Goal: Task Accomplishment & Management: Manage account settings

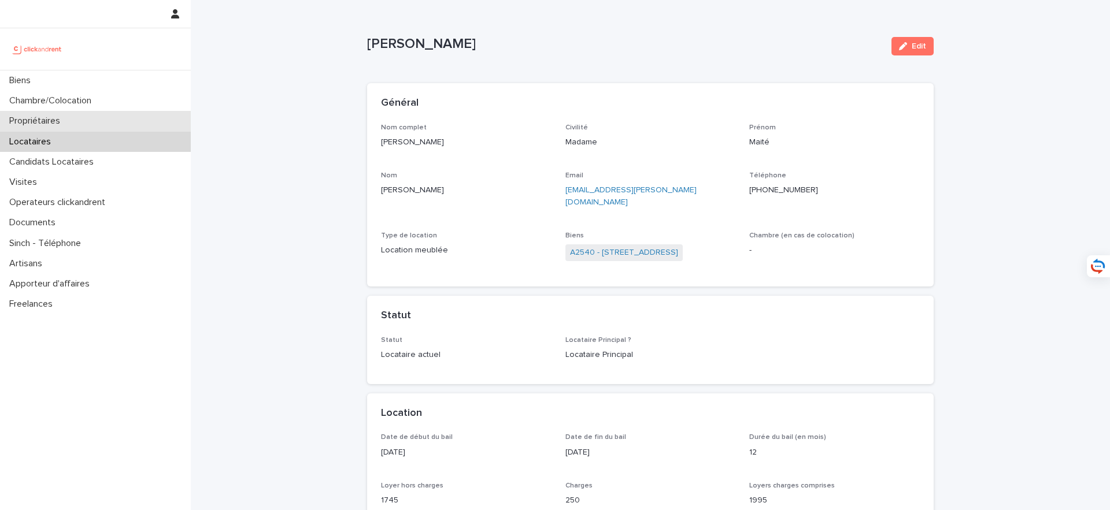
click at [111, 118] on div "Propriétaires" at bounding box center [95, 121] width 191 height 20
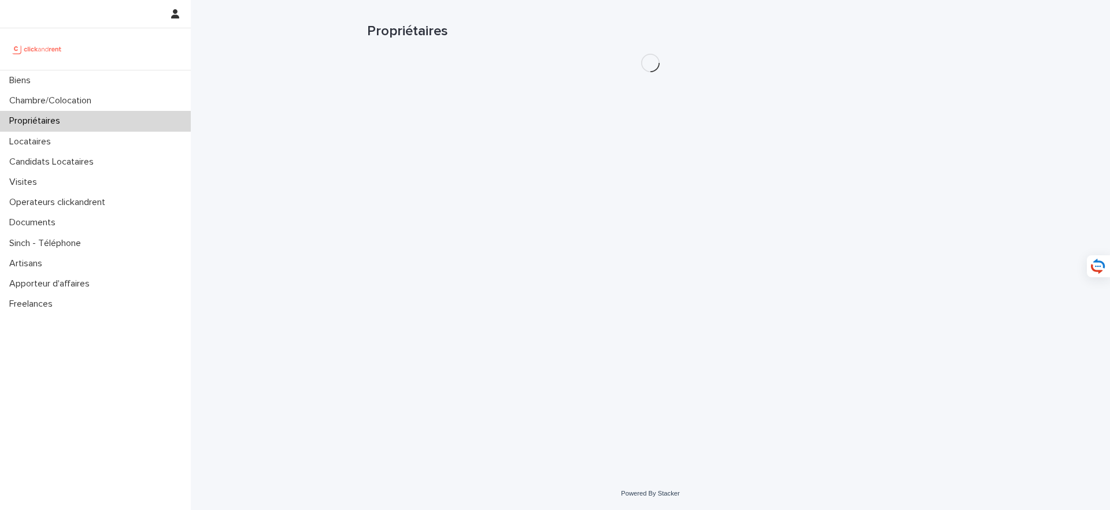
click at [813, 24] on h1 "Propriétaires" at bounding box center [650, 31] width 566 height 17
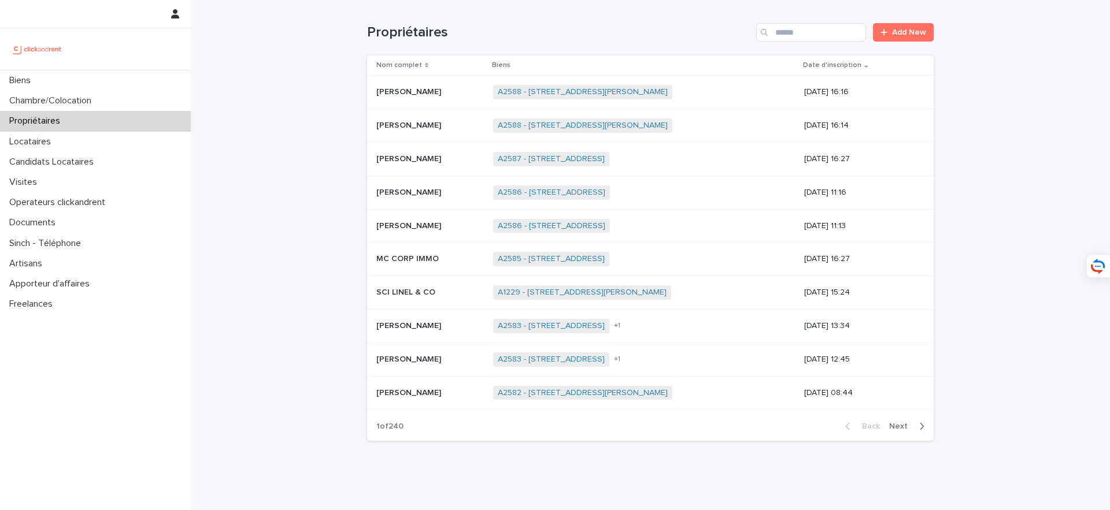
click at [814, 27] on input "Search" at bounding box center [811, 32] width 110 height 18
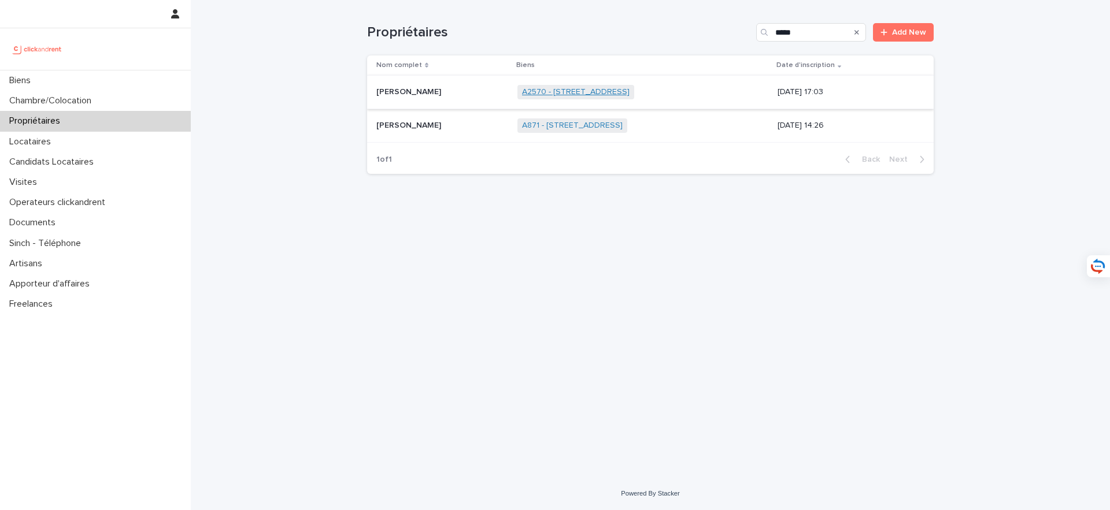
type input "*****"
click at [522, 92] on link "A2570 - [STREET_ADDRESS]" at bounding box center [576, 92] width 108 height 10
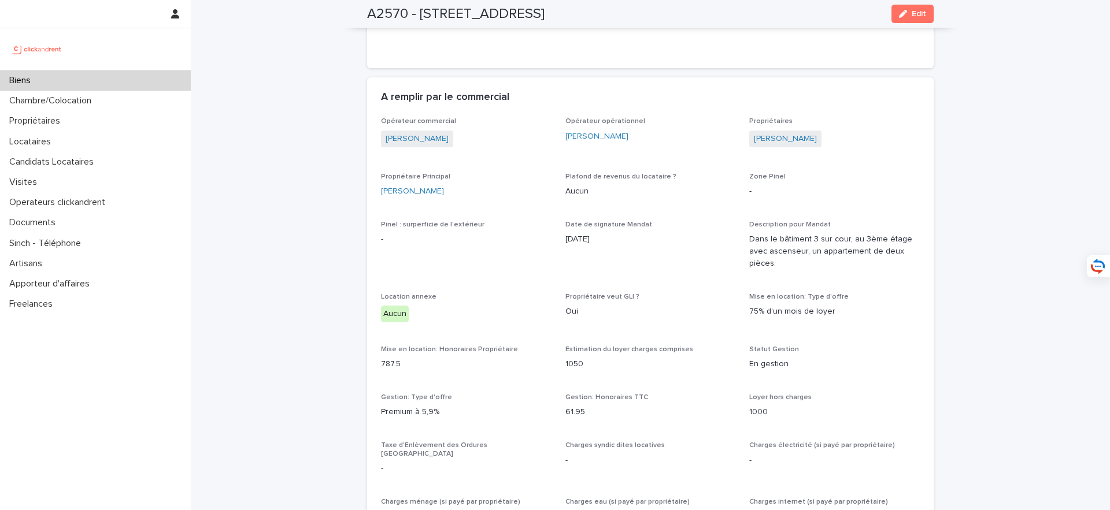
scroll to position [773, 0]
click at [88, 82] on div "Biens" at bounding box center [95, 81] width 191 height 20
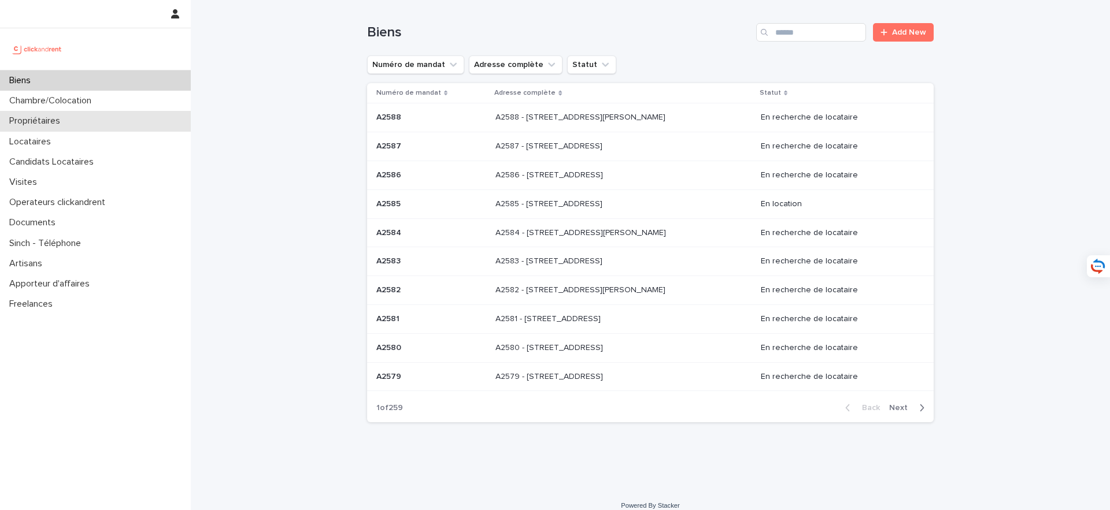
click at [83, 120] on div "Propriétaires" at bounding box center [95, 121] width 191 height 20
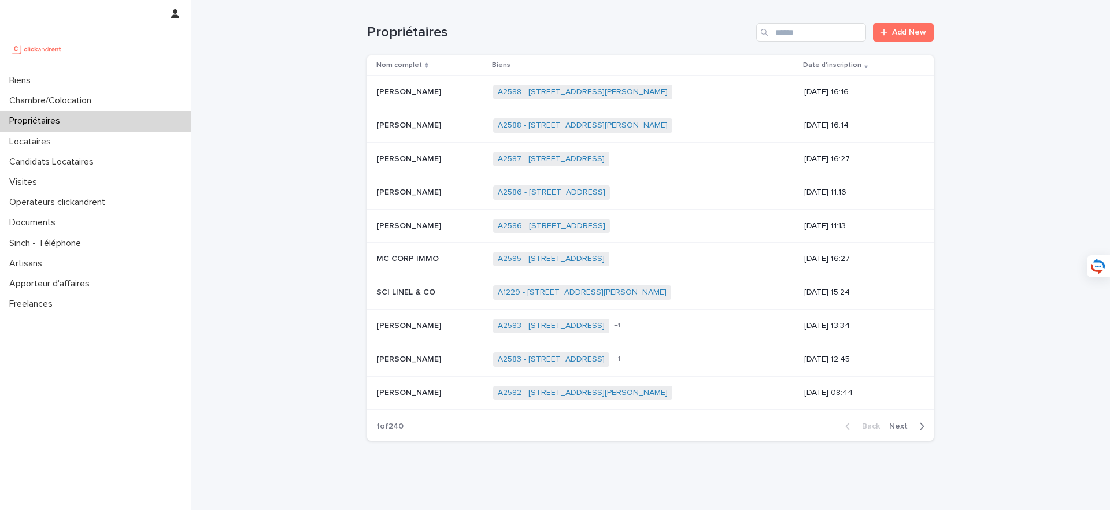
click at [809, 45] on div "Propriétaires Add New" at bounding box center [650, 27] width 566 height 55
click at [809, 35] on input "Search" at bounding box center [811, 32] width 110 height 18
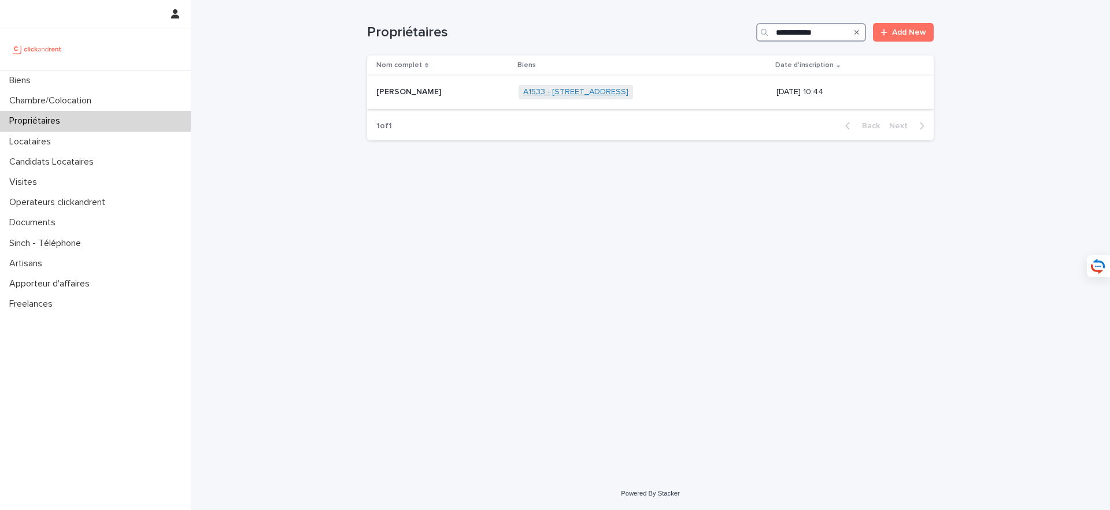
type input "**********"
click at [628, 94] on link "A1533 - 34 Avenue du Maréchal Juin, Merignac 33700" at bounding box center [575, 92] width 105 height 10
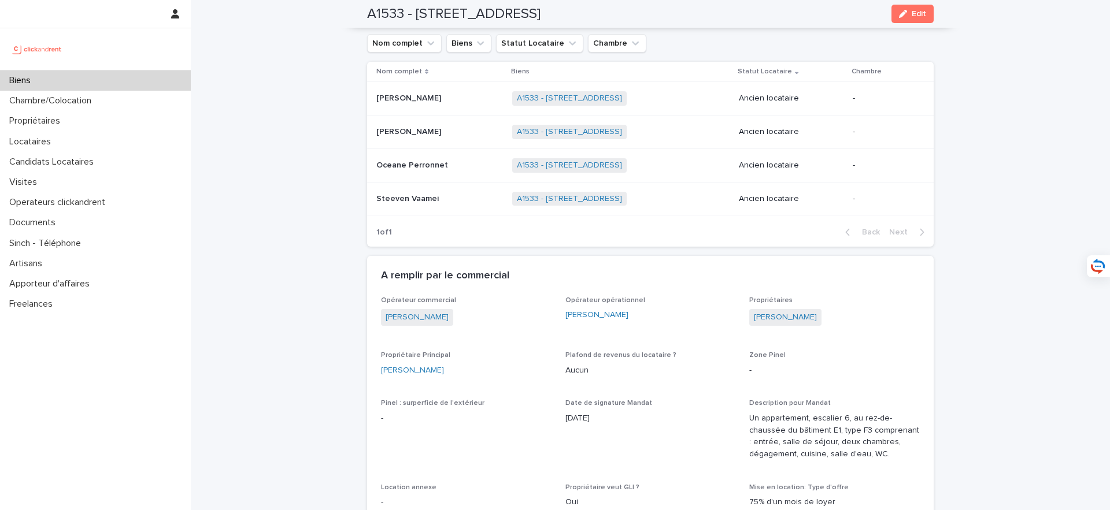
scroll to position [549, 0]
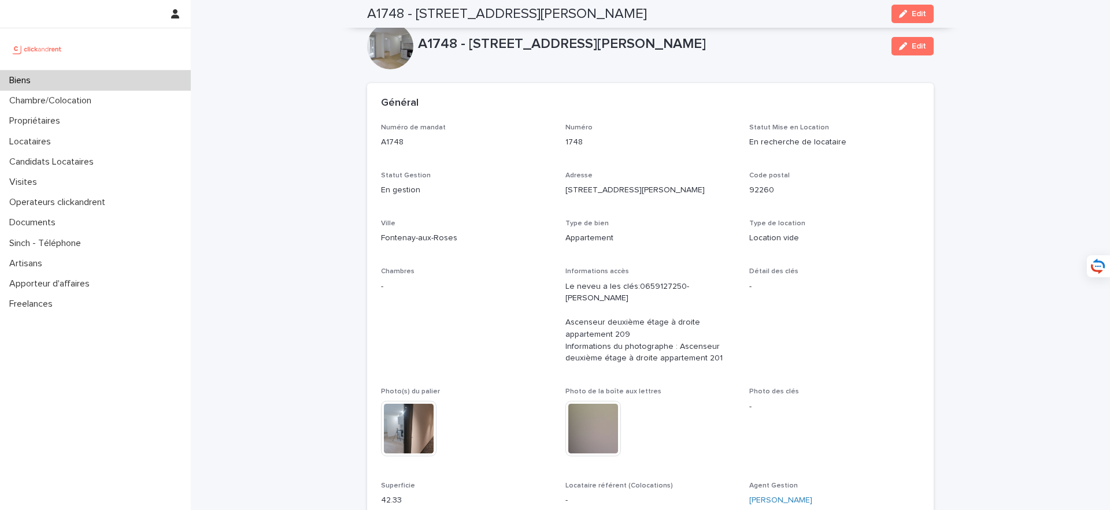
scroll to position [3150, 0]
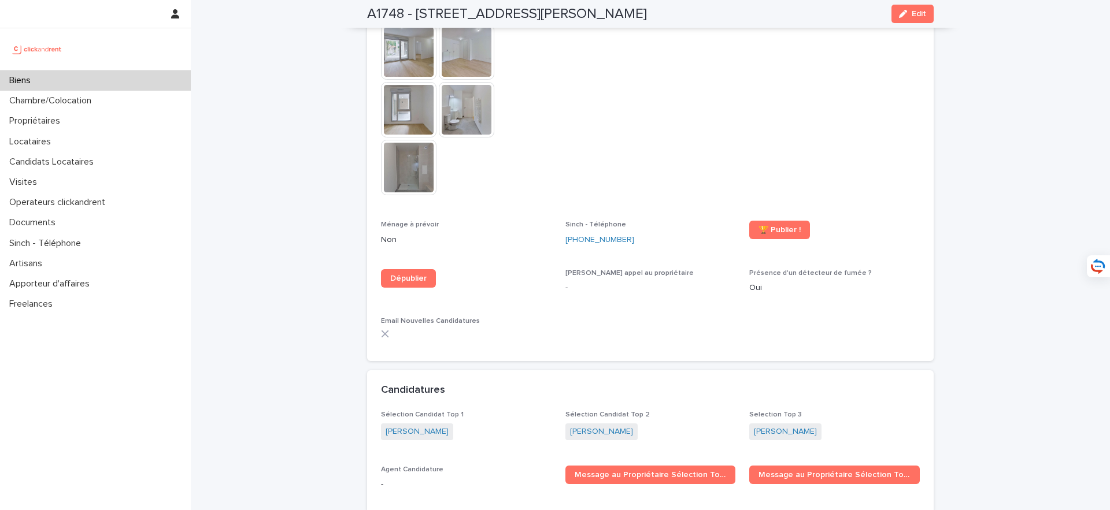
click at [86, 83] on div "Biens" at bounding box center [95, 81] width 191 height 20
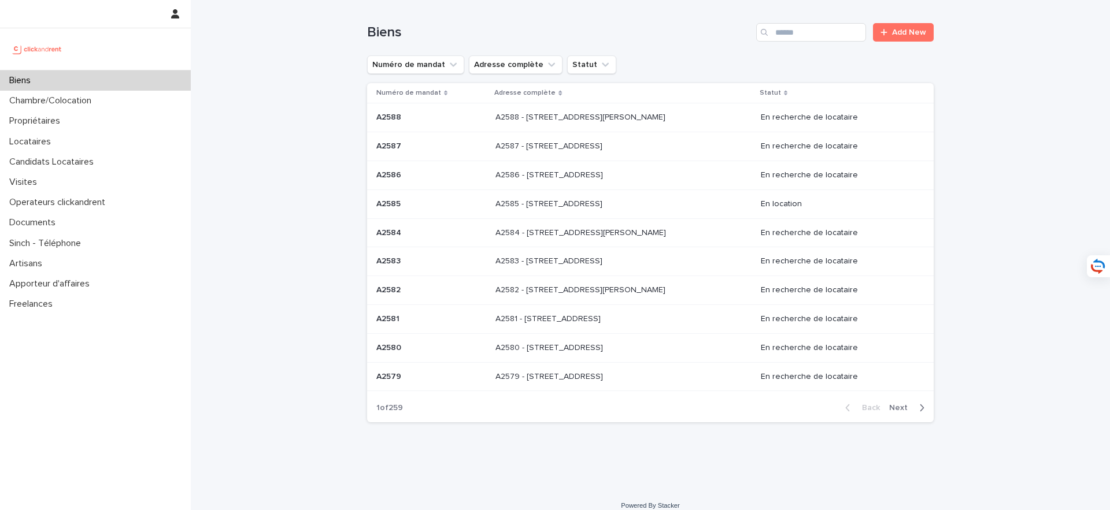
click at [804, 43] on div "Biens Add New" at bounding box center [650, 27] width 566 height 55
click at [802, 29] on input "Search" at bounding box center [811, 32] width 110 height 18
click at [102, 85] on div "Biens" at bounding box center [95, 81] width 191 height 20
click at [807, 29] on input "Search" at bounding box center [811, 32] width 110 height 18
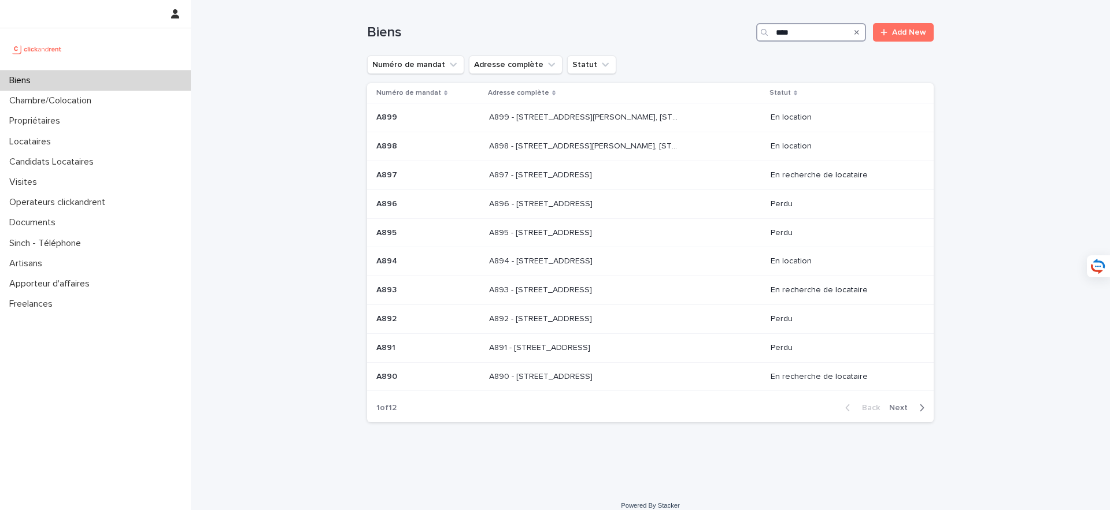
type input "****"
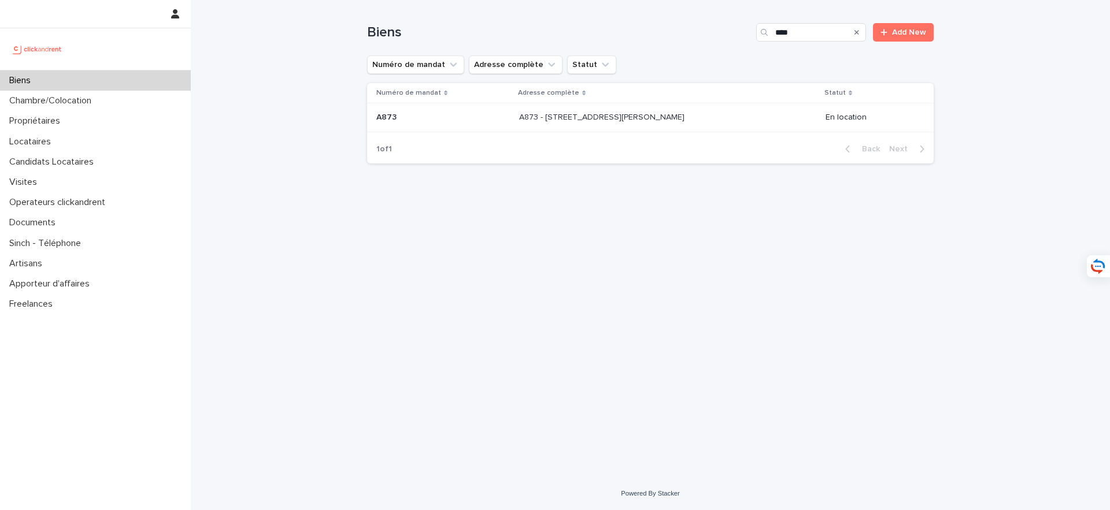
click at [611, 119] on p "A873 - 76 Avenue de Rigny, Bry-sur-Marne 94360" at bounding box center [603, 116] width 168 height 12
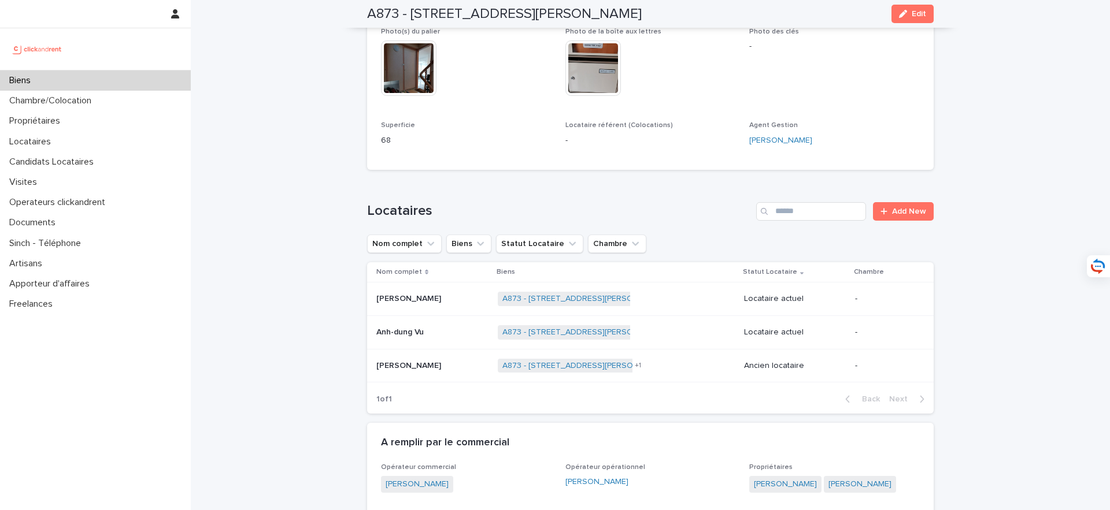
scroll to position [603, 0]
click at [471, 292] on p at bounding box center [432, 297] width 112 height 10
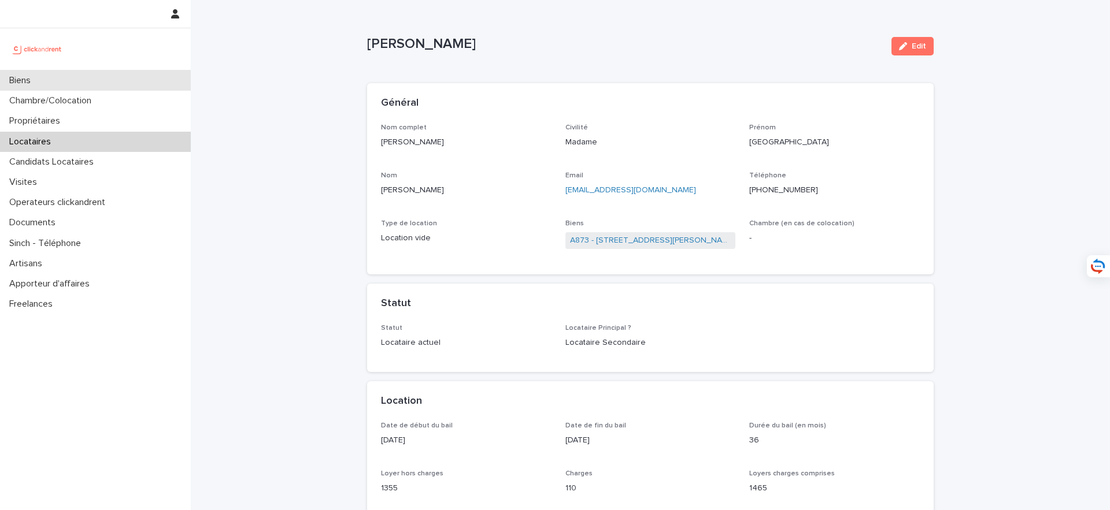
click at [119, 85] on div "Biens" at bounding box center [95, 81] width 191 height 20
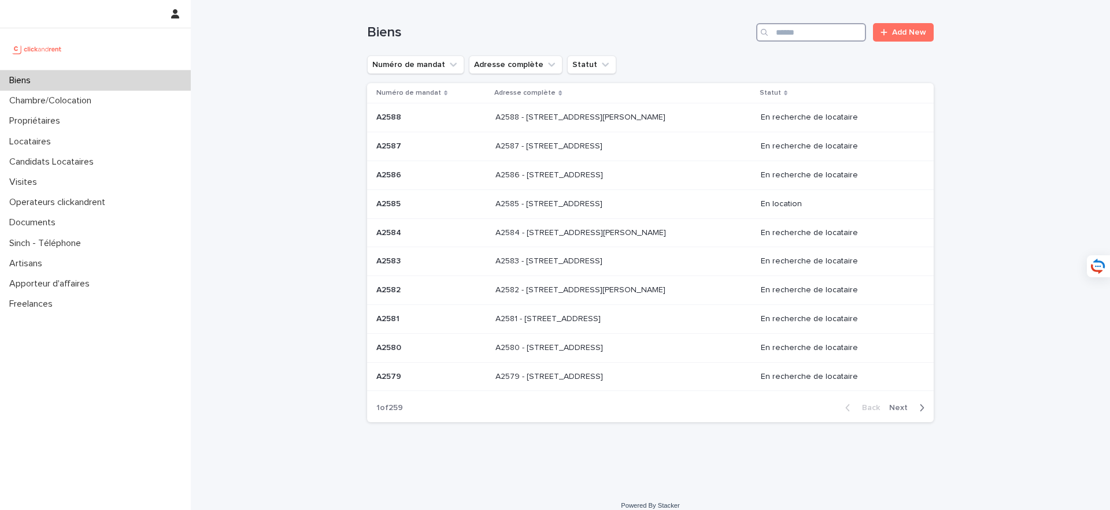
click at [812, 25] on input "Search" at bounding box center [811, 32] width 110 height 18
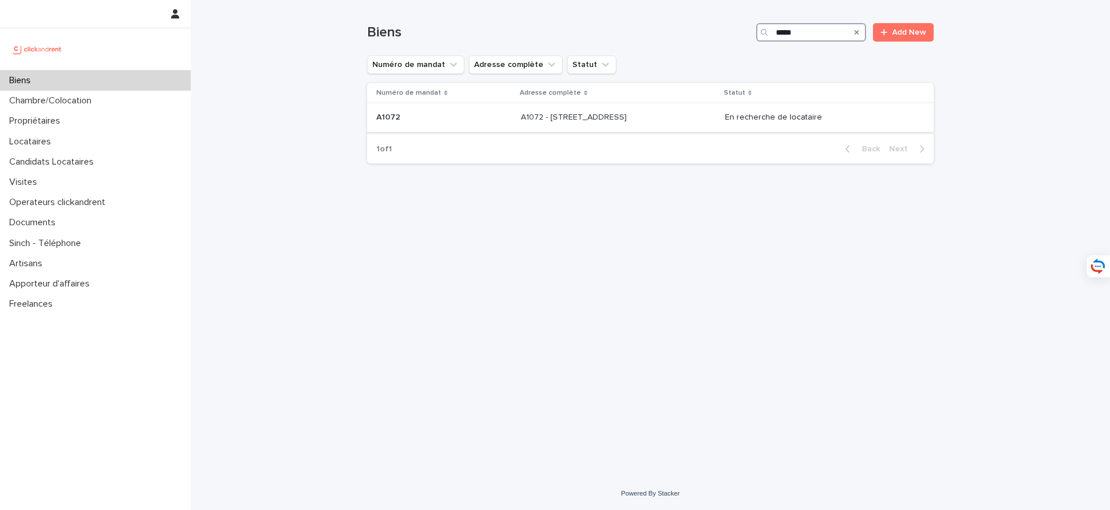
type input "*****"
click at [629, 118] on p "A1072 - 96 rue Villiers de l'Isle Adam, Paris 75020" at bounding box center [575, 116] width 108 height 12
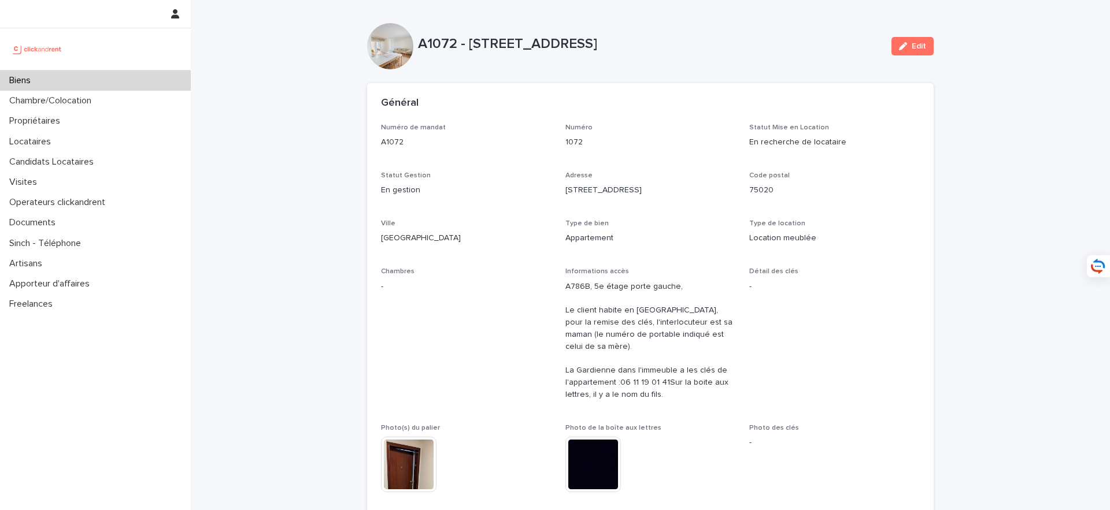
drag, startPoint x: 419, startPoint y: 42, endPoint x: 726, endPoint y: 53, distance: 307.1
click at [726, 53] on div "A1072 - 96 rue Villiers de l'Isle Adam, Paris 75020" at bounding box center [650, 46] width 464 height 21
copy p "A1072 - 96 rue Villiers de l'Isle Adam, Paris 75020"
click at [730, 396] on p "A786B, 5e étage porte gauche, Le client habite en Australie, pour la remise des…" at bounding box center [650, 341] width 171 height 120
click at [688, 352] on p "A786B, 5e étage porte gauche, Le client habite en Australie, pour la remise des…" at bounding box center [650, 341] width 171 height 120
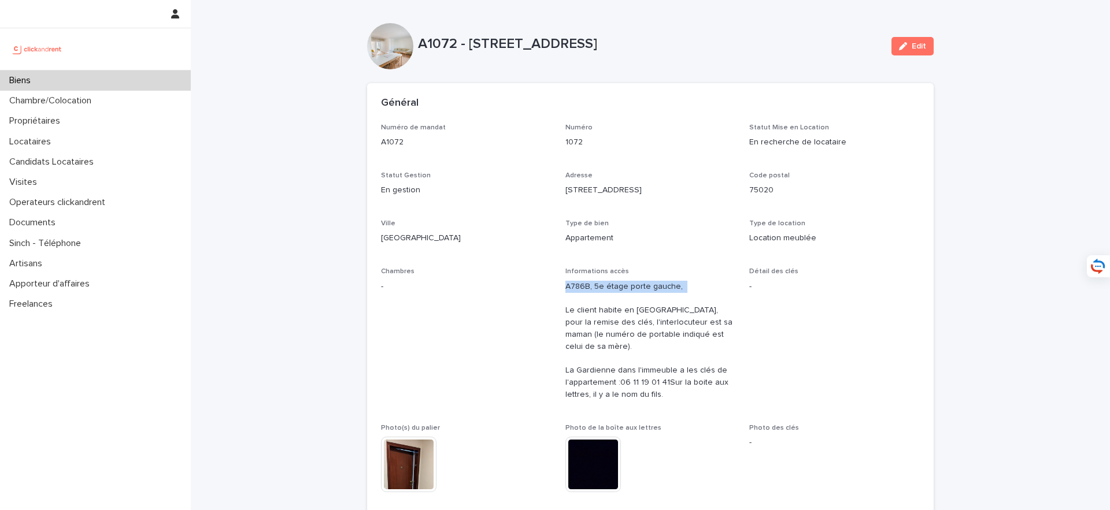
drag, startPoint x: 683, startPoint y: 293, endPoint x: 562, endPoint y: 288, distance: 120.9
click at [562, 288] on div "Numéro de mandat A1072 Numéro 1072 Statut Mise en Location En recherche de loca…" at bounding box center [650, 338] width 539 height 429
copy ringover-84e06f14122c "A786B, 5e étage porte gauche,"
click at [167, 79] on div "Biens" at bounding box center [95, 81] width 191 height 20
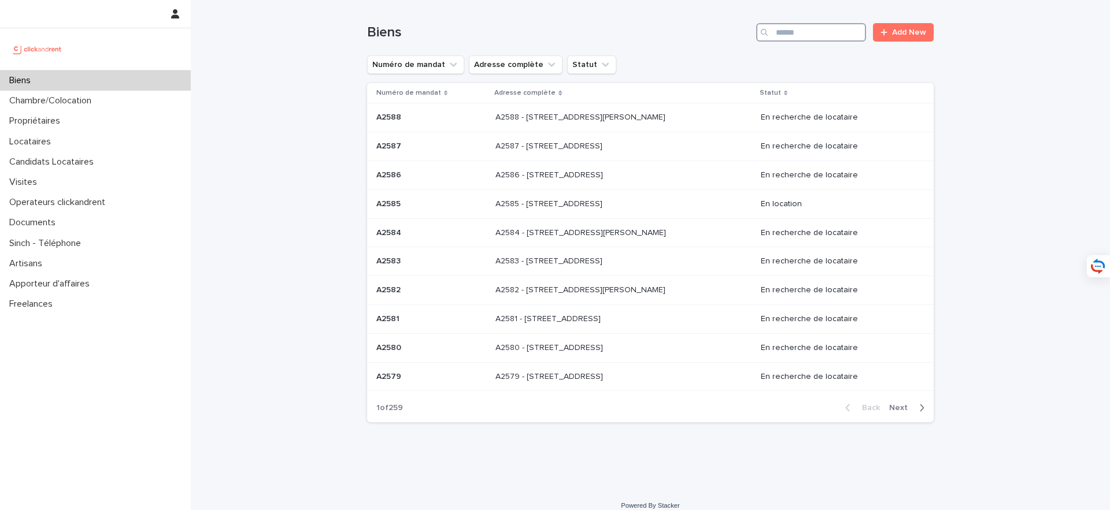
click at [824, 40] on input "Search" at bounding box center [811, 32] width 110 height 18
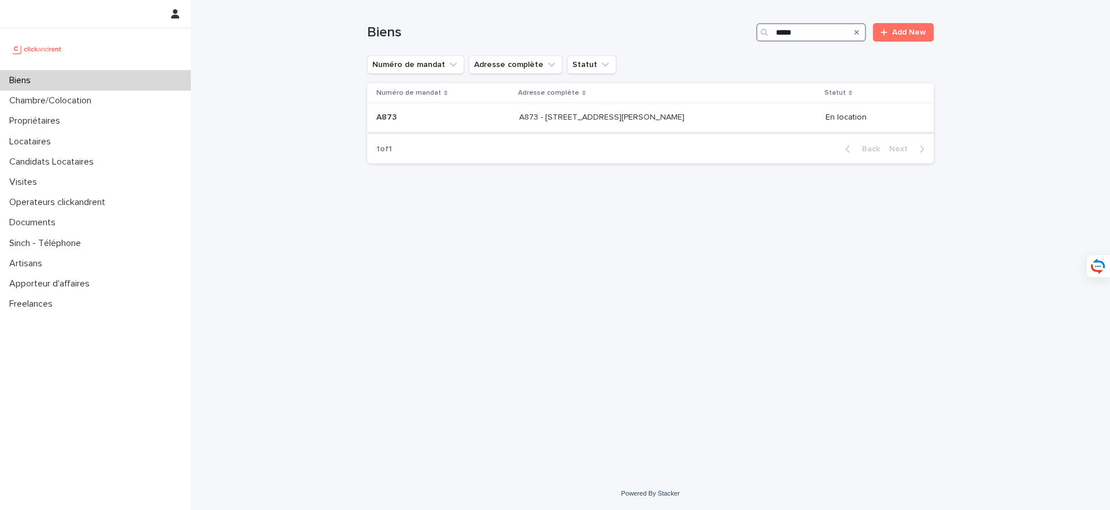
type input "****"
click at [672, 125] on div "A873 - 76 Avenue de Rigny, Bry-sur-Marne 94360 A873 - 76 Avenue de Rigny, Bry-s…" at bounding box center [667, 117] width 297 height 19
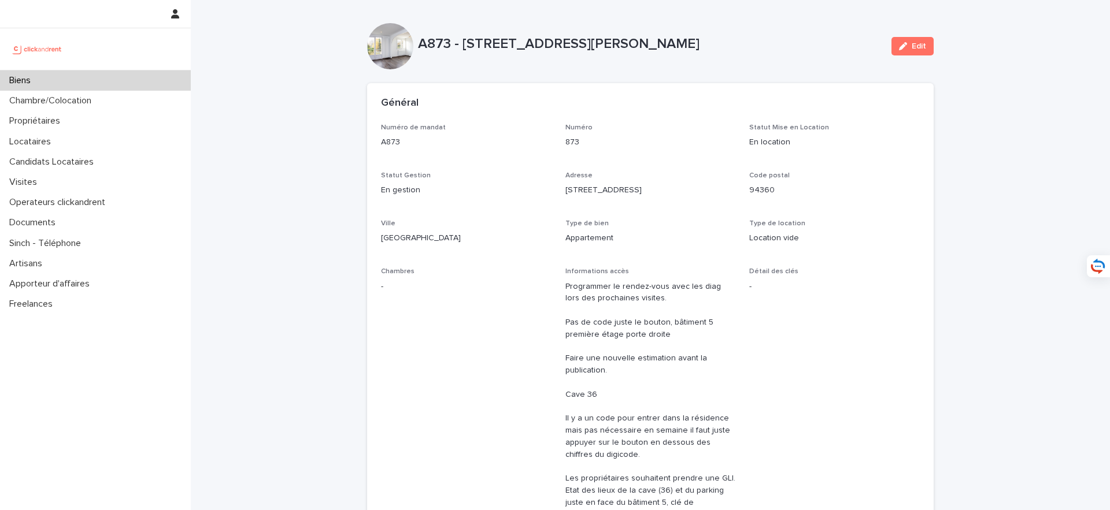
click at [442, 54] on div "A873 - 76 Avenue de Rigny, Bry-sur-Marne 94360" at bounding box center [650, 46] width 464 height 21
drag, startPoint x: 419, startPoint y: 44, endPoint x: 884, endPoint y: 46, distance: 465.3
click at [884, 46] on div "A873 - 76 Avenue de Rigny, Bry-sur-Marne 94360 Edit" at bounding box center [650, 46] width 566 height 46
copy p "A873 - 76 Avenue de Rigny, Bry-sur-Marne 94360"
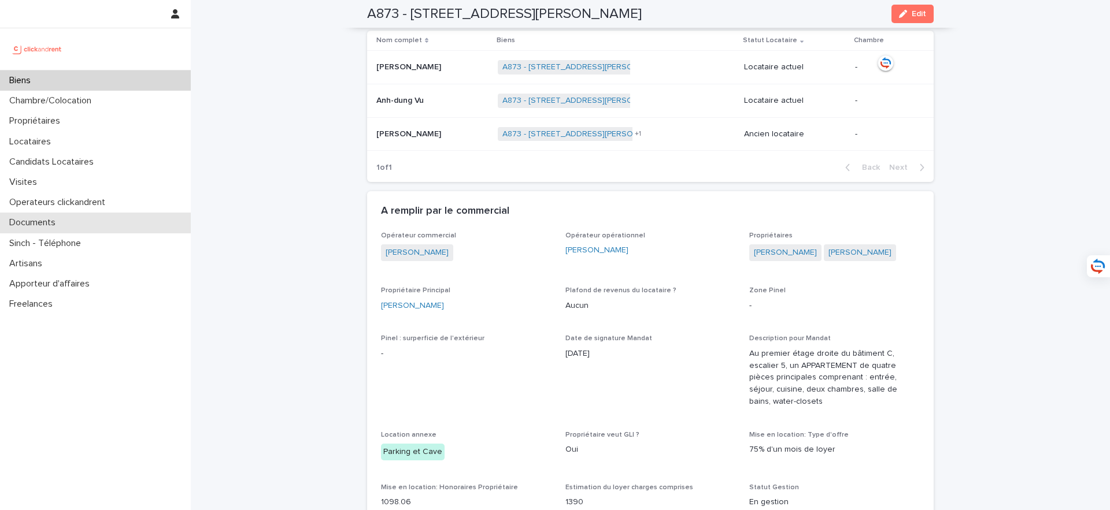
scroll to position [898, 0]
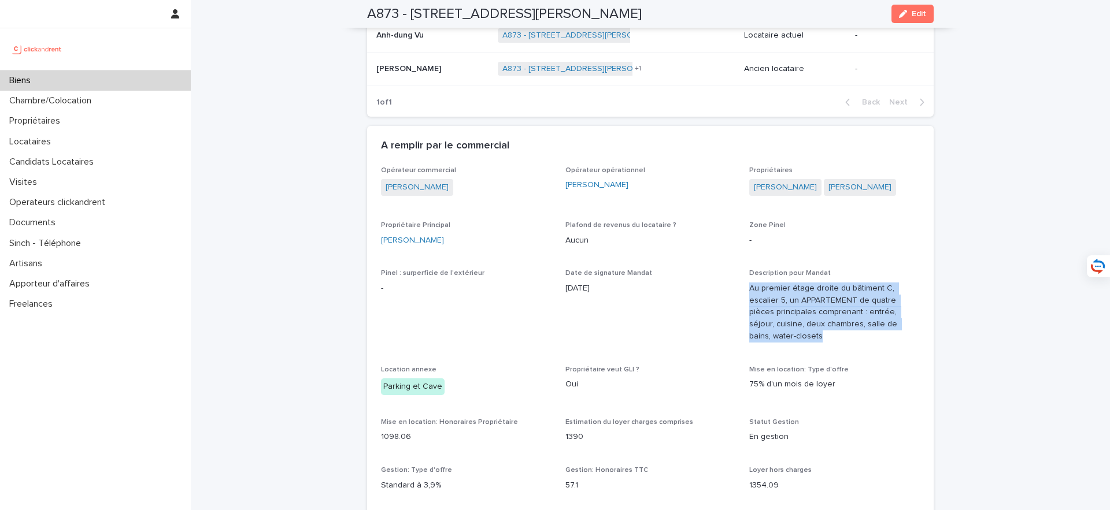
drag, startPoint x: 812, startPoint y: 329, endPoint x: 745, endPoint y: 275, distance: 86.4
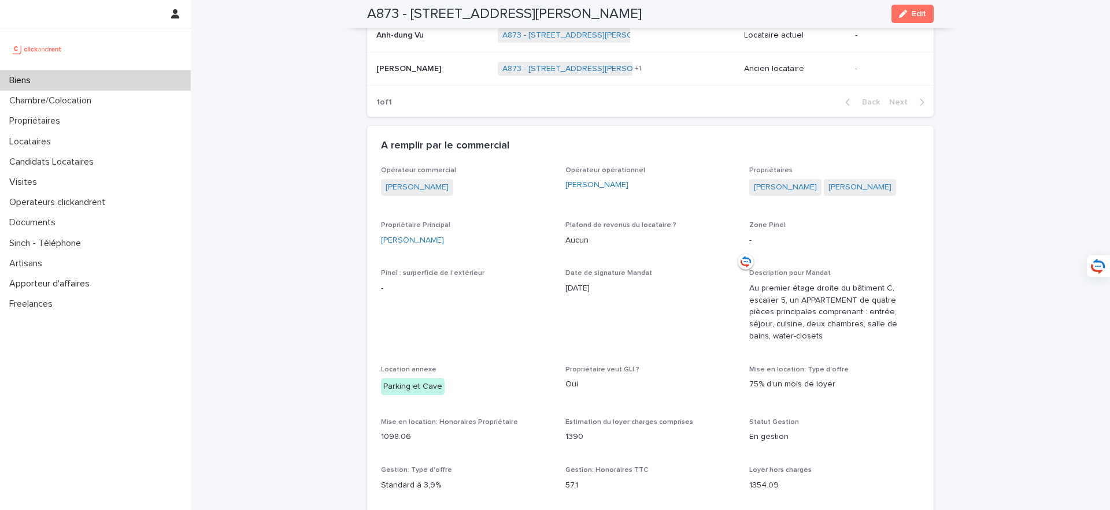
click at [791, 296] on p "Au premier étage droite du bâtiment C, escalier 5, un APPARTEMENT de quatre piè…" at bounding box center [834, 313] width 171 height 60
drag, startPoint x: 754, startPoint y: 287, endPoint x: 746, endPoint y: 278, distance: 11.9
copy p "Au premier étage droite du bâtiment C, escalier 5"
click at [513, 317] on span "Pinel : surperficie de l'extérieur -" at bounding box center [466, 310] width 171 height 82
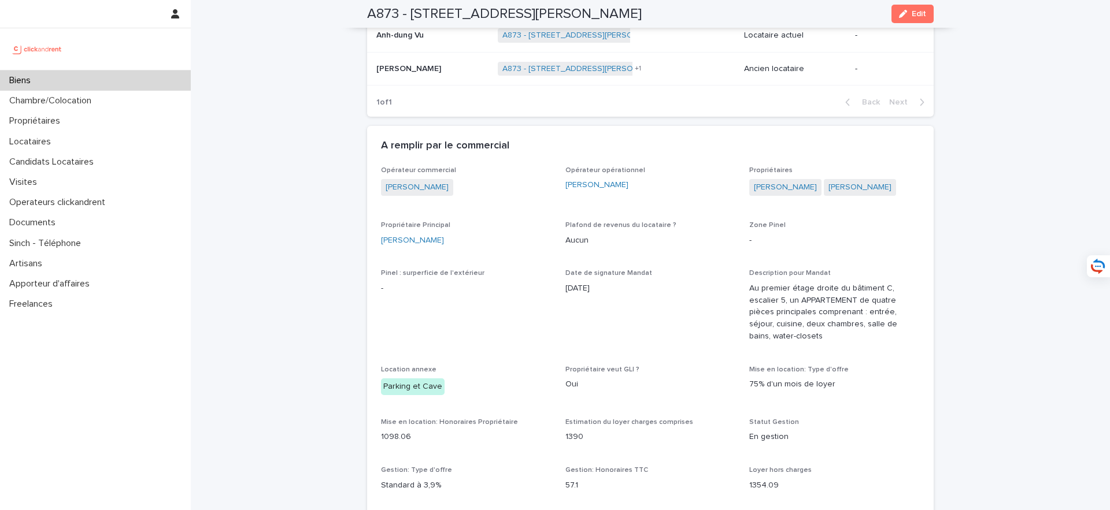
click at [165, 76] on div "Biens" at bounding box center [95, 81] width 191 height 20
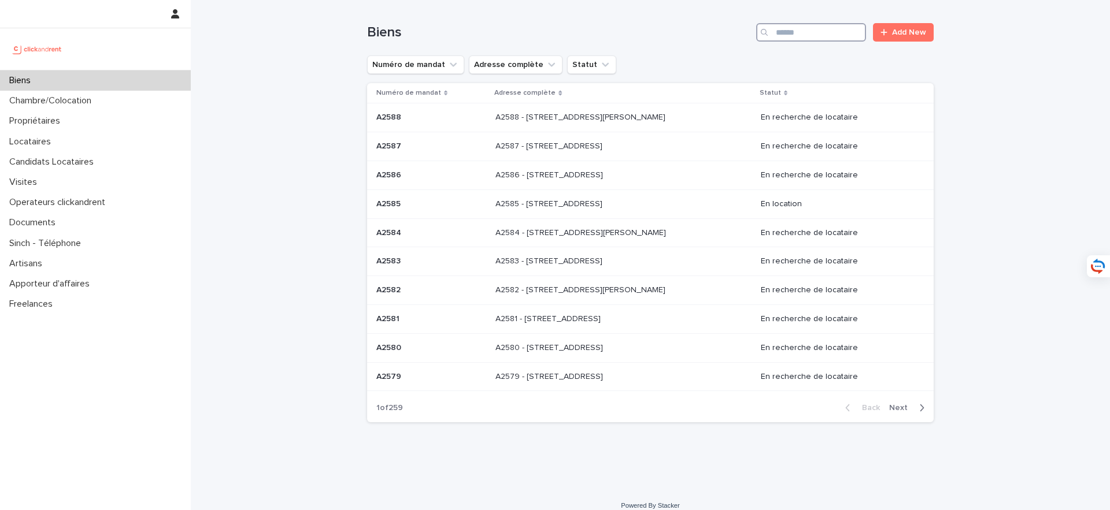
click at [795, 40] on input "Search" at bounding box center [811, 32] width 110 height 18
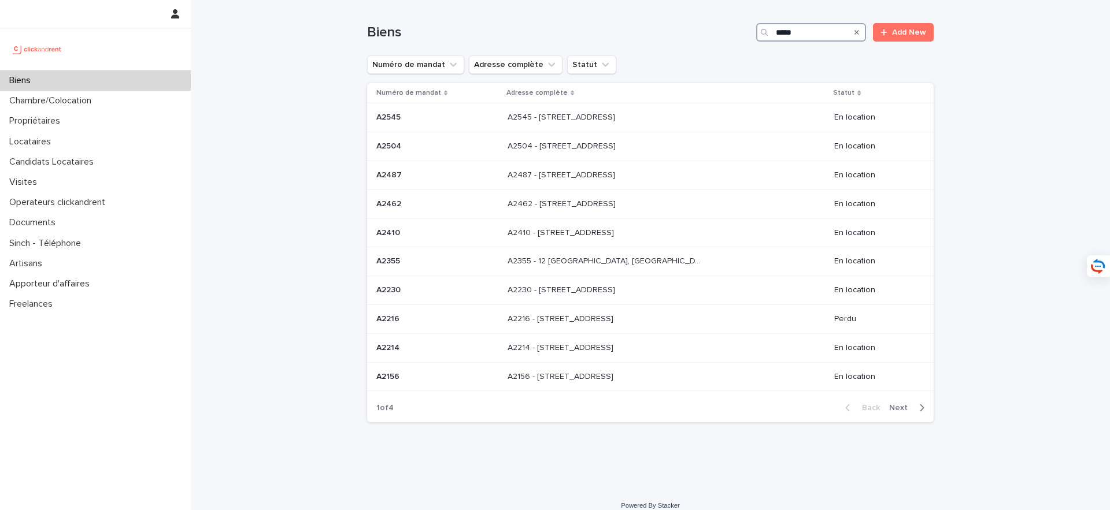
type input "*****"
drag, startPoint x: 819, startPoint y: 32, endPoint x: 746, endPoint y: 32, distance: 72.8
click at [746, 32] on div "Biens ***** Add New" at bounding box center [650, 32] width 566 height 18
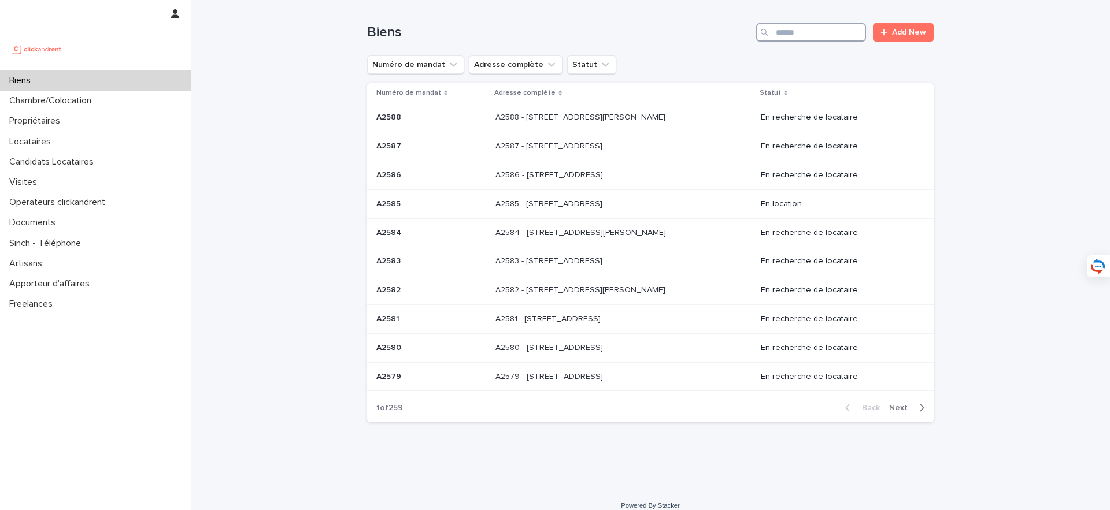
click at [799, 28] on input "Search" at bounding box center [811, 32] width 110 height 18
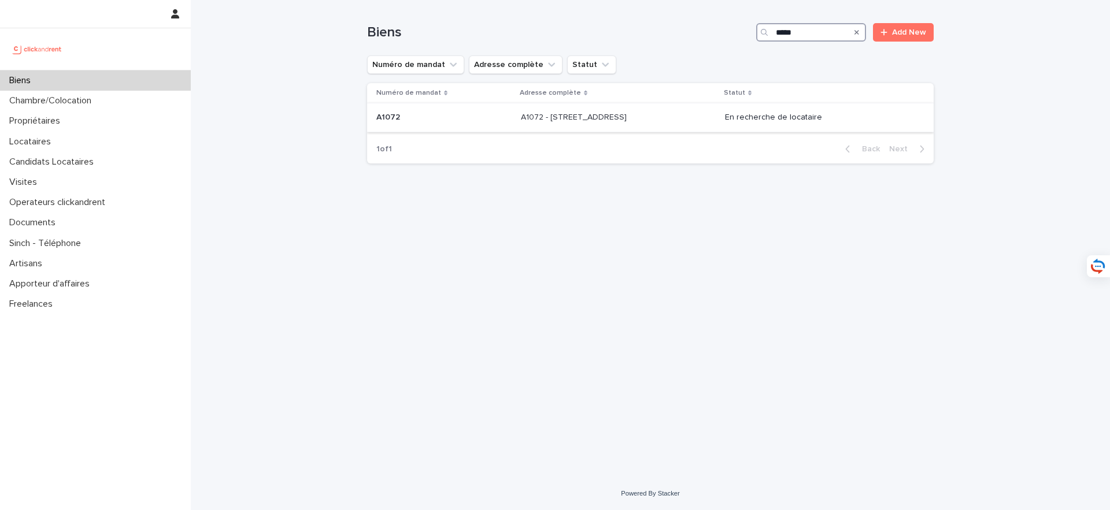
type input "*****"
click at [651, 123] on div "A1072 - 96 rue Villiers de l'Isle Adam, Paris 75020 A1072 - 96 rue Villiers de …" at bounding box center [618, 117] width 195 height 19
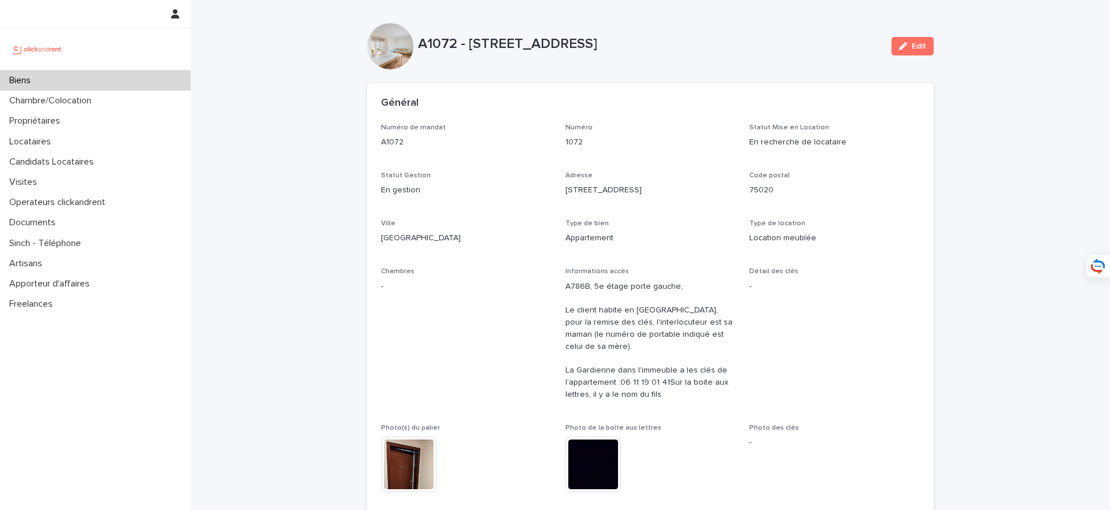
click at [120, 84] on div "Biens" at bounding box center [95, 81] width 191 height 20
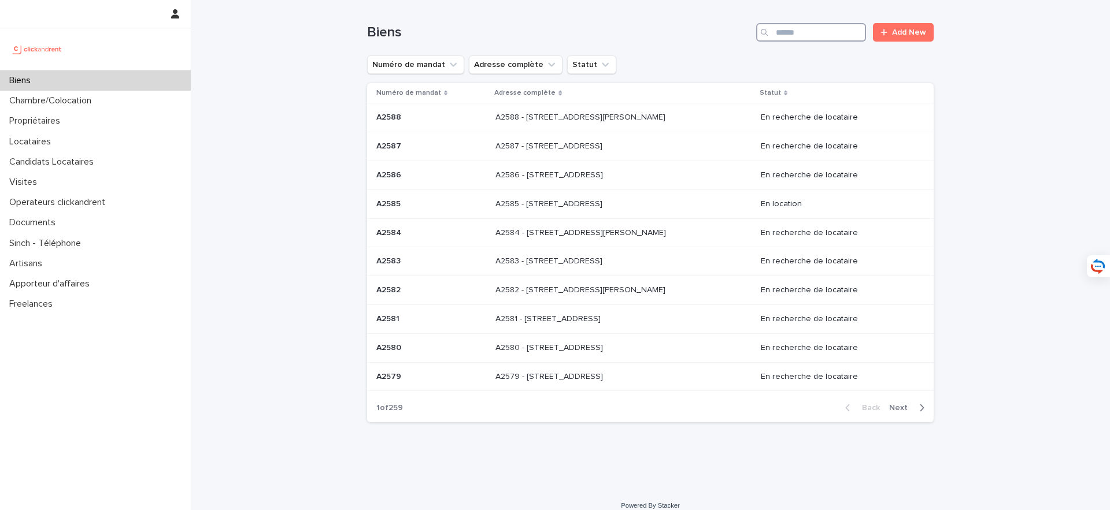
click at [788, 27] on input "Search" at bounding box center [811, 32] width 110 height 18
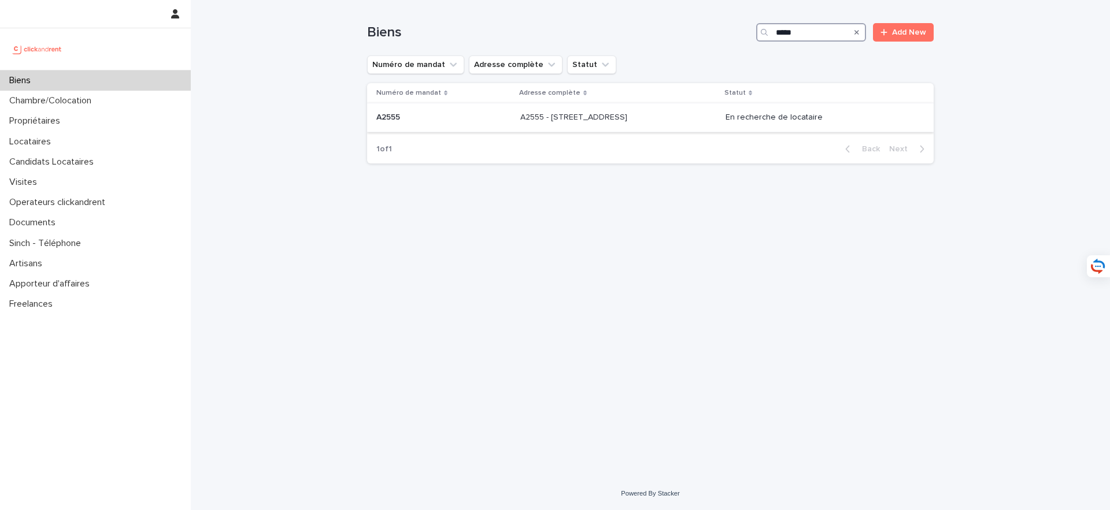
type input "*****"
click at [613, 113] on p "A2555 - 45 rue d'Alésia, Paris 75014" at bounding box center [574, 116] width 109 height 12
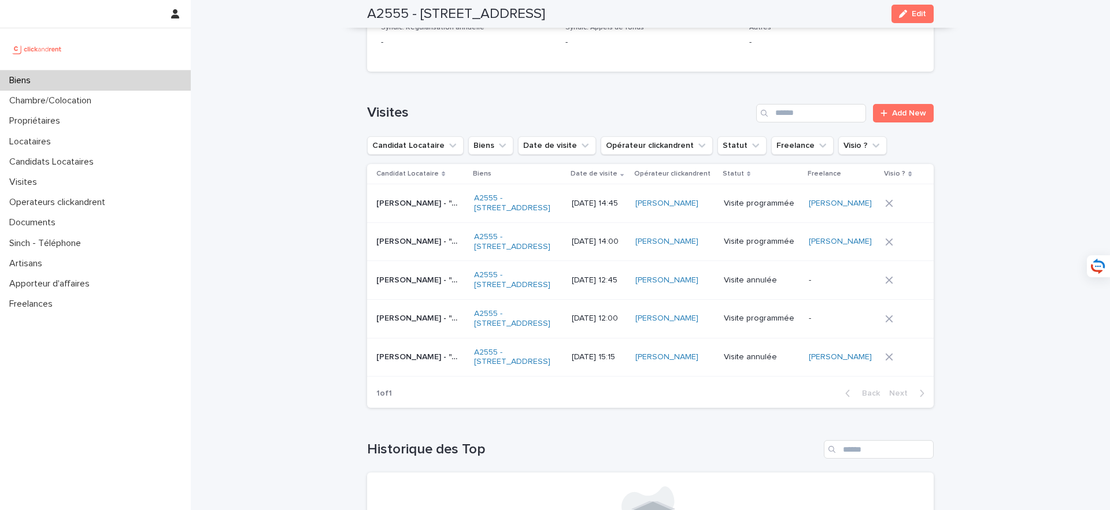
scroll to position [4236, 0]
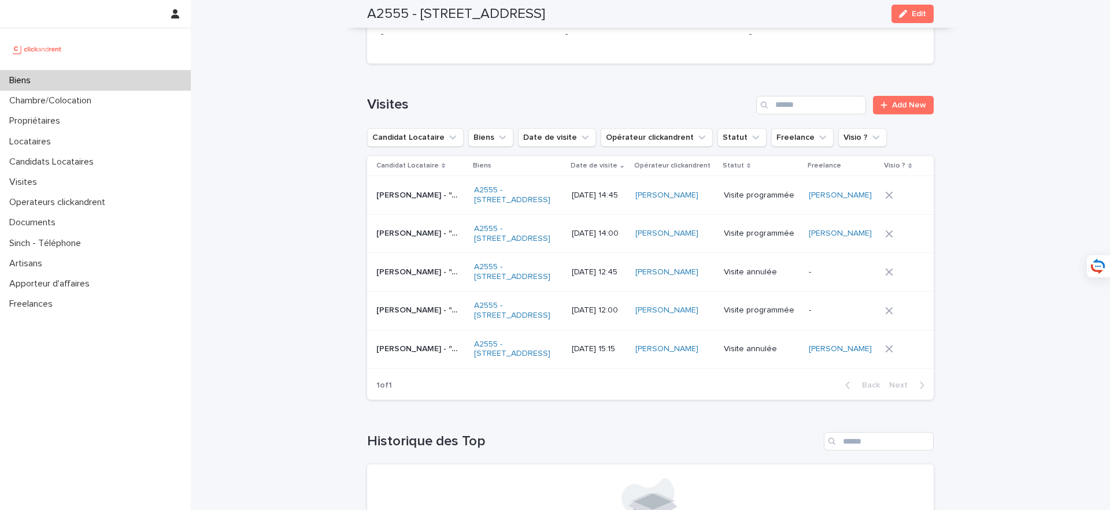
click at [398, 301] on div "Sofija Abramova - "A2555 - 45 rue d'Alésia, Paris 75014" Sofija Abramova - "A25…" at bounding box center [420, 310] width 88 height 19
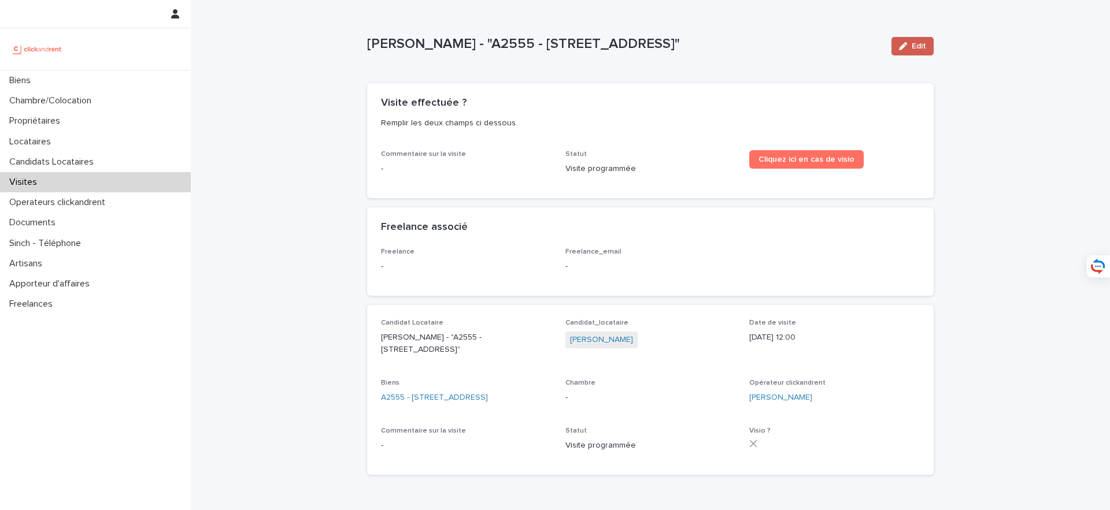
click at [919, 44] on span "Edit" at bounding box center [919, 46] width 14 height 8
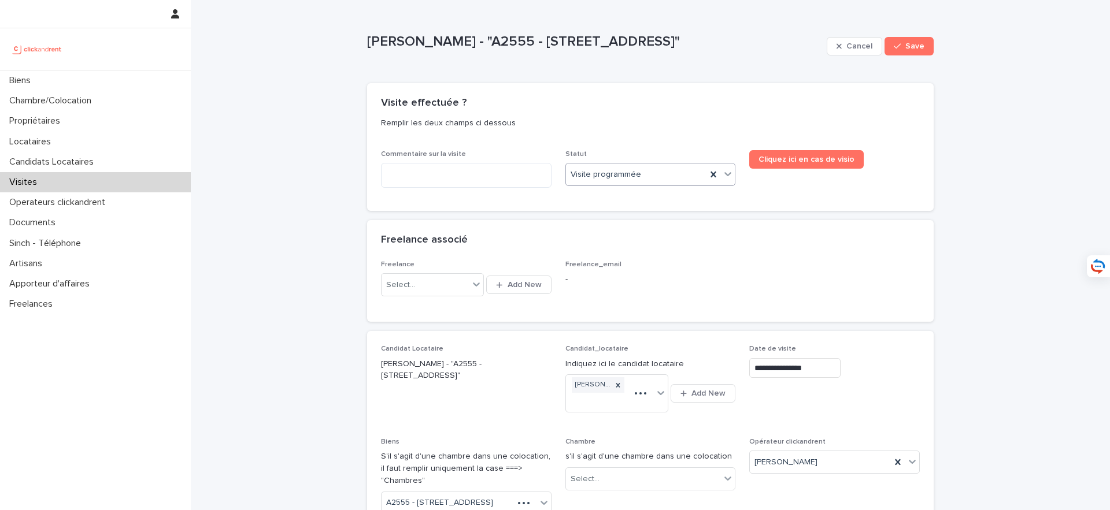
click at [657, 171] on div "Visite programmée" at bounding box center [636, 174] width 141 height 19
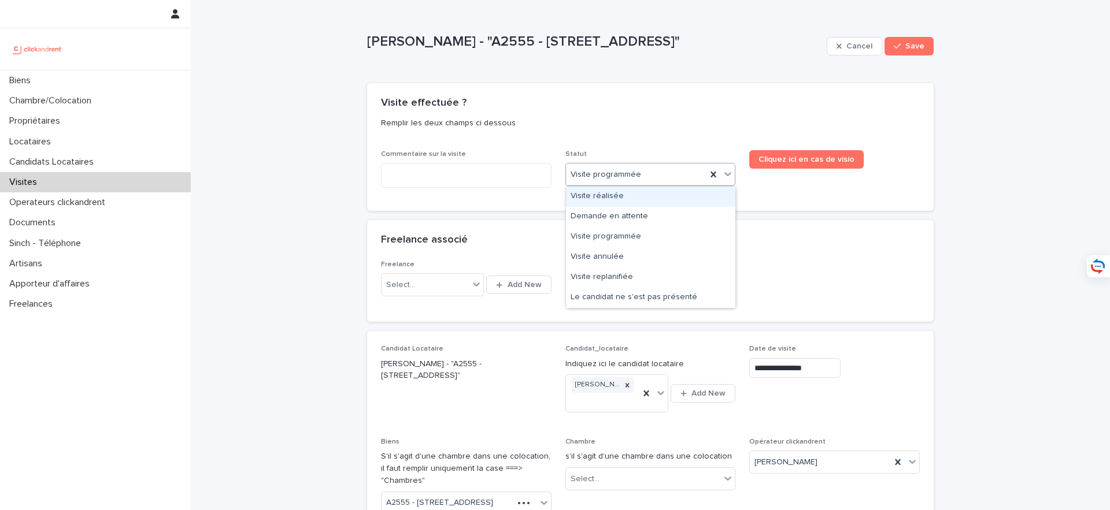
click at [650, 199] on div "Visite réalisée" at bounding box center [650, 197] width 169 height 20
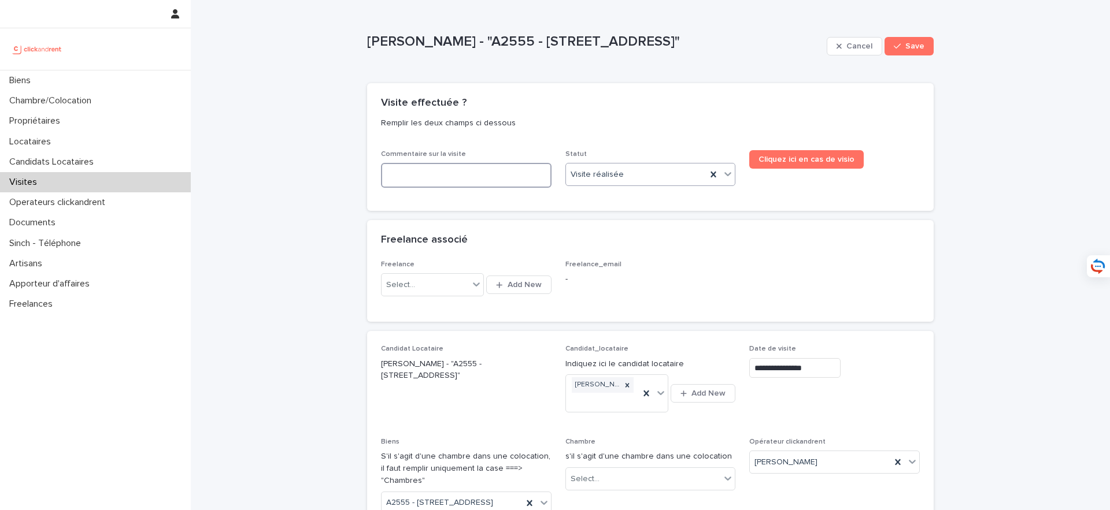
click at [506, 174] on textarea at bounding box center [466, 175] width 171 height 25
type textarea "*"
type textarea "**********"
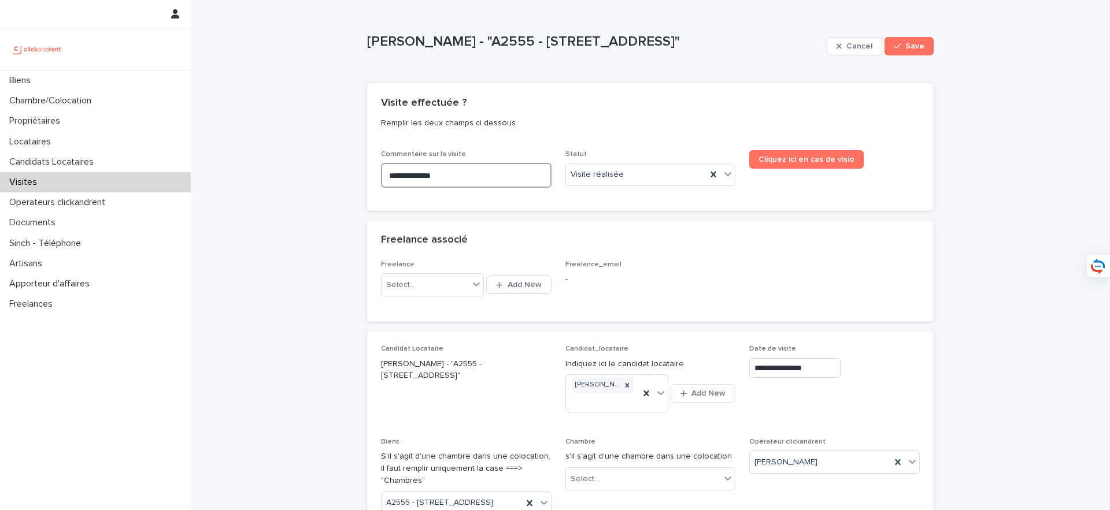
type textarea "**********"
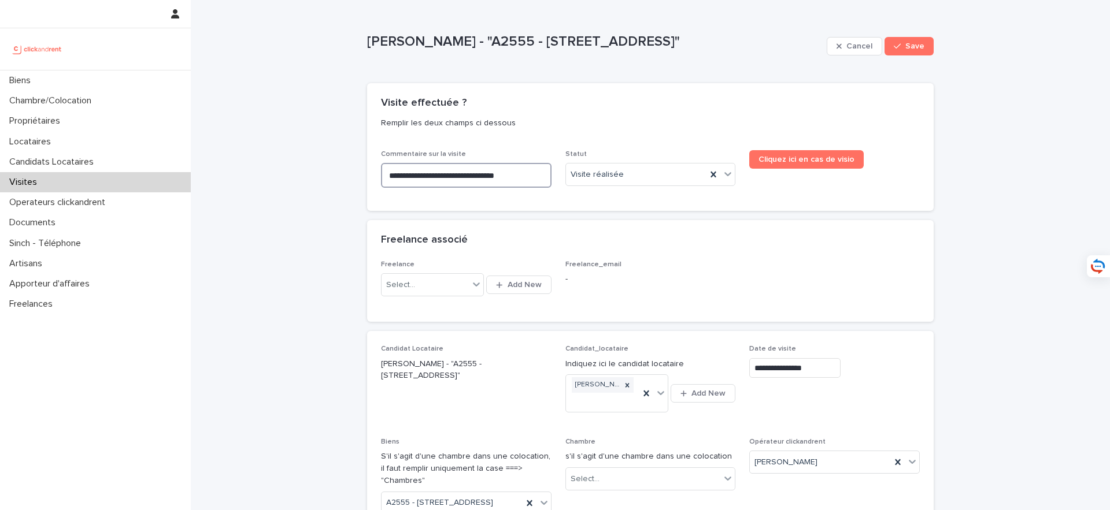
type textarea "**********"
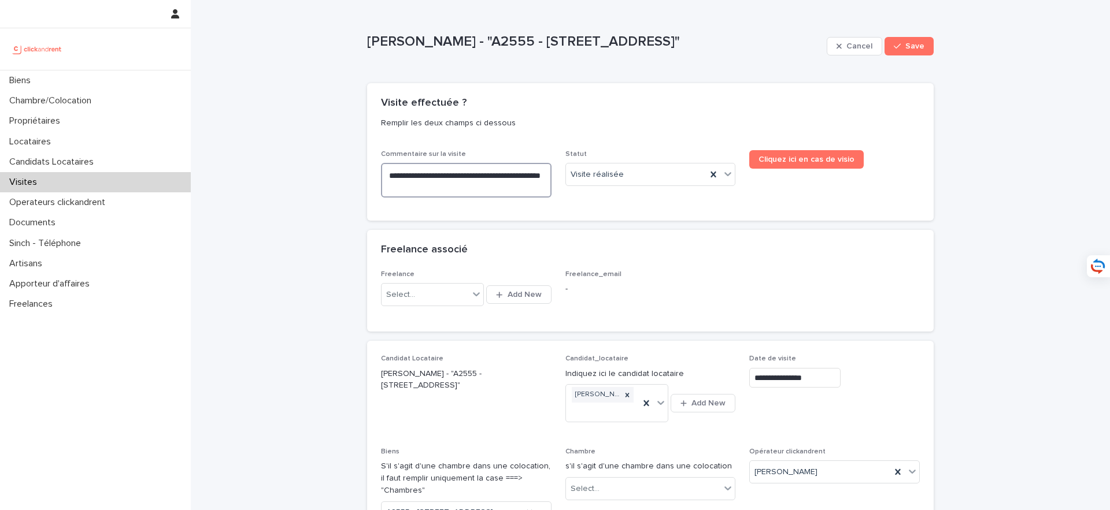
type textarea "**********"
drag, startPoint x: 495, startPoint y: 184, endPoint x: 376, endPoint y: 171, distance: 119.9
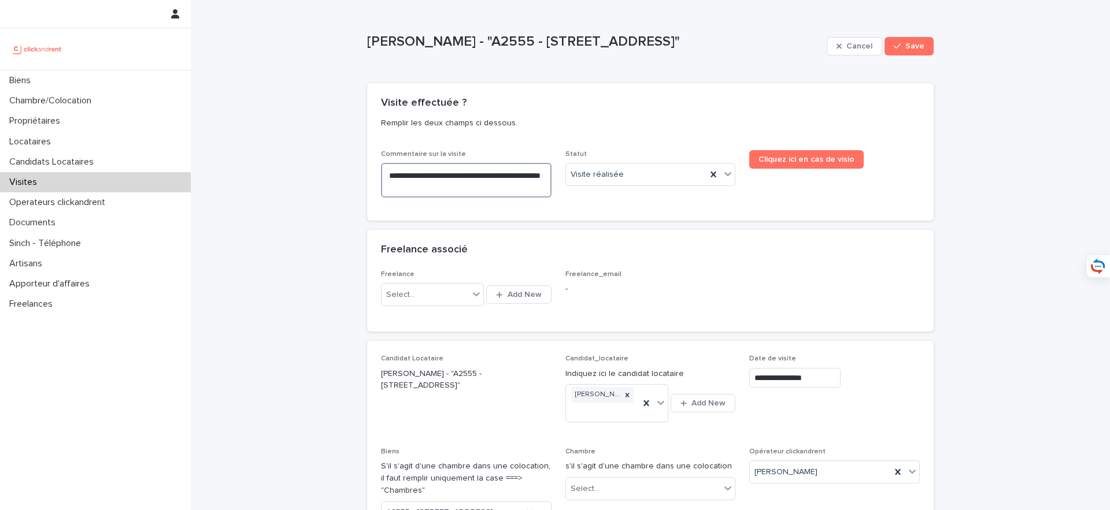
click at [376, 171] on div "**********" at bounding box center [650, 185] width 566 height 71
paste textarea "*"
type textarea "**********"
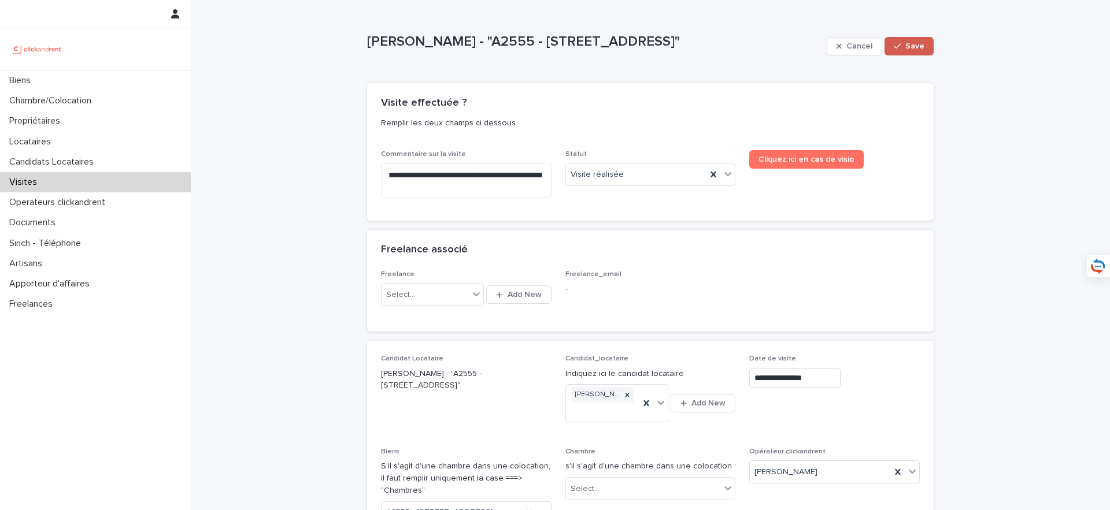
click at [909, 43] on span "Save" at bounding box center [914, 46] width 19 height 8
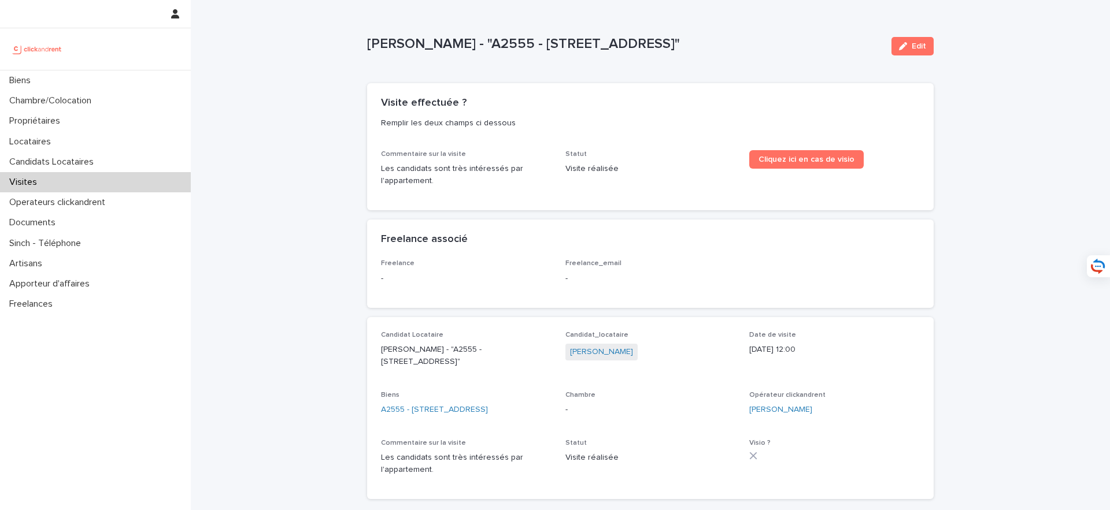
click at [419, 435] on div "Candidat Locataire Sofija Abramova - "A2555 - 45 rue d'Alésia, Paris 75014" Can…" at bounding box center [650, 408] width 539 height 154
click at [445, 408] on link "A2555 - 45 rue d'Alésia, Paris 75014" at bounding box center [434, 410] width 107 height 12
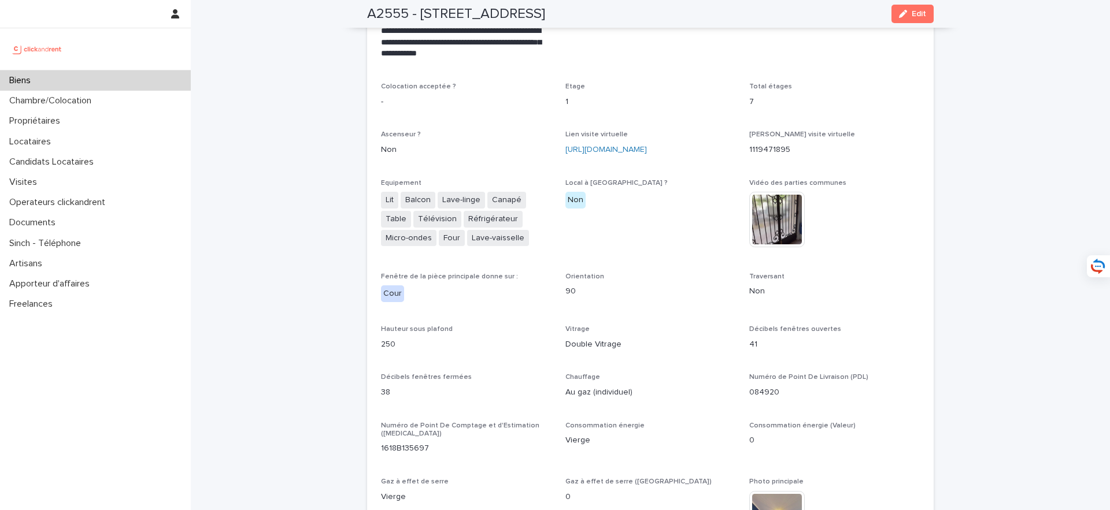
scroll to position [2534, 0]
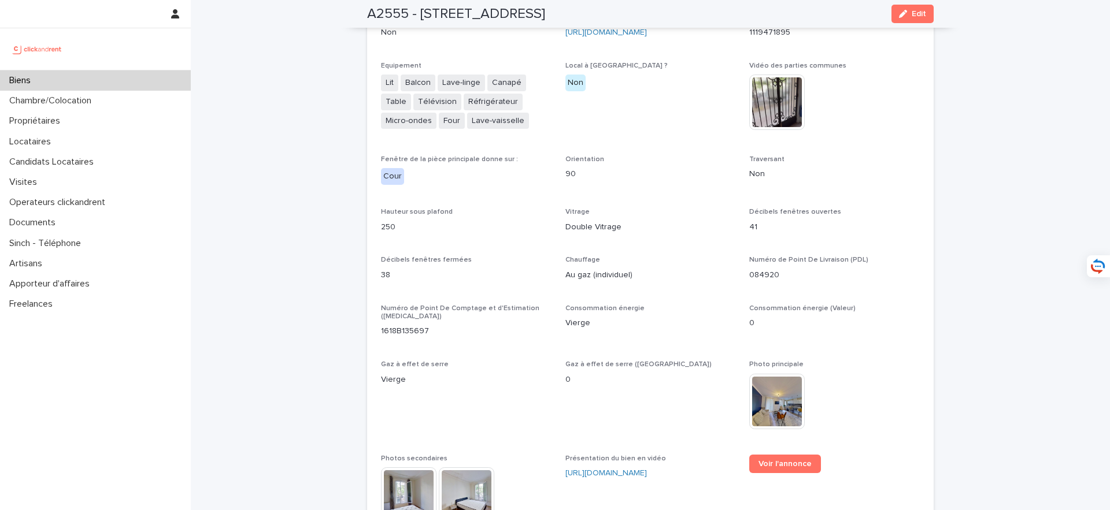
click at [158, 80] on div "Biens" at bounding box center [95, 81] width 191 height 20
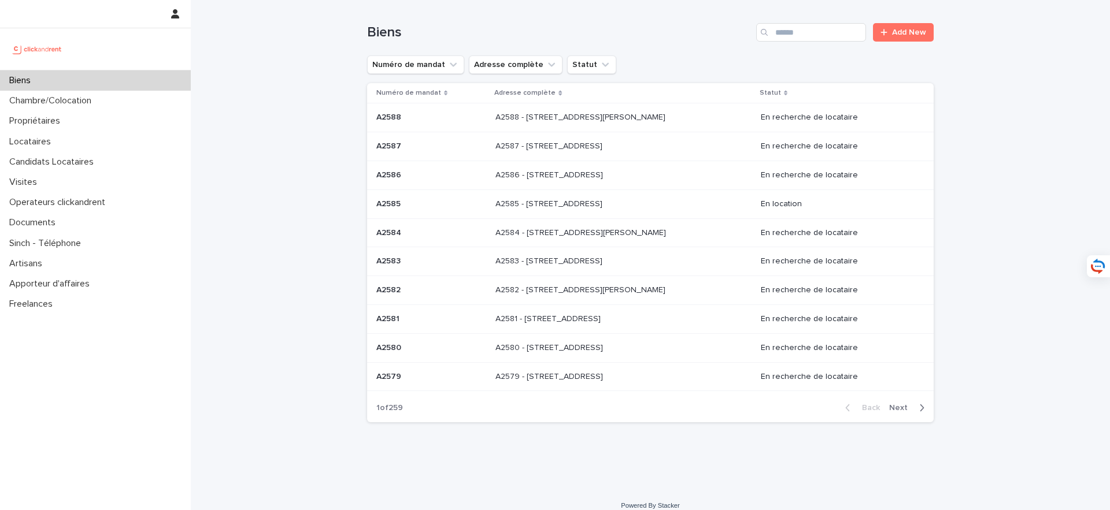
click at [108, 85] on div "Biens" at bounding box center [95, 81] width 191 height 20
click at [833, 16] on div "Biens Add New" at bounding box center [650, 27] width 566 height 55
click at [816, 50] on div "Biens Add New" at bounding box center [650, 27] width 566 height 55
click at [816, 37] on input "Search" at bounding box center [811, 32] width 110 height 18
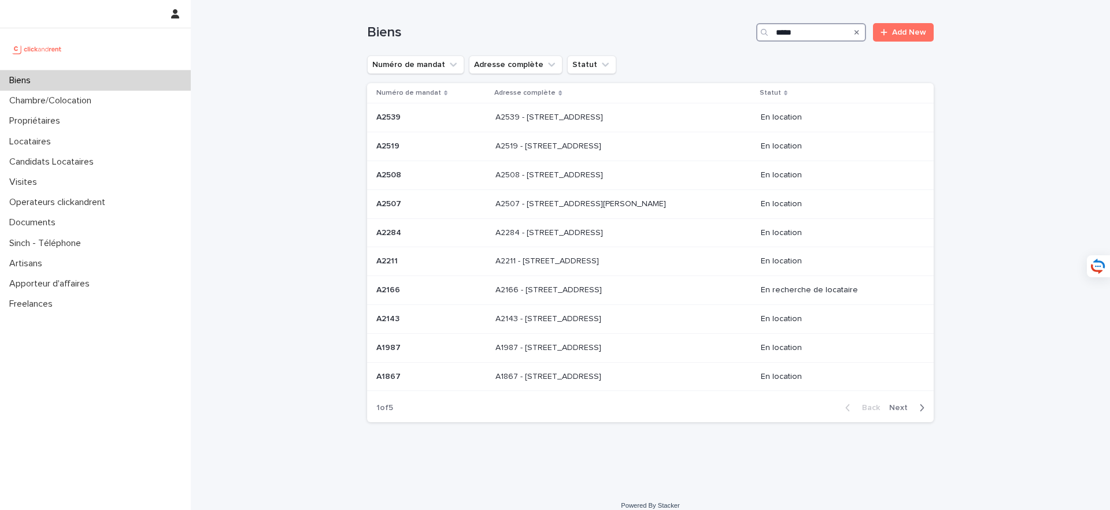
type input "*****"
click at [897, 409] on span "Next" at bounding box center [901, 408] width 25 height 8
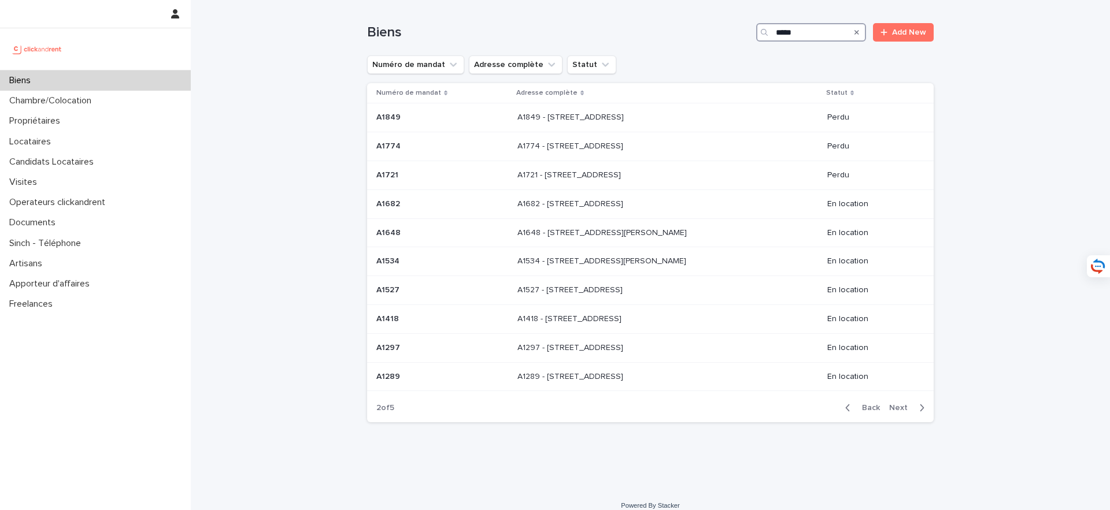
click at [814, 41] on input "*****" at bounding box center [811, 32] width 110 height 18
drag, startPoint x: 817, startPoint y: 31, endPoint x: 718, endPoint y: 30, distance: 98.8
click at [718, 30] on div "Biens ***** Add New" at bounding box center [650, 32] width 566 height 18
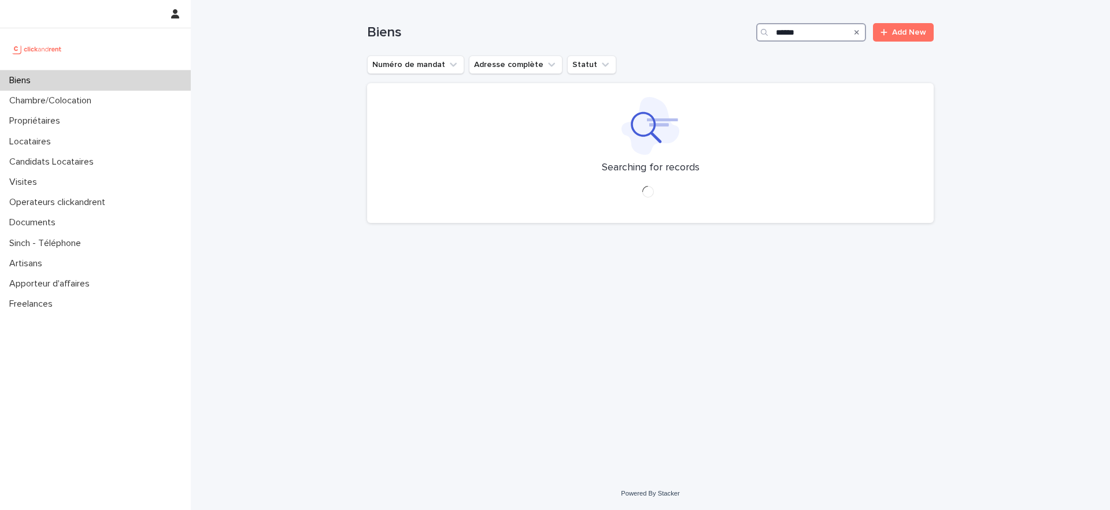
type input "*****"
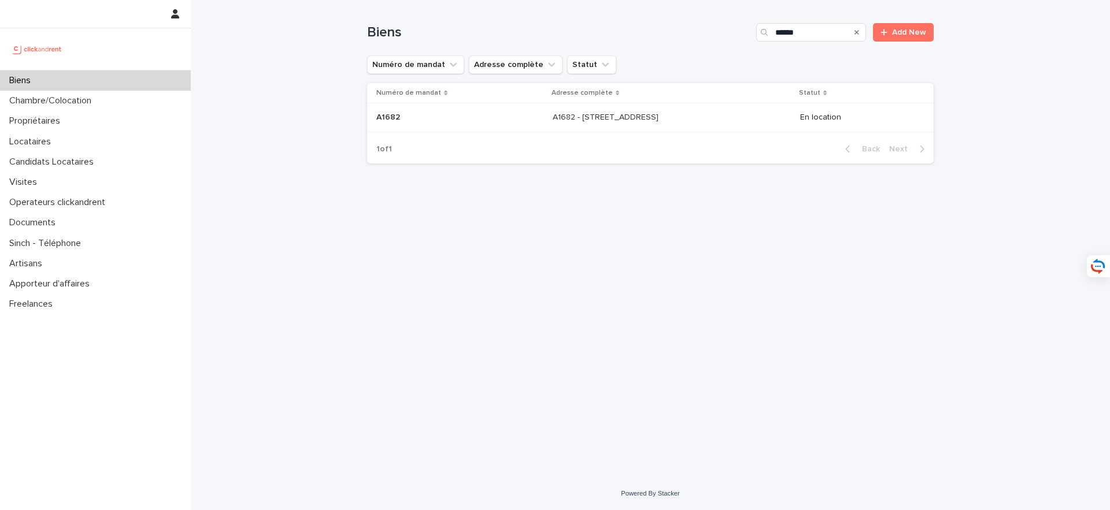
click at [682, 112] on div "A1682 - 15 rue des Boulets, Paris 75011 A1682 - 15 rue des Boulets, Paris 75011" at bounding box center [672, 117] width 238 height 19
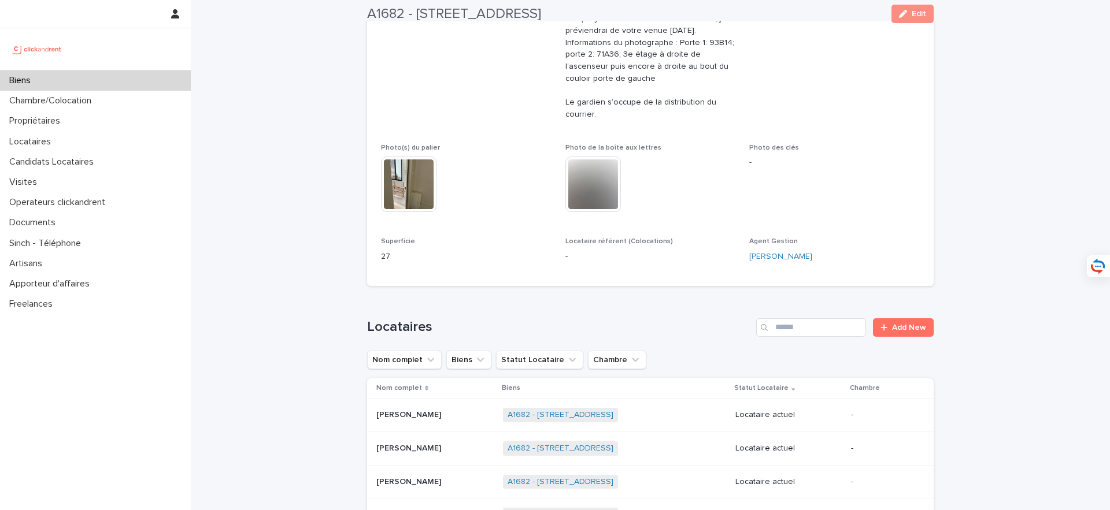
scroll to position [601, 0]
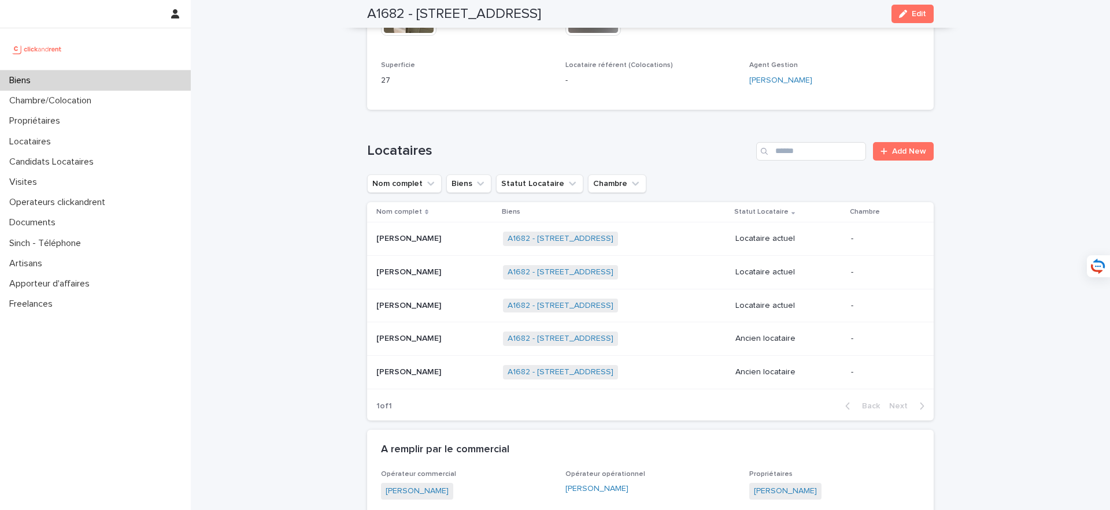
click at [446, 310] on p at bounding box center [434, 306] width 117 height 10
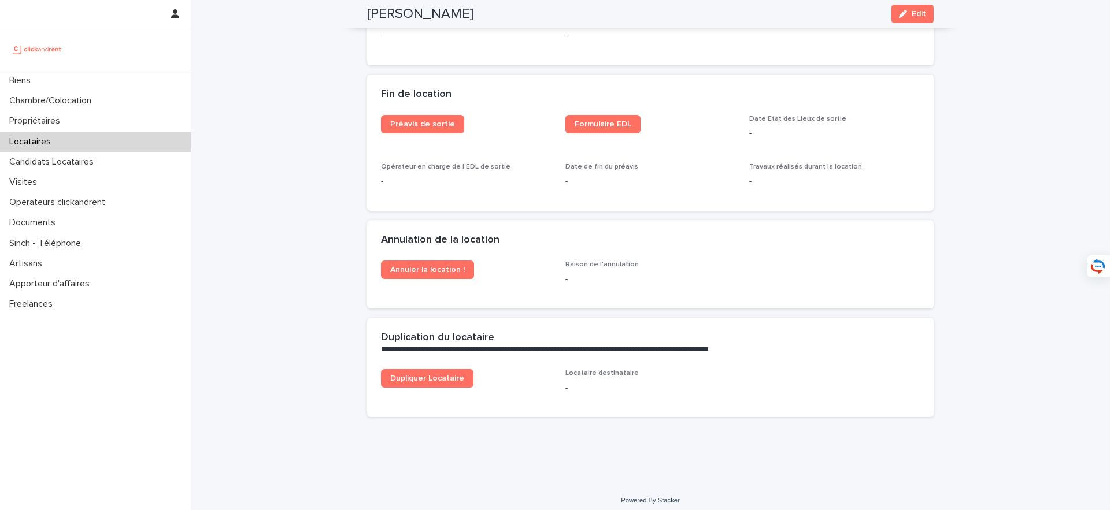
click at [697, 219] on div "Loading... Saving… Fin de location Préavis de sortie Formulaire EDL Date Etat d…" at bounding box center [650, 148] width 566 height 146
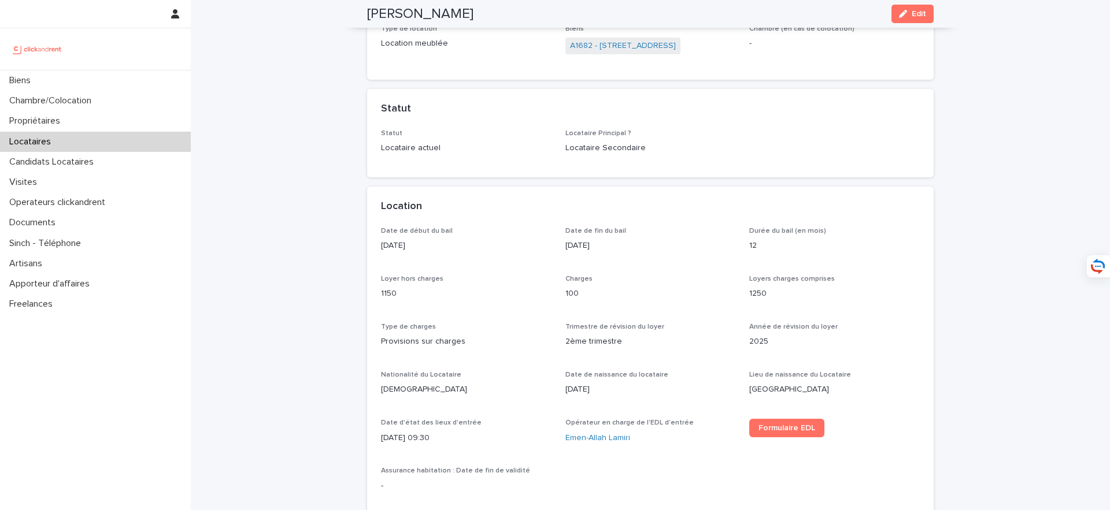
scroll to position [111, 0]
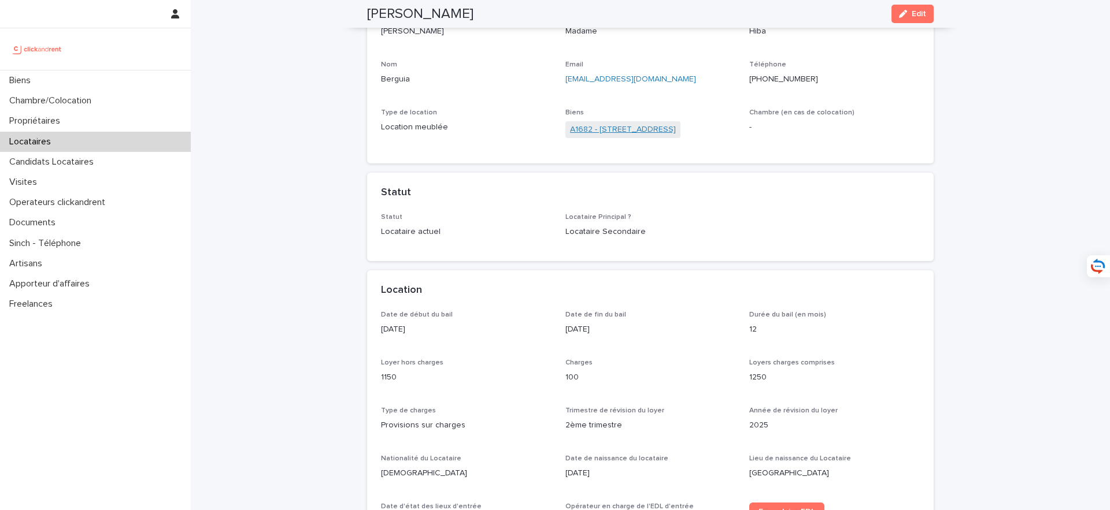
click at [628, 125] on link "A1682 - 15 rue des Boulets, Paris 75011" at bounding box center [623, 130] width 106 height 12
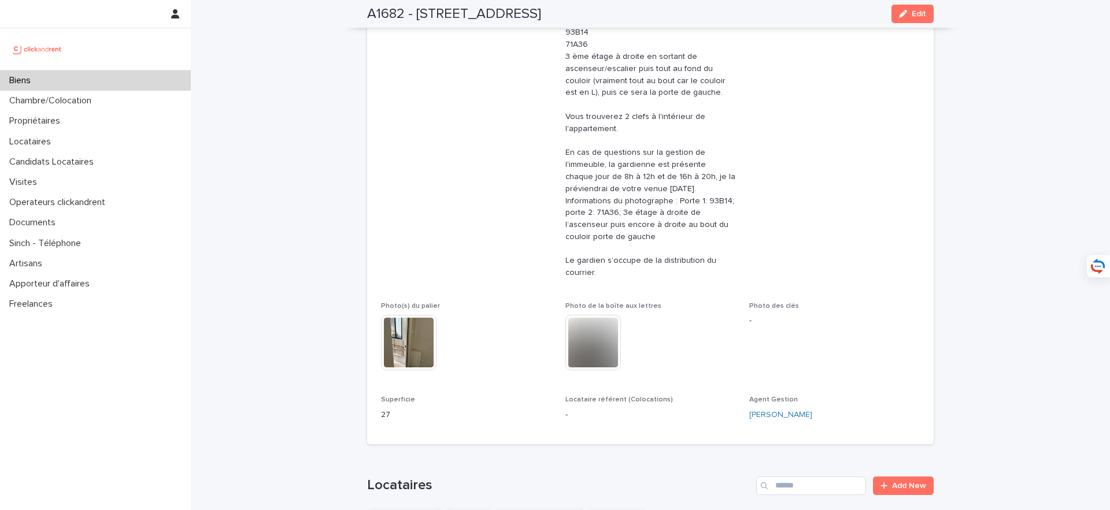
scroll to position [696, 0]
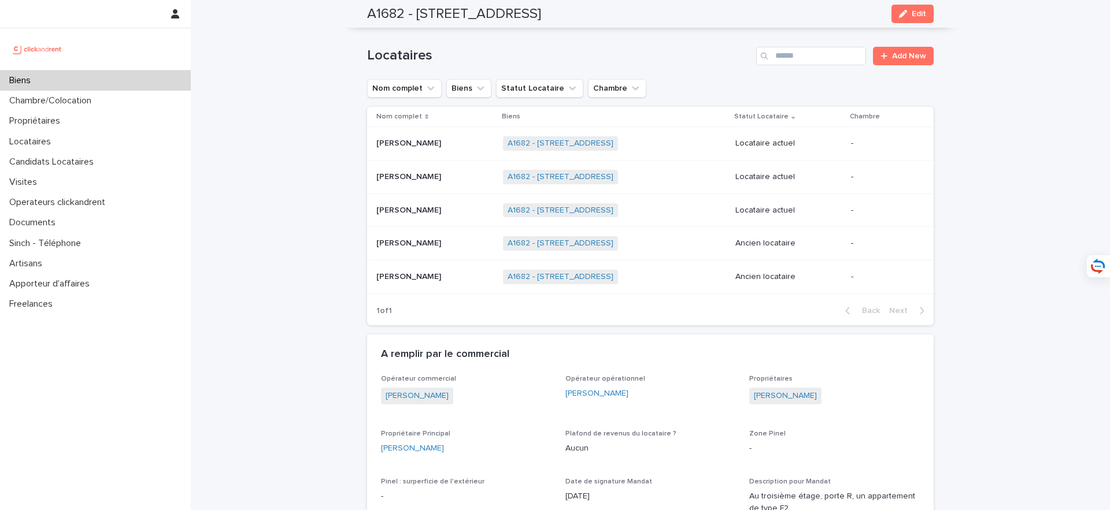
click at [445, 164] on td "Ivan Valentini Ivan Valentini" at bounding box center [432, 177] width 131 height 34
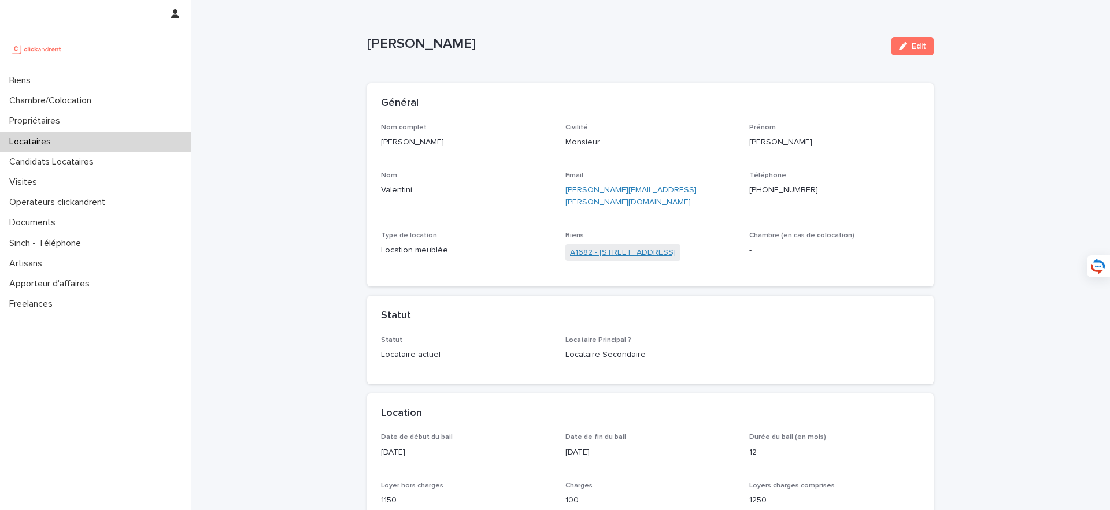
click at [624, 247] on link "A1682 - 15 rue des Boulets, Paris 75011" at bounding box center [623, 253] width 106 height 12
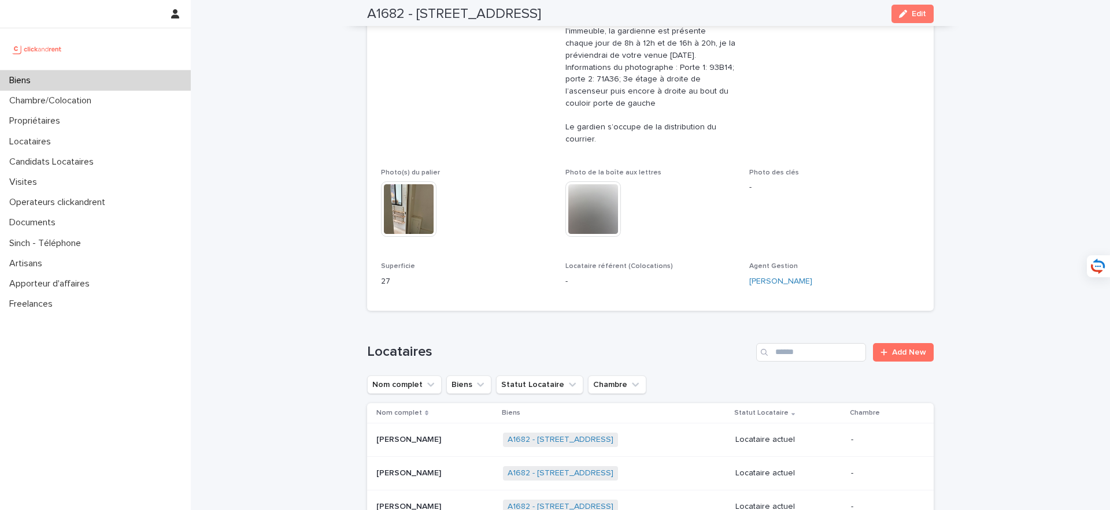
scroll to position [497, 0]
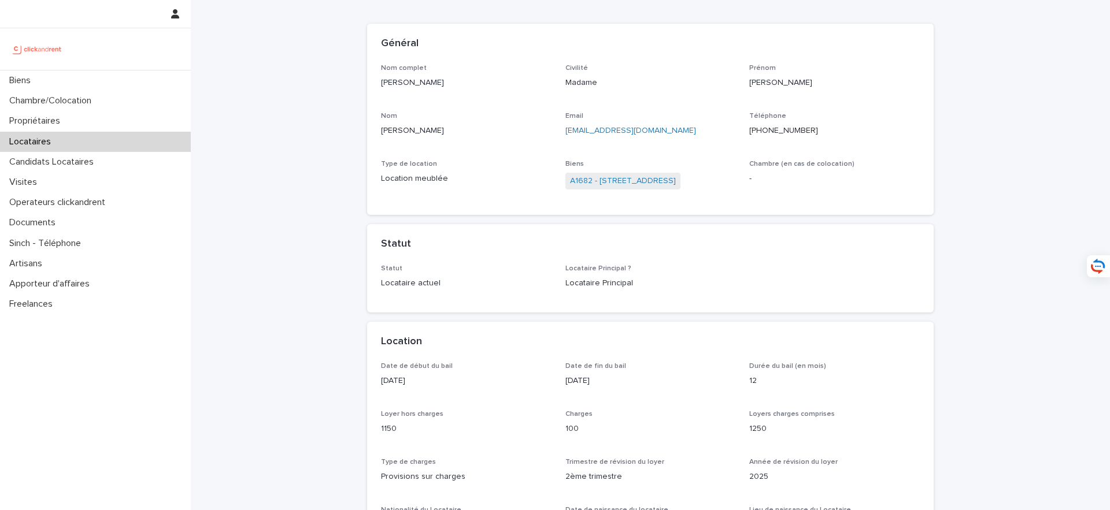
scroll to position [86, 0]
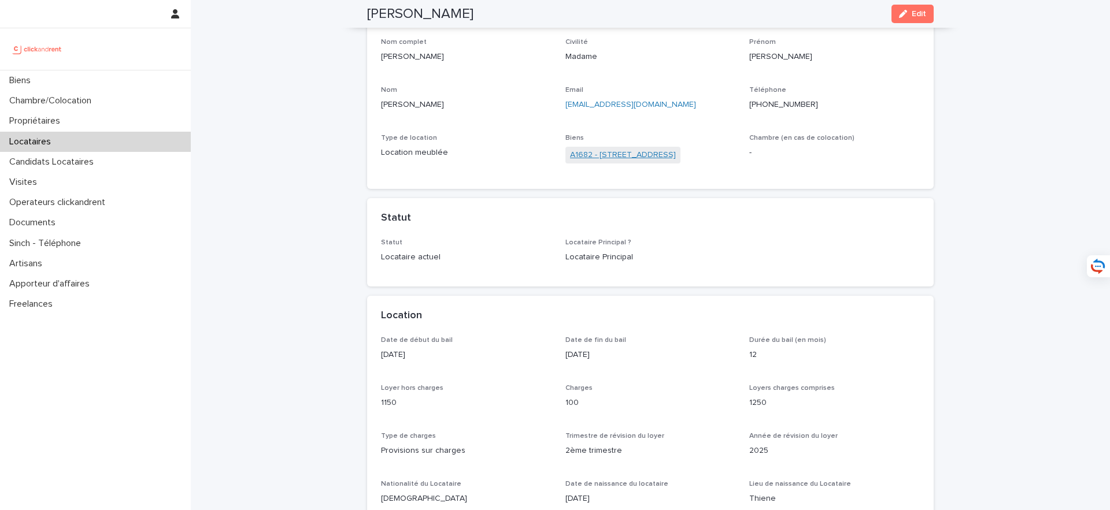
click at [612, 149] on link "A1682 - 15 rue des Boulets, Paris 75011" at bounding box center [623, 155] width 106 height 12
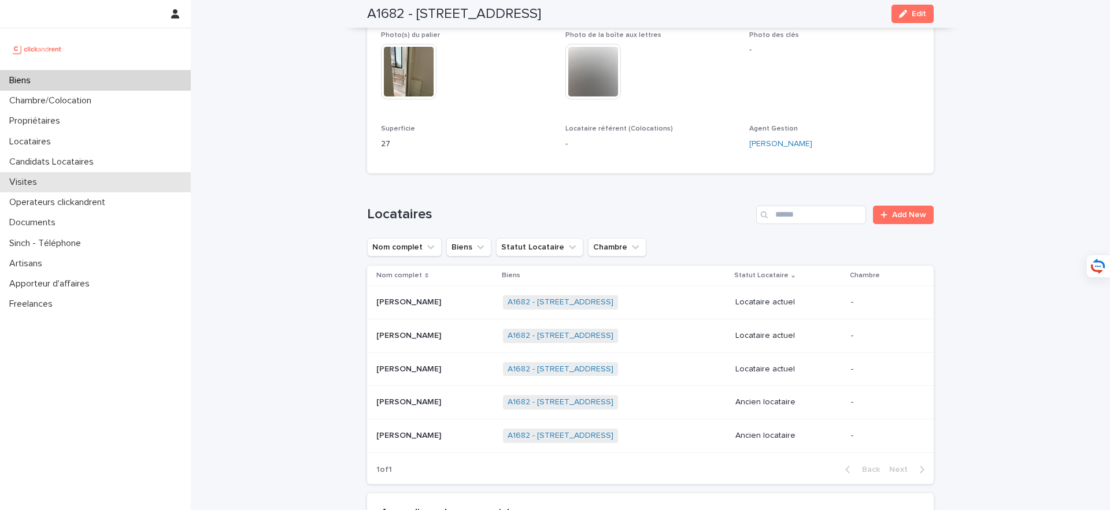
scroll to position [546, 0]
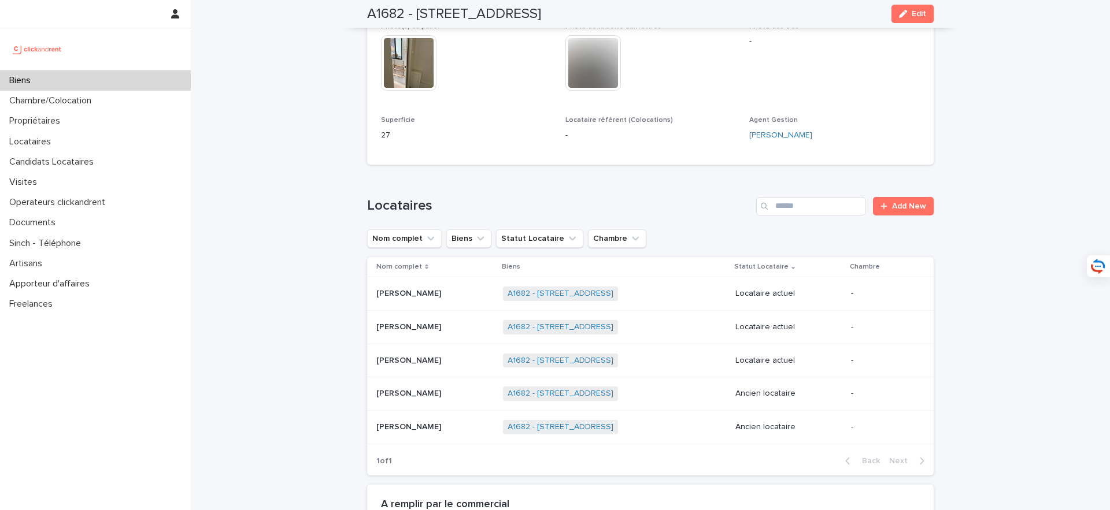
click at [455, 298] on p at bounding box center [434, 294] width 117 height 10
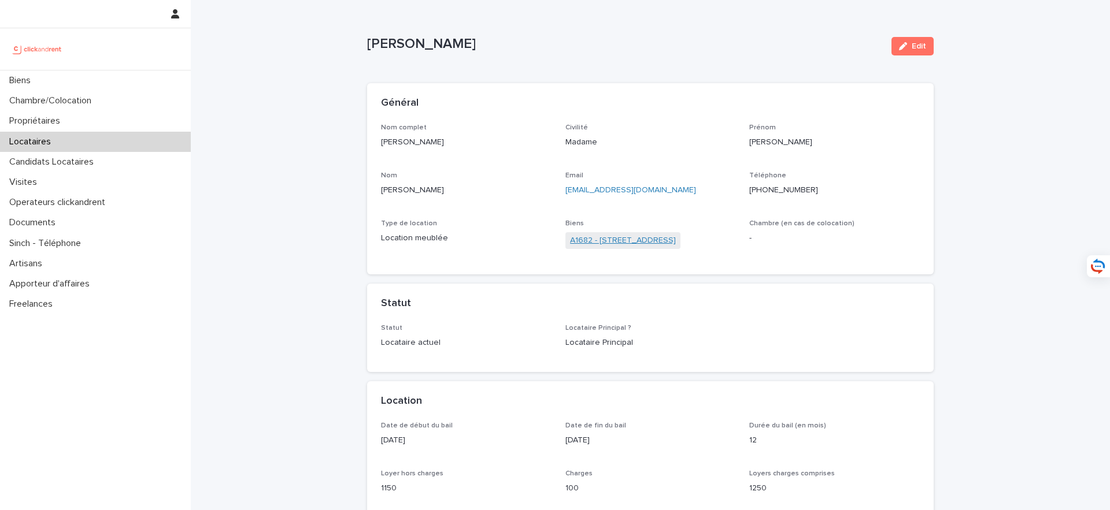
click at [636, 244] on link "A1682 - 15 rue des Boulets, Paris 75011" at bounding box center [623, 241] width 106 height 12
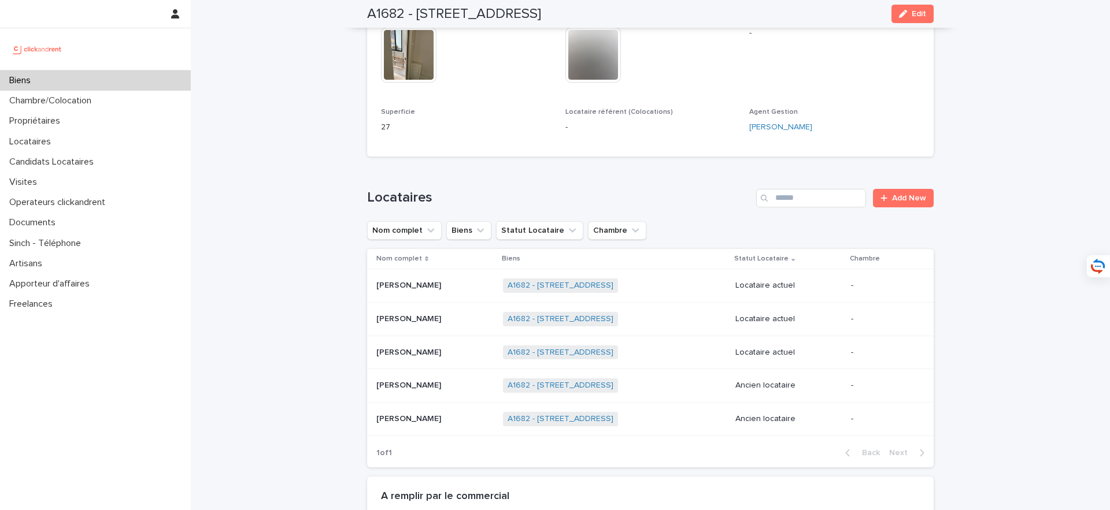
scroll to position [599, 0]
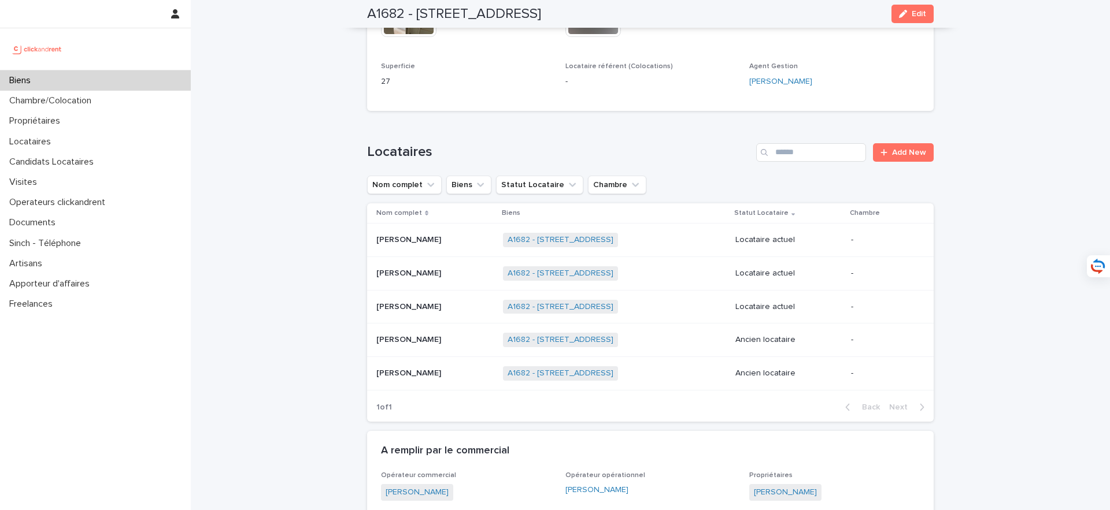
click at [445, 313] on div "Hiba Berguia Hiba Berguia" at bounding box center [434, 307] width 117 height 19
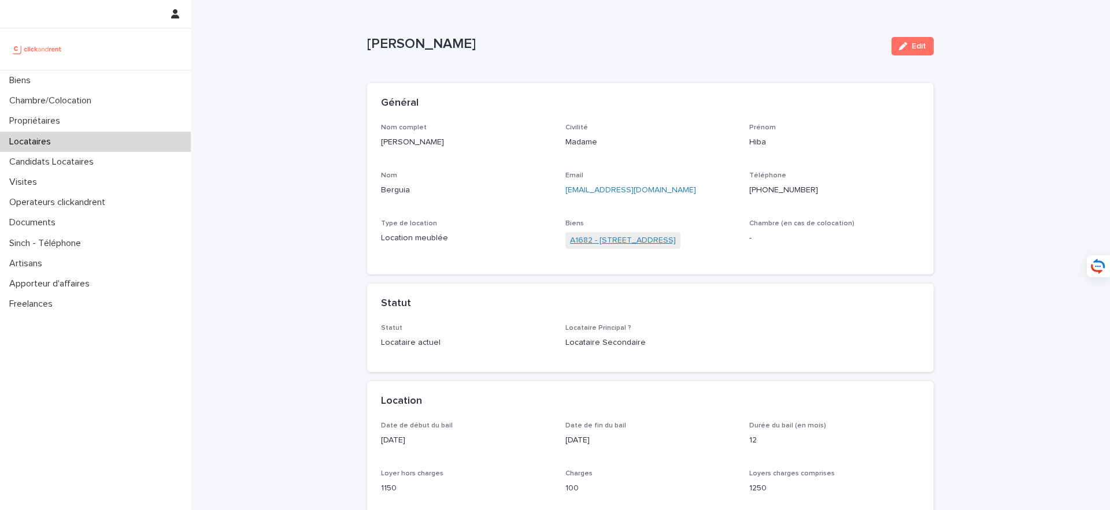
click at [668, 238] on link "A1682 - 15 rue des Boulets, Paris 75011" at bounding box center [623, 241] width 106 height 12
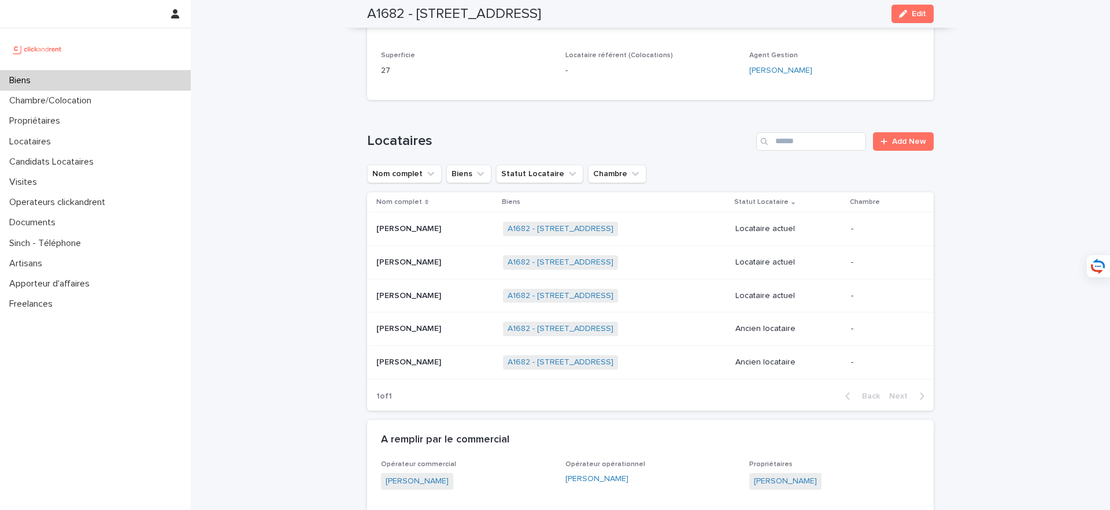
scroll to position [617, 0]
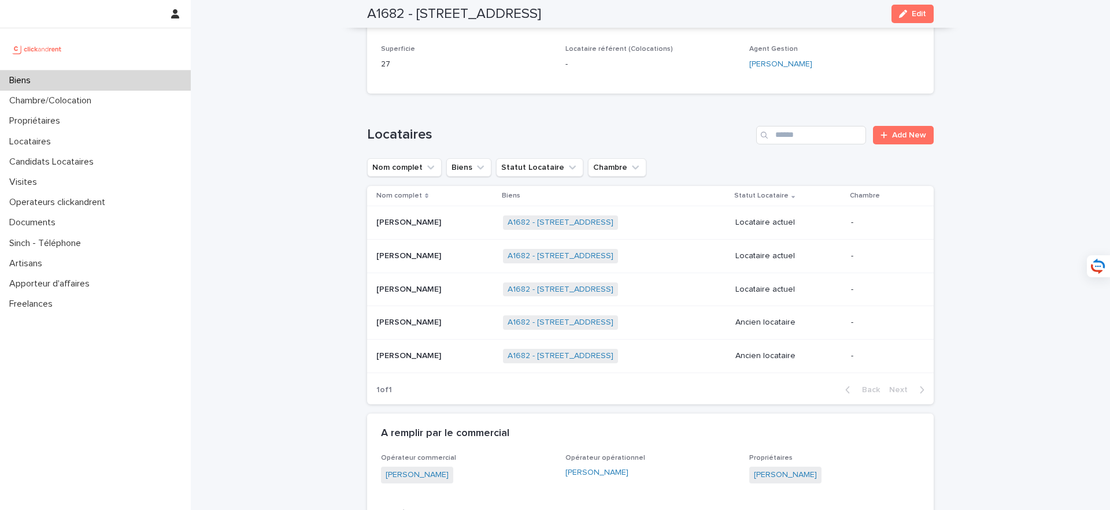
click at [436, 290] on p at bounding box center [434, 290] width 117 height 10
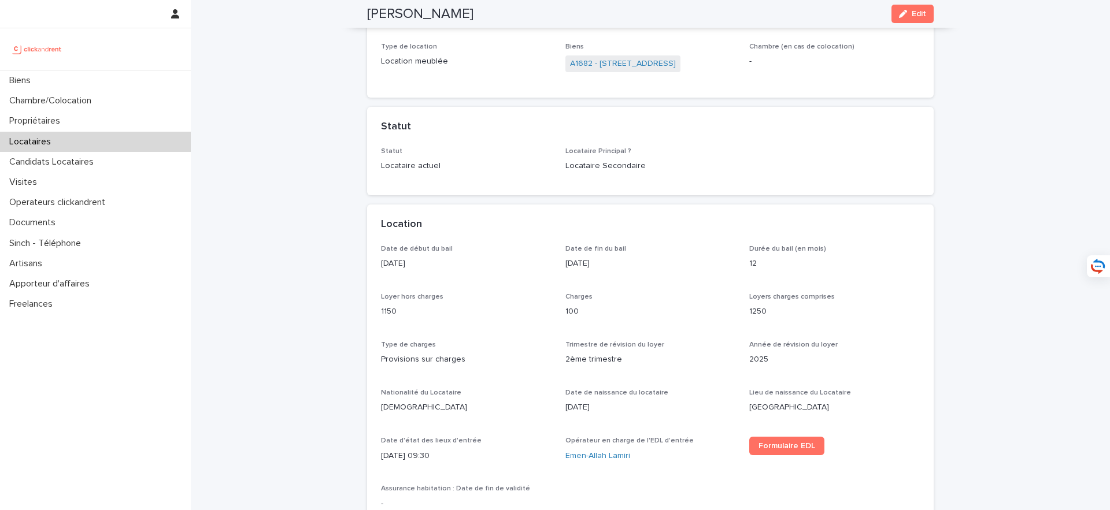
scroll to position [173, 0]
drag, startPoint x: 376, startPoint y: 268, endPoint x: 488, endPoint y: 275, distance: 112.4
click at [488, 274] on div "Date de début du bail 17/10/2025 Date de fin du bail 16/10/2026 Durée du bail (…" at bounding box center [650, 393] width 566 height 288
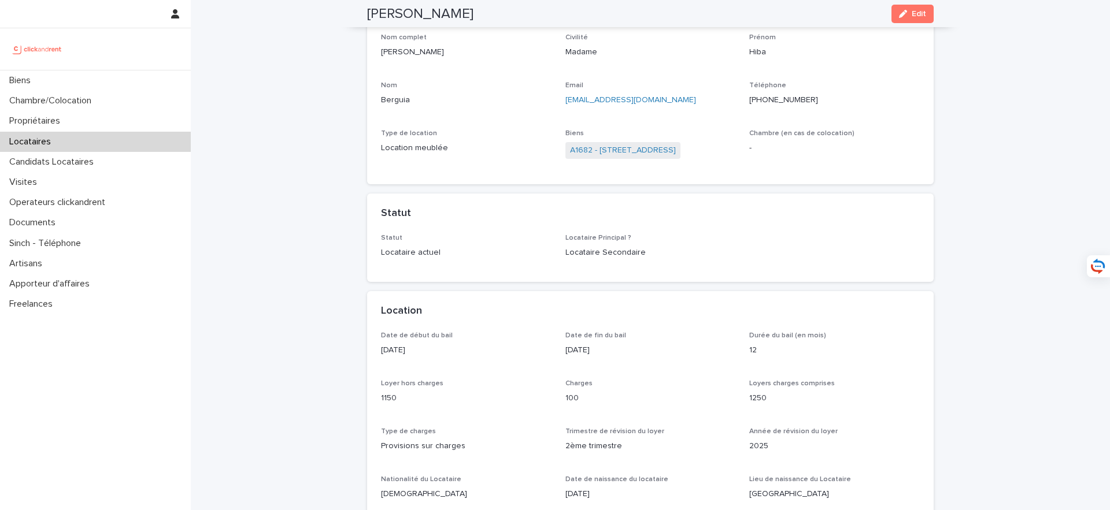
scroll to position [0, 0]
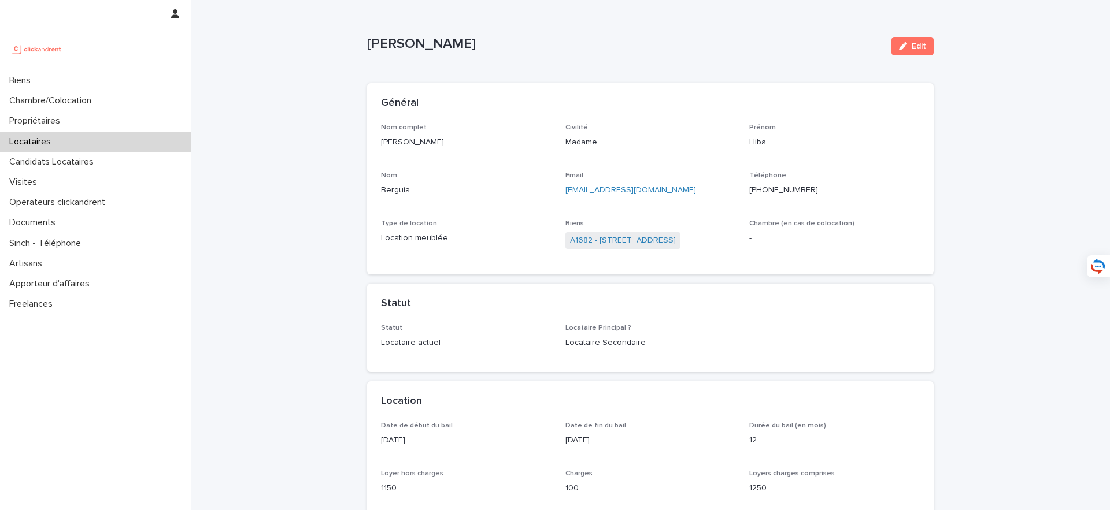
click at [545, 262] on div "Nom complet Hiba Berguia Civilité Madame Prénom Hiba Nom Berguia Email berguiah…" at bounding box center [650, 199] width 566 height 151
drag, startPoint x: 446, startPoint y: 149, endPoint x: 375, endPoint y: 146, distance: 71.7
click at [375, 146] on div "Nom complet Hiba Berguia Civilité Madame Prénom Hiba Nom Berguia Email berguiah…" at bounding box center [650, 199] width 566 height 151
copy p "Hiba Berguia"
click at [655, 213] on div "Nom complet Hiba Berguia Civilité Madame Prénom Hiba Nom Berguia Email berguiah…" at bounding box center [650, 193] width 539 height 138
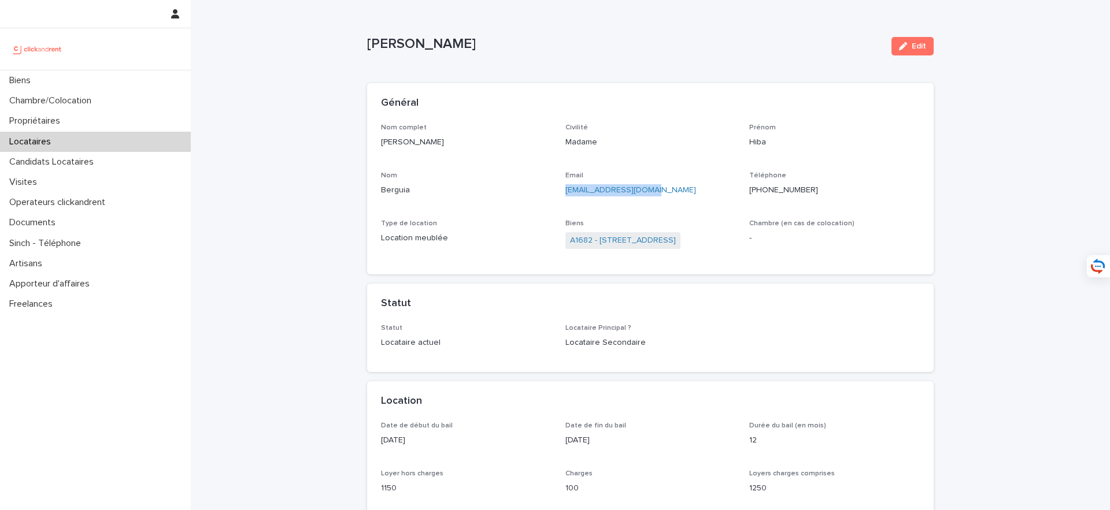
drag, startPoint x: 667, startPoint y: 194, endPoint x: 564, endPoint y: 194, distance: 103.5
click at [564, 194] on div "Nom complet Hiba Berguia Civilité Madame Prénom Hiba Nom Berguia Email berguiah…" at bounding box center [650, 193] width 539 height 138
copy link "berguiahiba@gmail.com"
click at [107, 76] on div "Biens" at bounding box center [95, 81] width 191 height 20
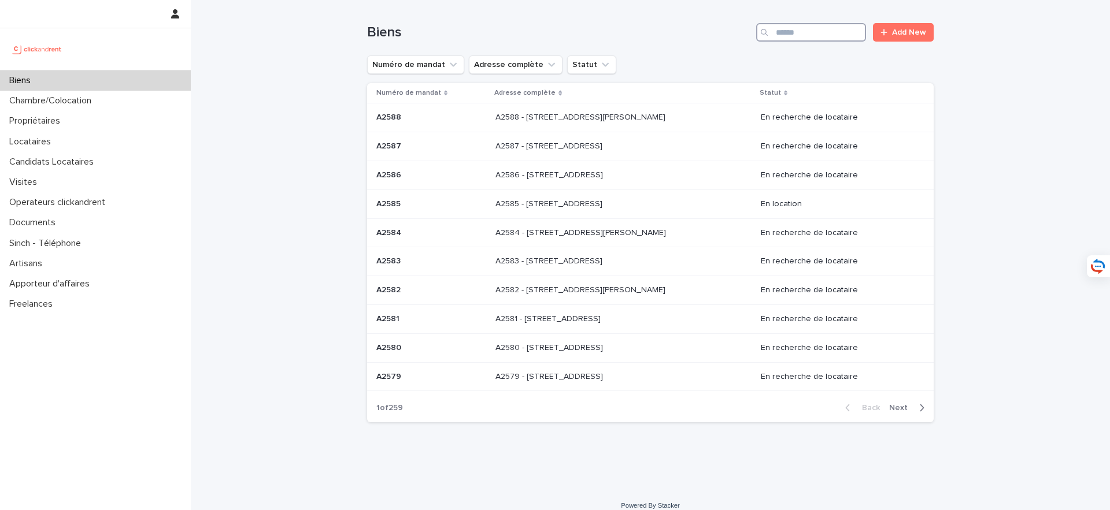
click at [824, 40] on input "Search" at bounding box center [811, 32] width 110 height 18
type input "*****"
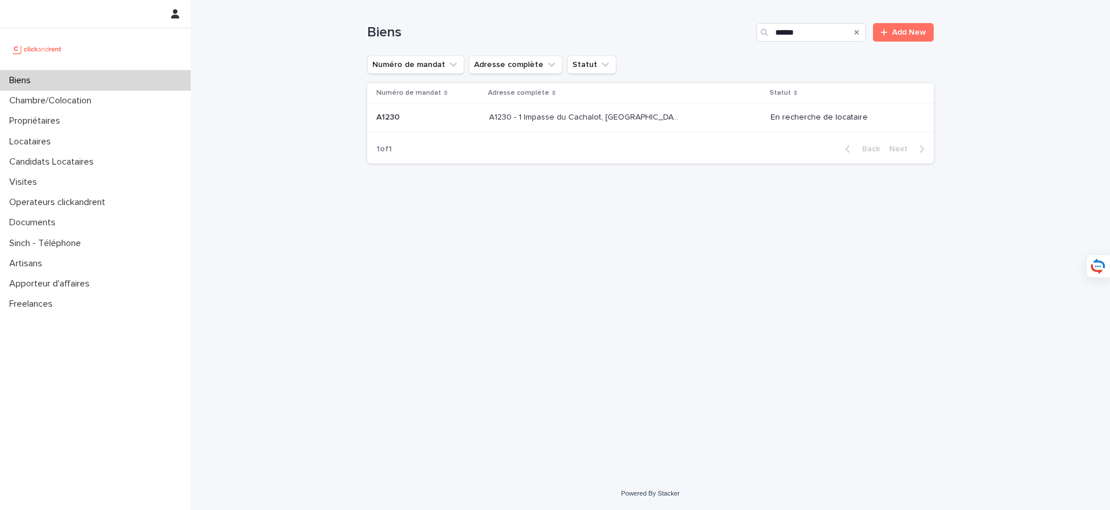
click at [644, 120] on p "A1230 - 1 Impasse du Cachalot, Chatenay-Malabry 92290" at bounding box center [586, 116] width 195 height 12
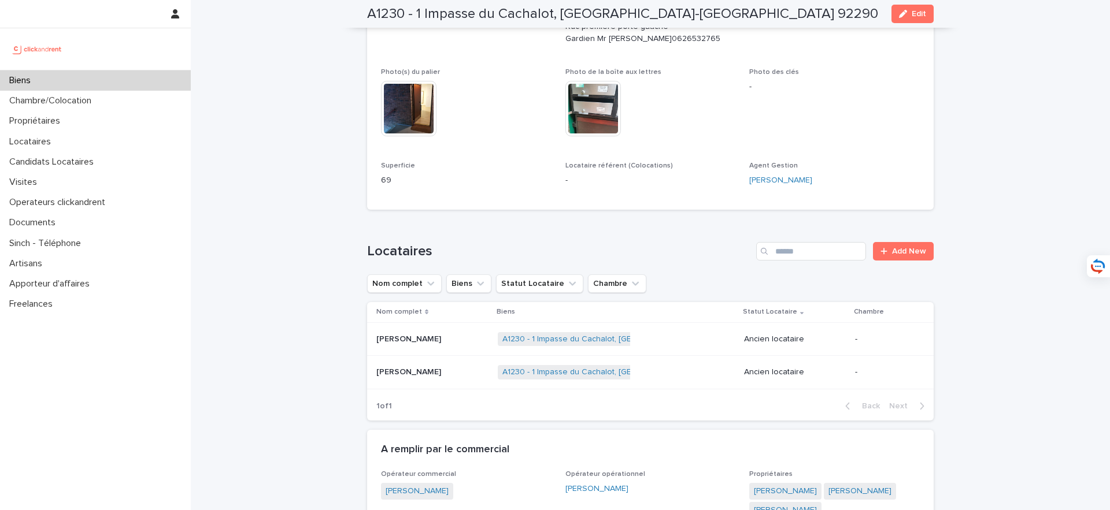
scroll to position [291, 0]
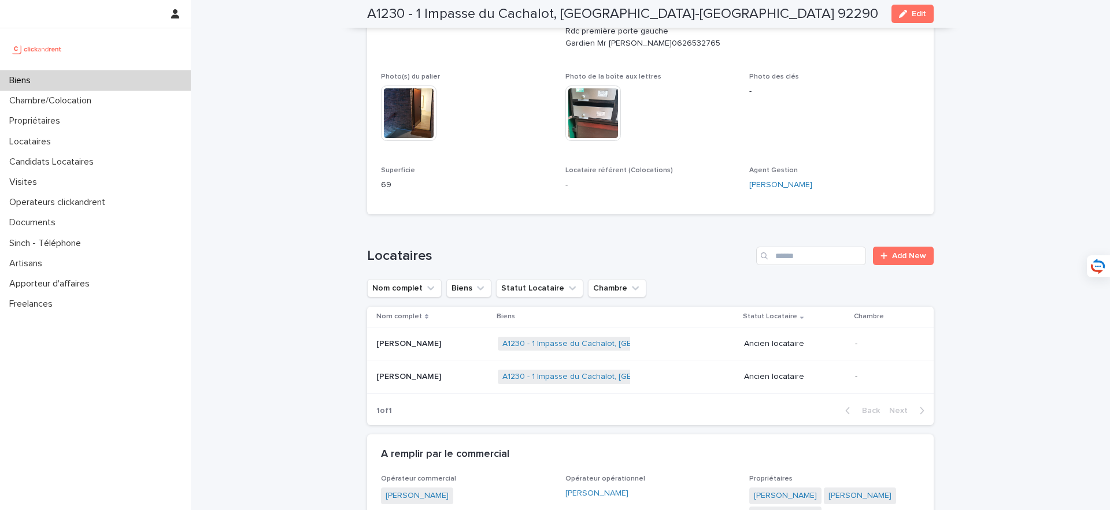
click at [175, 76] on div "Biens" at bounding box center [95, 81] width 191 height 20
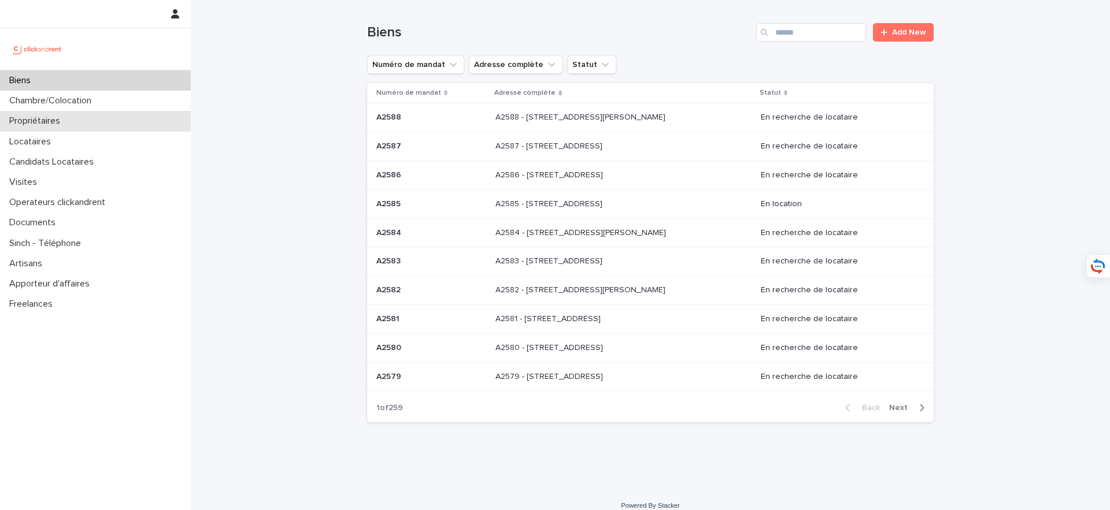
click at [112, 122] on div "Propriétaires" at bounding box center [95, 121] width 191 height 20
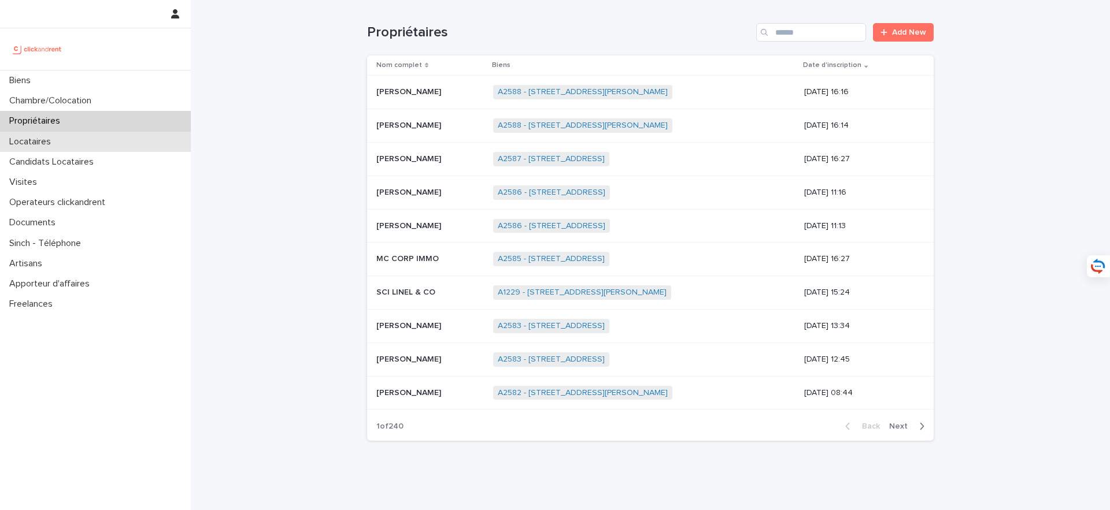
click at [112, 149] on div "Locataires" at bounding box center [95, 142] width 191 height 20
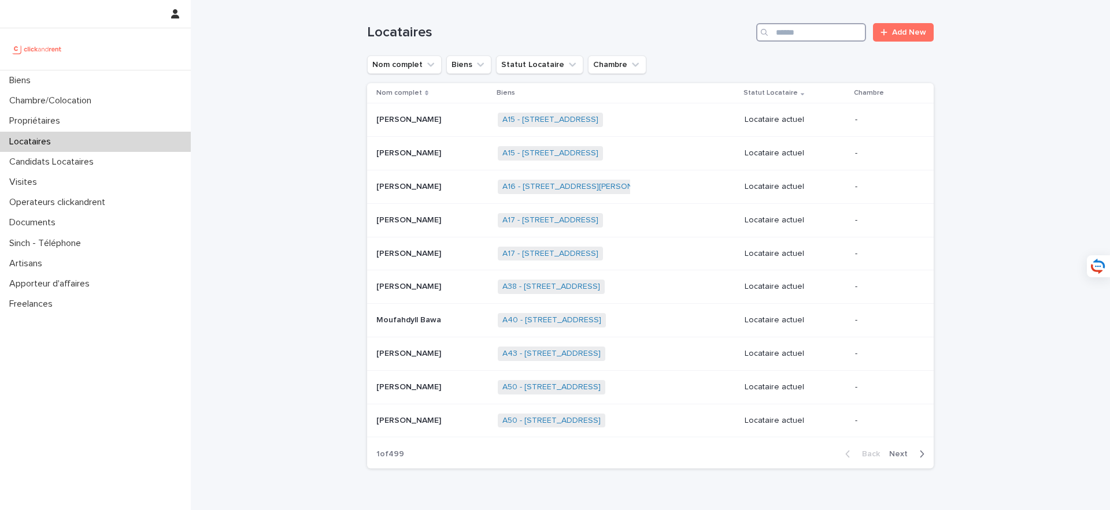
click at [811, 36] on input "Search" at bounding box center [811, 32] width 110 height 18
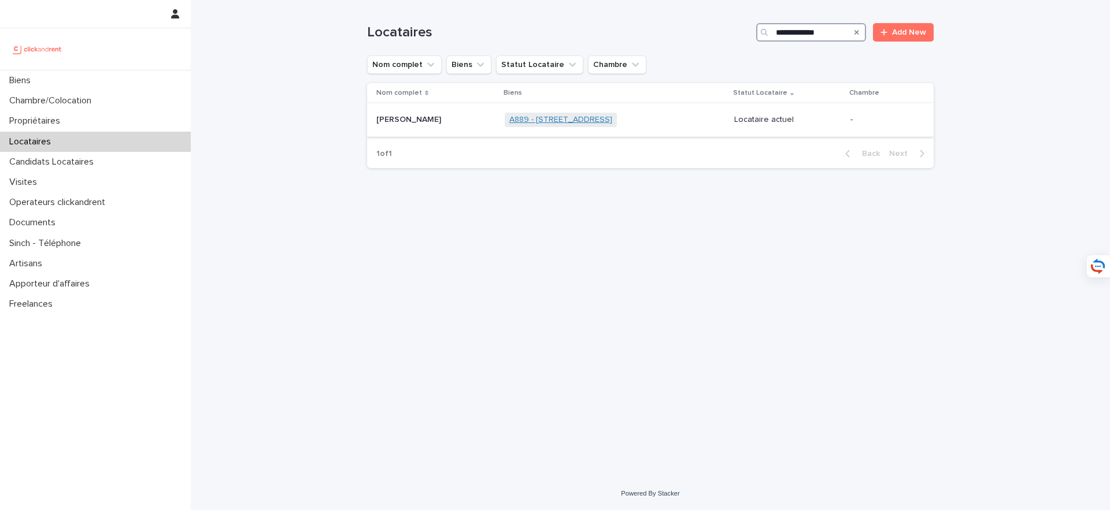
type input "**********"
click at [520, 118] on link "A889 - 26 rue des Chaillots, Clamart 92140" at bounding box center [560, 120] width 103 height 10
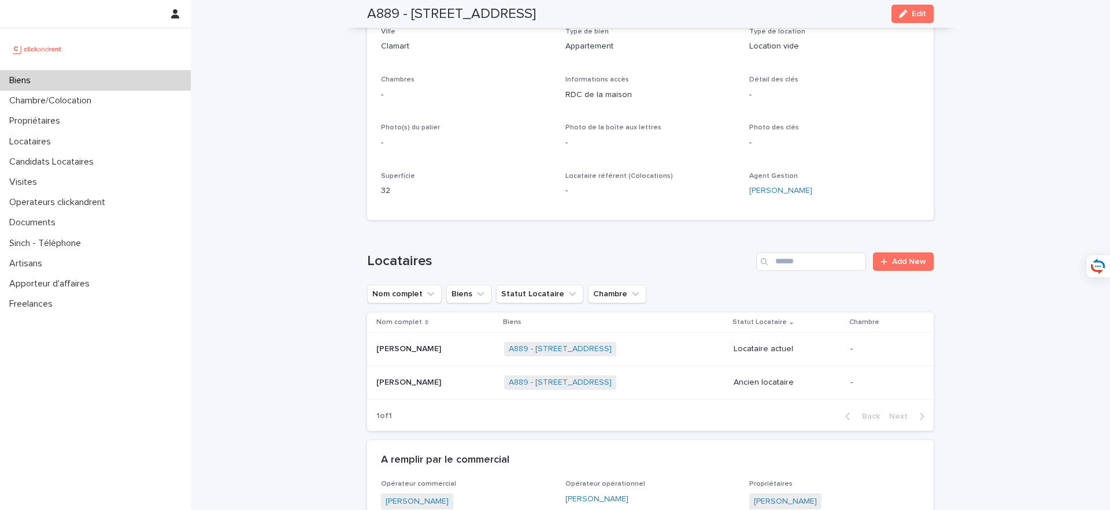
scroll to position [195, 0]
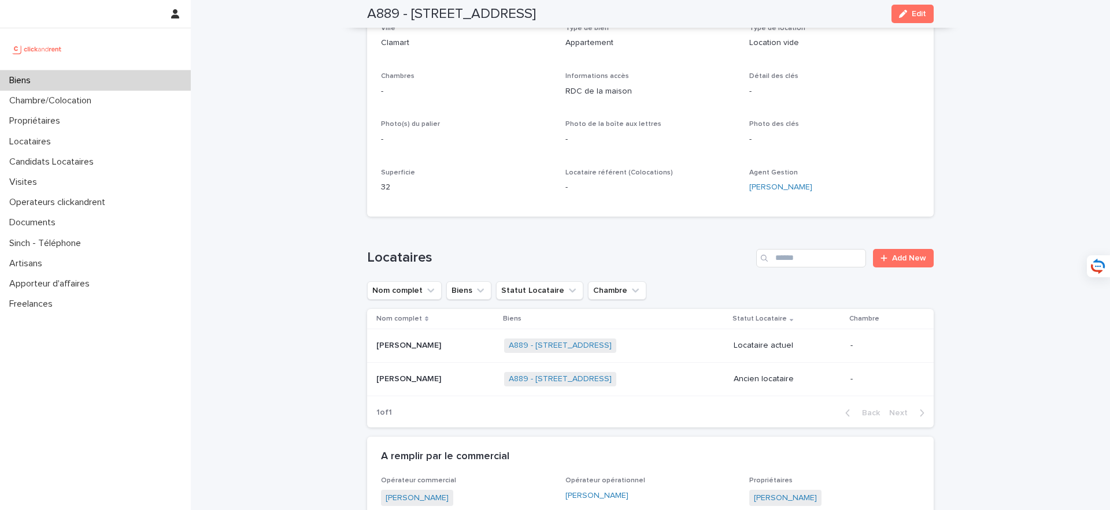
click at [431, 351] on div "Antoine Ratel Antoine Ratel" at bounding box center [435, 345] width 118 height 19
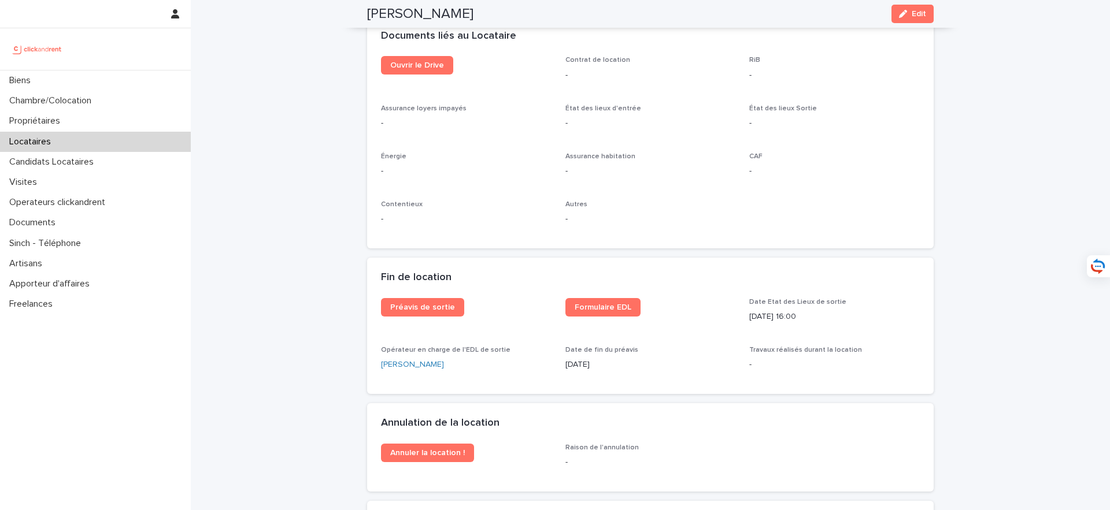
scroll to position [1275, 0]
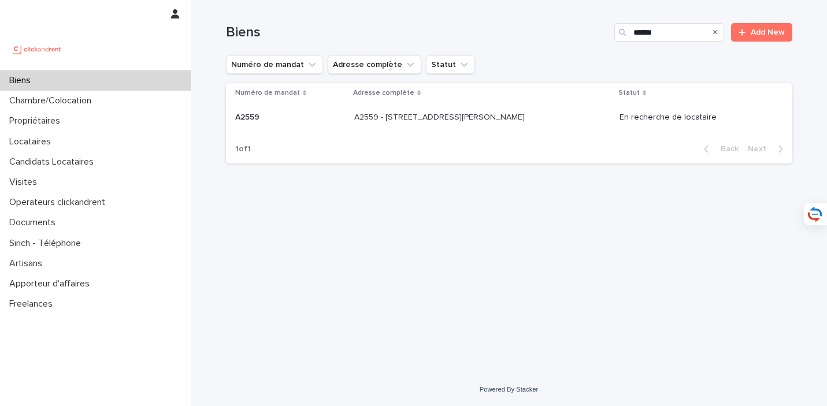
drag, startPoint x: 682, startPoint y: 34, endPoint x: 585, endPoint y: 32, distance: 97.1
click at [585, 32] on div "Biens ***** Add New" at bounding box center [509, 32] width 566 height 18
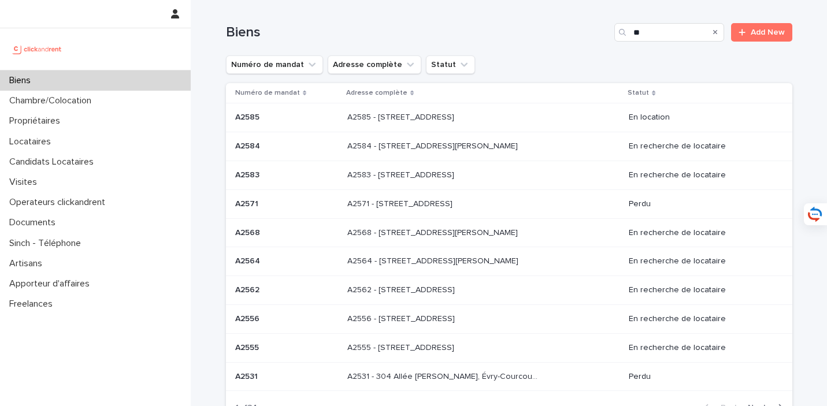
type input "*"
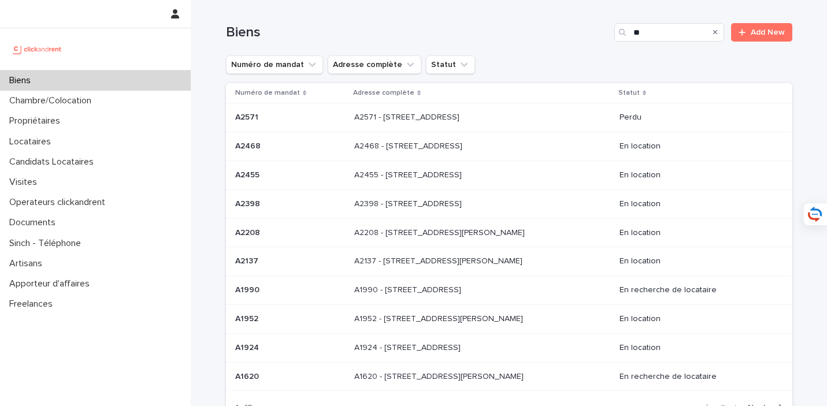
type input "*"
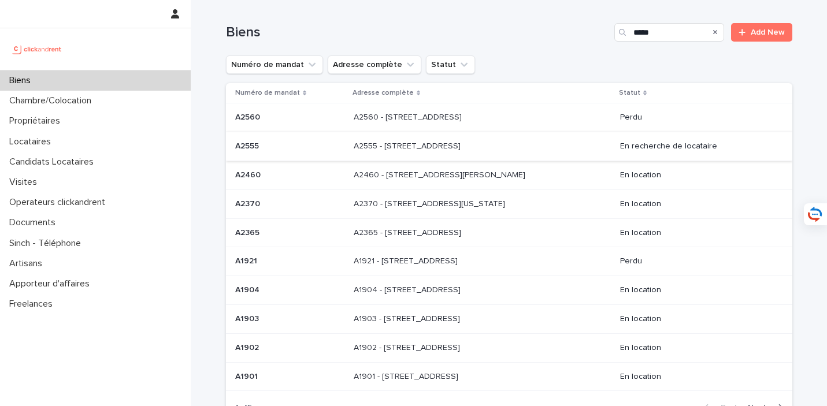
type input "*****"
click at [445, 143] on p "A2555 - 45 rue d'Alésia, Paris 75014" at bounding box center [408, 145] width 109 height 12
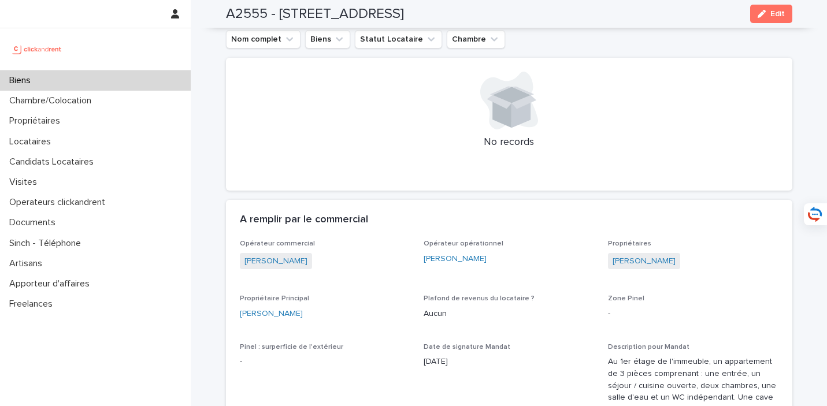
scroll to position [623, 0]
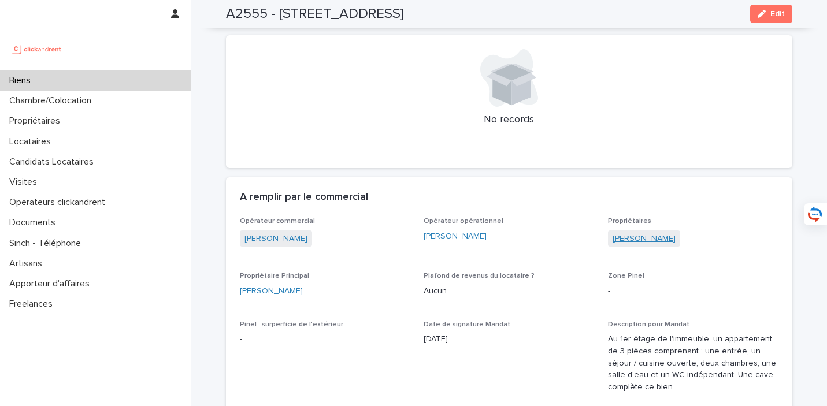
click at [638, 233] on link "Sarah Shahram" at bounding box center [644, 239] width 63 height 12
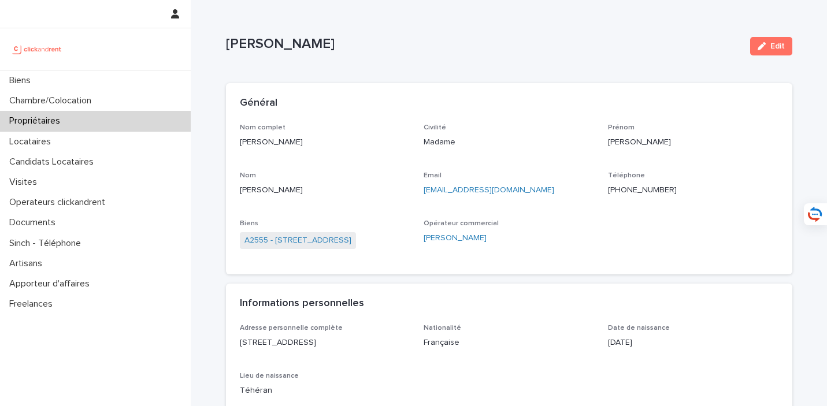
click at [537, 212] on div "Nom complet Sarah Shahram Civilité Madame Prénom Sarah Nom Shahram Email sarahs…" at bounding box center [509, 193] width 539 height 138
drag, startPoint x: 540, startPoint y: 195, endPoint x: 419, endPoint y: 195, distance: 122.0
click at [419, 195] on div "Nom complet Sarah Shahram Civilité Madame Prénom Sarah Nom Shahram Email sarahs…" at bounding box center [509, 193] width 539 height 138
copy link "sarahshahram44@gmail.com"
drag, startPoint x: 315, startPoint y: 139, endPoint x: 239, endPoint y: 140, distance: 76.3
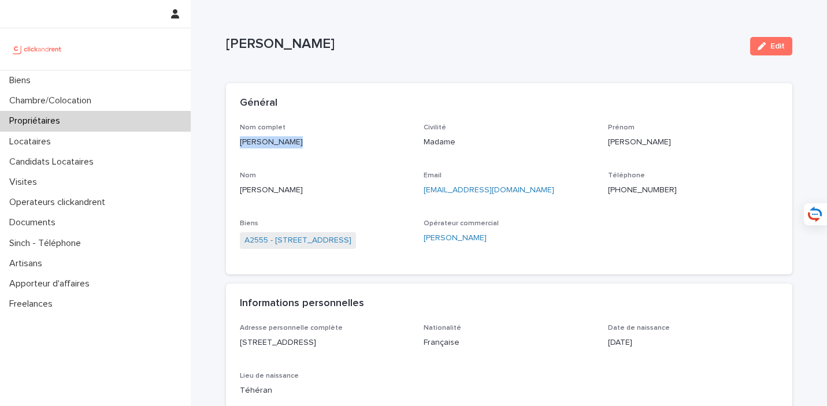
click at [239, 140] on div "Nom complet Sarah Shahram Civilité Madame Prénom Sarah Nom Shahram Email sarahs…" at bounding box center [509, 199] width 566 height 151
copy p "Sarah Shahram"
click at [698, 101] on div "Général" at bounding box center [507, 103] width 534 height 13
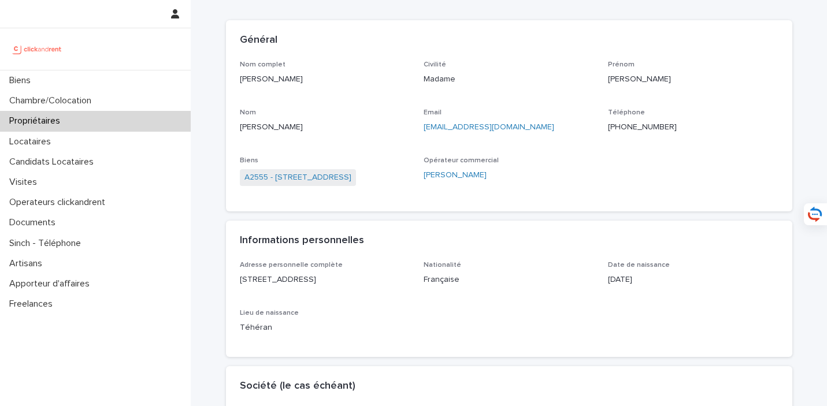
scroll to position [35, 0]
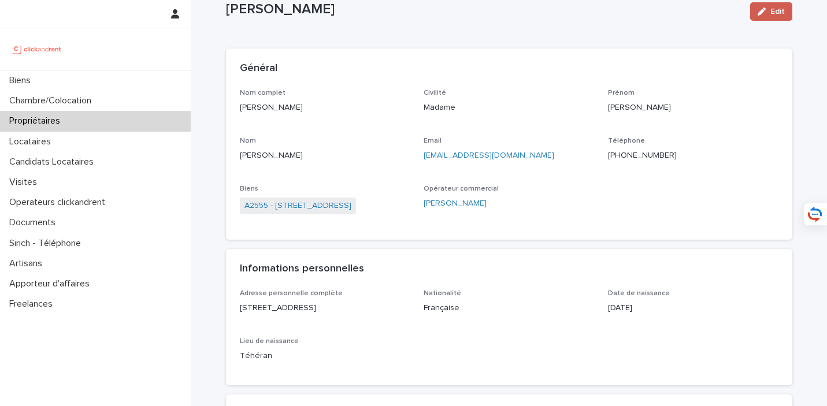
click at [772, 12] on span "Edit" at bounding box center [778, 12] width 14 height 8
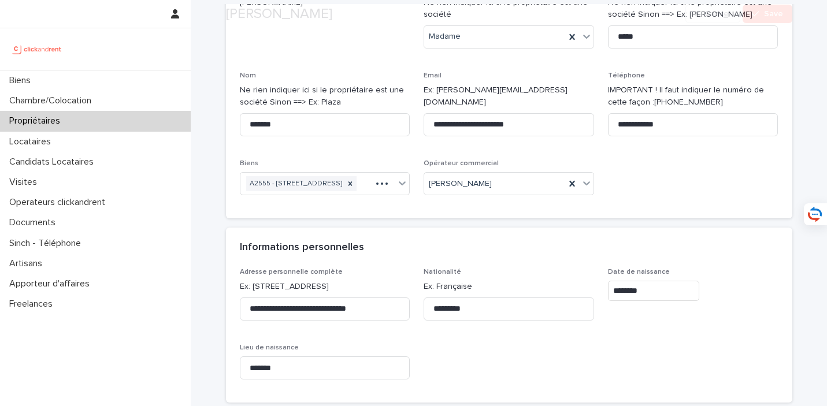
scroll to position [176, 0]
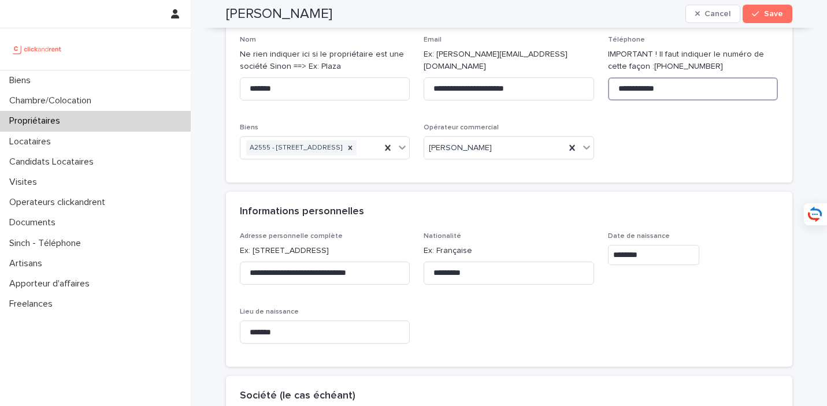
drag, startPoint x: 704, startPoint y: 92, endPoint x: 602, endPoint y: 86, distance: 102.5
click at [602, 86] on div "**********" at bounding box center [509, 58] width 539 height 221
paste input "**"
click at [624, 90] on input "**********" at bounding box center [693, 88] width 171 height 23
click at [688, 91] on input "**********" at bounding box center [693, 88] width 171 height 23
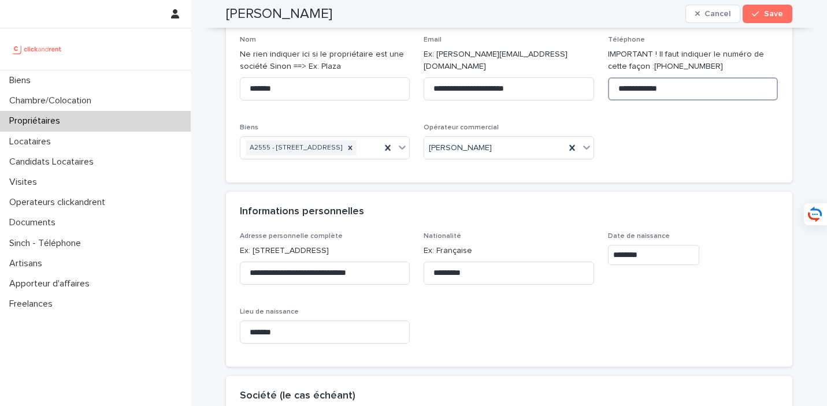
type input "**********"
click at [772, 16] on span "Save" at bounding box center [773, 14] width 19 height 8
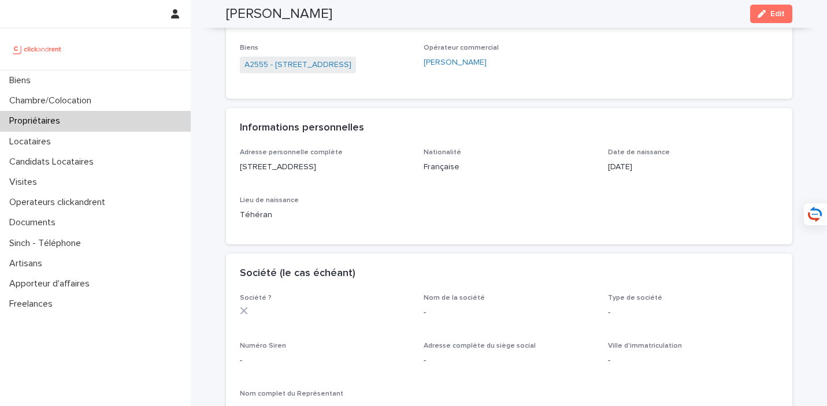
scroll to position [0, 0]
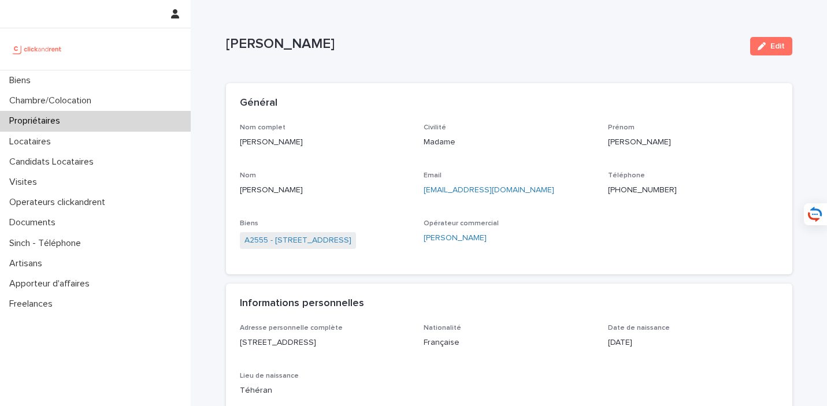
click at [319, 128] on p "Nom complet" at bounding box center [325, 128] width 171 height 8
drag, startPoint x: 319, startPoint y: 139, endPoint x: 237, endPoint y: 140, distance: 82.1
click at [237, 140] on div "Nom complet Sarah Shahram Civilité Madame Prénom Sarah Nom Shahram Email sarahs…" at bounding box center [509, 199] width 566 height 151
copy p "Sarah Shahram"
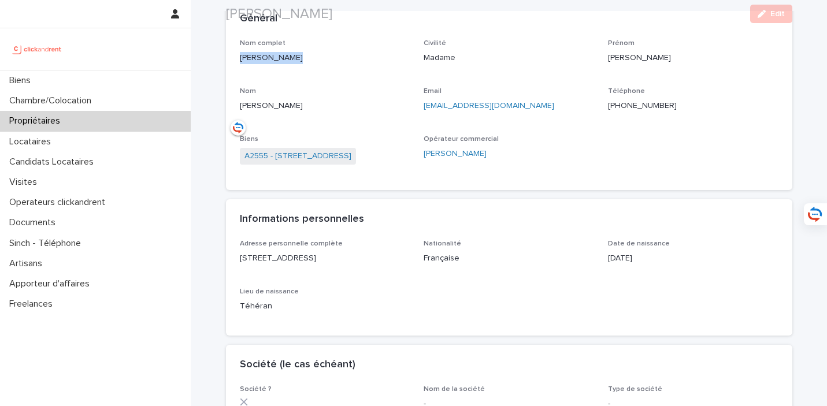
scroll to position [100, 0]
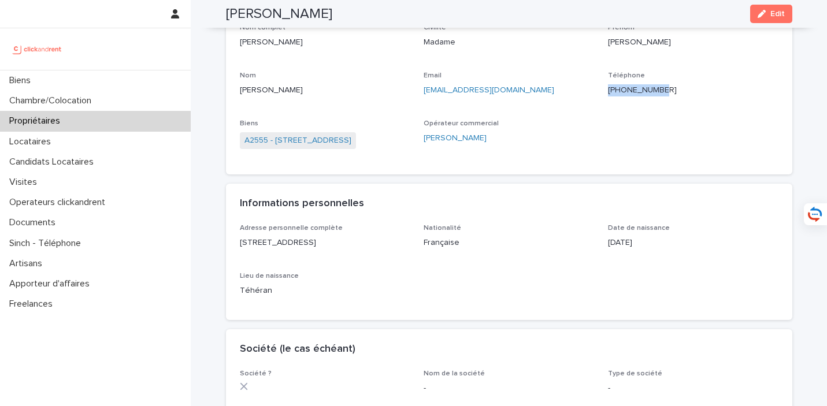
drag, startPoint x: 687, startPoint y: 94, endPoint x: 614, endPoint y: 89, distance: 73.6
click at [614, 89] on p "+33695101582" at bounding box center [693, 90] width 171 height 12
copy ringoverc2c-84e06f14122c "+33695101582"
click at [351, 140] on link "A2555 - 45 rue d'Alésia, Paris 75014" at bounding box center [298, 141] width 107 height 12
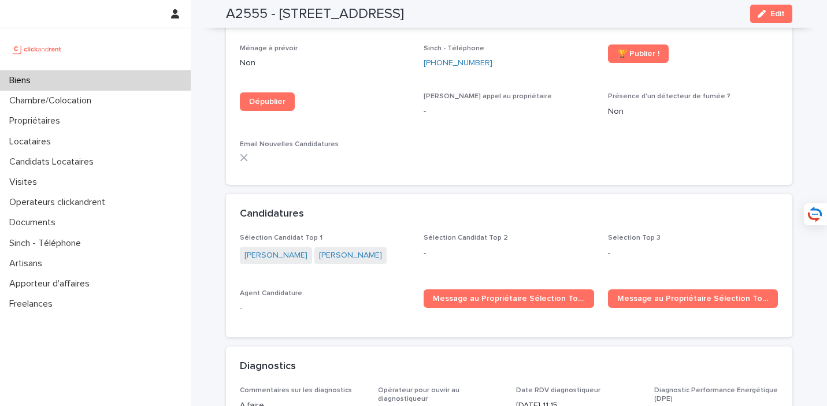
scroll to position [3248, 0]
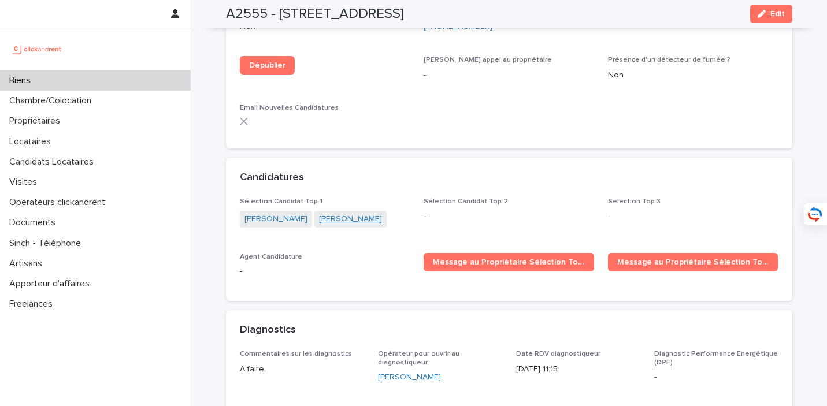
click at [328, 213] on link "Ekaterina Zimina" at bounding box center [350, 219] width 63 height 12
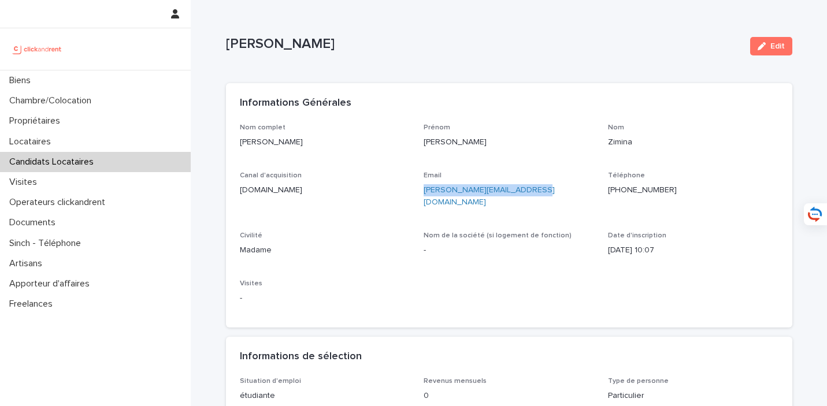
drag, startPoint x: 543, startPoint y: 190, endPoint x: 421, endPoint y: 191, distance: 122.6
click at [421, 191] on div "Nom complet Ekaterina Zimina Prénom Ekaterina Nom Zimina Canal d'acquisition cl…" at bounding box center [509, 219] width 539 height 191
copy link "ekaterina.zimina@icloud.com"
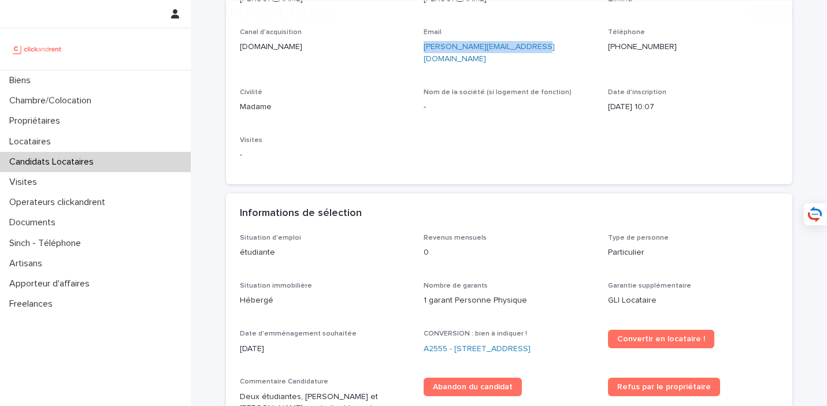
scroll to position [157, 0]
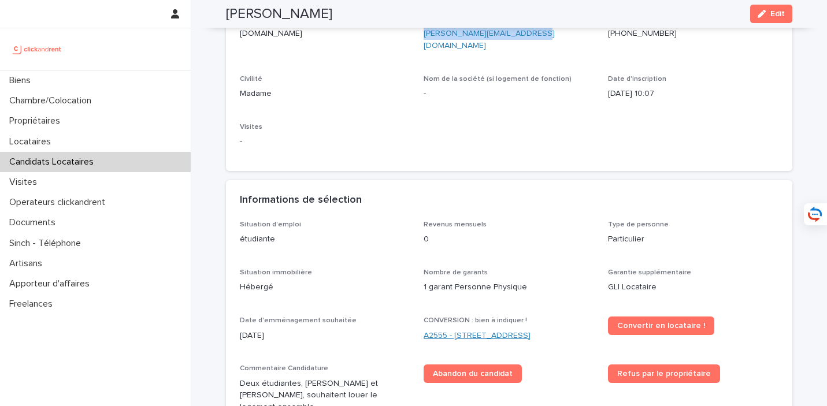
click at [464, 330] on link "A2555 - 45 rue d'Alésia, Paris 75014" at bounding box center [477, 336] width 107 height 12
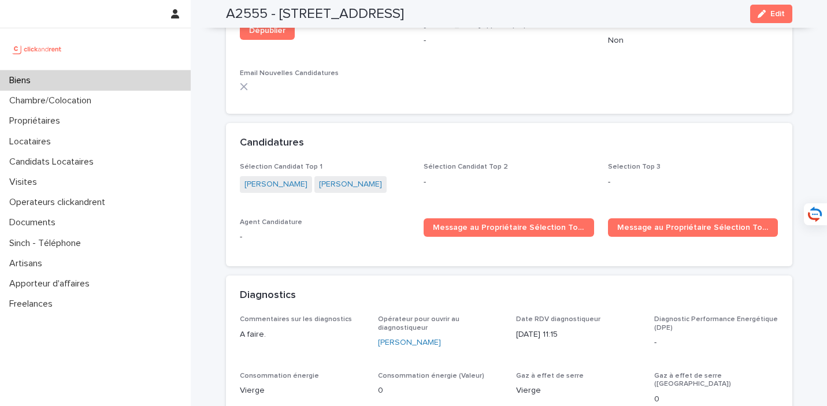
scroll to position [3290, 0]
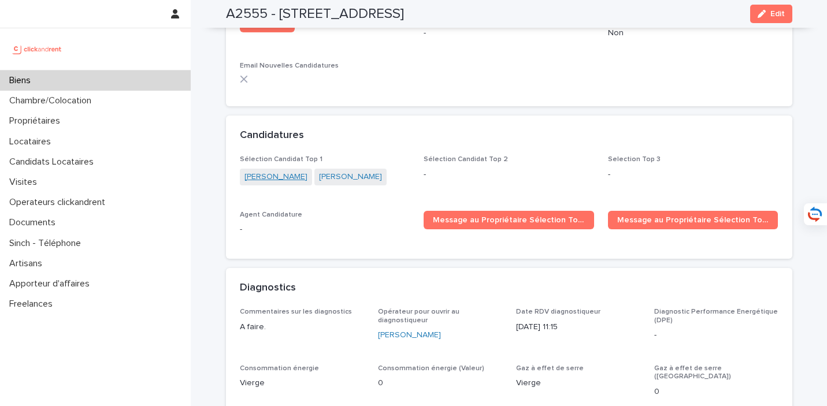
click at [272, 171] on link "Sofija Abramova" at bounding box center [276, 177] width 63 height 12
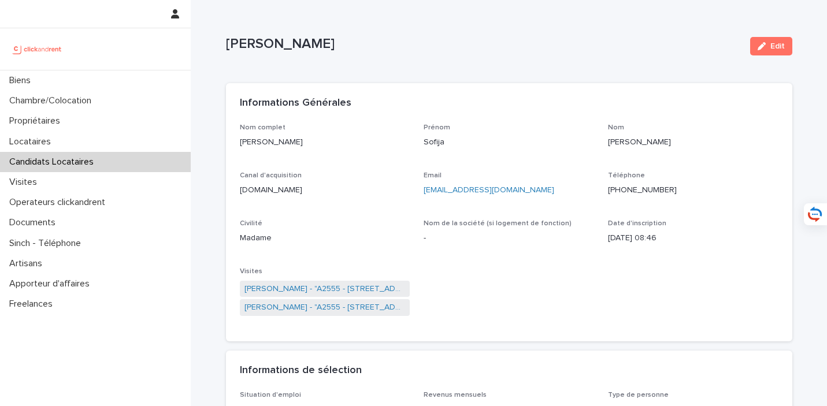
drag, startPoint x: 322, startPoint y: 137, endPoint x: 235, endPoint y: 140, distance: 86.8
click at [235, 140] on div "Nom complet Sofija Abramova Prénom Sofija Nom Abramova Canal d'acquisition clic…" at bounding box center [509, 233] width 566 height 219
copy p "Sofija Abramova"
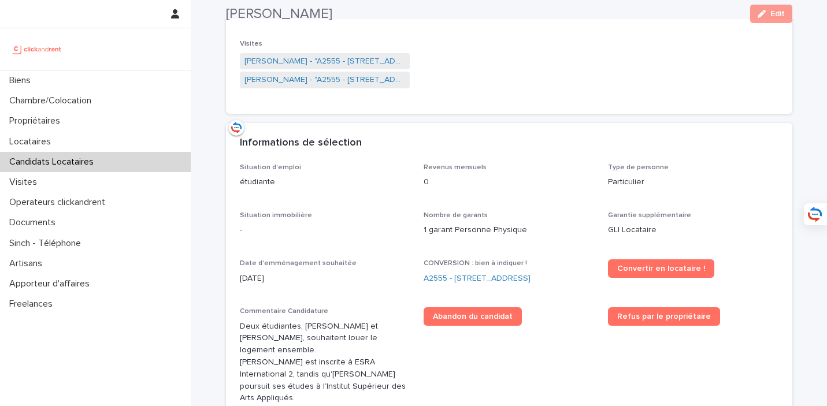
scroll to position [251, 0]
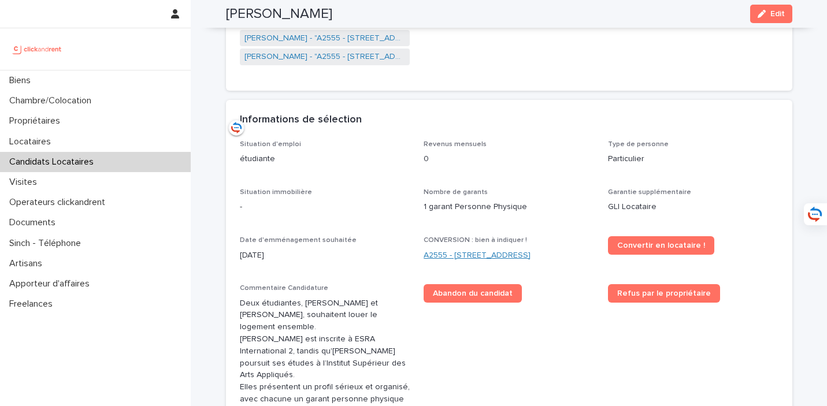
click at [463, 250] on link "A2555 - 45 rue d'Alésia, Paris 75014" at bounding box center [477, 256] width 107 height 12
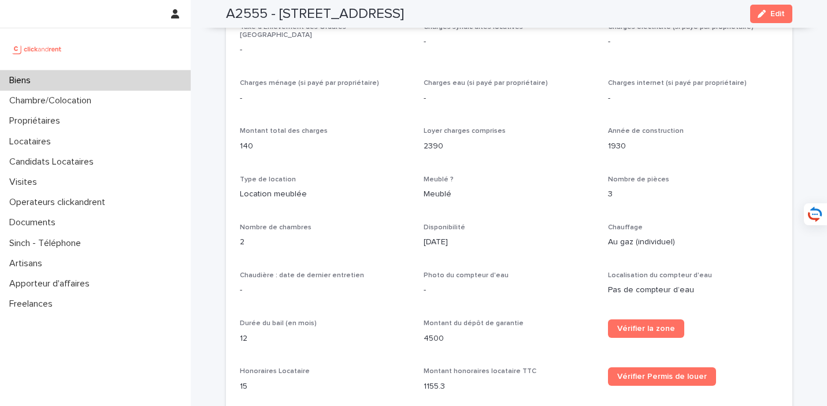
scroll to position [1162, 0]
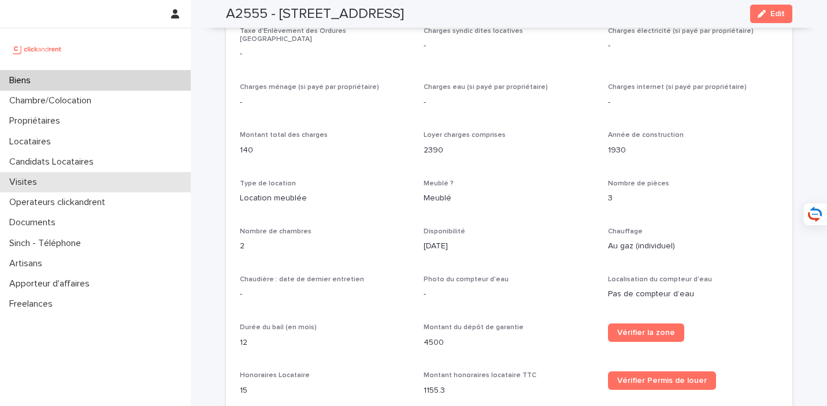
click at [62, 178] on div "Visites" at bounding box center [95, 182] width 191 height 20
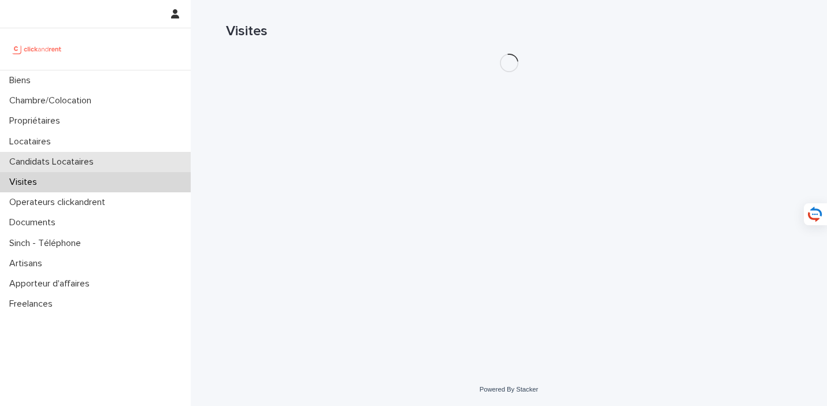
click at [75, 161] on p "Candidats Locataires" at bounding box center [54, 162] width 98 height 11
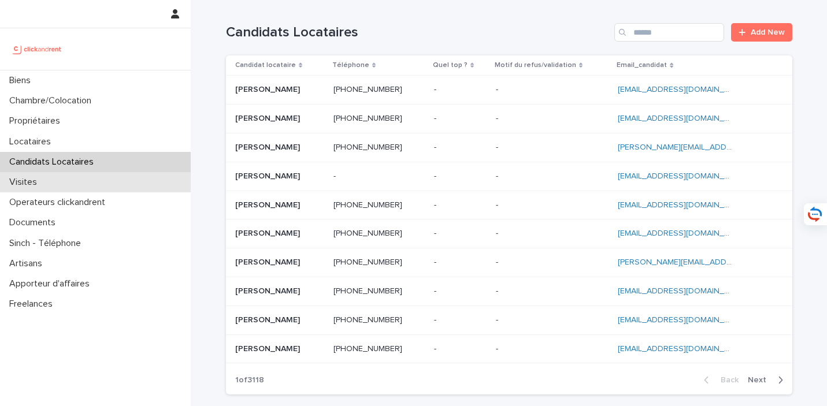
click at [100, 181] on div "Visites" at bounding box center [95, 182] width 191 height 20
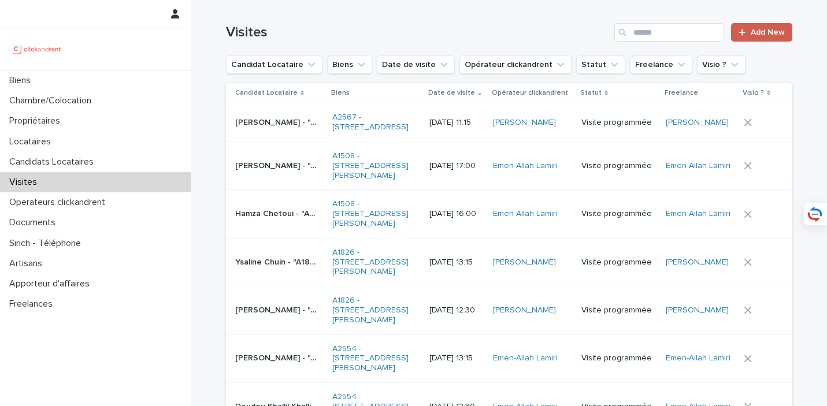
click at [768, 27] on link "Add New" at bounding box center [761, 32] width 61 height 18
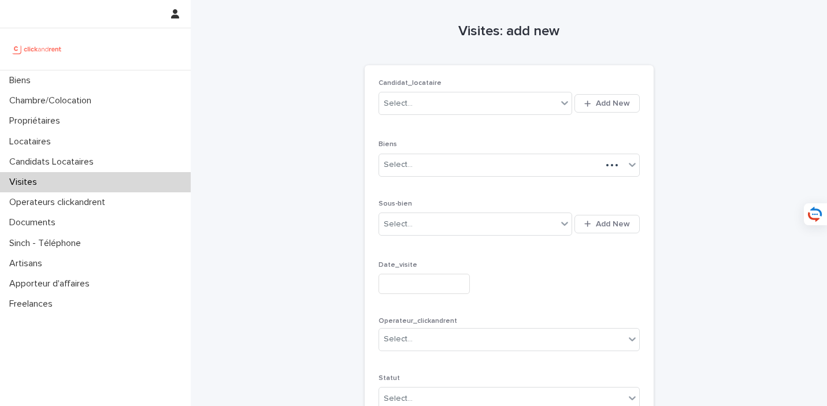
click at [422, 116] on div "Select... Add New" at bounding box center [509, 104] width 261 height 28
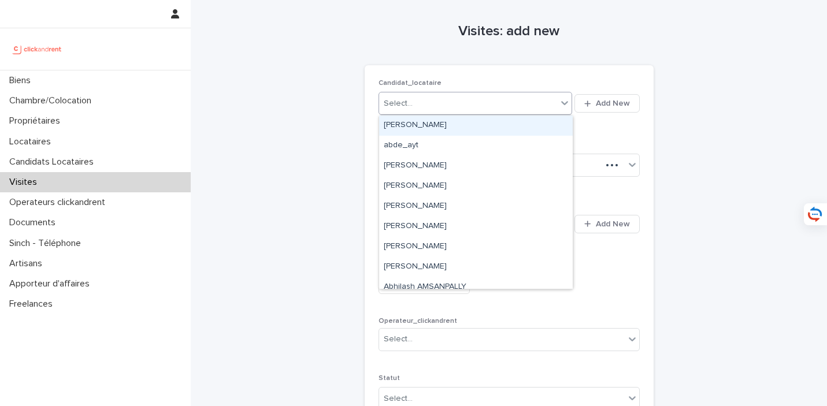
click at [432, 109] on div "Select..." at bounding box center [468, 103] width 179 height 19
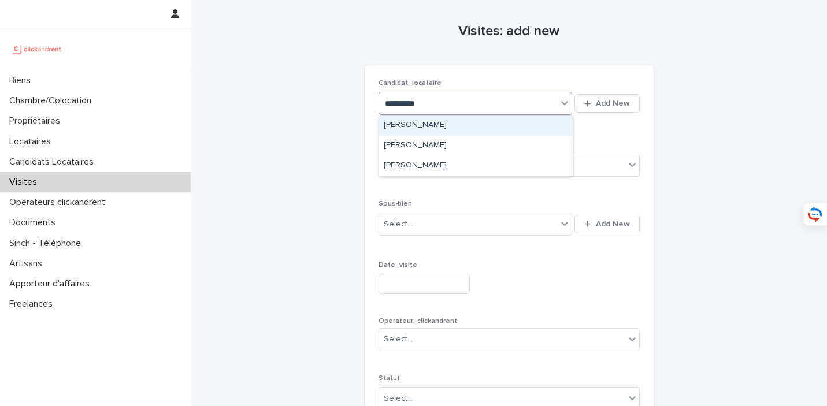
type input "**********"
click at [465, 121] on div "Nicolas Prokopiadis" at bounding box center [476, 126] width 194 height 20
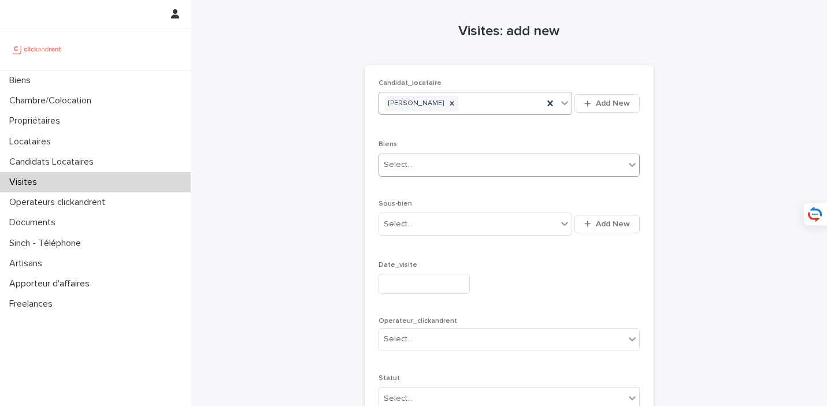
click at [455, 165] on div "Select..." at bounding box center [502, 164] width 246 height 19
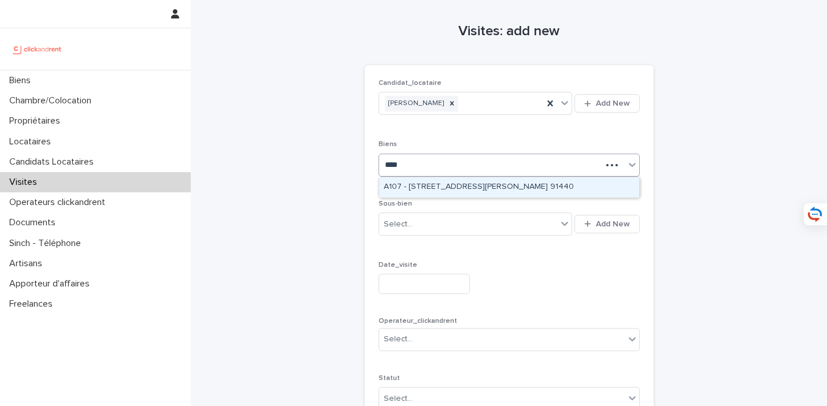
type input "*****"
click at [453, 184] on div "A1072 - 96 rue Villiers de l'Isle Adam, Paris 75020" at bounding box center [509, 187] width 260 height 20
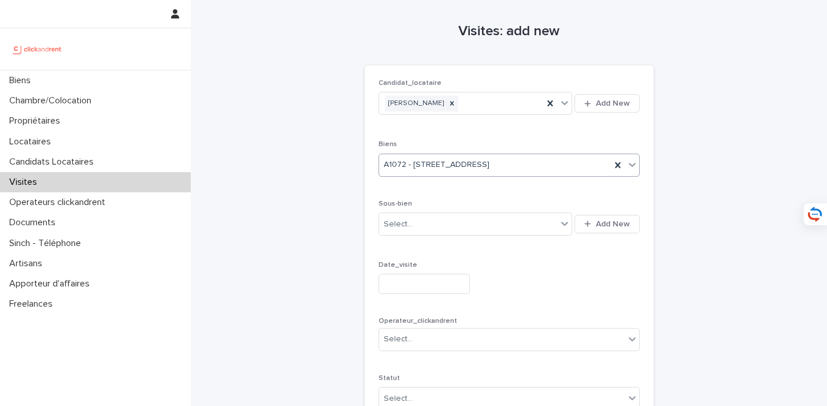
click at [434, 279] on input "text" at bounding box center [424, 284] width 91 height 20
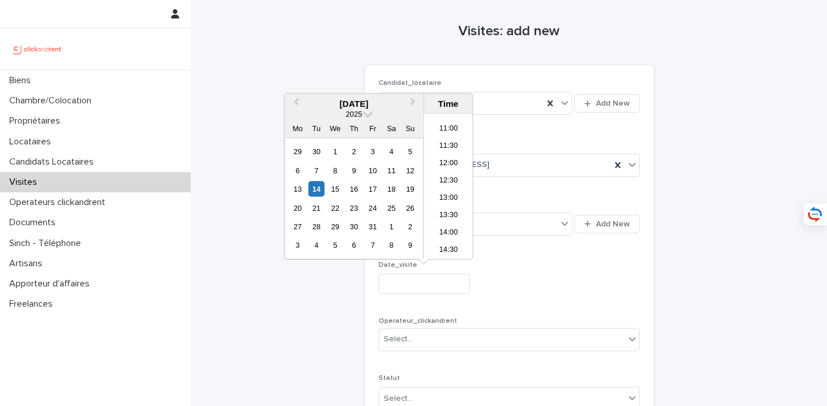
scroll to position [383, 0]
click at [454, 204] on li "13:30" at bounding box center [448, 207] width 49 height 17
type input "**********"
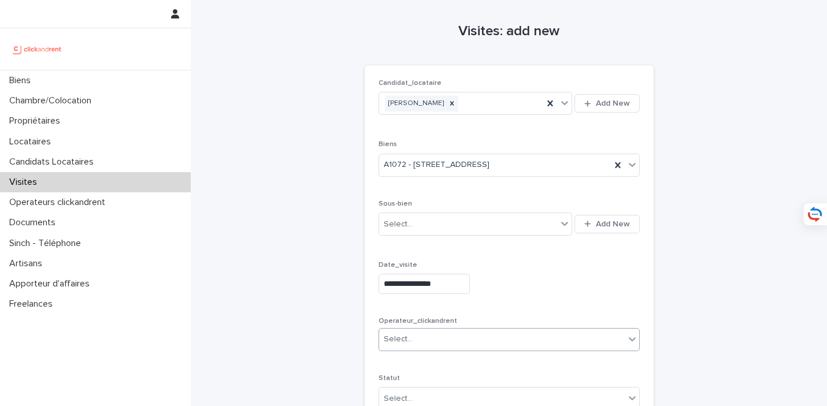
click at [462, 335] on div "Select..." at bounding box center [502, 339] width 246 height 19
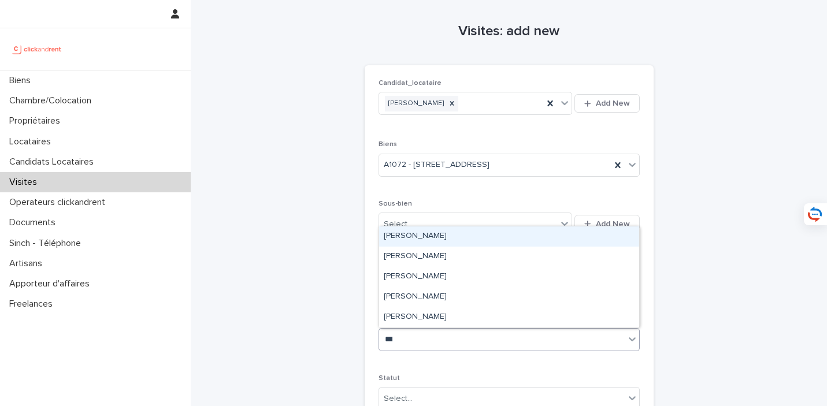
type input "****"
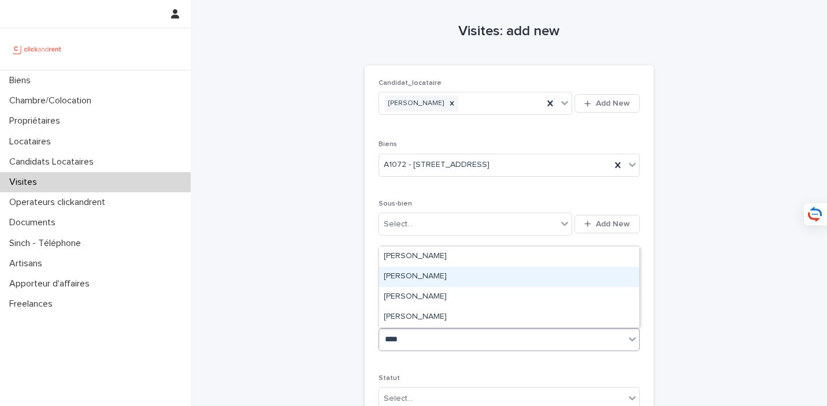
click at [458, 273] on div "[PERSON_NAME]" at bounding box center [509, 277] width 260 height 20
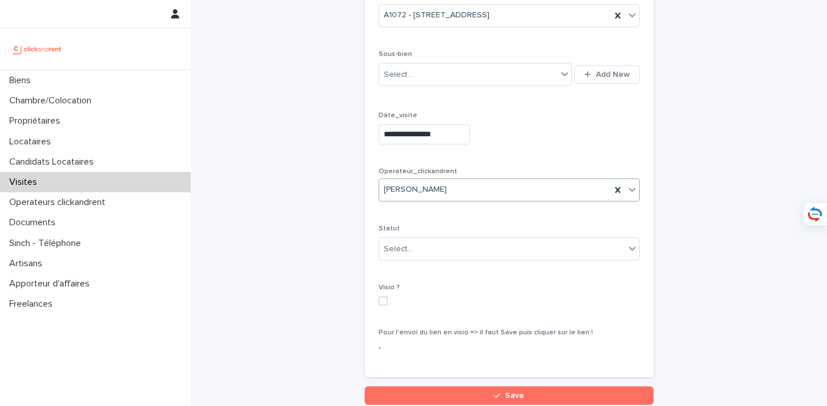
scroll to position [164, 0]
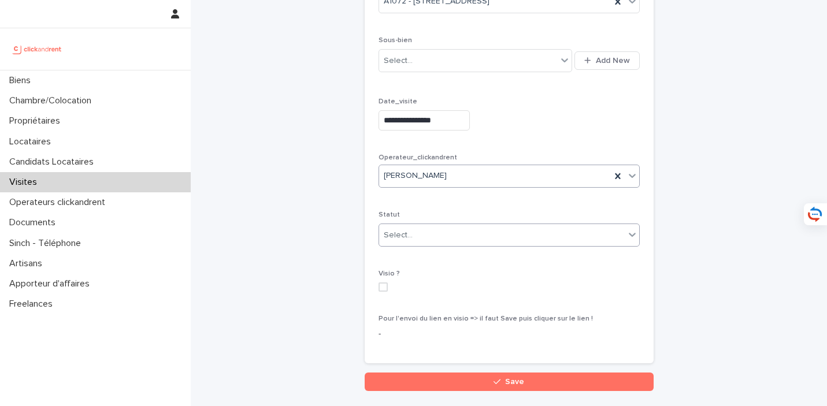
click at [434, 225] on div "Select..." at bounding box center [509, 235] width 261 height 23
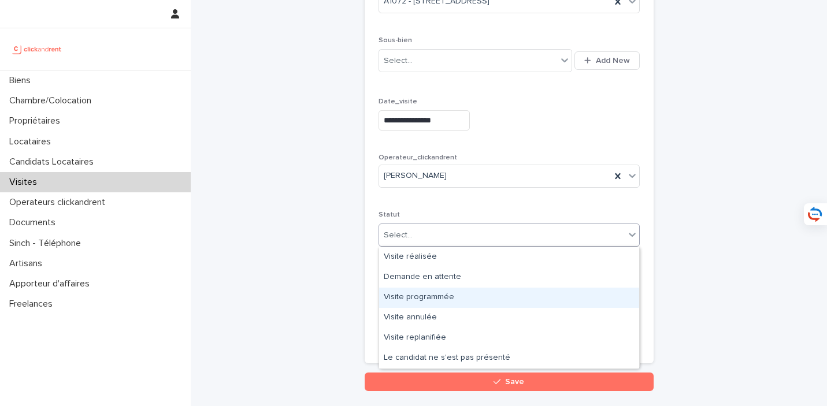
click at [460, 293] on div "Visite programmée" at bounding box center [509, 298] width 260 height 20
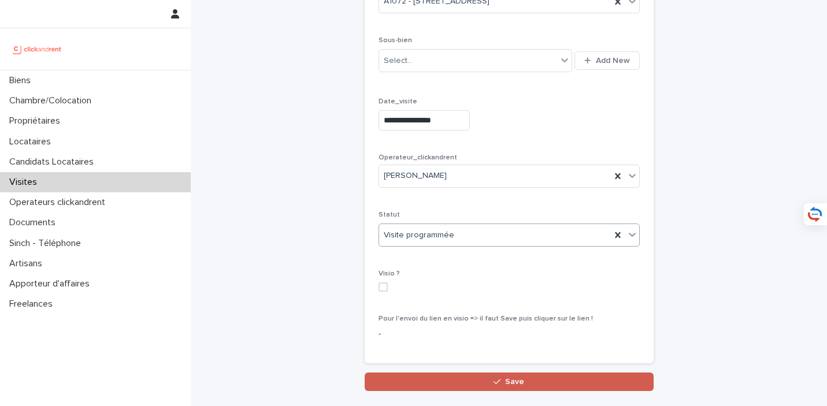
click at [499, 379] on icon "button" at bounding box center [497, 382] width 7 height 8
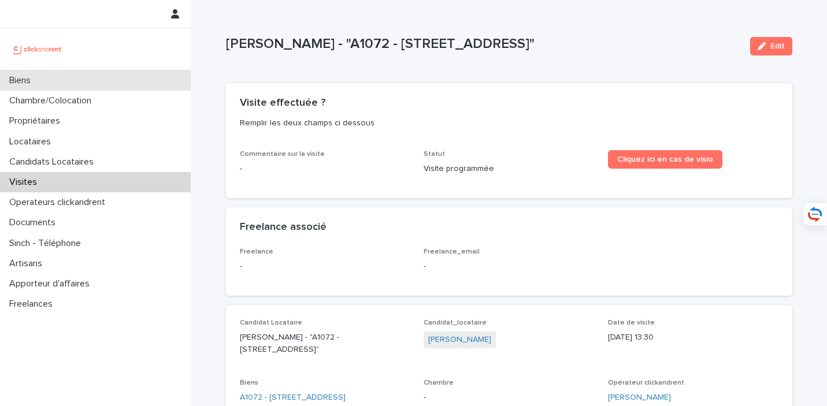
click at [140, 80] on div "Biens" at bounding box center [95, 81] width 191 height 20
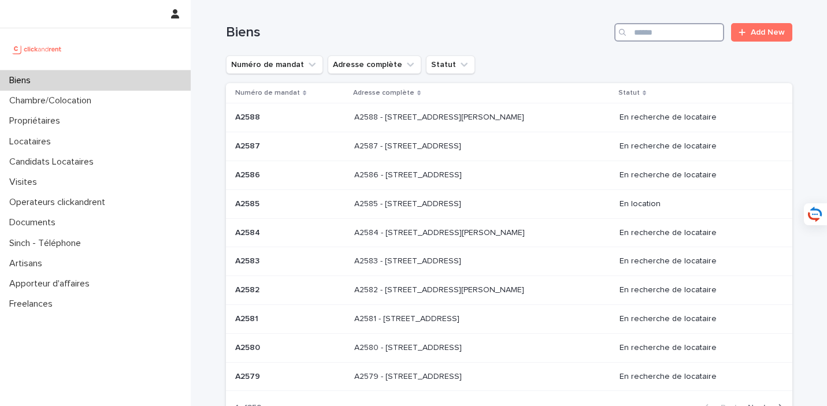
click at [708, 25] on input "Search" at bounding box center [669, 32] width 110 height 18
type input "*****"
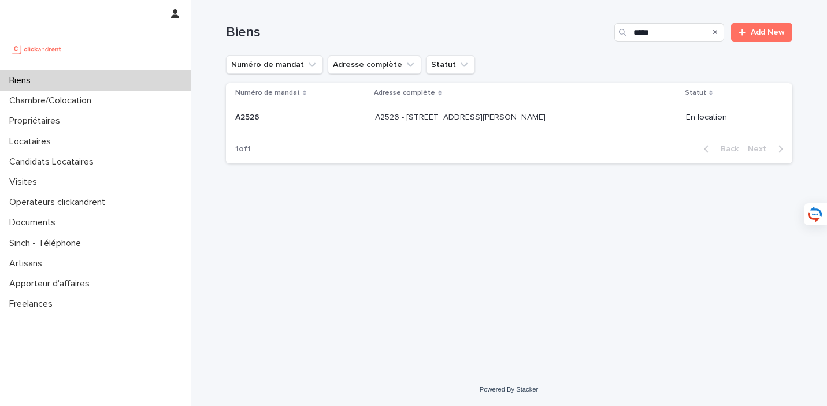
click at [528, 116] on p "A2526 - 30 Rue Gabriel Péri, Créteil 94000" at bounding box center [461, 116] width 173 height 12
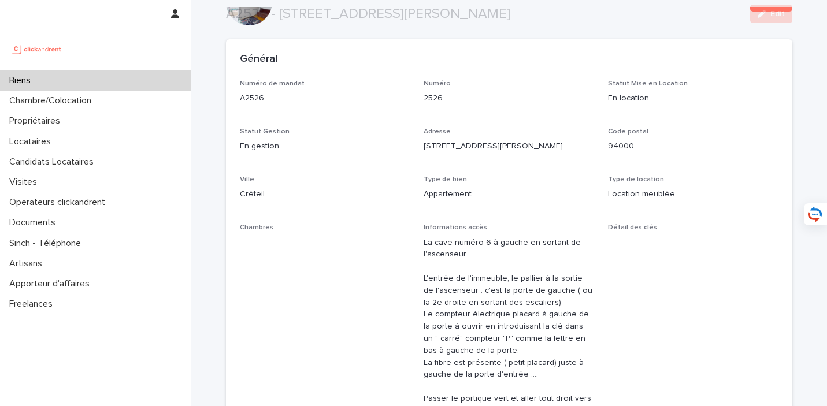
scroll to position [503, 0]
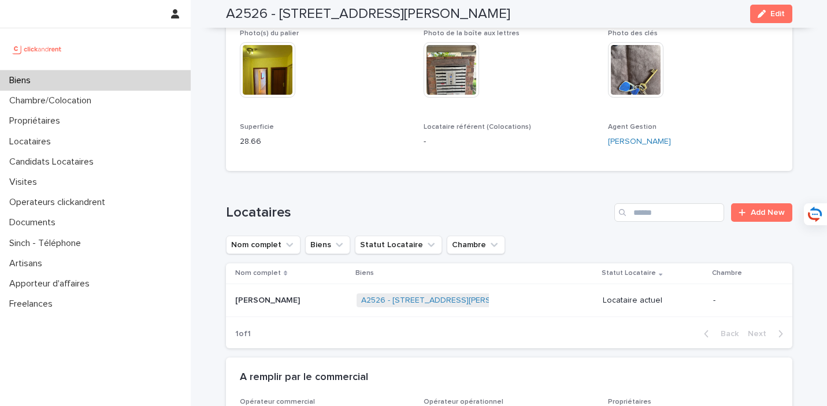
click at [312, 306] on div "Melissa Habak Melissa Habak" at bounding box center [291, 300] width 112 height 19
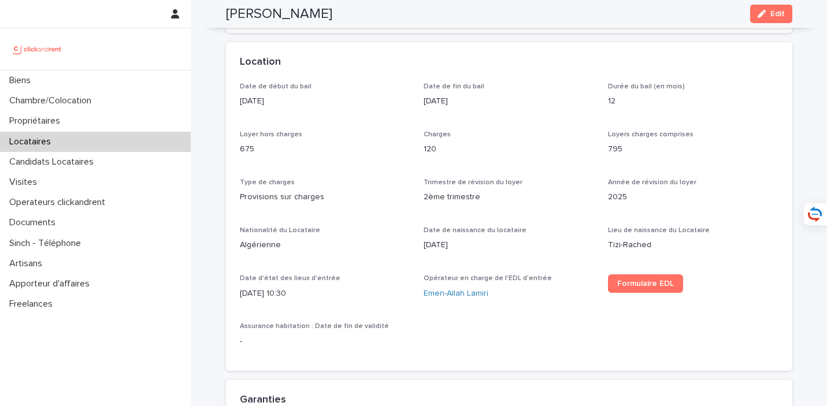
scroll to position [344, 0]
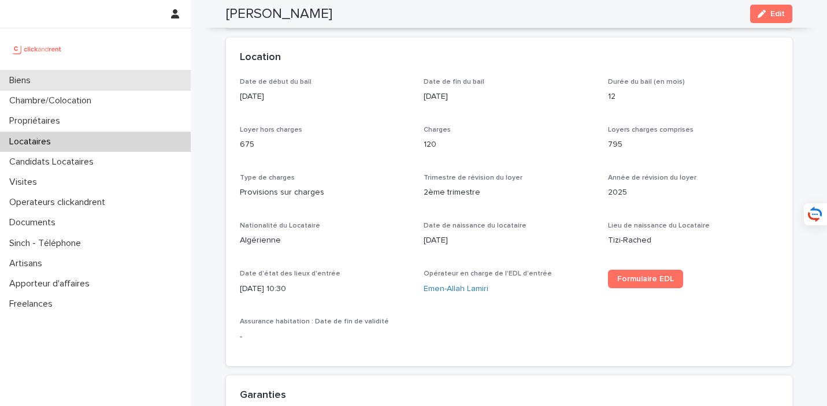
click at [155, 77] on div "Biens" at bounding box center [95, 81] width 191 height 20
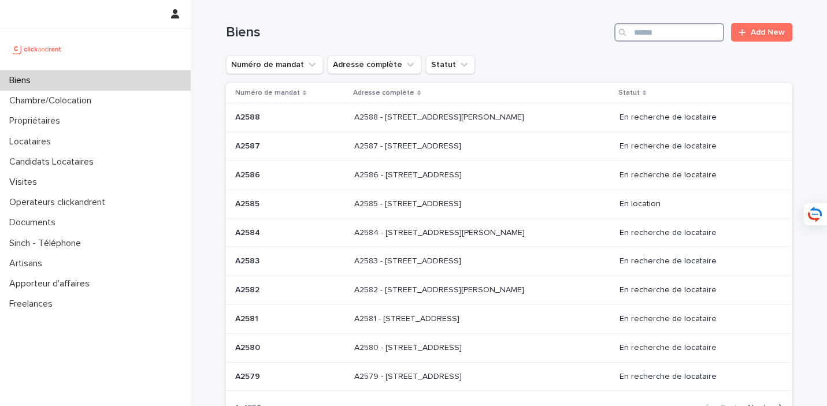
click at [694, 23] on input "Search" at bounding box center [669, 32] width 110 height 18
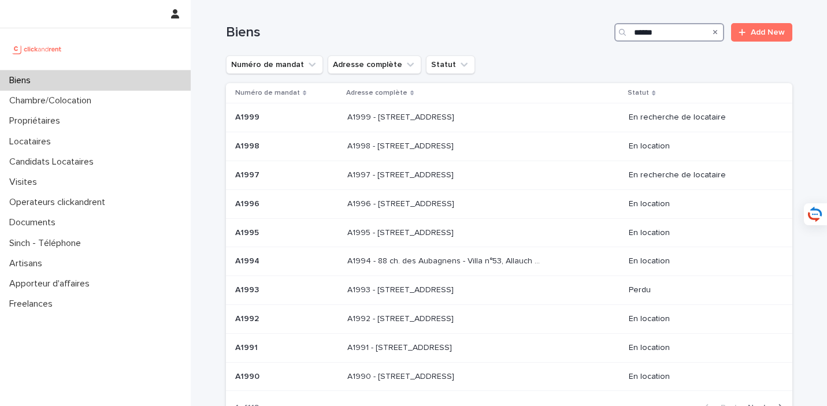
type input "*****"
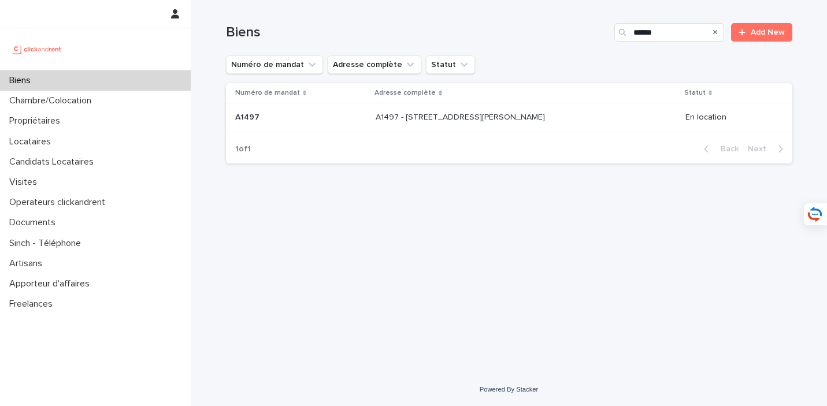
click at [526, 123] on div "A1497 - 17 Rue Eugène Varlin, Paris 75010 A1497 - 17 Rue Eugène Varlin, Paris 7…" at bounding box center [526, 117] width 301 height 19
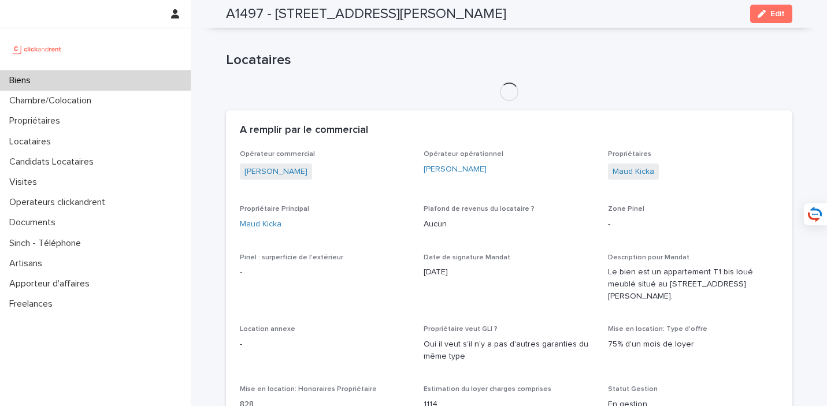
scroll to position [506, 0]
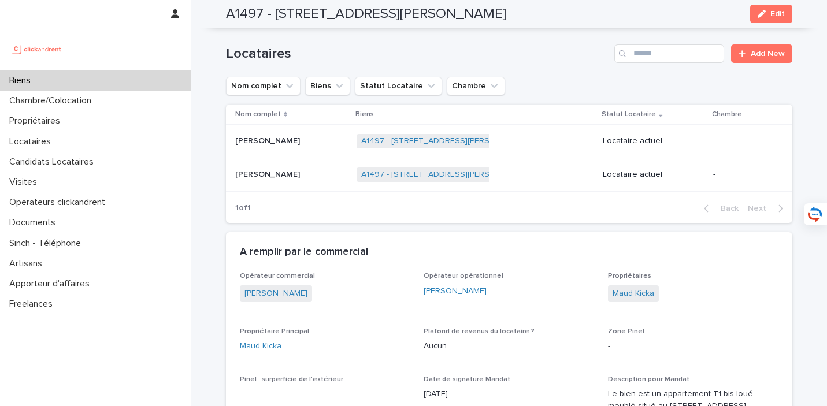
click at [298, 176] on p at bounding box center [291, 175] width 112 height 10
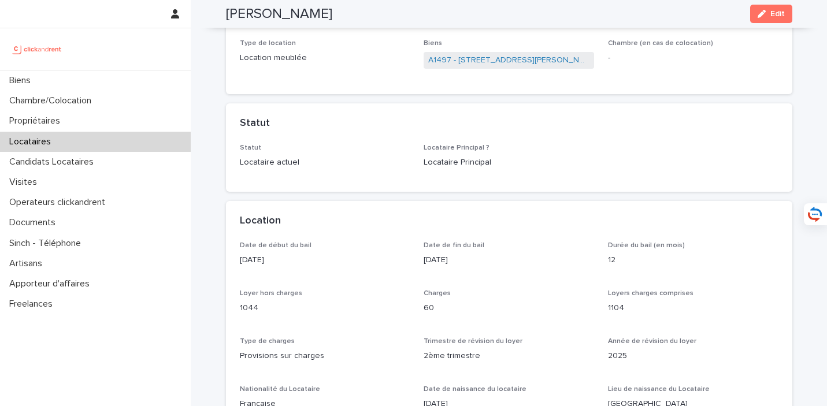
scroll to position [43, 0]
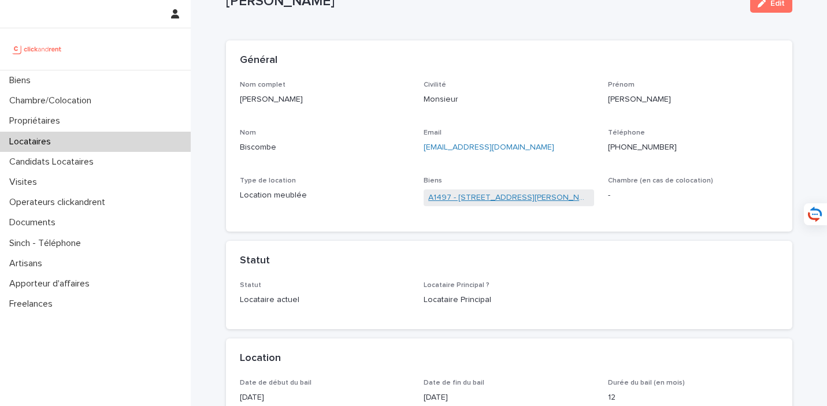
click at [499, 195] on link "A1497 - 17 Rue Eugène Varlin, Paris 75010" at bounding box center [508, 198] width 161 height 12
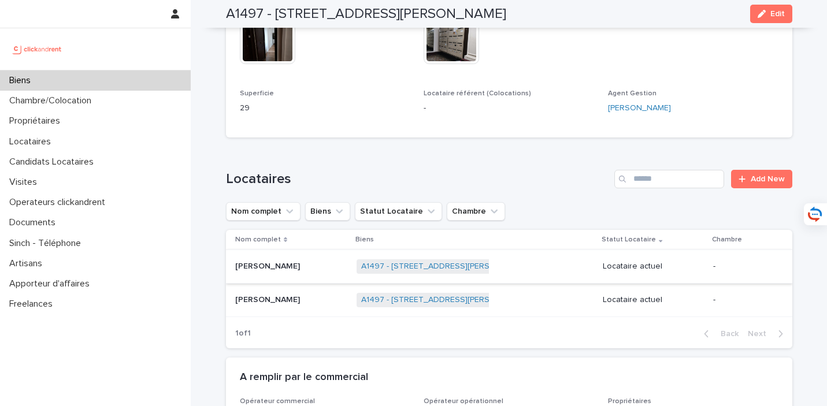
scroll to position [382, 0]
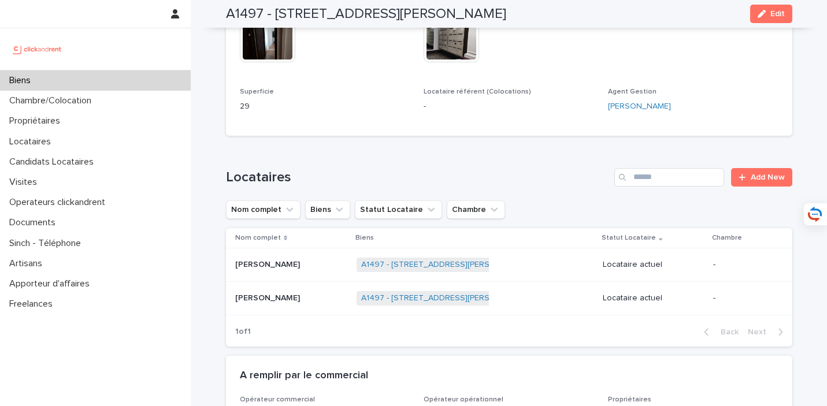
drag, startPoint x: 329, startPoint y: 262, endPoint x: 318, endPoint y: 264, distance: 11.8
click at [318, 264] on p at bounding box center [291, 265] width 112 height 10
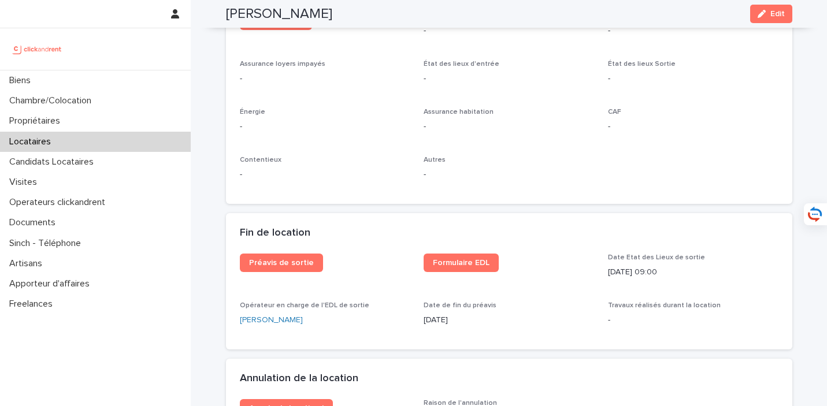
scroll to position [1307, 0]
click at [76, 139] on div "Locataires" at bounding box center [95, 142] width 191 height 20
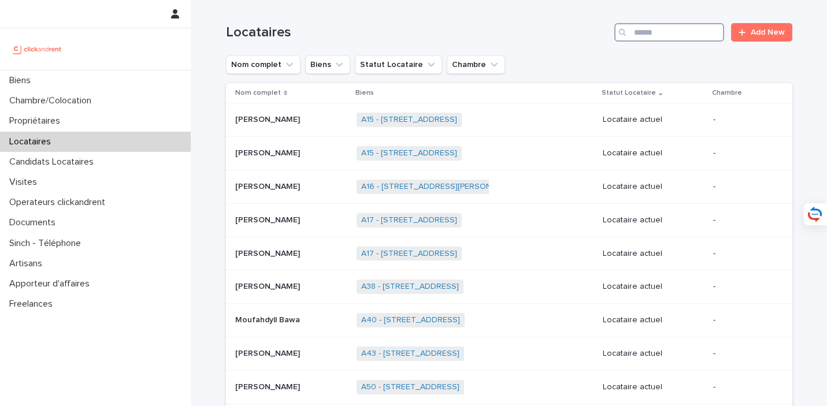
click at [642, 34] on input "Search" at bounding box center [669, 32] width 110 height 18
paste input "**********"
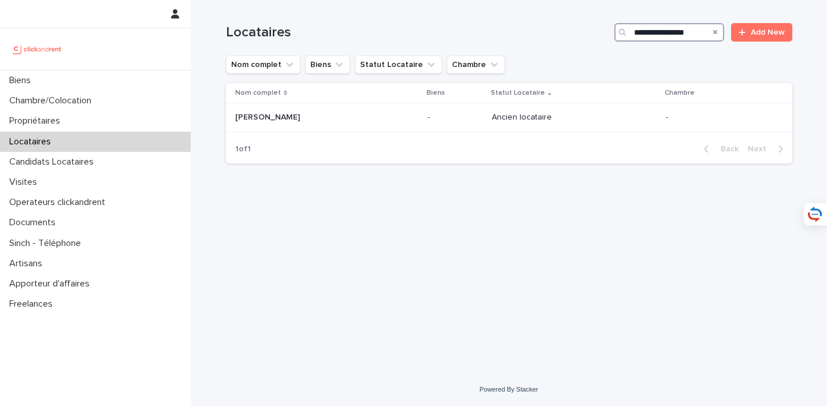
type input "**********"
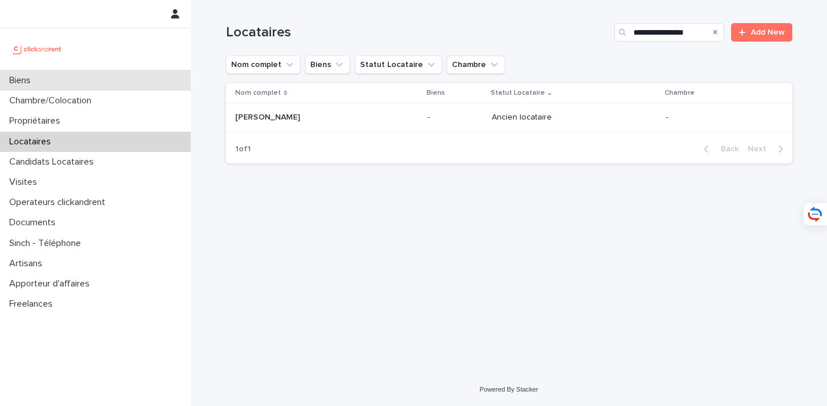
click at [109, 90] on div "Biens" at bounding box center [95, 81] width 191 height 20
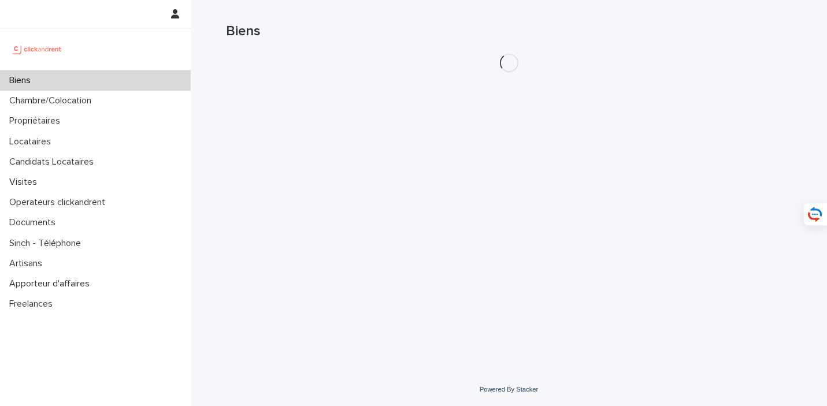
click at [108, 77] on div "Biens" at bounding box center [95, 81] width 191 height 20
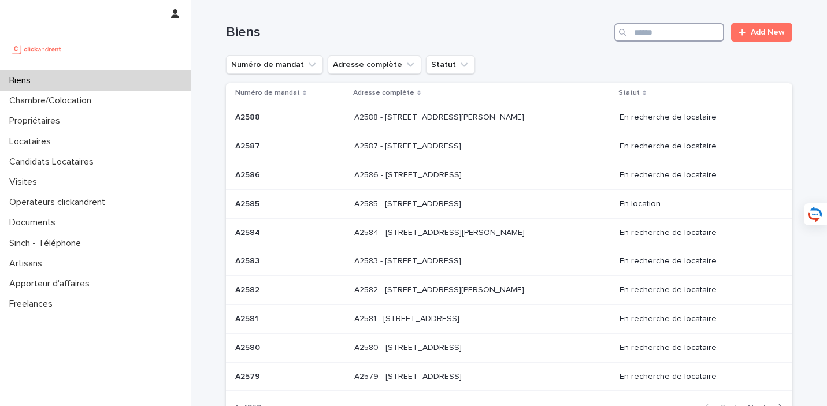
click at [644, 36] on input "Search" at bounding box center [669, 32] width 110 height 18
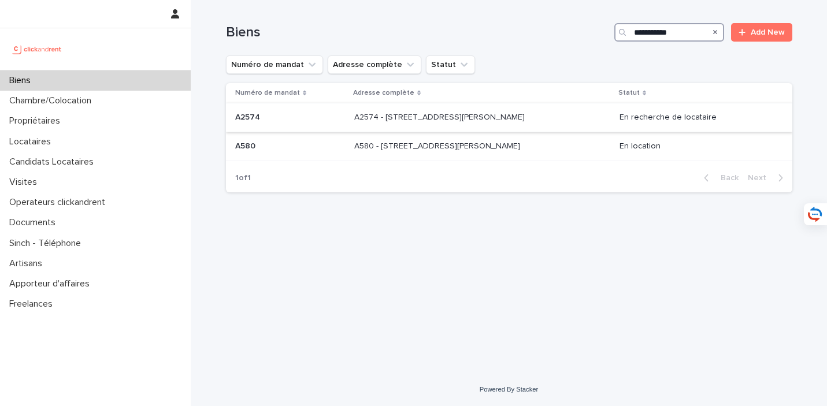
type input "**********"
click at [454, 123] on div "A2574 - 8 rue Henri Bergson, Asnieres-sur-Seine 92600 A2574 - 8 rue Henri Bergs…" at bounding box center [482, 117] width 256 height 19
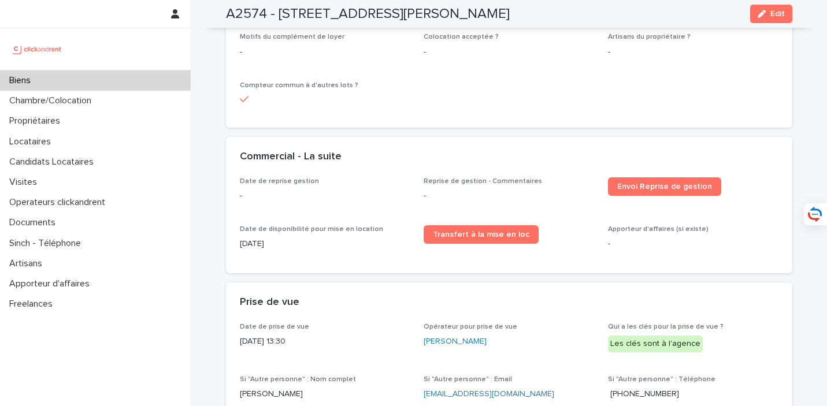
scroll to position [2070, 0]
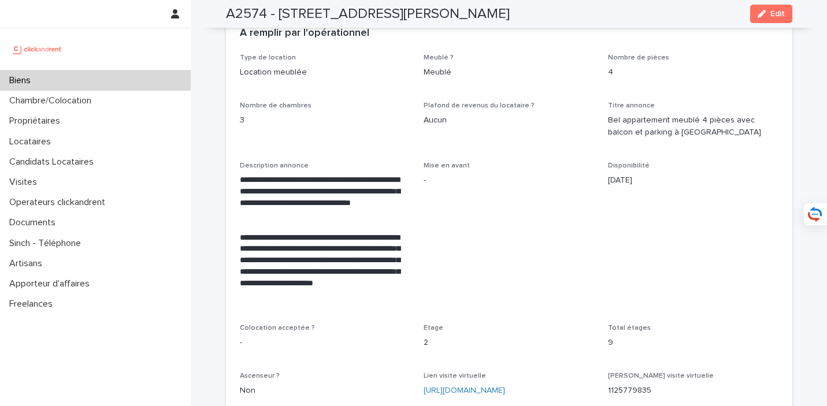
click at [117, 80] on div "Biens" at bounding box center [95, 81] width 191 height 20
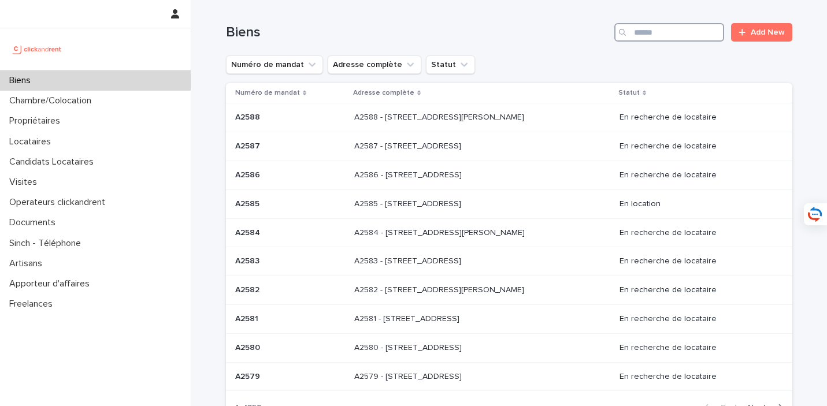
click at [654, 35] on input "Search" at bounding box center [669, 32] width 110 height 18
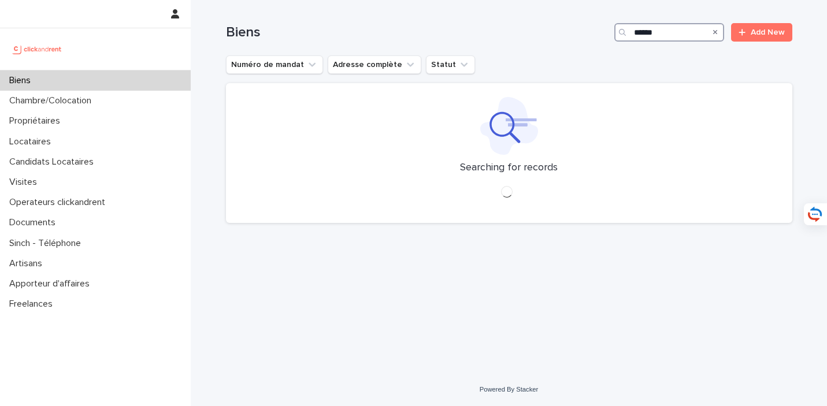
type input "*****"
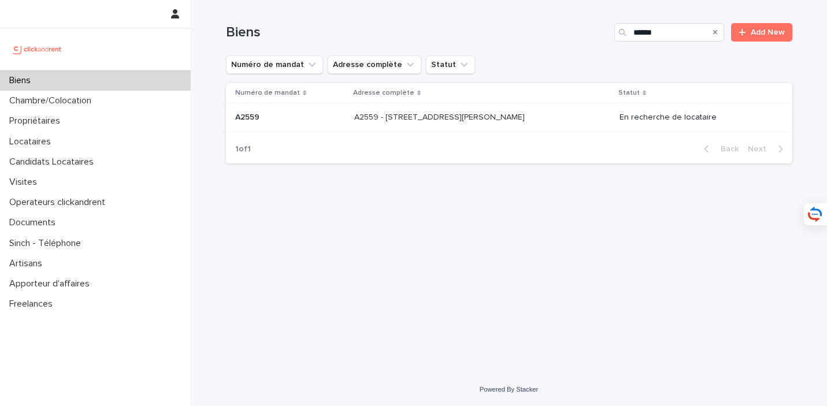
click at [486, 110] on div "A2559 - 15 Rue Daniel Stern, Paris 75015 A2559 - 15 Rue Daniel Stern, Paris 750…" at bounding box center [482, 117] width 256 height 19
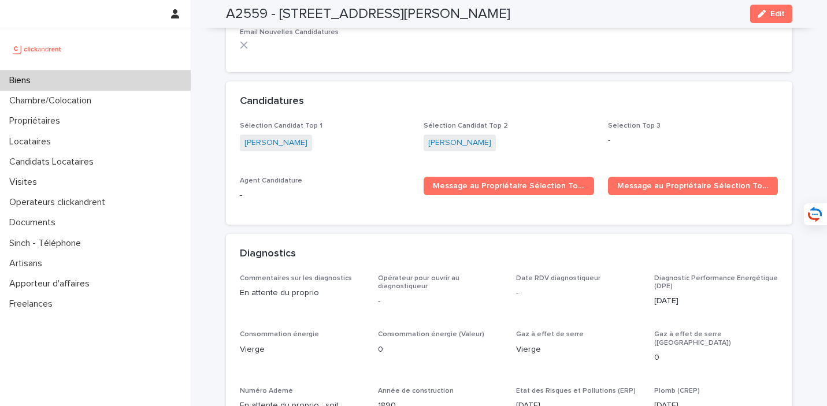
scroll to position [3228, 0]
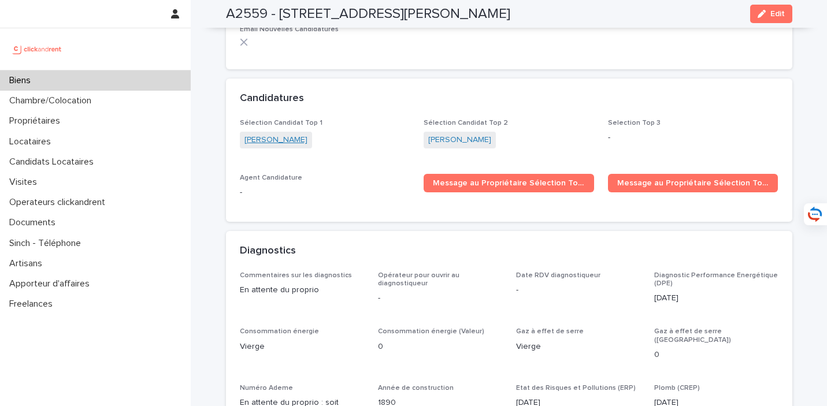
click at [271, 134] on link "[PERSON_NAME]" at bounding box center [276, 140] width 63 height 12
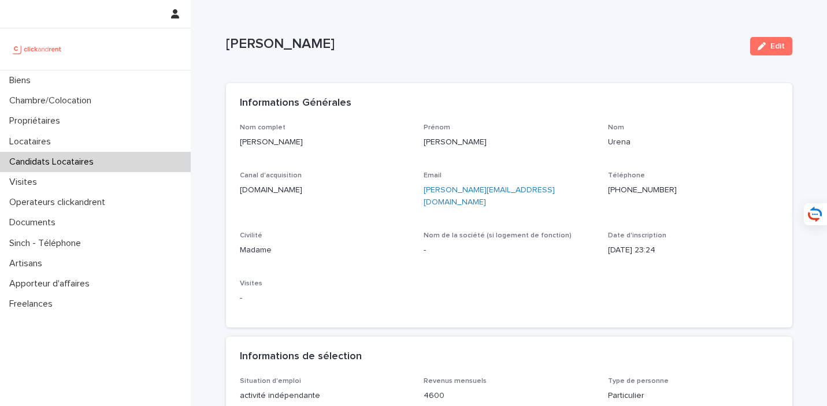
click at [656, 186] on ringoverc2c-84e06f14122c "[PHONE_NUMBER]" at bounding box center [642, 190] width 69 height 8
drag, startPoint x: 311, startPoint y: 154, endPoint x: 241, endPoint y: 145, distance: 70.6
click at [241, 145] on div "Nom complet Gabriela Urena" at bounding box center [325, 141] width 171 height 34
copy p "[PERSON_NAME]"
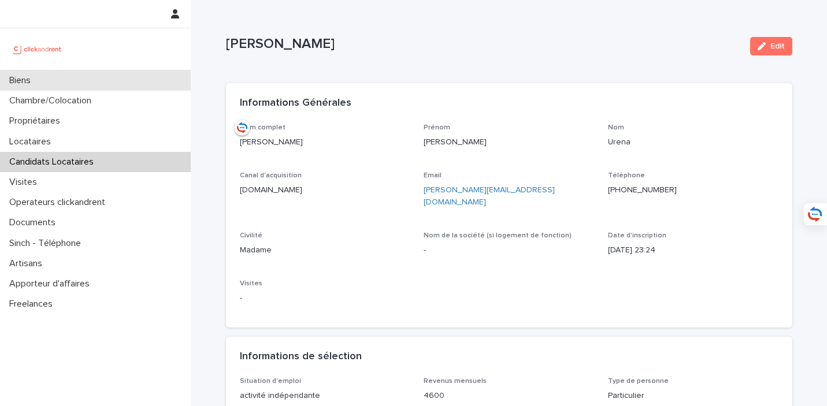
click at [153, 82] on div "Biens" at bounding box center [95, 81] width 191 height 20
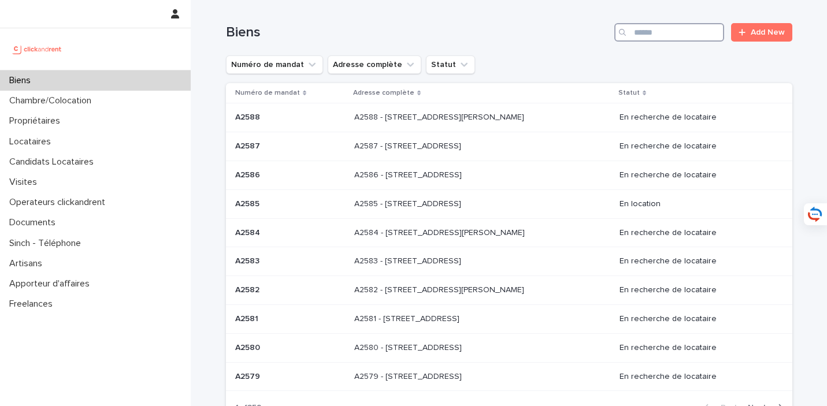
click at [702, 35] on input "Search" at bounding box center [669, 32] width 110 height 18
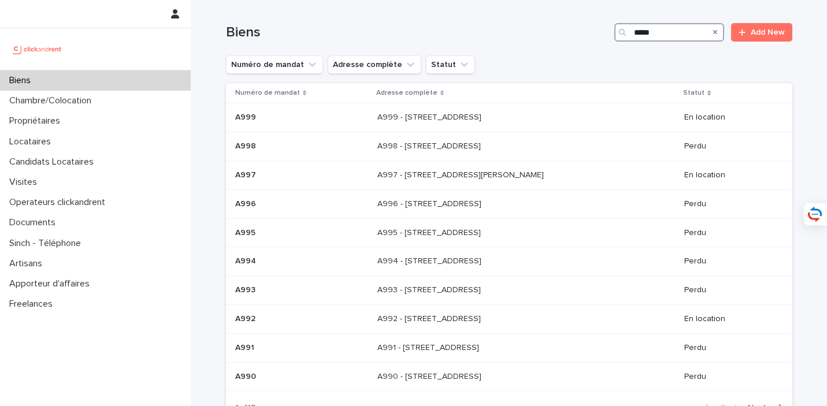
type input "****"
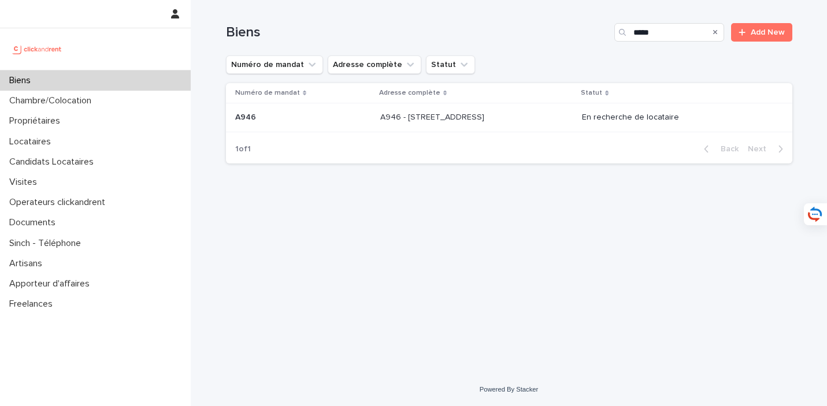
click at [531, 118] on p at bounding box center [476, 118] width 192 height 10
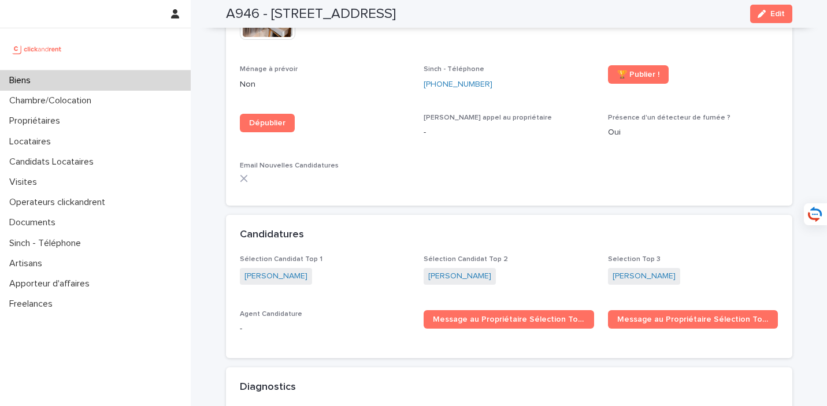
scroll to position [3626, 0]
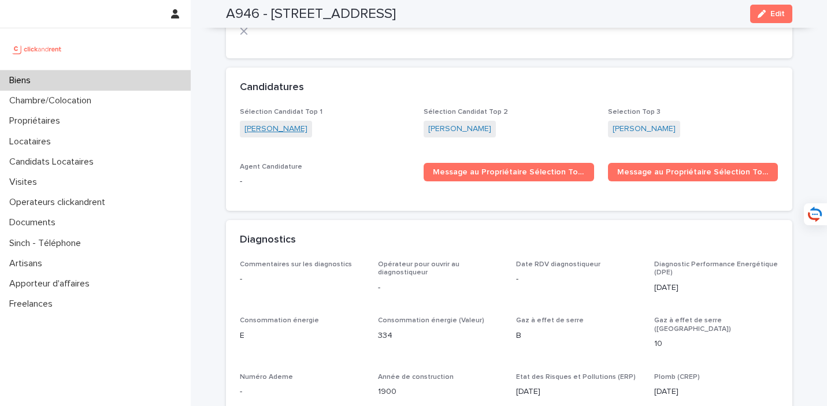
click at [286, 123] on link "Valentine Uccheddu" at bounding box center [276, 129] width 63 height 12
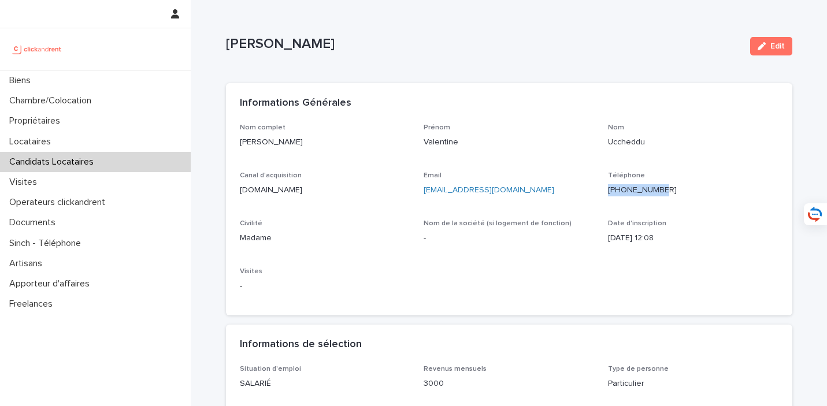
drag, startPoint x: 683, startPoint y: 193, endPoint x: 614, endPoint y: 192, distance: 68.2
click at [614, 192] on p "+33670059051" at bounding box center [693, 190] width 171 height 12
copy ringoverc2c-84e06f14122c "+33670059051"
drag, startPoint x: 328, startPoint y: 149, endPoint x: 235, endPoint y: 145, distance: 93.1
click at [235, 145] on div "Nom complet Valentine Uccheddu Prénom Valentine Nom Uccheddu Canal d'acquisitio…" at bounding box center [509, 220] width 566 height 192
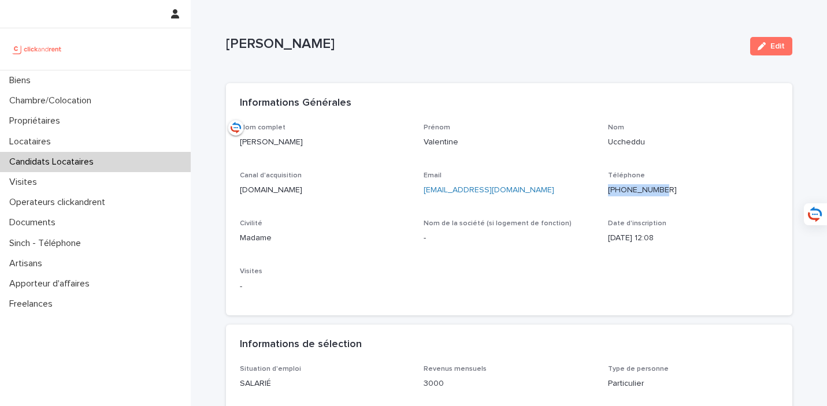
copy p "Valentine Uccheddu"
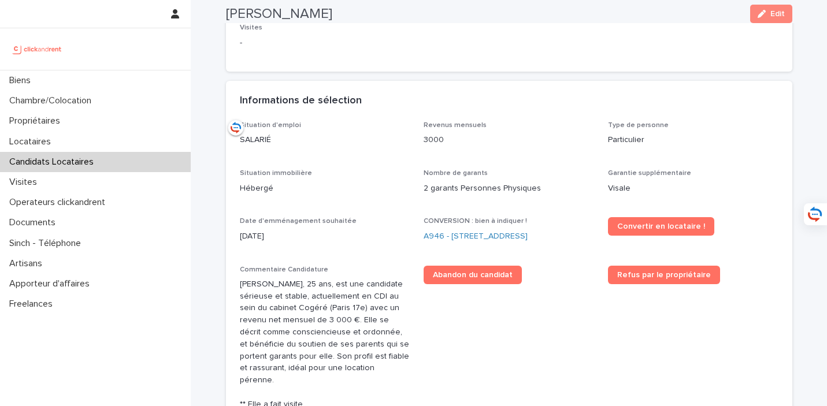
scroll to position [245, 0]
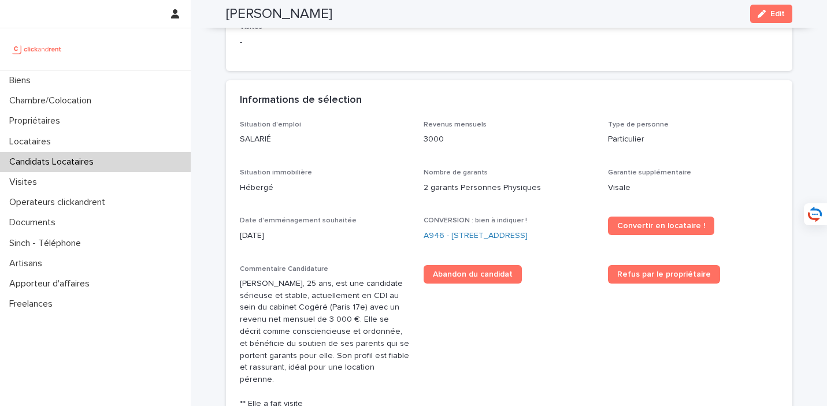
click at [350, 201] on div "Situation immobilière Hébergé" at bounding box center [325, 186] width 171 height 34
click at [144, 74] on div "Biens" at bounding box center [95, 81] width 191 height 20
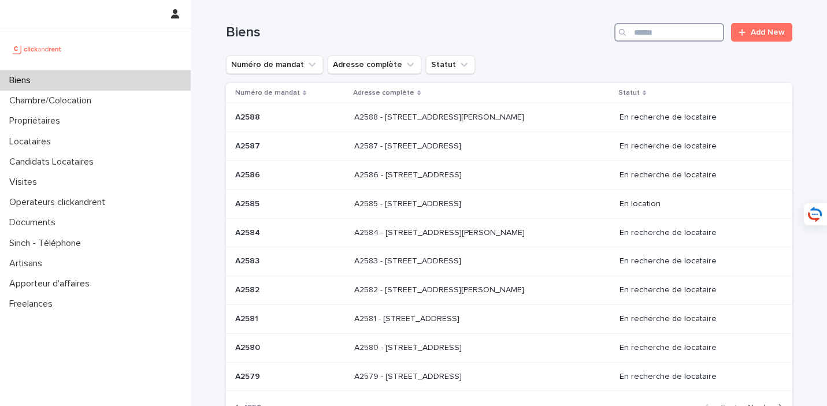
click at [656, 39] on input "Search" at bounding box center [669, 32] width 110 height 18
type input "*****"
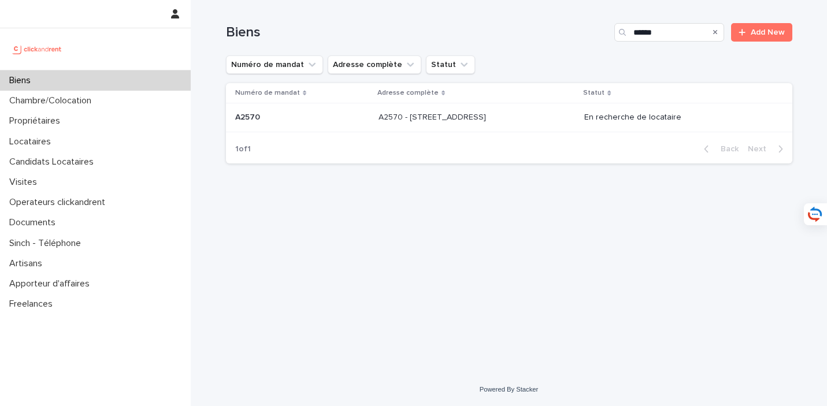
click at [421, 119] on p "A2570 - 92 rue de Charenton, Paris 75012" at bounding box center [434, 116] width 110 height 12
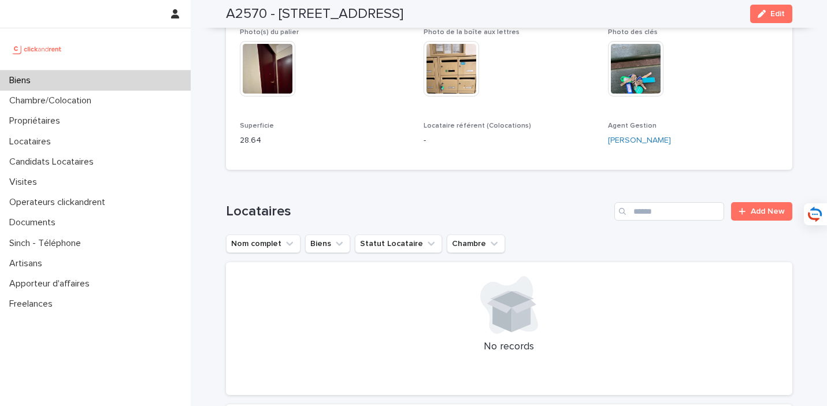
scroll to position [748, 0]
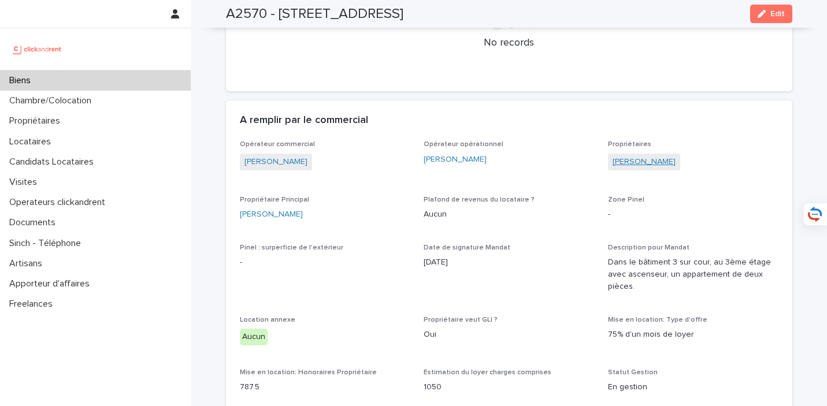
click at [640, 156] on link "Virginie Auroy" at bounding box center [644, 162] width 63 height 12
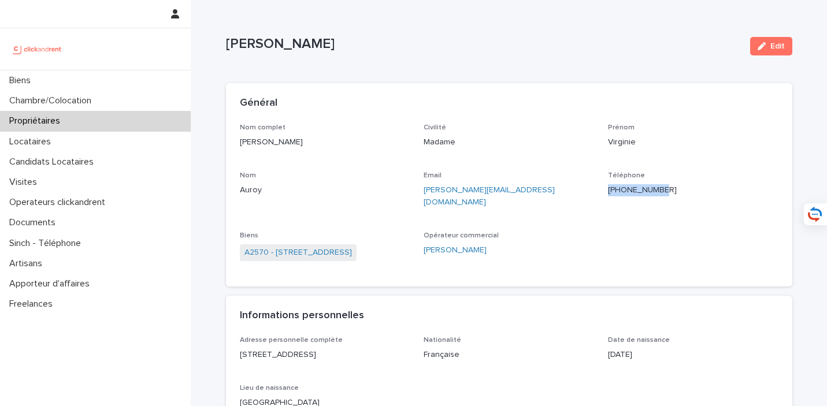
drag, startPoint x: 682, startPoint y: 186, endPoint x: 620, endPoint y: 193, distance: 62.2
click at [620, 193] on p "+33612104533" at bounding box center [693, 190] width 171 height 12
copy ringoverc2c-number-84e06f14122c "+33612104533"
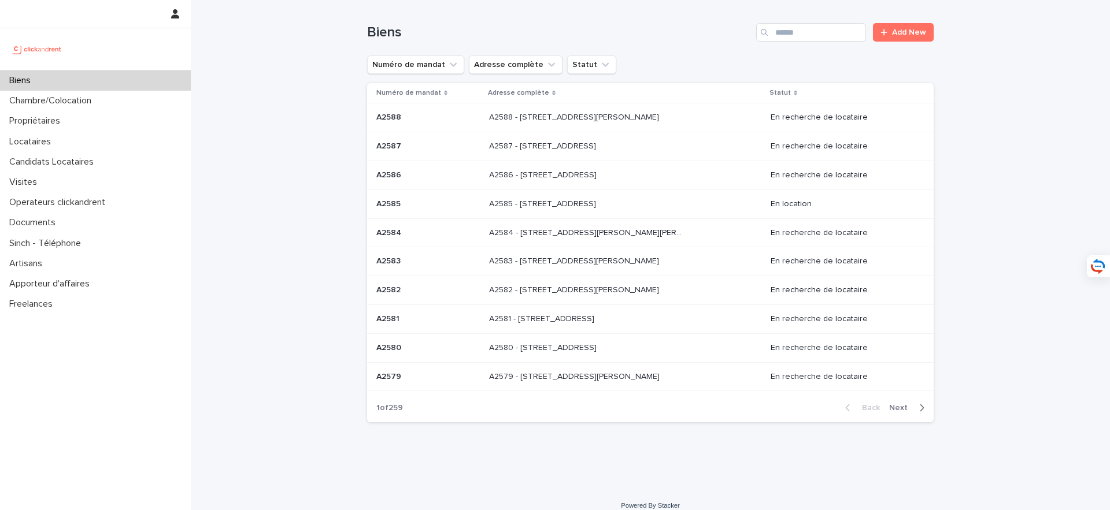
click at [780, 43] on div "Biens Add New" at bounding box center [650, 27] width 566 height 55
click at [792, 35] on input "Search" at bounding box center [811, 32] width 110 height 18
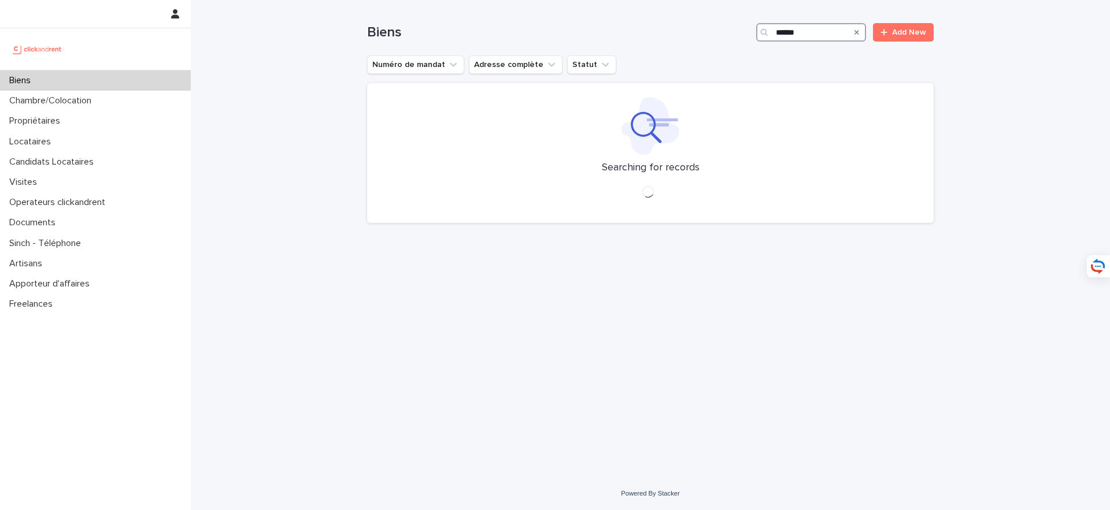
type input "*****"
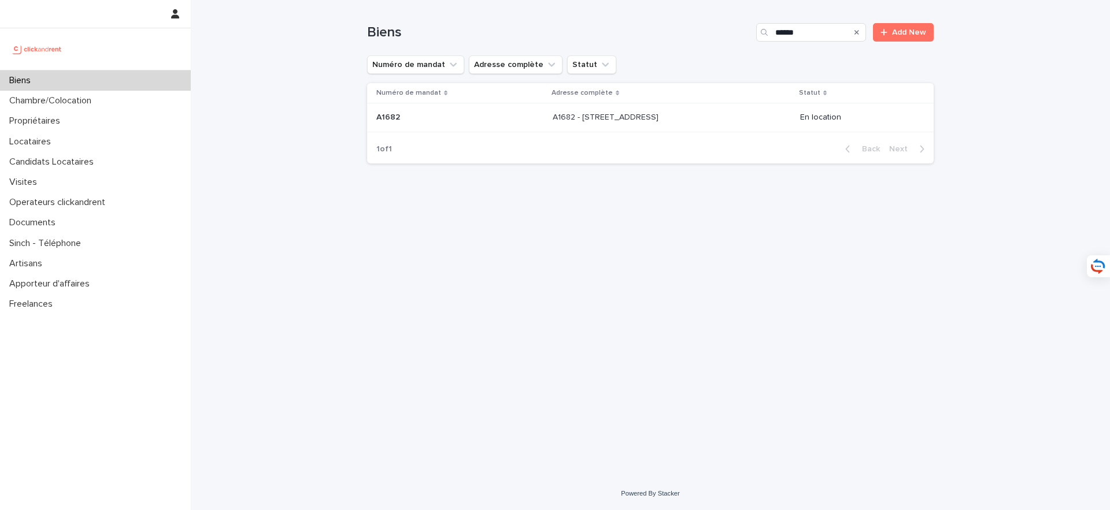
click at [650, 109] on div "A1682 - 15 rue des Boulets, Paris 75011 A1682 - 15 rue des Boulets, Paris 75011" at bounding box center [672, 117] width 238 height 19
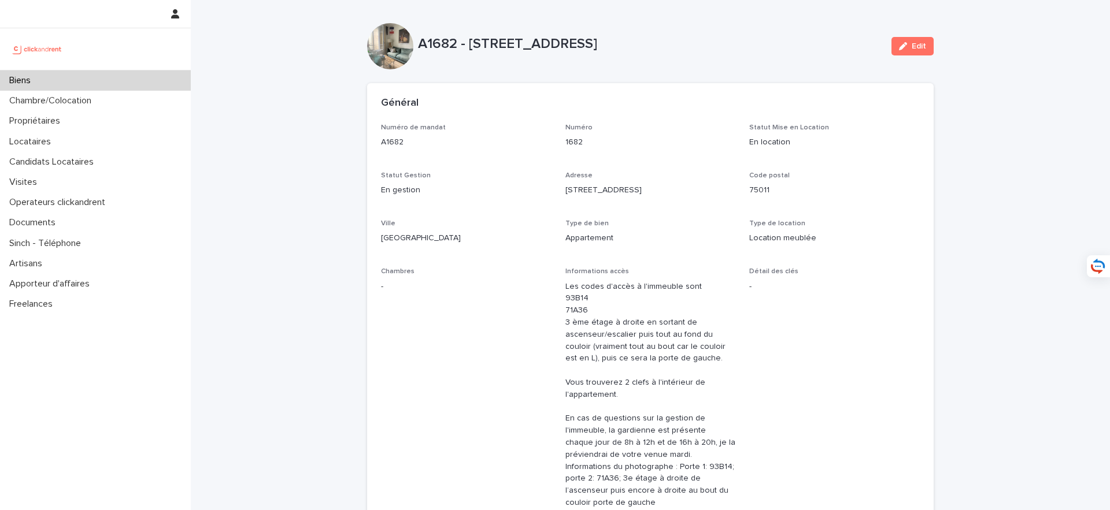
click at [919, 46] on span "Edit" at bounding box center [919, 46] width 14 height 8
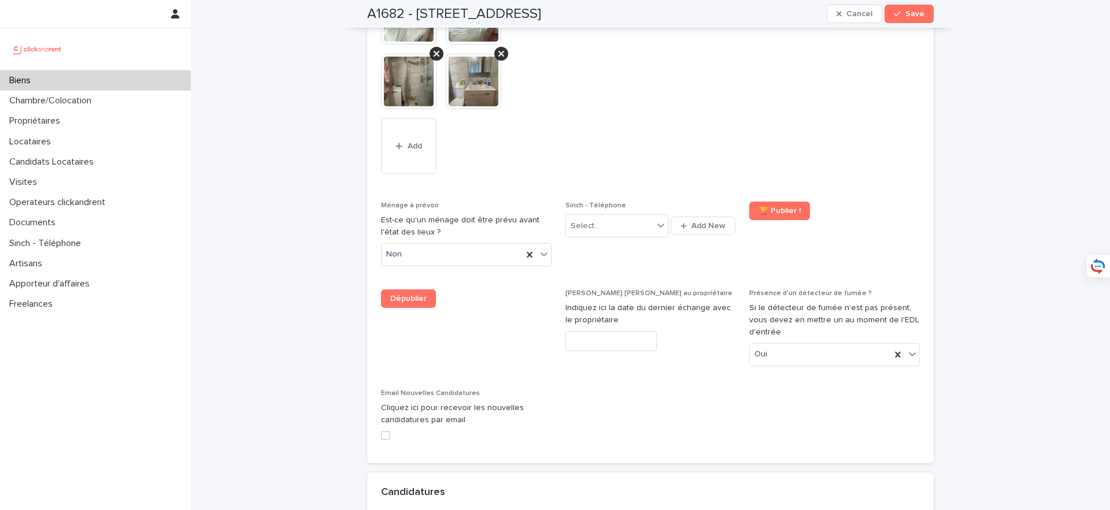
scroll to position [5441, 0]
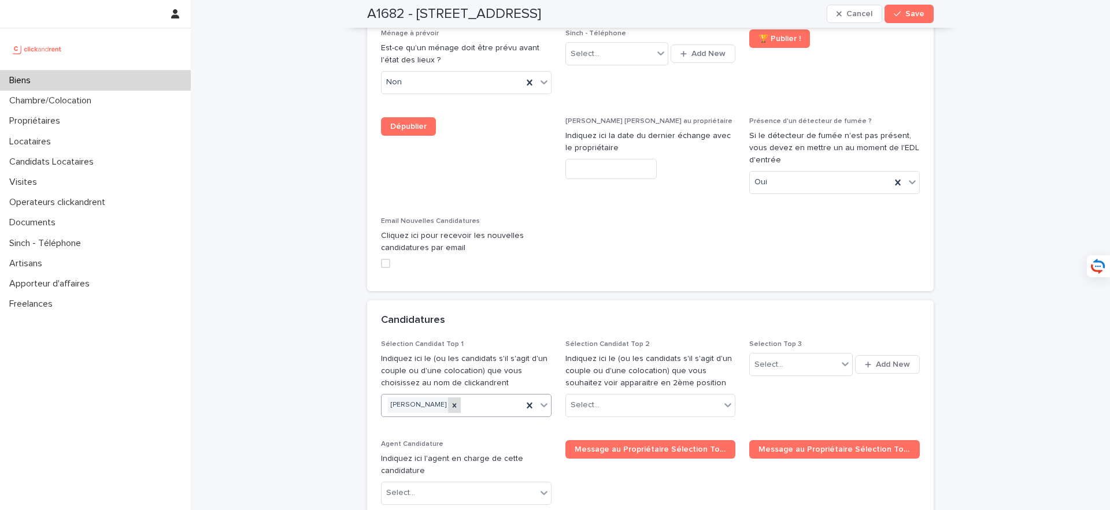
click at [450, 402] on icon at bounding box center [454, 406] width 8 height 8
click at [914, 12] on span "Save" at bounding box center [914, 14] width 19 height 8
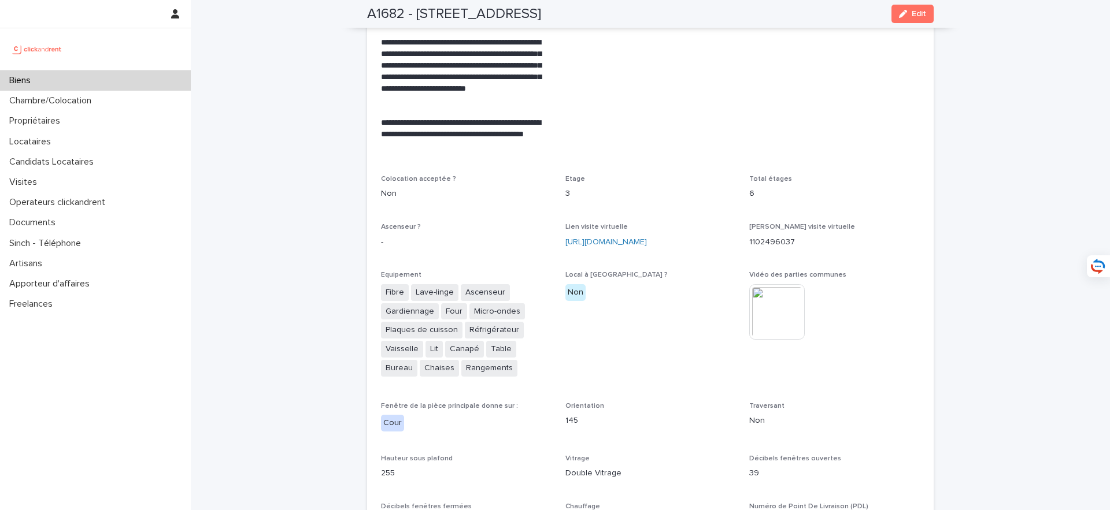
scroll to position [2272, 0]
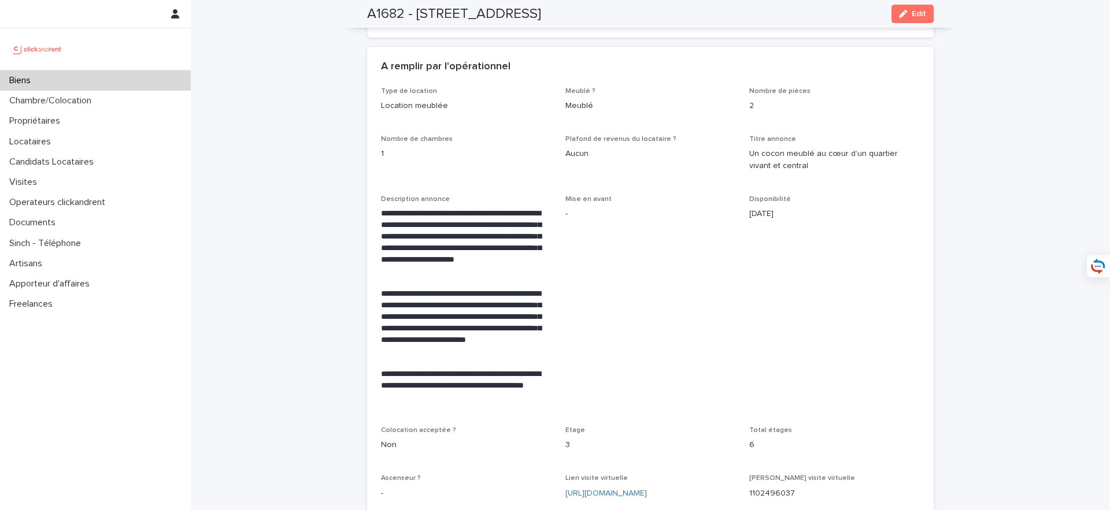
click at [158, 83] on div "Biens" at bounding box center [95, 81] width 191 height 20
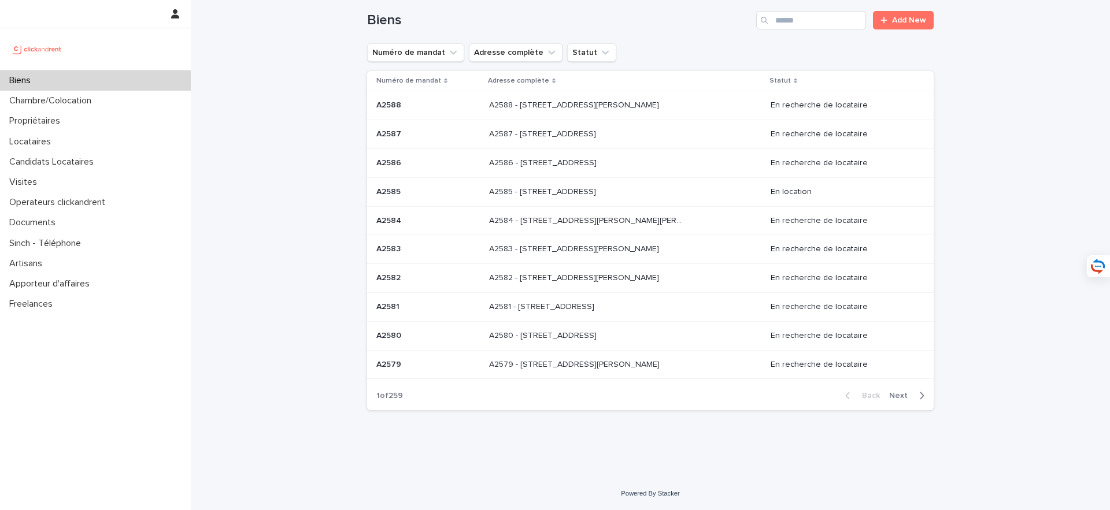
click at [158, 83] on div "Biens" at bounding box center [95, 81] width 191 height 20
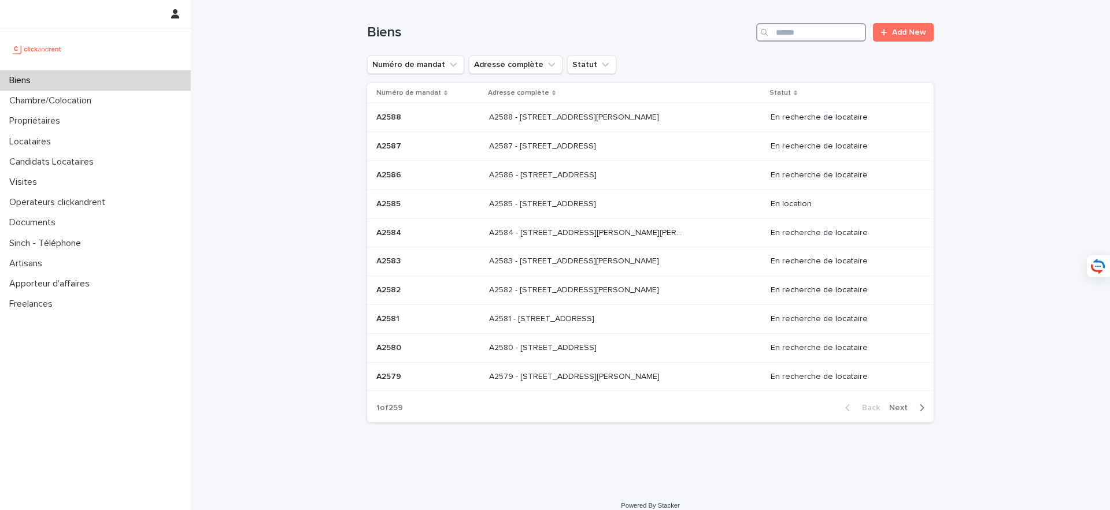
click at [847, 38] on input "Search" at bounding box center [811, 32] width 110 height 18
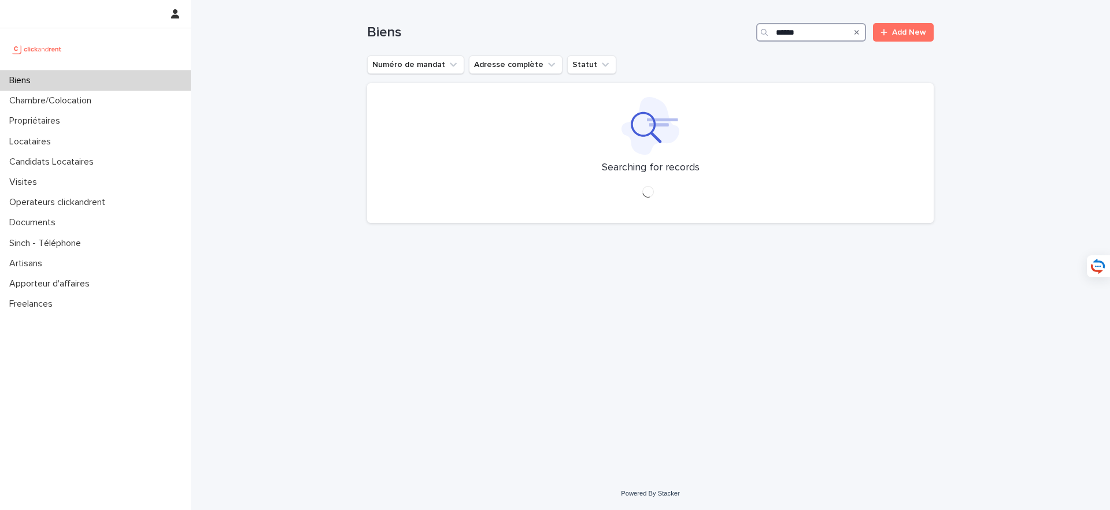
type input "*****"
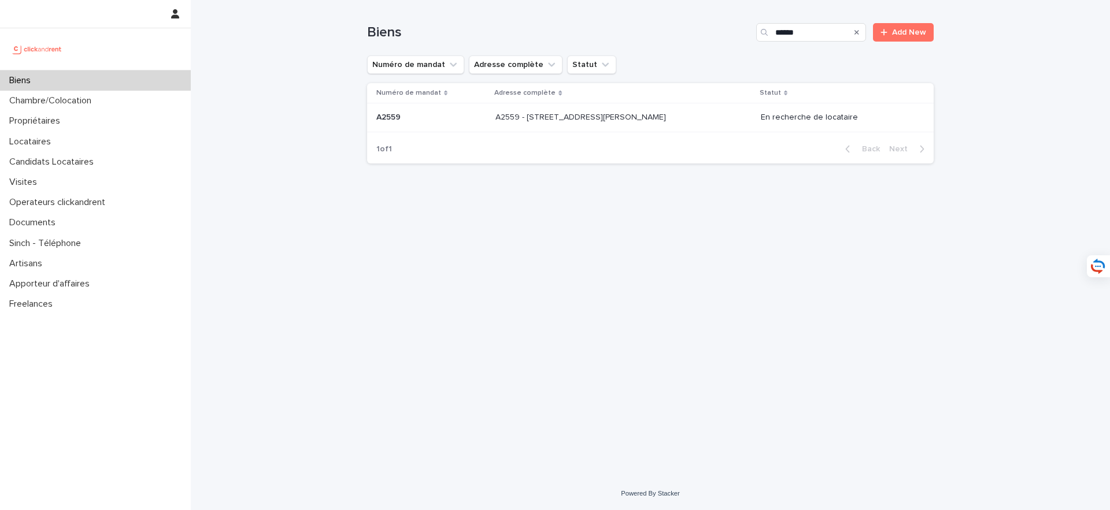
click at [686, 121] on p at bounding box center [591, 118] width 192 height 10
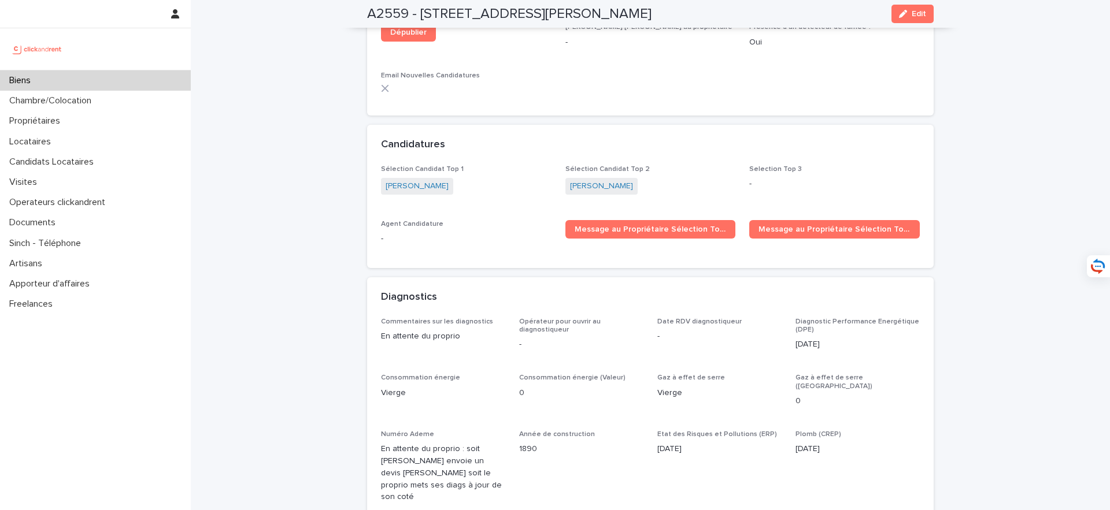
scroll to position [3140, 0]
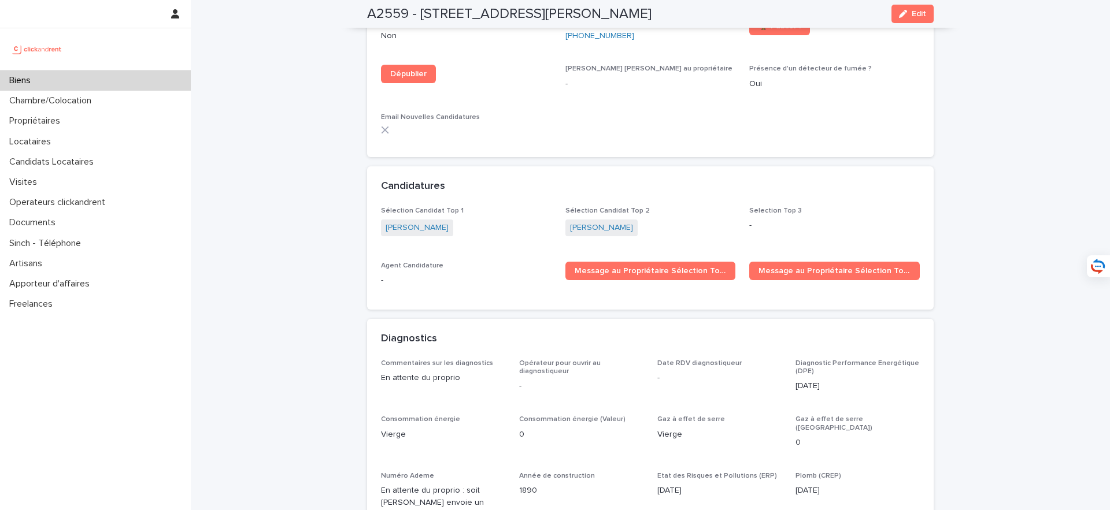
click at [139, 74] on div "Biens" at bounding box center [95, 81] width 191 height 20
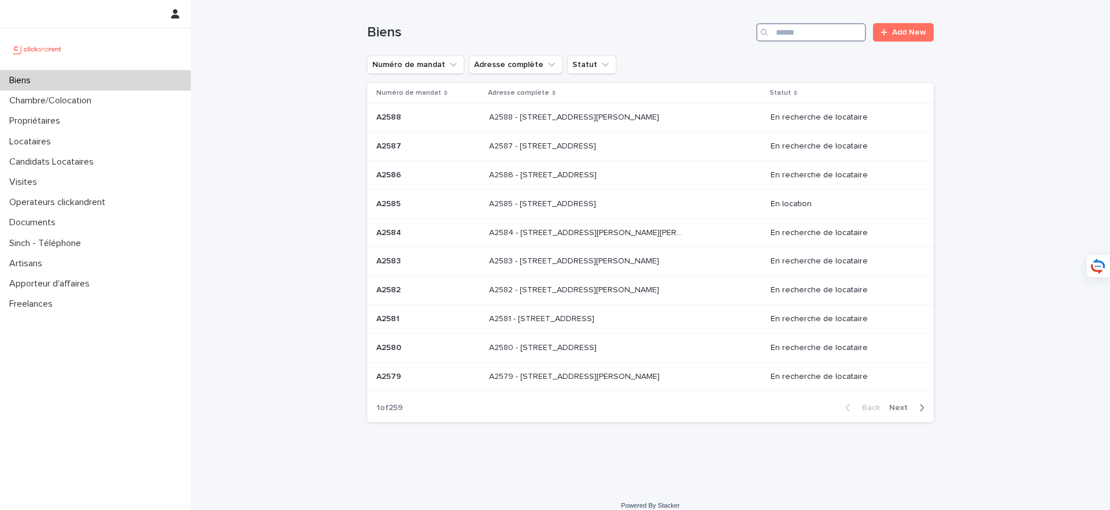
click at [807, 24] on input "Search" at bounding box center [811, 32] width 110 height 18
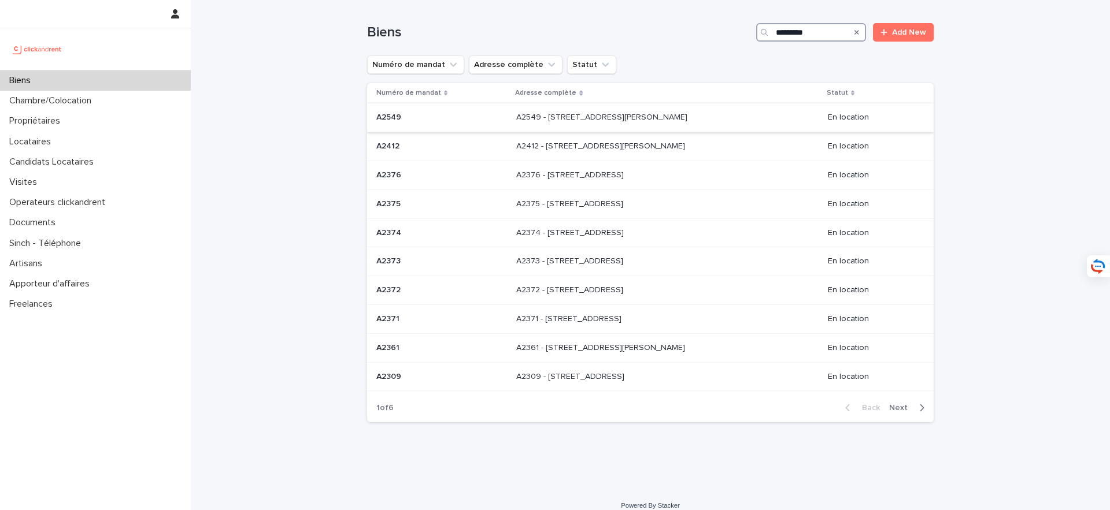
type input "*********"
click at [675, 120] on p "A2549 - 4 place Pierre Roux, Marseille 13005" at bounding box center [602, 116] width 173 height 12
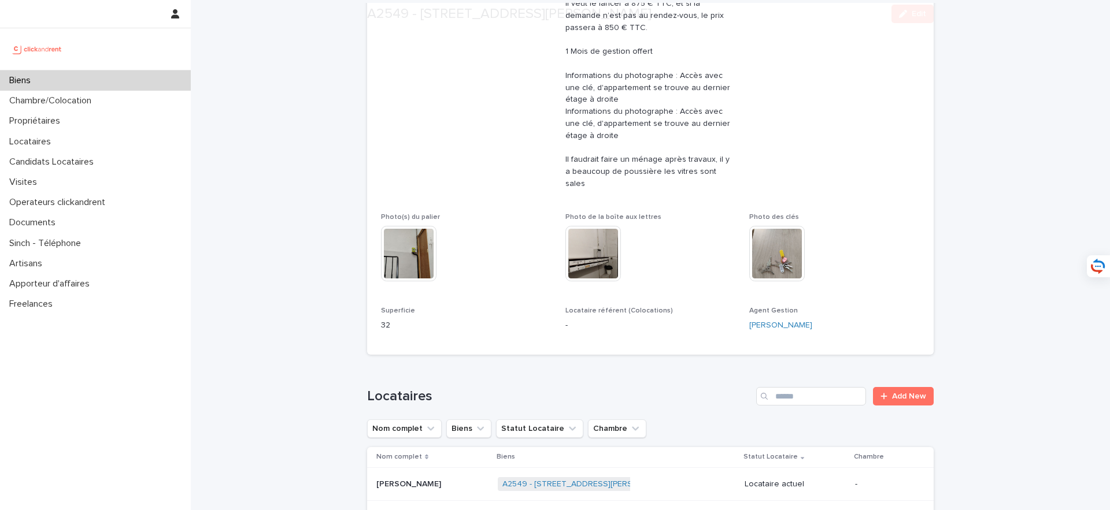
scroll to position [426, 0]
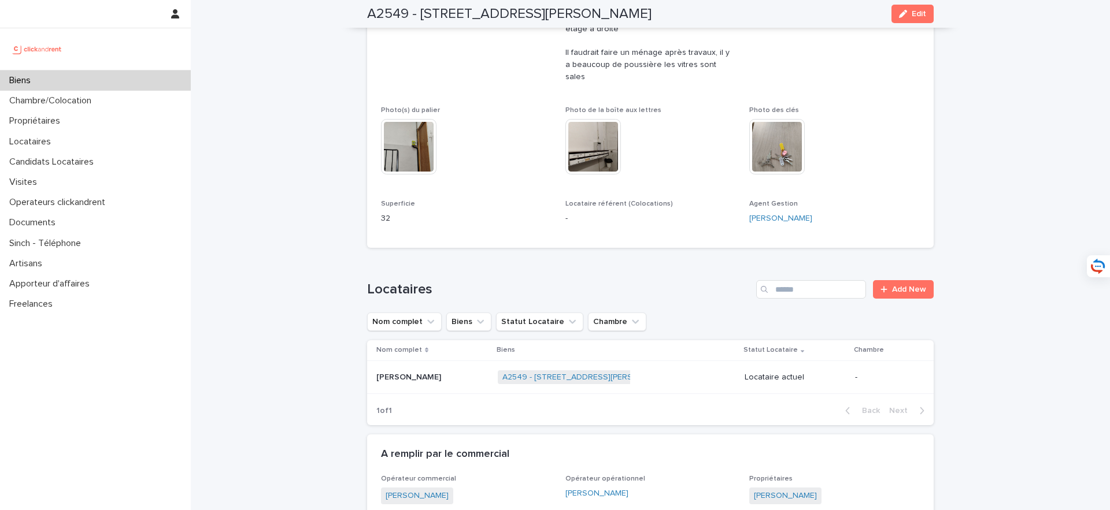
click at [424, 373] on p at bounding box center [432, 378] width 112 height 10
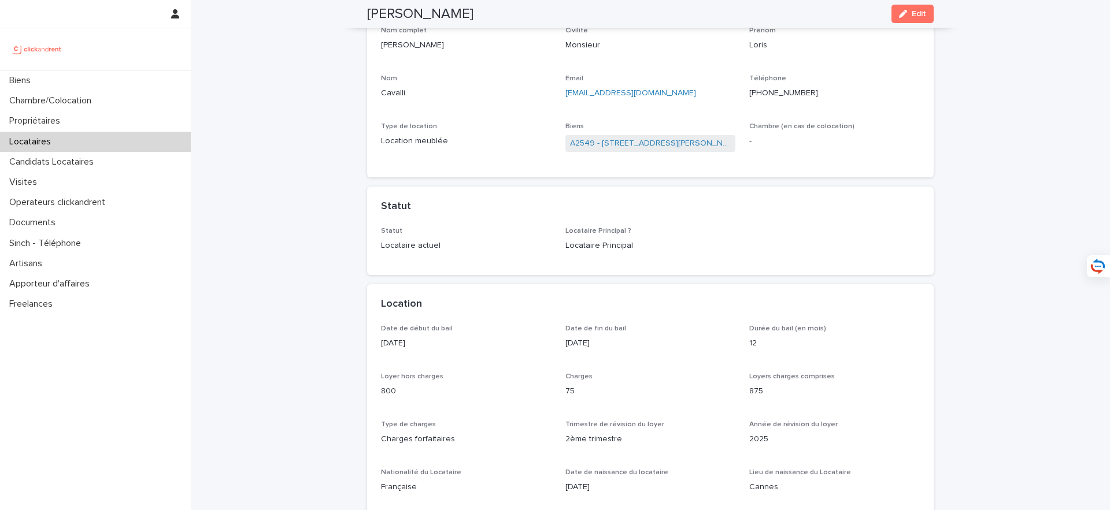
scroll to position [74, 0]
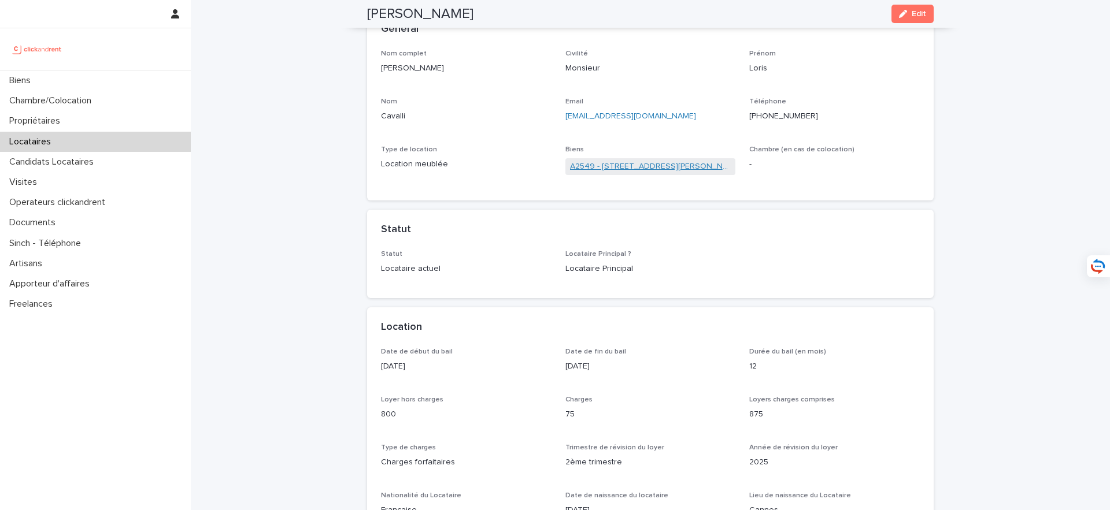
click at [644, 168] on link "A2549 - 4 place Pierre Roux, Marseille 13005" at bounding box center [650, 167] width 161 height 12
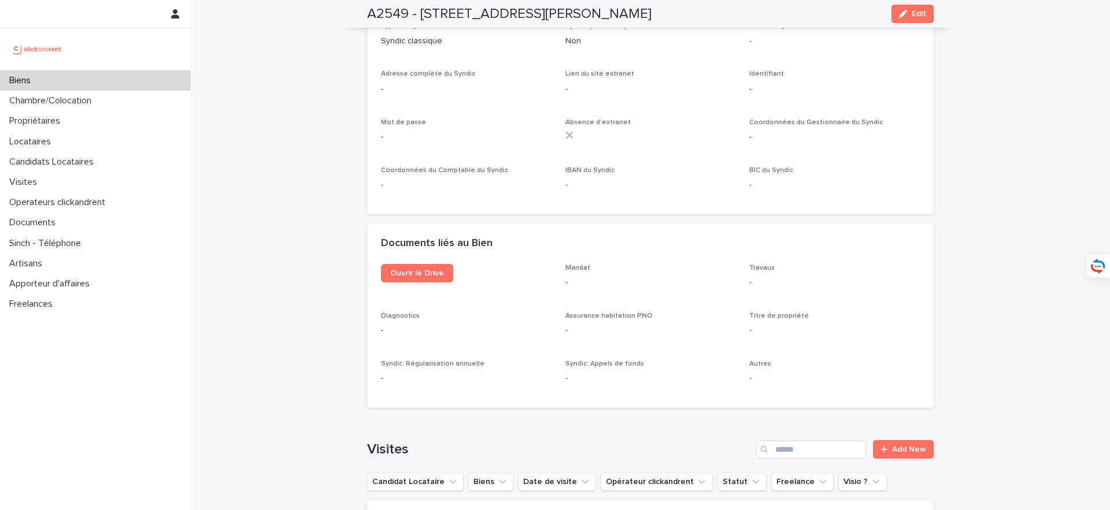
scroll to position [4480, 0]
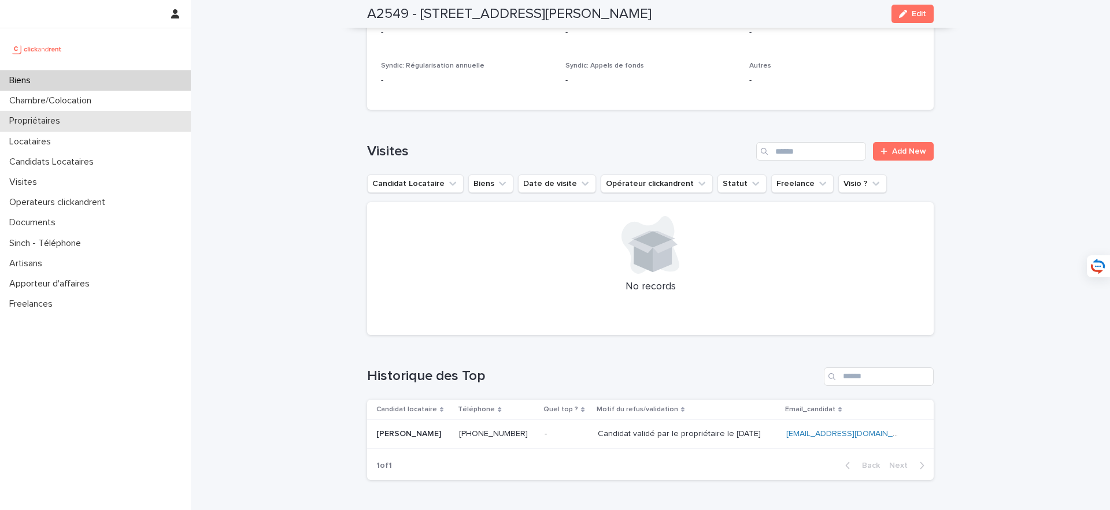
click at [78, 117] on div "Propriétaires" at bounding box center [95, 121] width 191 height 20
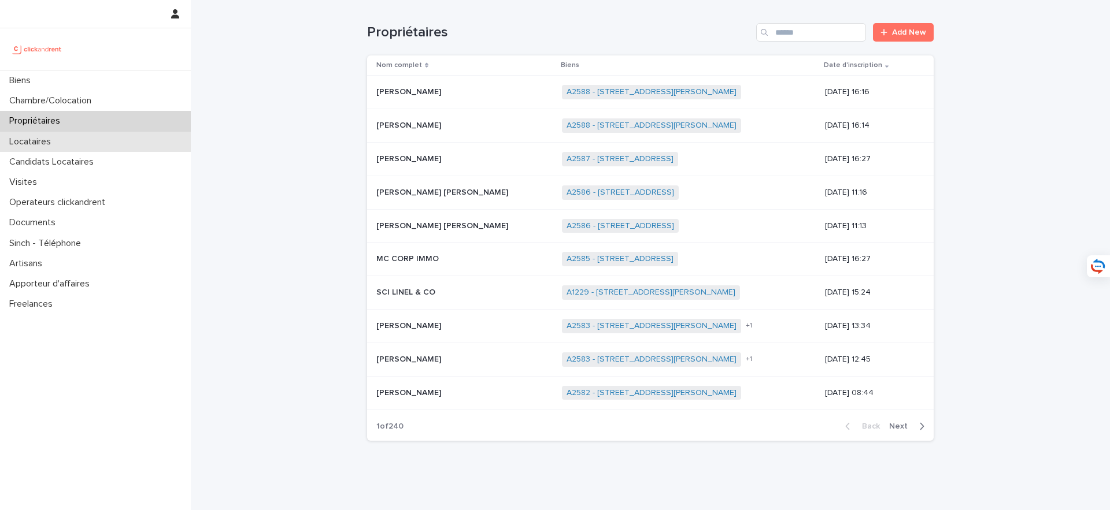
click at [79, 139] on div "Locataires" at bounding box center [95, 142] width 191 height 20
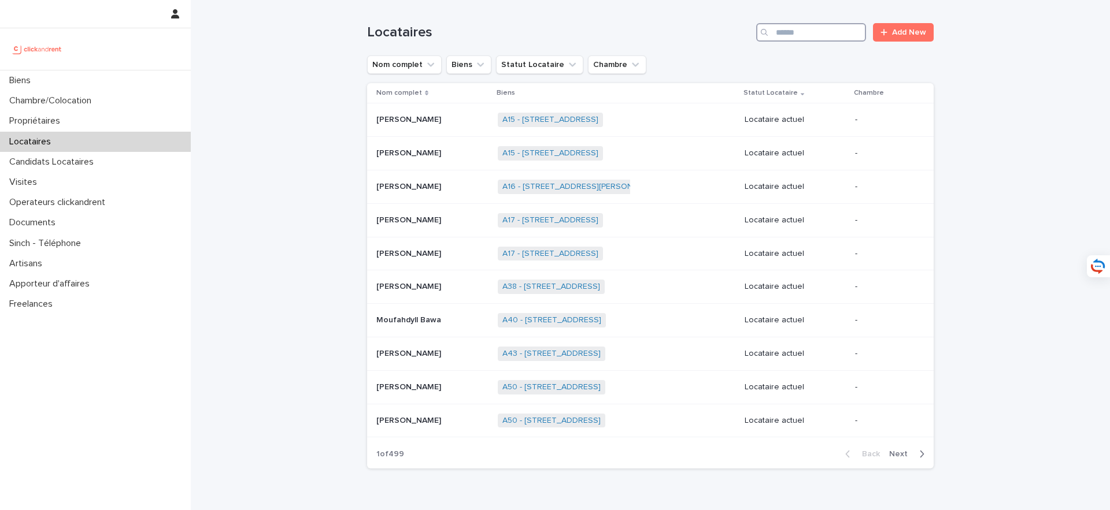
click at [832, 35] on input "Search" at bounding box center [811, 32] width 110 height 18
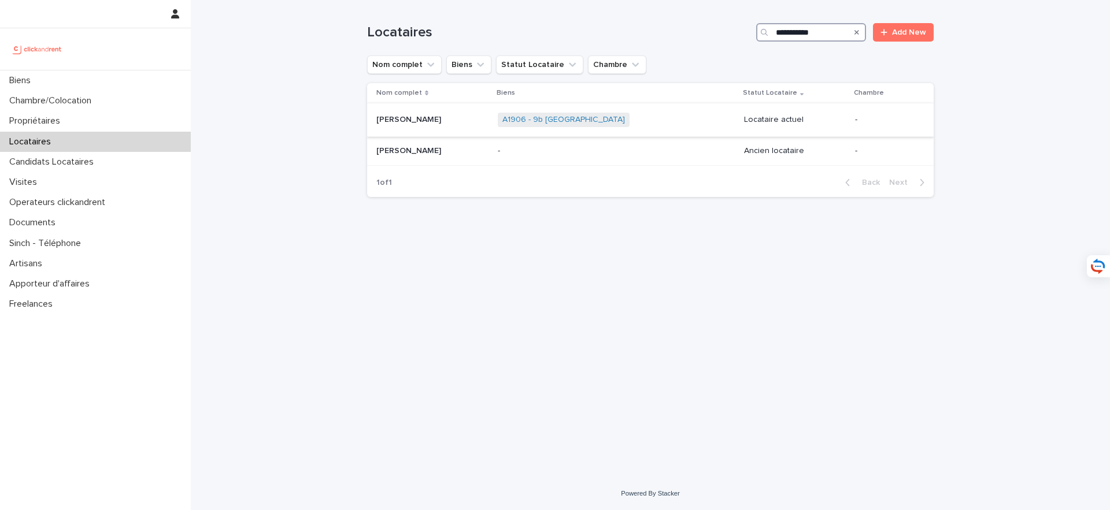
type input "**********"
click at [427, 125] on div "Thomas Gagneux Thomas Gagneux" at bounding box center [432, 119] width 112 height 19
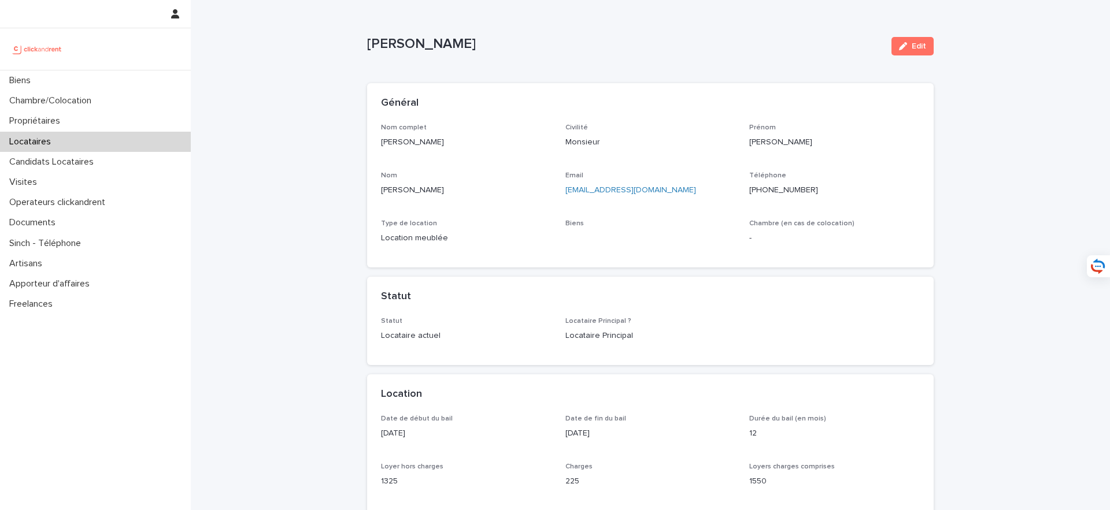
click at [793, 188] on ringoverc2c-number-84e06f14122c "+33786256102" at bounding box center [783, 190] width 69 height 8
click at [538, 280] on div "Général Nom complet Thomas Gagneux Civilité Monsieur Prénom Thomas Nom Gagneux …" at bounding box center [650, 227] width 566 height 289
click at [628, 236] on link "A1906 - 9b villa Saint-Mandé, Paris 75012" at bounding box center [631, 241] width 123 height 12
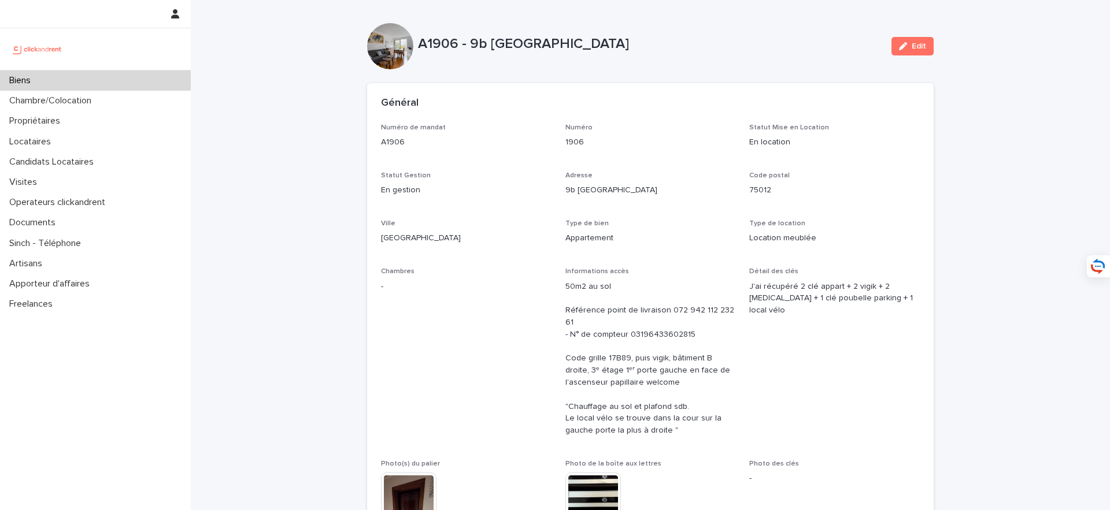
drag, startPoint x: 420, startPoint y: 46, endPoint x: 738, endPoint y: 52, distance: 318.0
click at [738, 52] on div "A1906 - 9b villa Saint-Mandé, Paris 75012" at bounding box center [650, 46] width 464 height 21
copy p "A1906 - 9b villa Saint-Mandé, Paris 75012"
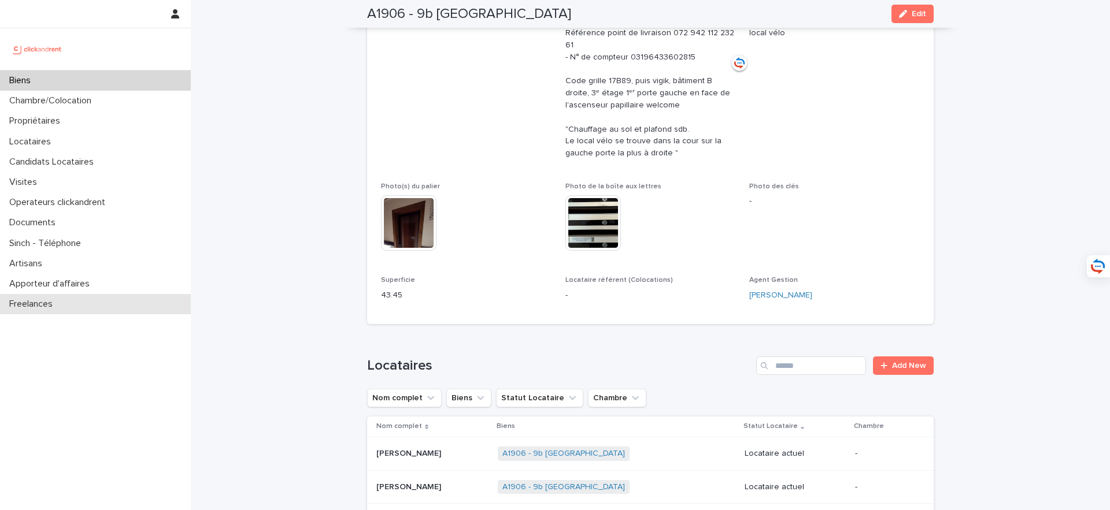
scroll to position [278, 0]
click at [160, 80] on div "Biens" at bounding box center [95, 81] width 191 height 20
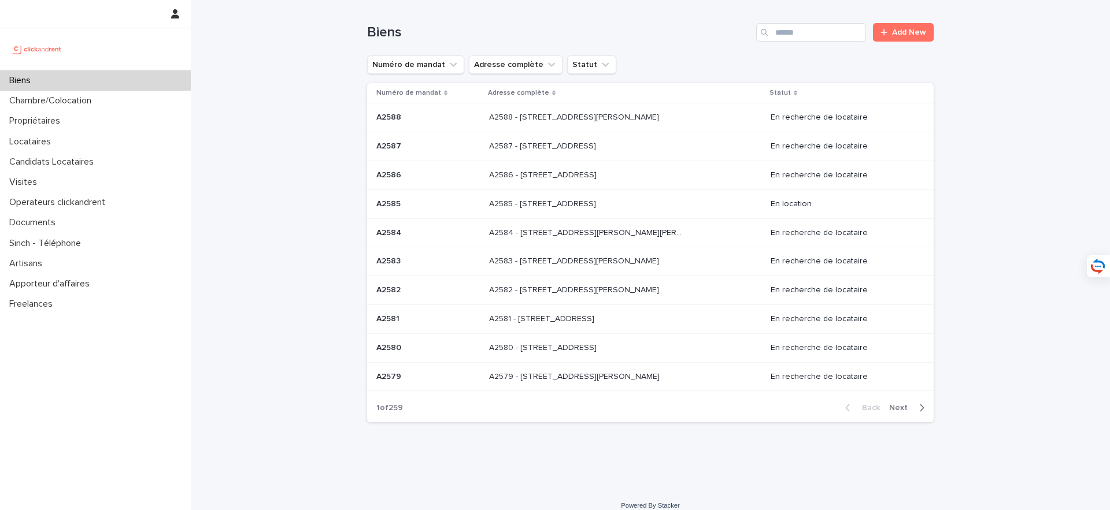
click at [829, 19] on div "Biens Add New" at bounding box center [650, 27] width 566 height 55
click at [826, 32] on input "Search" at bounding box center [811, 32] width 110 height 18
type input "*****"
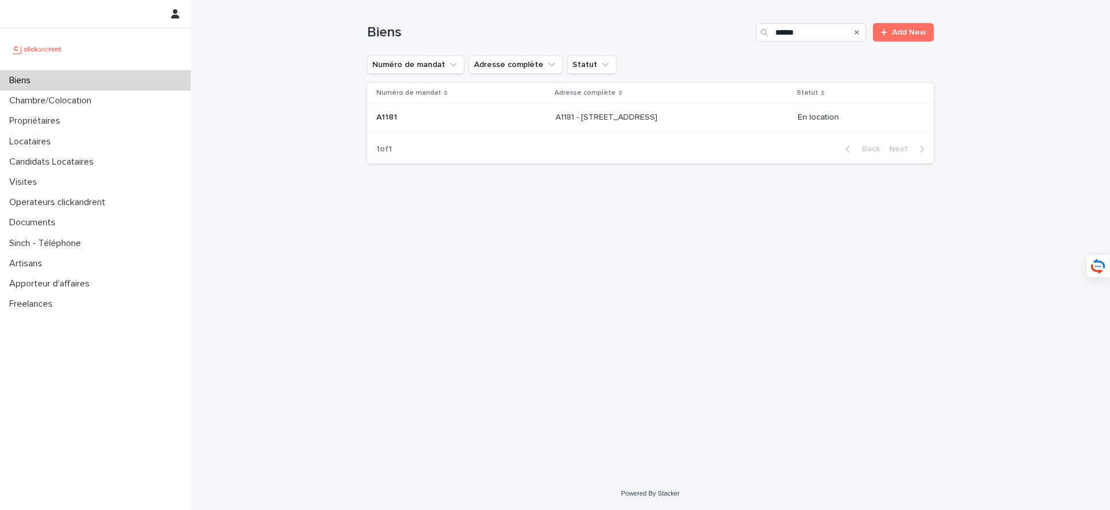
click at [619, 112] on p "A1181 - 108 rue Saint-Maur, Paris 75011" at bounding box center [607, 116] width 104 height 12
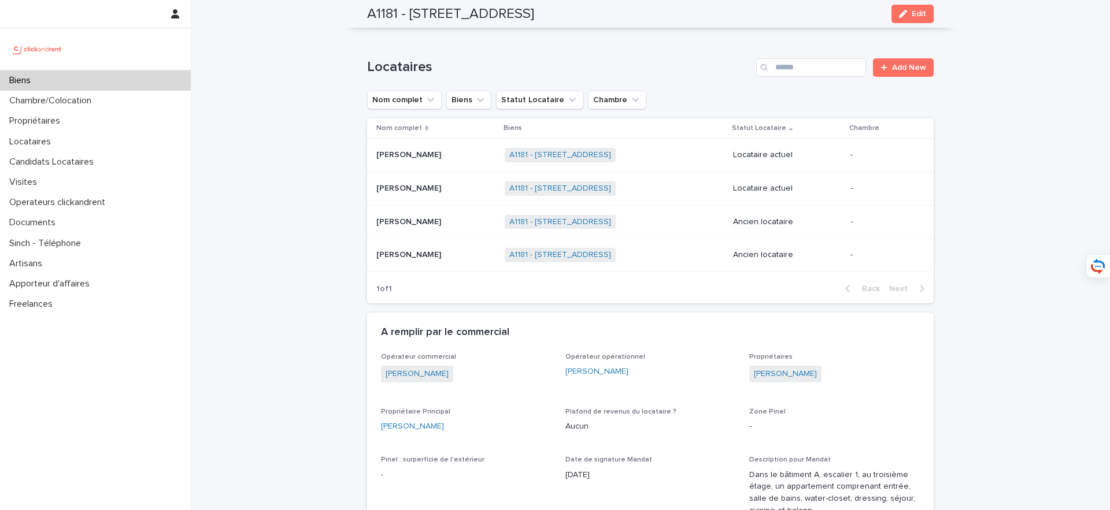
scroll to position [550, 0]
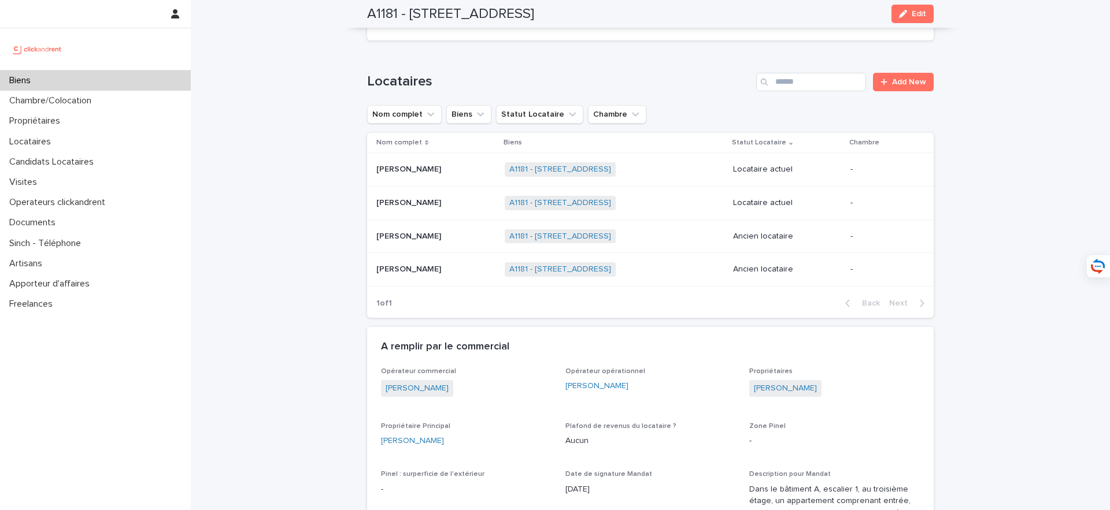
click at [438, 196] on p "Mirjanne Horlings" at bounding box center [409, 202] width 67 height 12
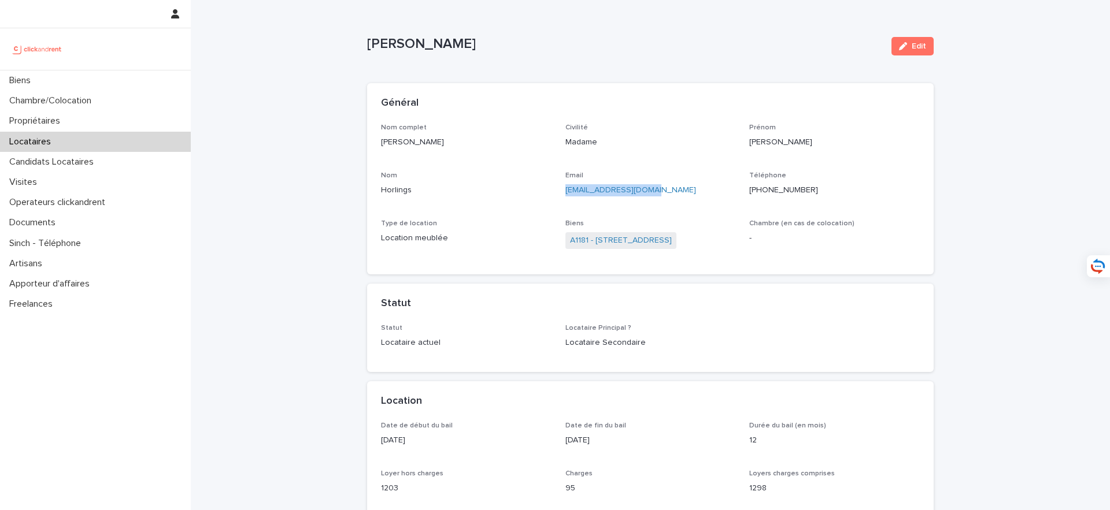
drag, startPoint x: 664, startPoint y: 196, endPoint x: 561, endPoint y: 194, distance: 102.3
click at [561, 194] on div "Nom complet Mirjanne Horlings Civilité Madame Prénom Mirjanne Nom Horlings Emai…" at bounding box center [650, 193] width 539 height 138
copy link "mirjanneh@hotmail.com"
click at [118, 81] on div "Biens" at bounding box center [95, 81] width 191 height 20
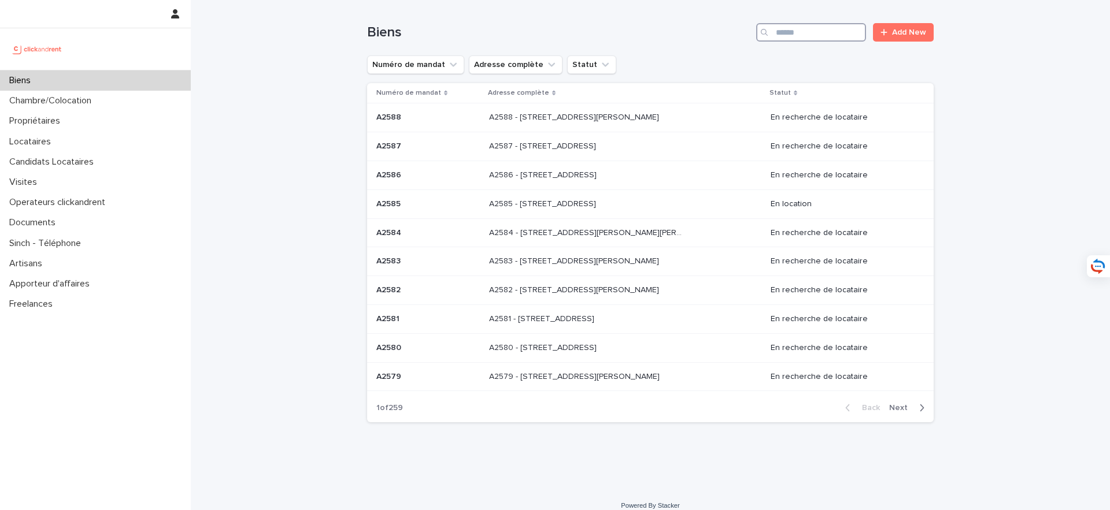
click at [851, 40] on input "Search" at bounding box center [811, 32] width 110 height 18
type input "*****"
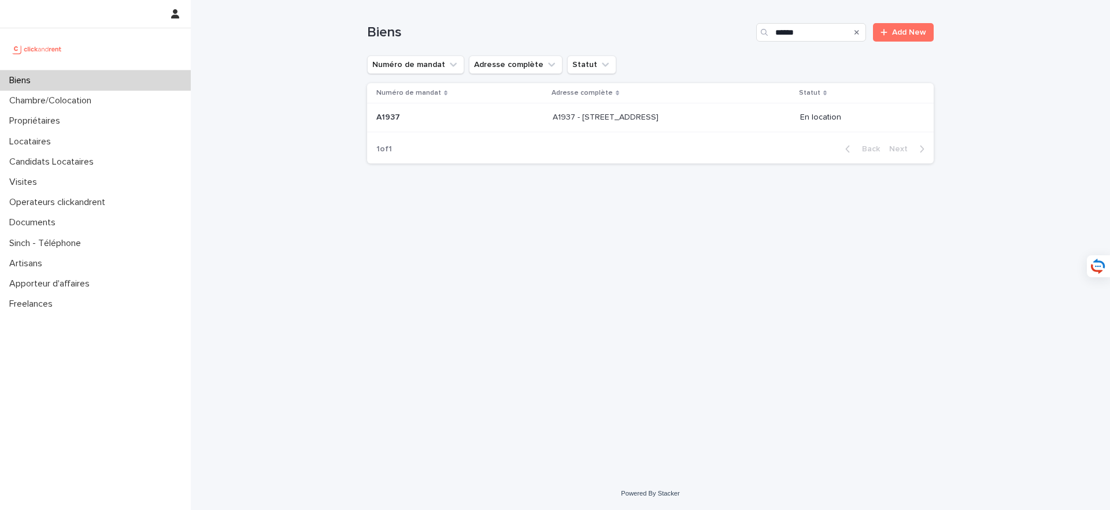
click at [664, 106] on td "A1937 - 19 rue Lauriston, Paris 75016 A1937 - 19 rue Lauriston, Paris 75016" at bounding box center [671, 117] width 247 height 29
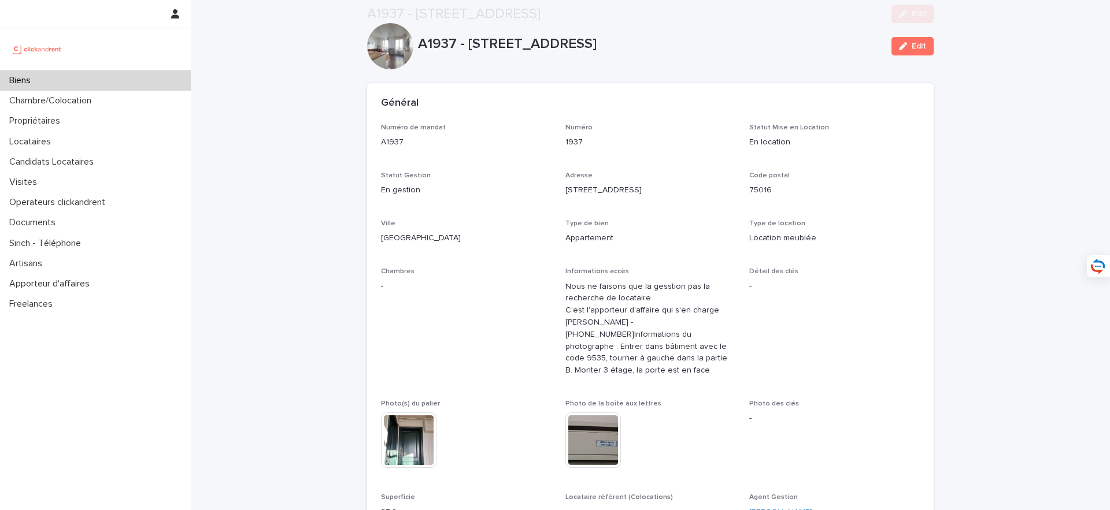
scroll to position [473, 0]
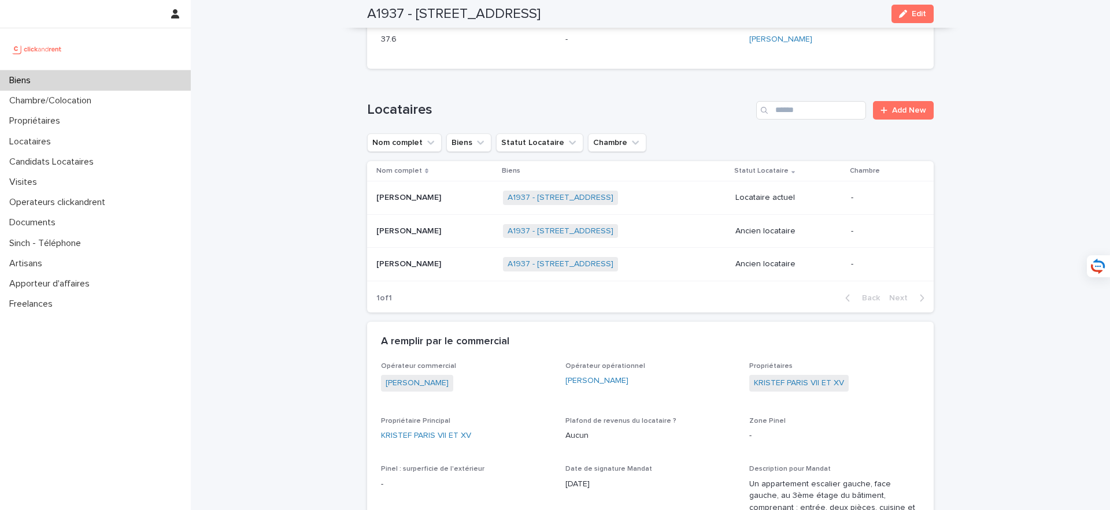
click at [420, 203] on p "Hadi Ezzedine" at bounding box center [409, 197] width 67 height 12
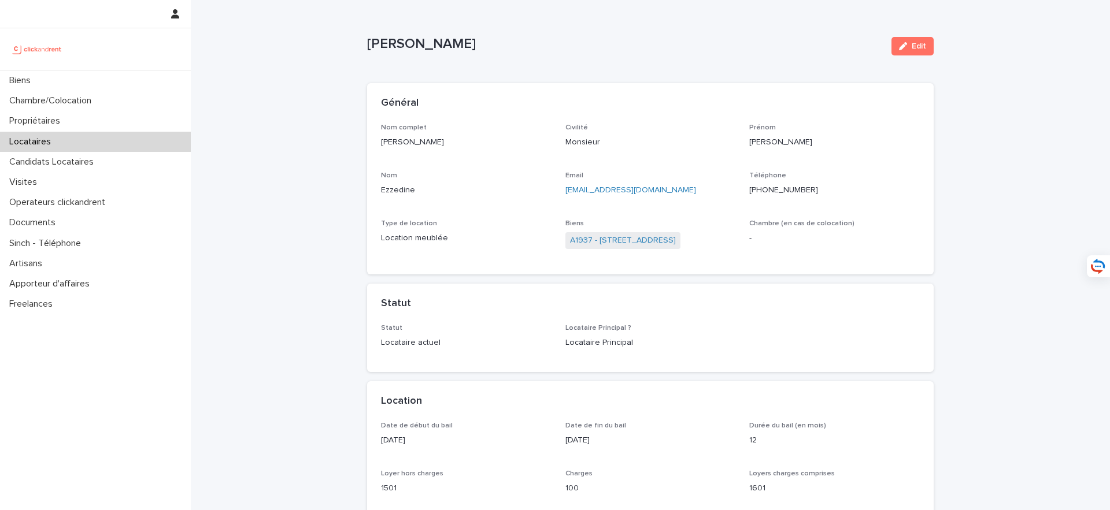
click at [662, 192] on p "ezzedineh45@gmail.com" at bounding box center [650, 190] width 171 height 12
drag, startPoint x: 827, startPoint y: 189, endPoint x: 760, endPoint y: 191, distance: 67.1
click at [760, 191] on p "+33786320004" at bounding box center [834, 190] width 171 height 12
copy ringoverc2c-number-84e06f14122c "+33786320004"
drag, startPoint x: 675, startPoint y: 194, endPoint x: 561, endPoint y: 194, distance: 113.3
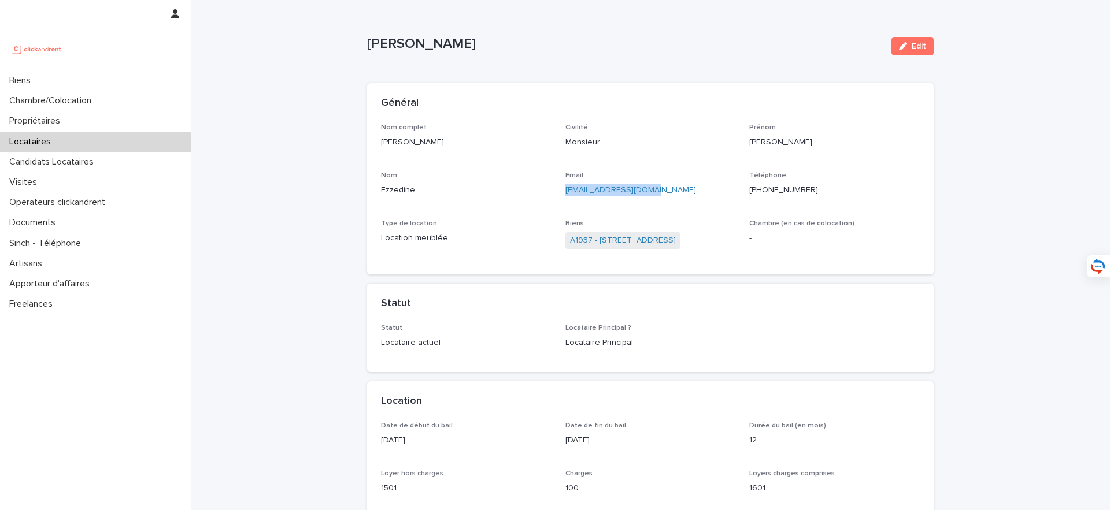
click at [561, 194] on div "Nom complet Hadi Ezzedine Civilité Monsieur Prénom Hadi Nom Ezzedine Email ezze…" at bounding box center [650, 193] width 539 height 138
copy link "ezzedineh45@gmail.com"
click at [158, 86] on div "Biens" at bounding box center [95, 81] width 191 height 20
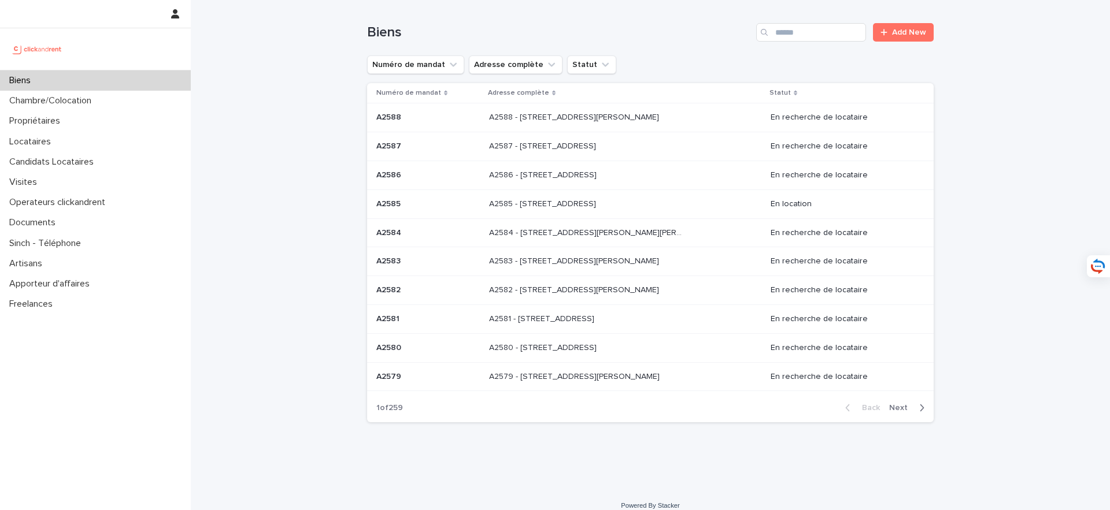
click at [797, 32] on input "Search" at bounding box center [811, 32] width 110 height 18
type input "*****"
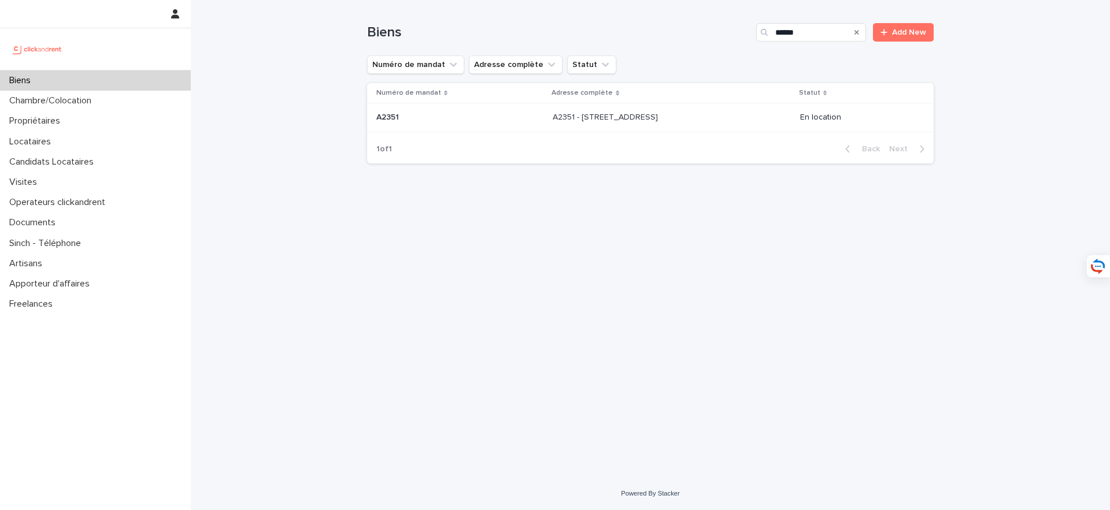
click at [660, 113] on p "A2351 - 194 rue Saint Denis, Paris 75002" at bounding box center [607, 116] width 108 height 12
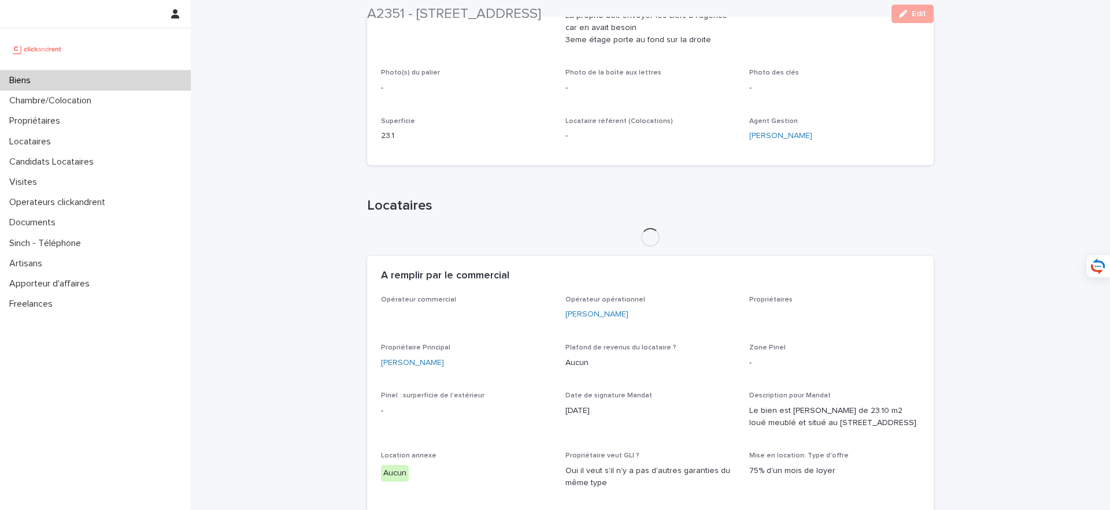
scroll to position [454, 0]
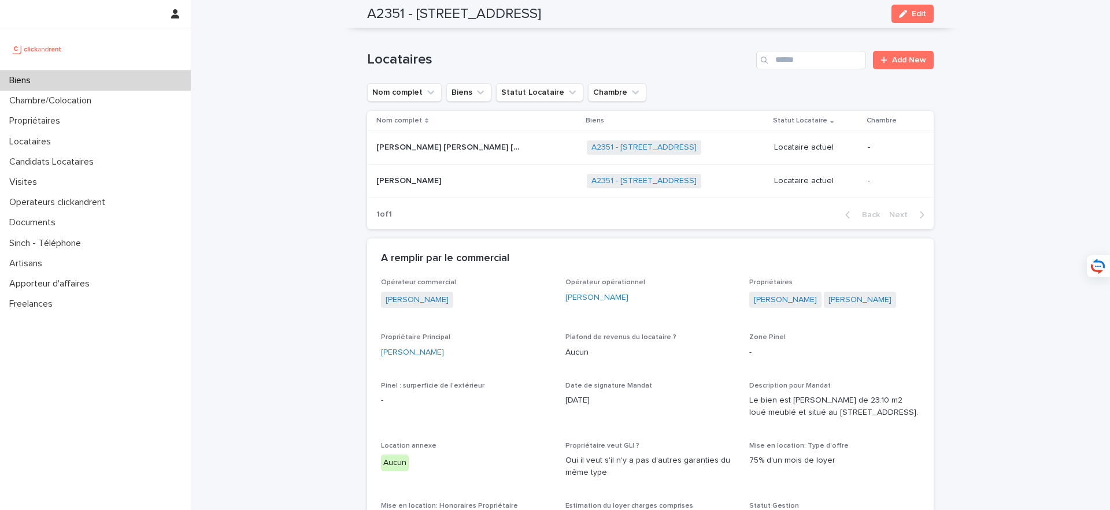
click at [477, 151] on p at bounding box center [448, 148] width 145 height 10
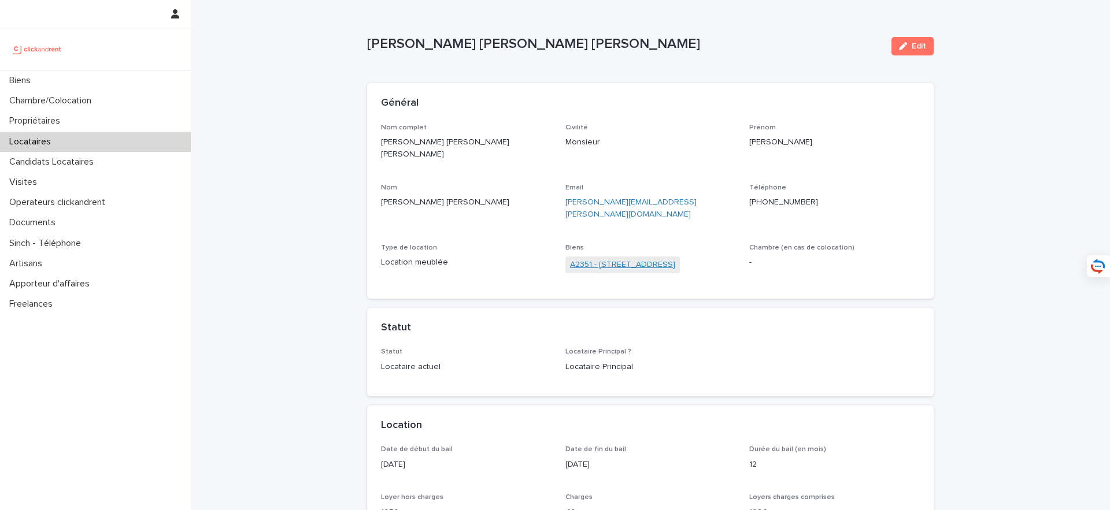
click at [623, 259] on link "A2351 - 194 rue Saint Denis, Paris 75002" at bounding box center [622, 265] width 105 height 12
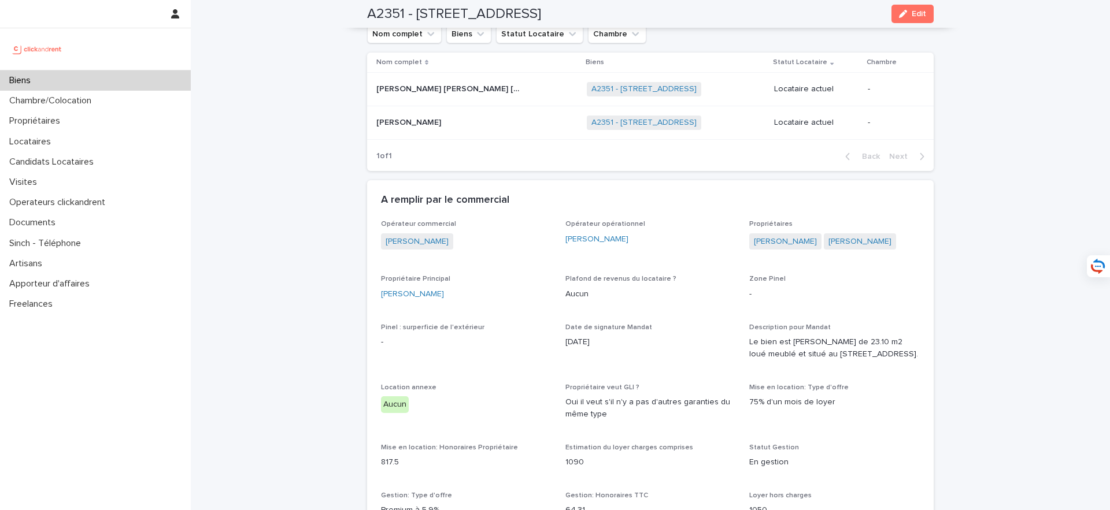
scroll to position [465, 0]
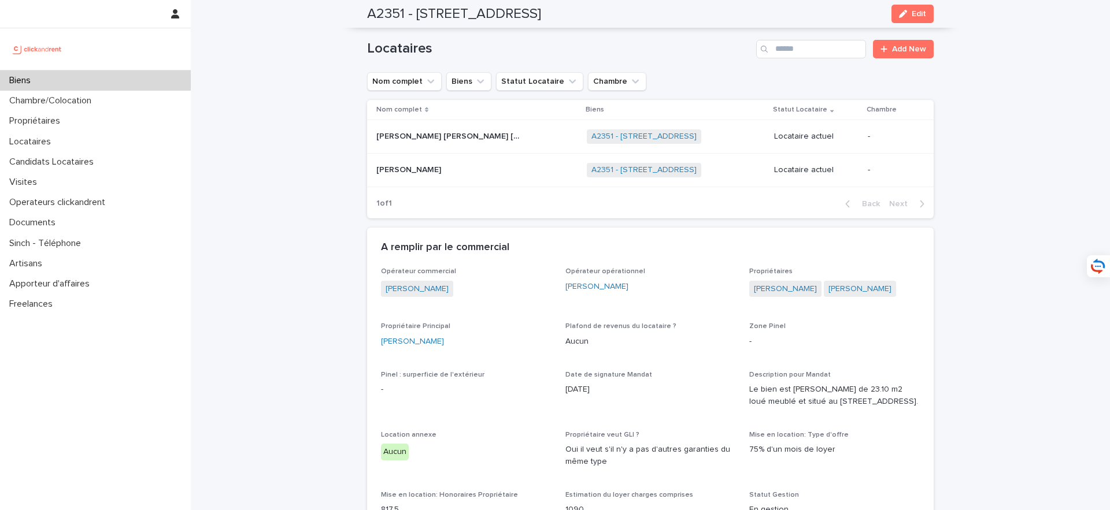
click at [404, 192] on div "1 of 1 Back Next" at bounding box center [650, 204] width 566 height 29
click at [463, 166] on p at bounding box center [448, 170] width 145 height 10
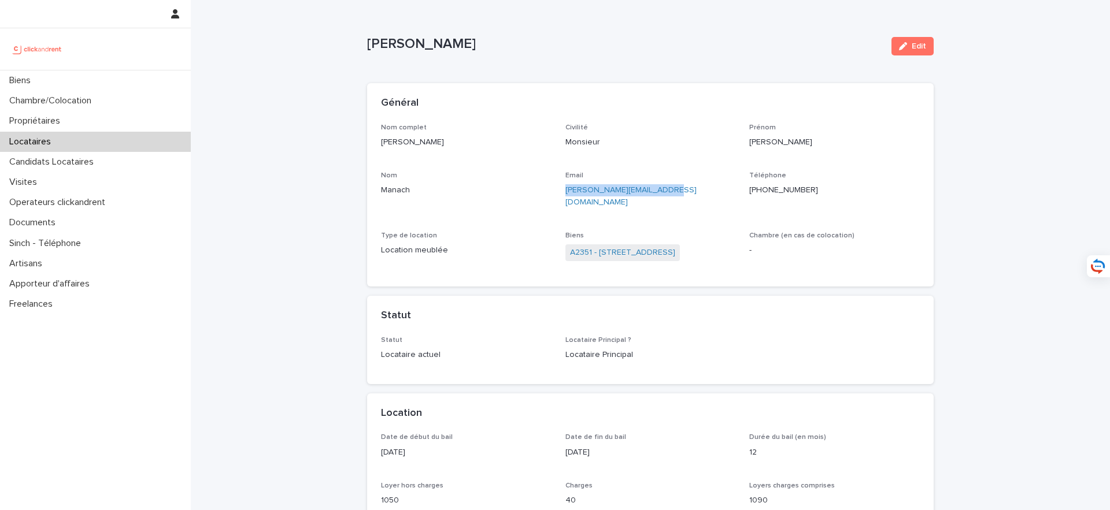
drag, startPoint x: 690, startPoint y: 193, endPoint x: 564, endPoint y: 194, distance: 125.4
click at [564, 194] on div "Nom complet Mathieu Manach Civilité Monsieur Prénom Mathieu Nom Manach Email ma…" at bounding box center [650, 198] width 539 height 149
copy link "mathieu.manach@icloud.com"
click at [139, 75] on div "Biens" at bounding box center [95, 81] width 191 height 20
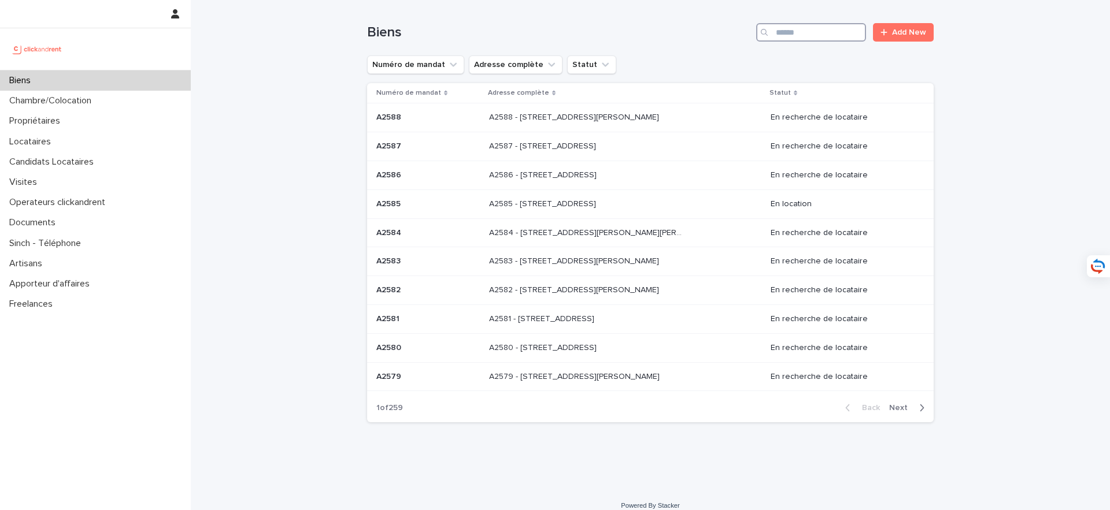
click at [797, 38] on input "Search" at bounding box center [811, 32] width 110 height 18
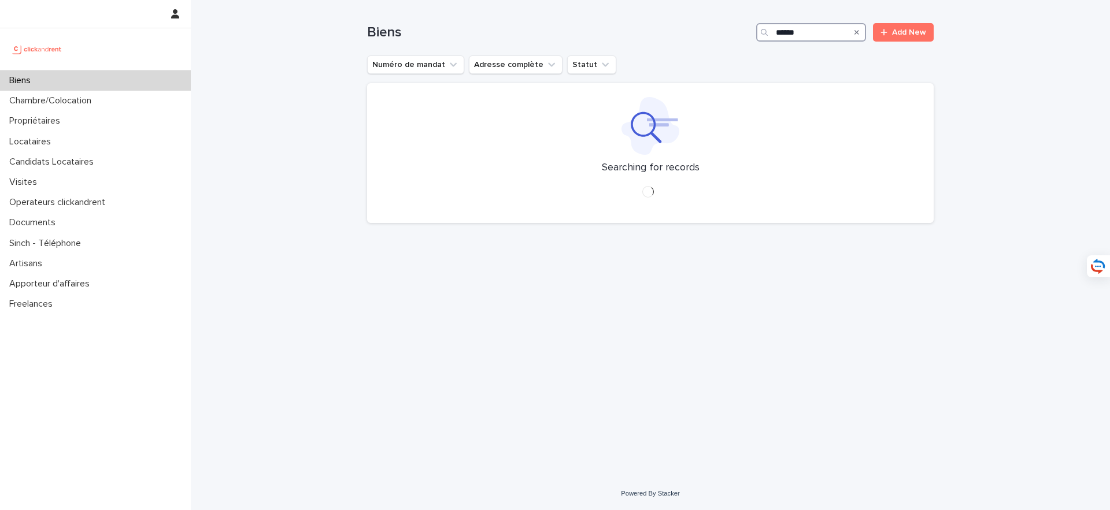
type input "*****"
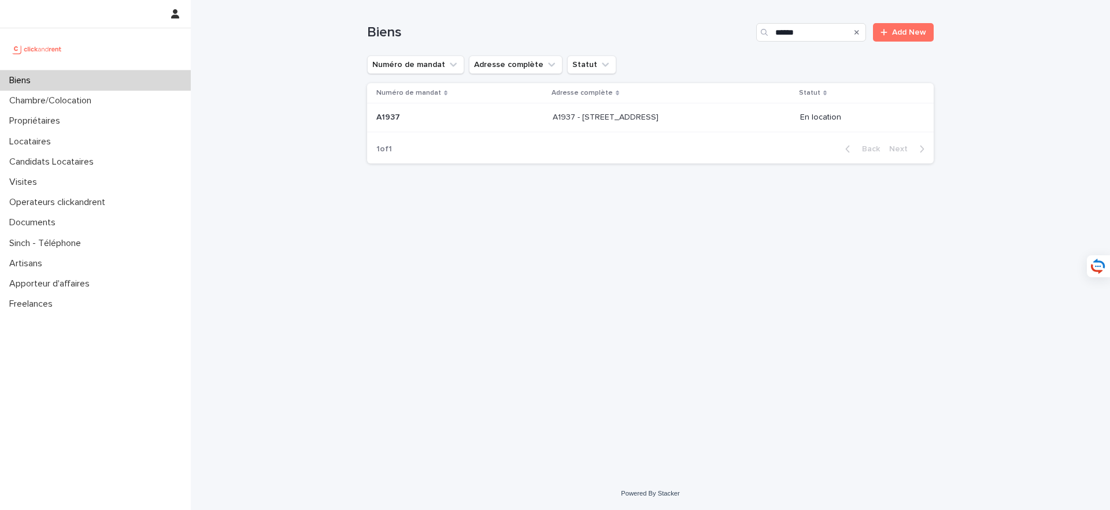
click at [577, 122] on p "A1937 - 19 rue Lauriston, Paris 75016" at bounding box center [607, 116] width 108 height 12
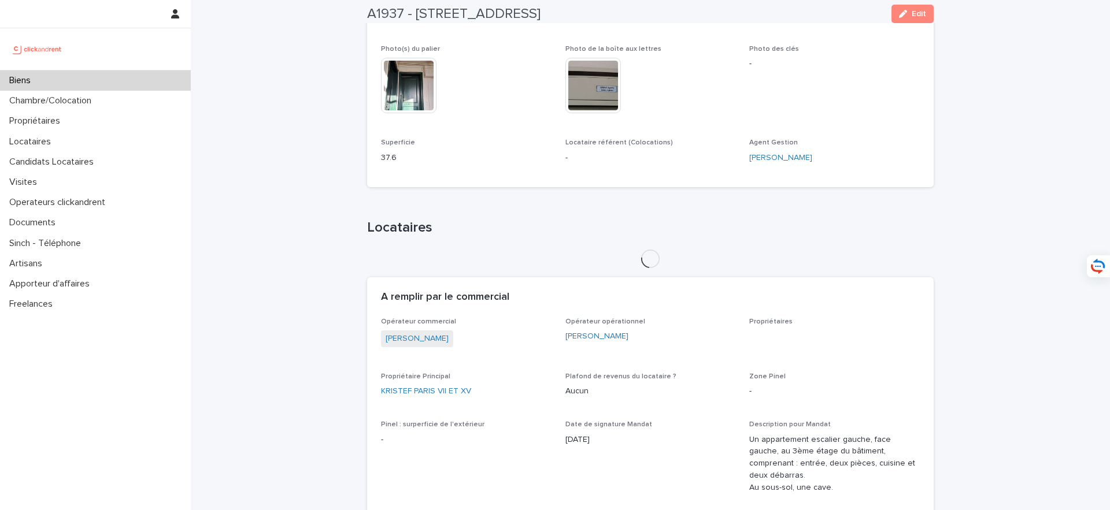
scroll to position [460, 0]
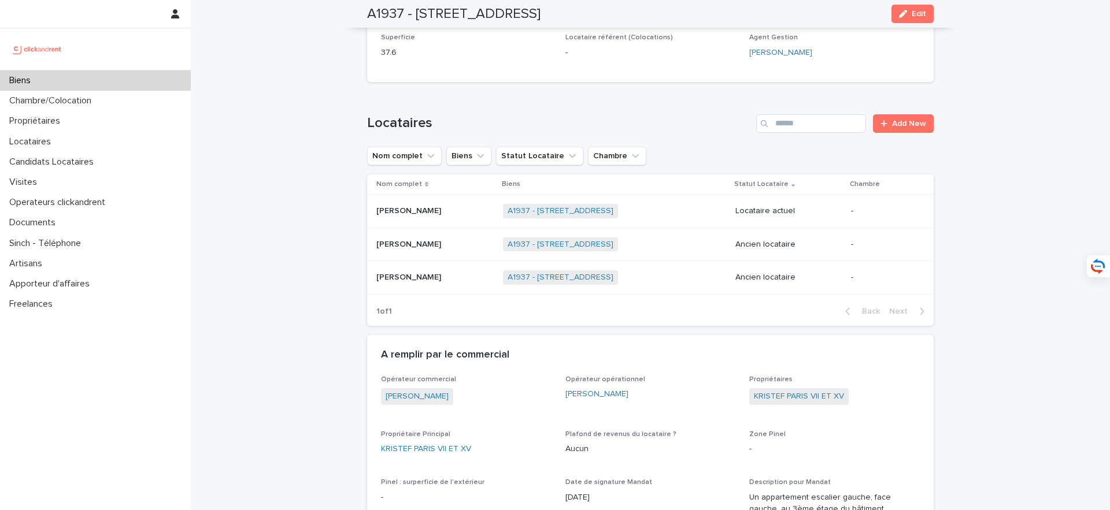
click at [438, 228] on td "Hadi Ezzedine Hadi Ezzedine" at bounding box center [432, 211] width 131 height 34
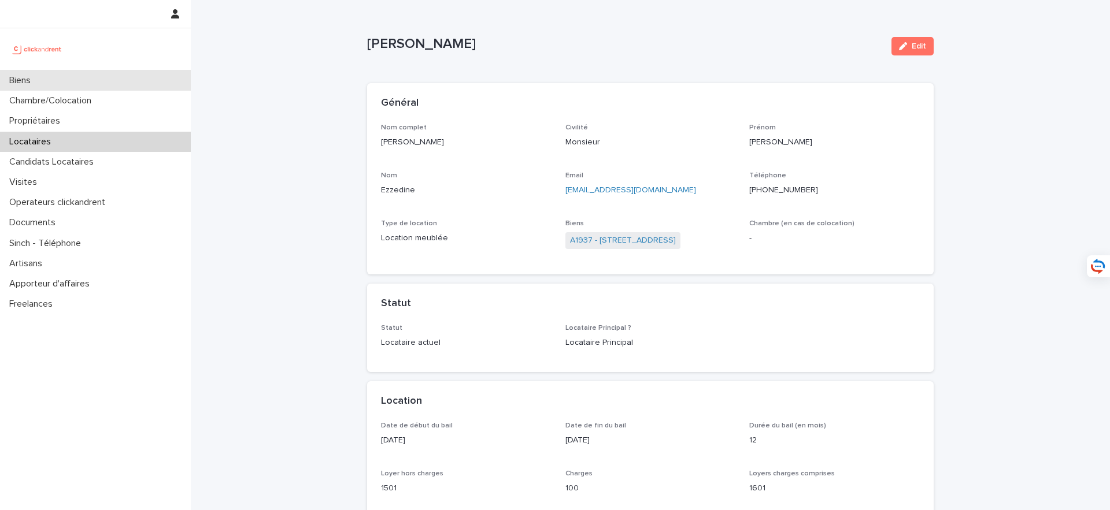
click at [105, 71] on div "Biens" at bounding box center [95, 81] width 191 height 20
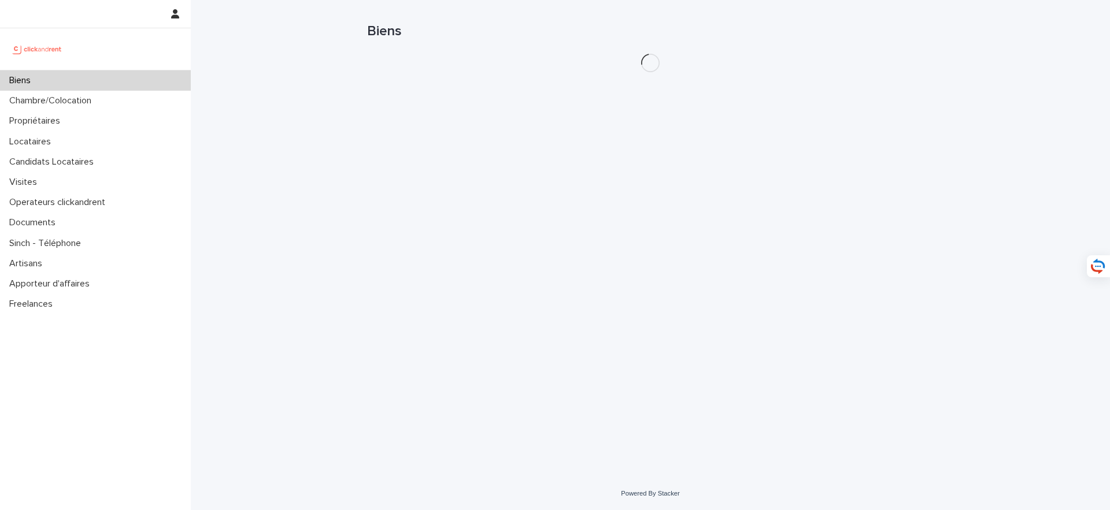
click at [123, 71] on div "Biens" at bounding box center [95, 81] width 191 height 20
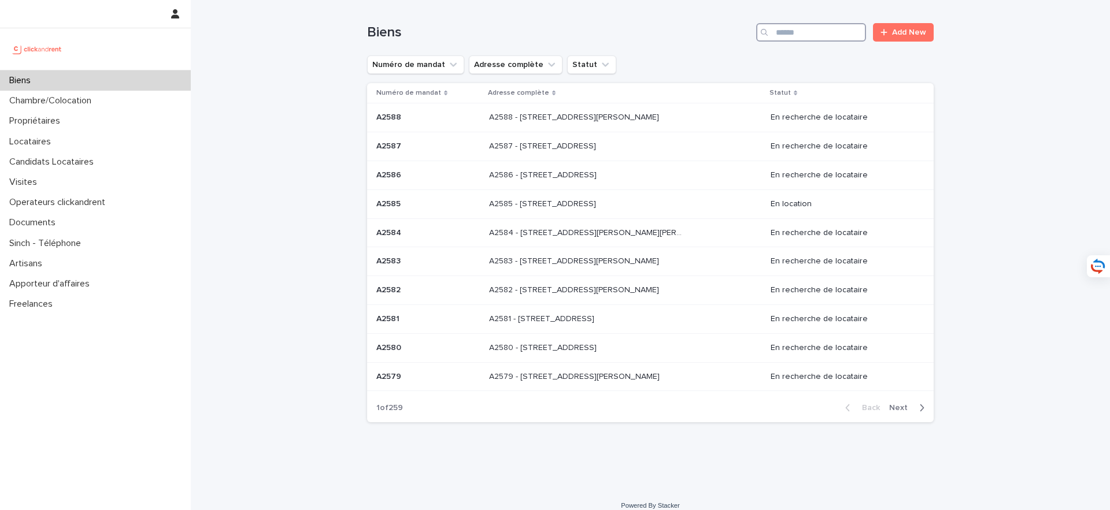
click at [823, 23] on input "Search" at bounding box center [811, 32] width 110 height 18
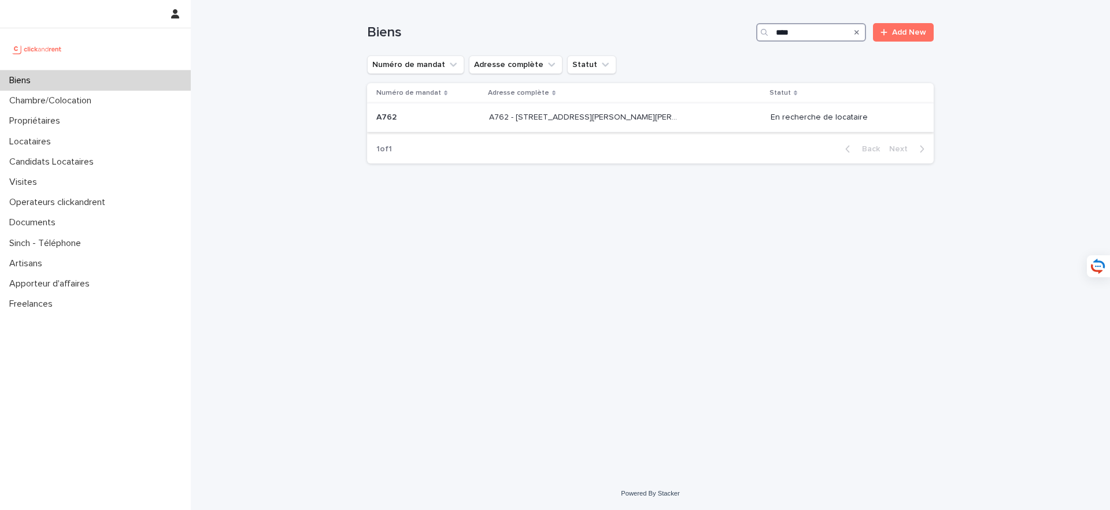
type input "****"
click at [665, 120] on p "A762 - 78 avenue du Président Roosevelt, Neuilly-Plaisance 93360" at bounding box center [586, 116] width 195 height 12
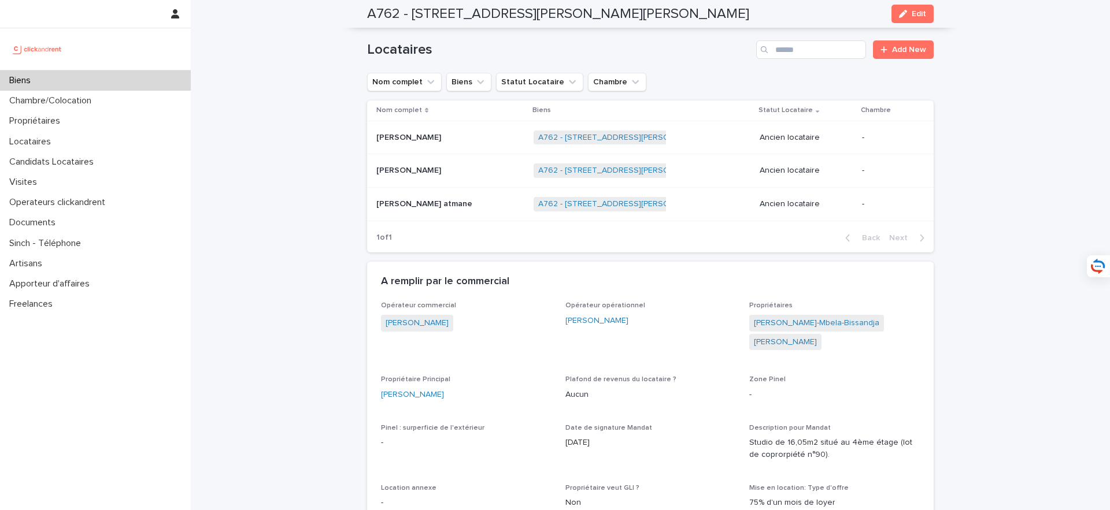
scroll to position [64, 0]
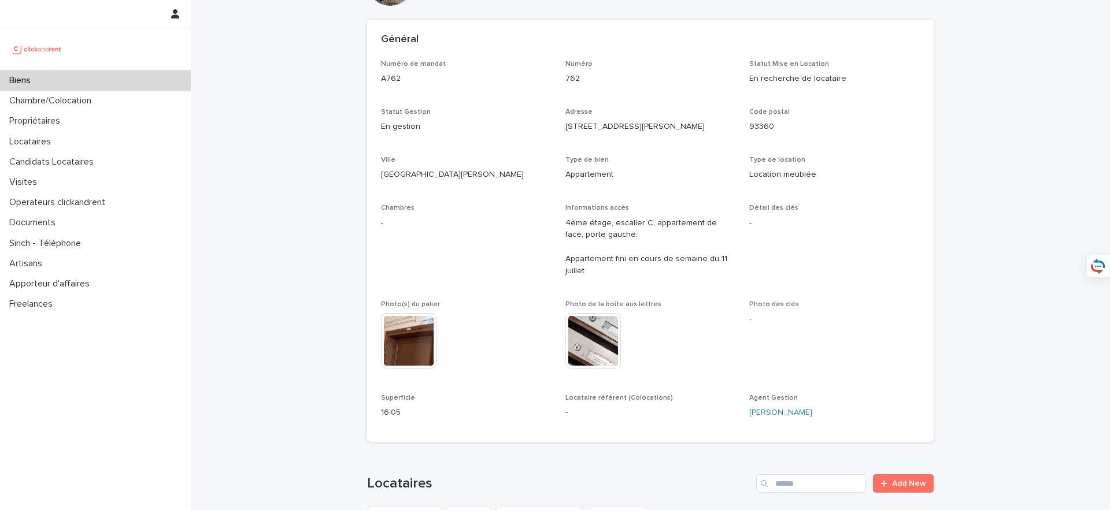
click at [125, 82] on div "Biens" at bounding box center [95, 81] width 191 height 20
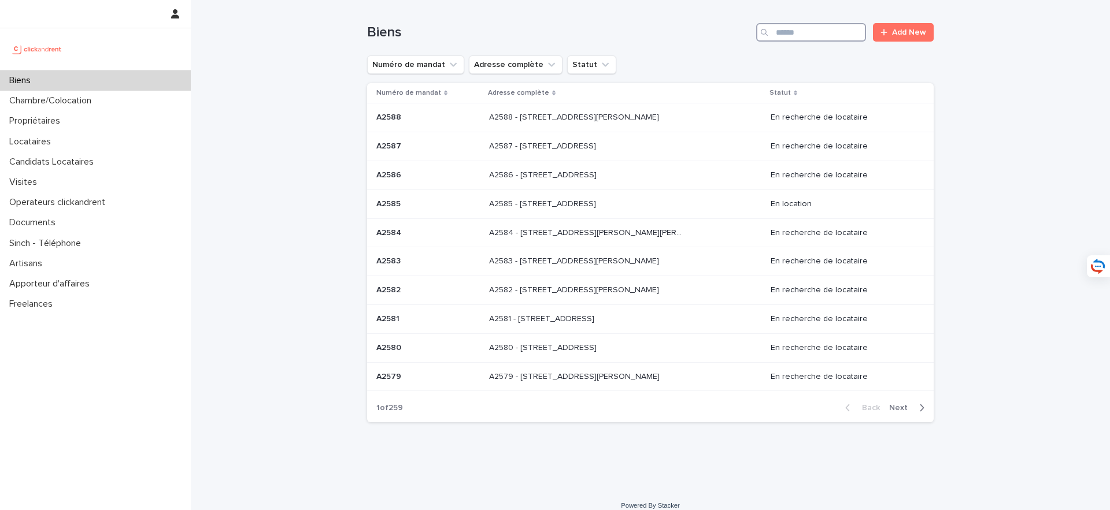
click at [810, 33] on input "Search" at bounding box center [811, 32] width 110 height 18
click at [794, 27] on input "Search" at bounding box center [811, 32] width 110 height 18
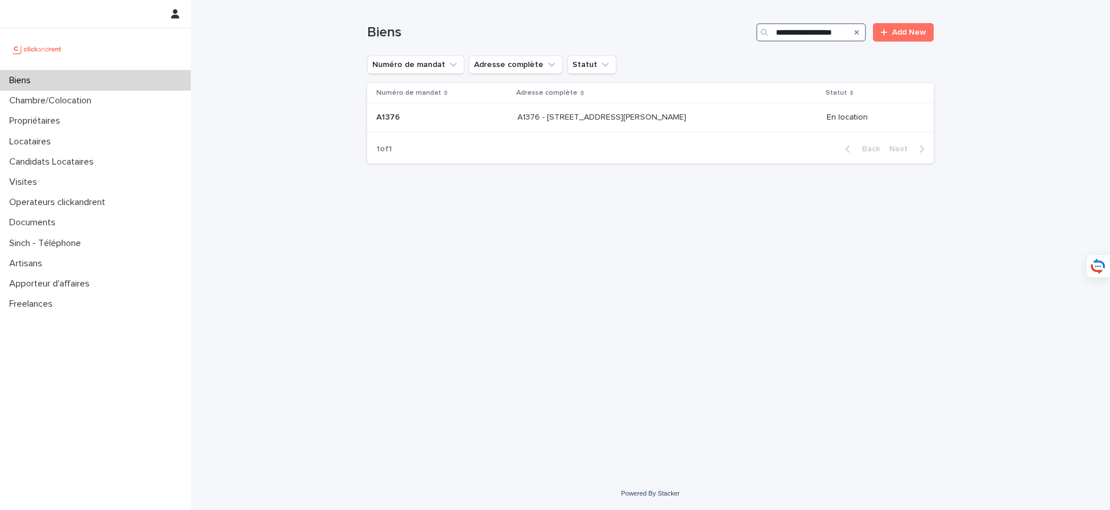
drag, startPoint x: 838, startPoint y: 33, endPoint x: 750, endPoint y: 33, distance: 87.3
click at [750, 33] on div "**********" at bounding box center [650, 32] width 566 height 18
type input "***"
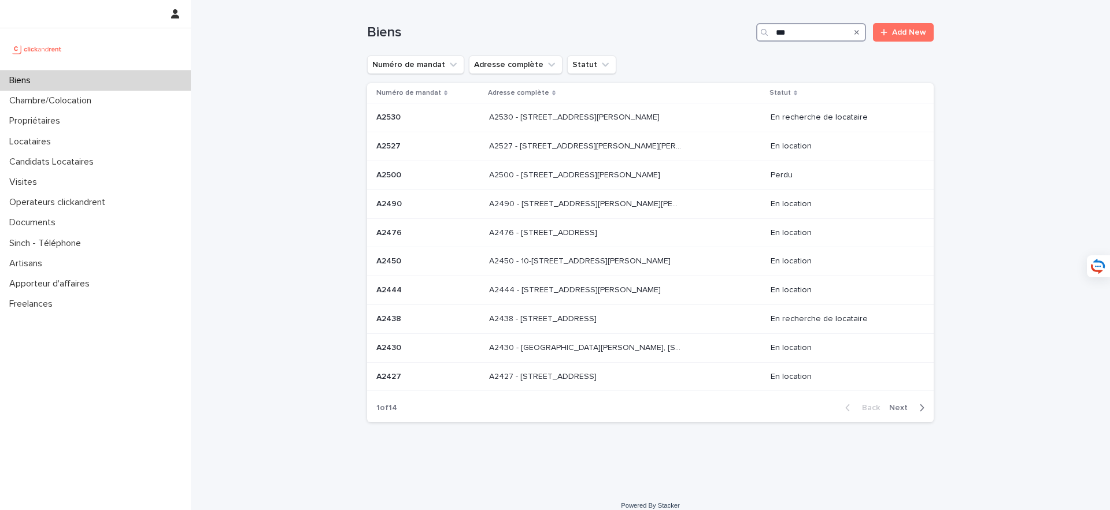
drag, startPoint x: 808, startPoint y: 24, endPoint x: 801, endPoint y: 36, distance: 14.8
click at [801, 36] on input "***" at bounding box center [811, 32] width 110 height 18
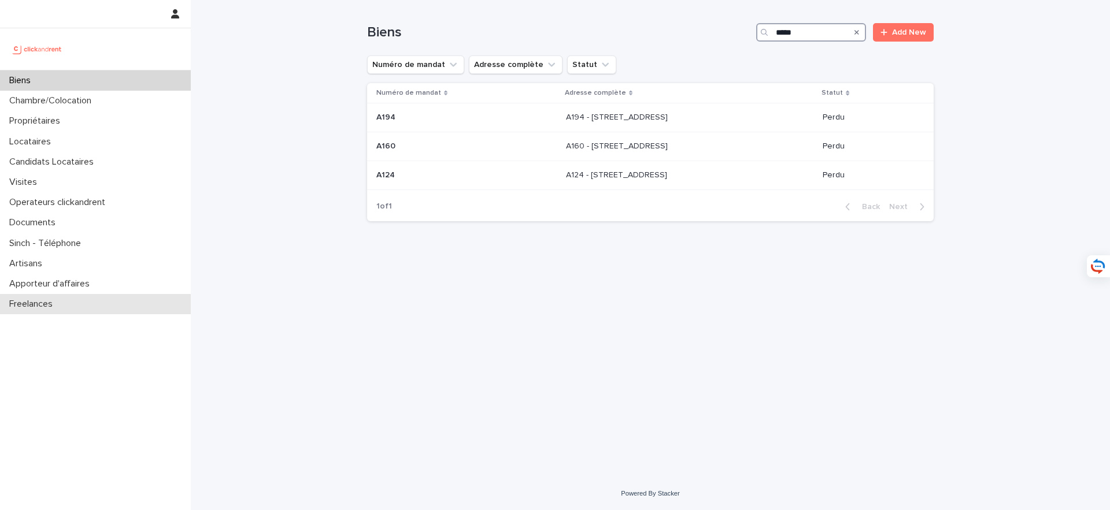
type input "*****"
drag, startPoint x: 800, startPoint y: 31, endPoint x: 775, endPoint y: 31, distance: 25.4
click at [775, 31] on div "*****" at bounding box center [811, 32] width 110 height 18
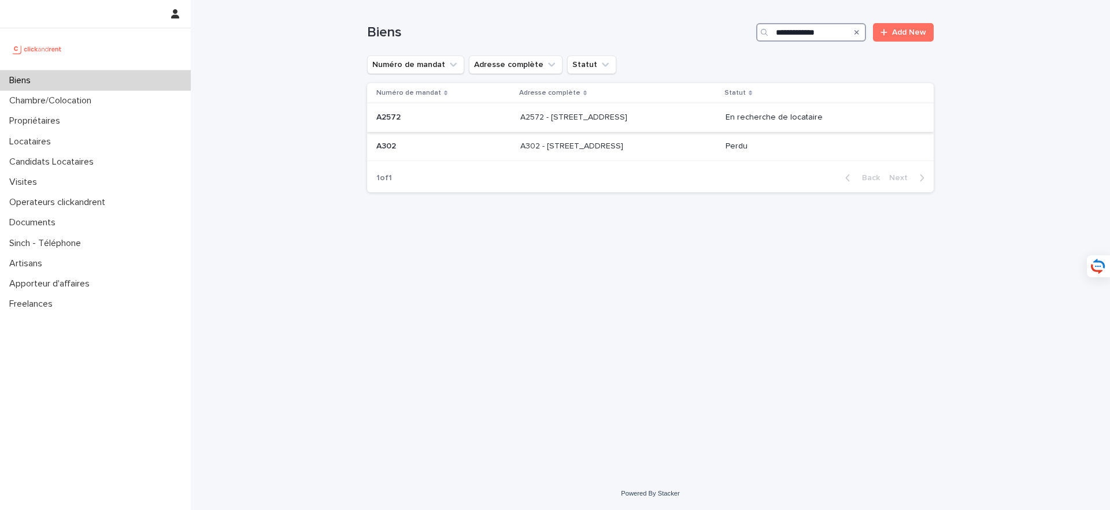
type input "**********"
click at [591, 118] on p "A2572 - 3 rue Saint Sidoine, Lyon 69003" at bounding box center [574, 116] width 109 height 12
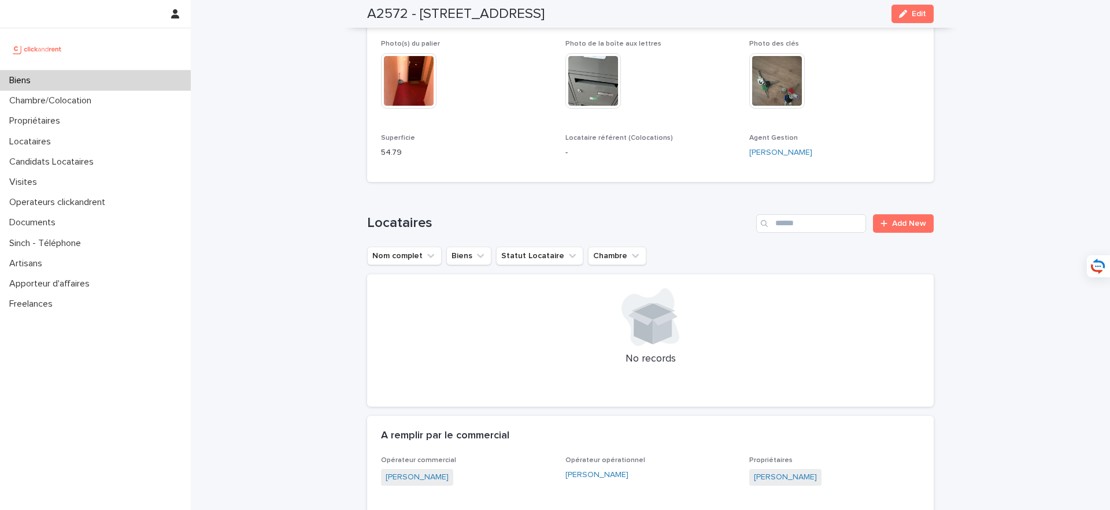
scroll to position [457, 0]
click at [145, 86] on div "Biens" at bounding box center [95, 81] width 191 height 20
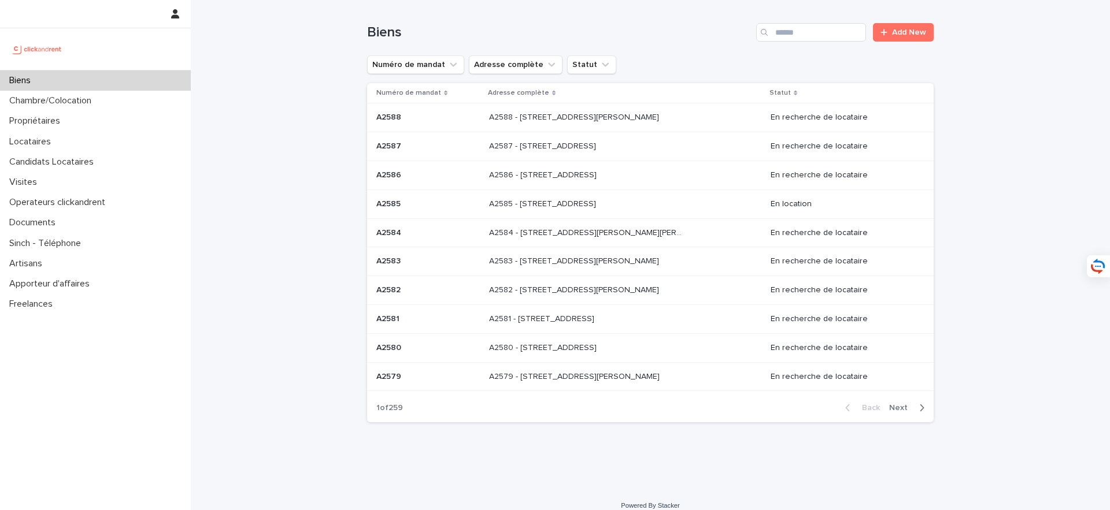
click at [815, 42] on div "Biens Add New" at bounding box center [650, 27] width 566 height 55
click at [815, 40] on input "Search" at bounding box center [811, 32] width 110 height 18
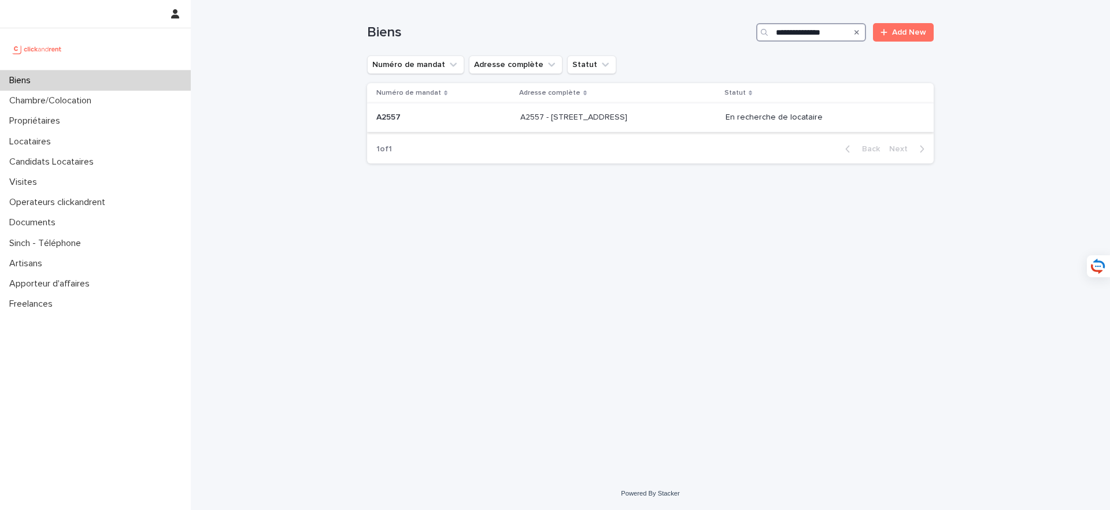
type input "**********"
click at [639, 131] on td "A2557 - 121 rue des Postes, Lille 59000 A2557 - 121 rue des Postes, Lille 59000" at bounding box center [618, 117] width 205 height 29
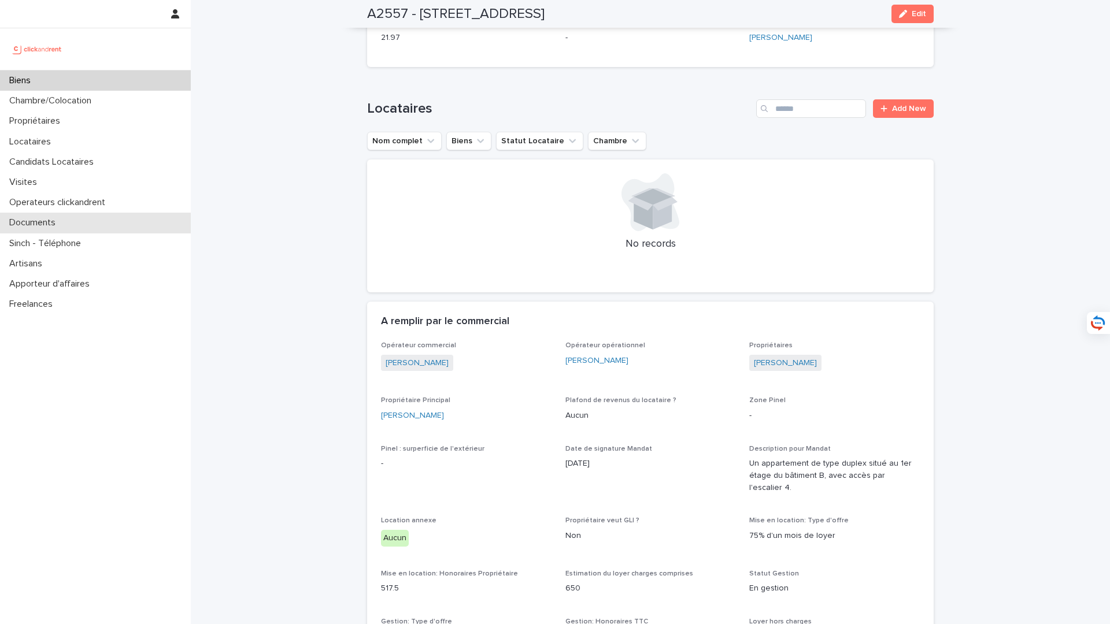
scroll to position [682, 0]
click at [98, 138] on div "Locataires" at bounding box center [95, 142] width 191 height 20
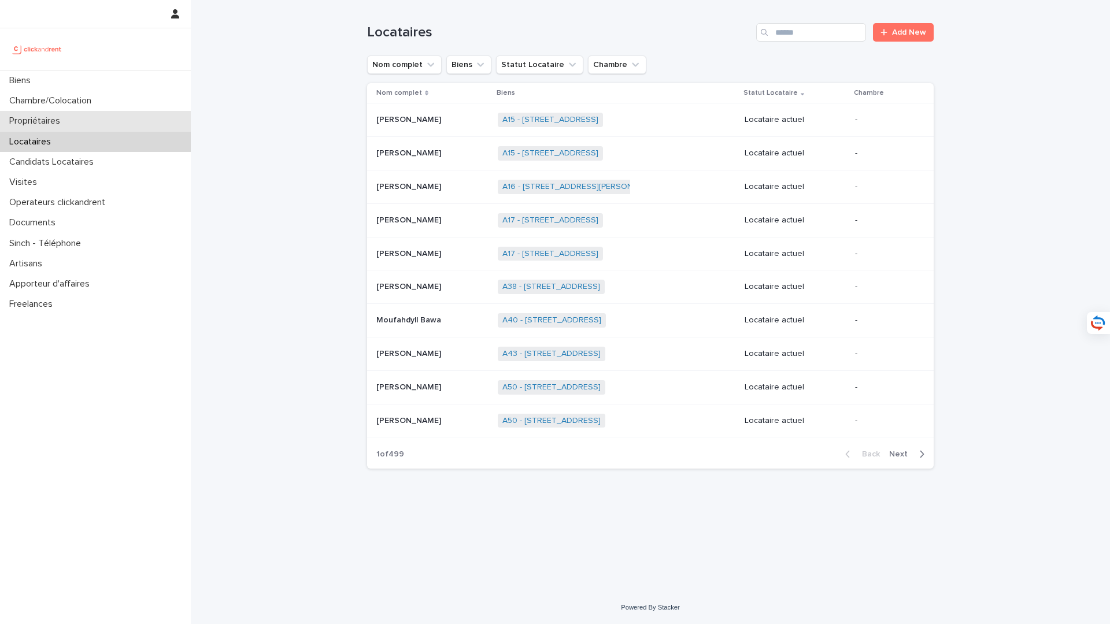
click at [98, 120] on div "Propriétaires" at bounding box center [95, 121] width 191 height 20
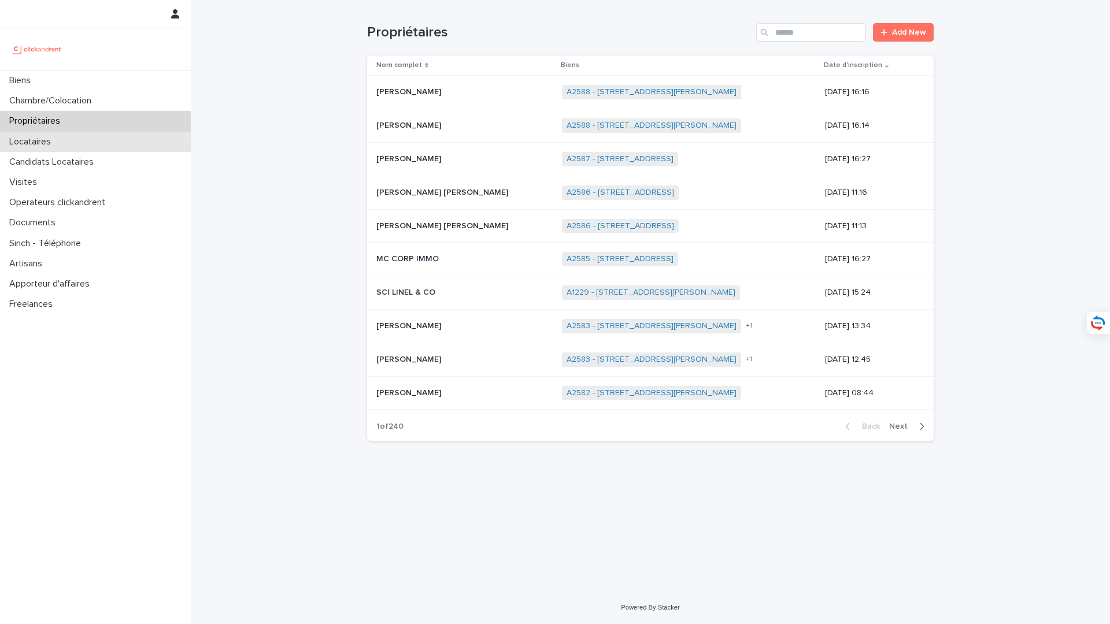
click at [102, 139] on div "Locataires" at bounding box center [95, 142] width 191 height 20
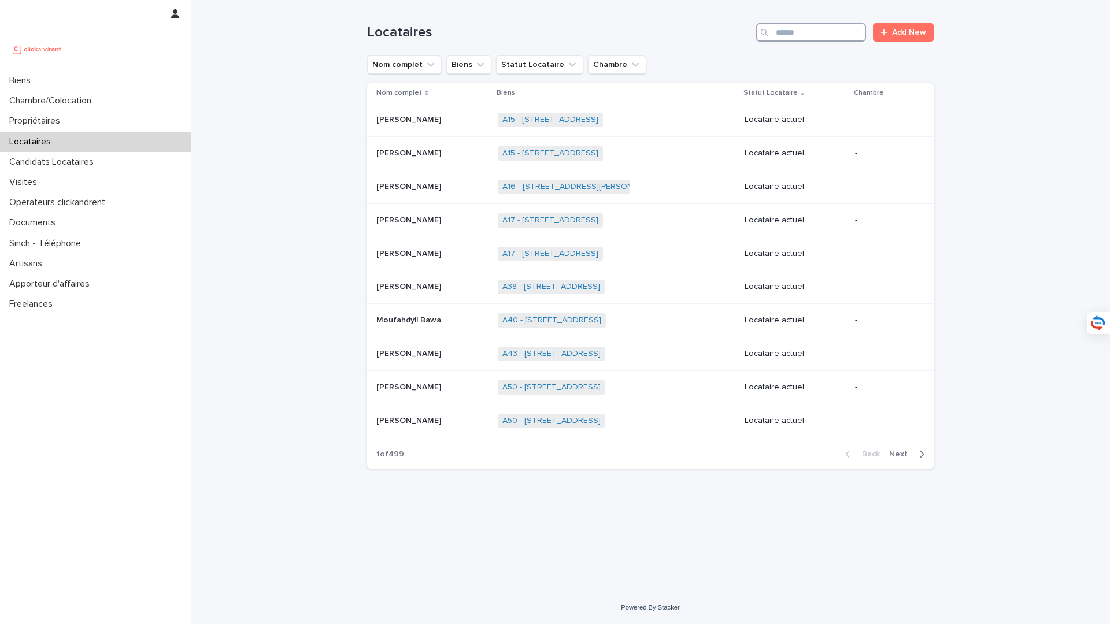
click at [828, 37] on input "Search" at bounding box center [811, 32] width 110 height 18
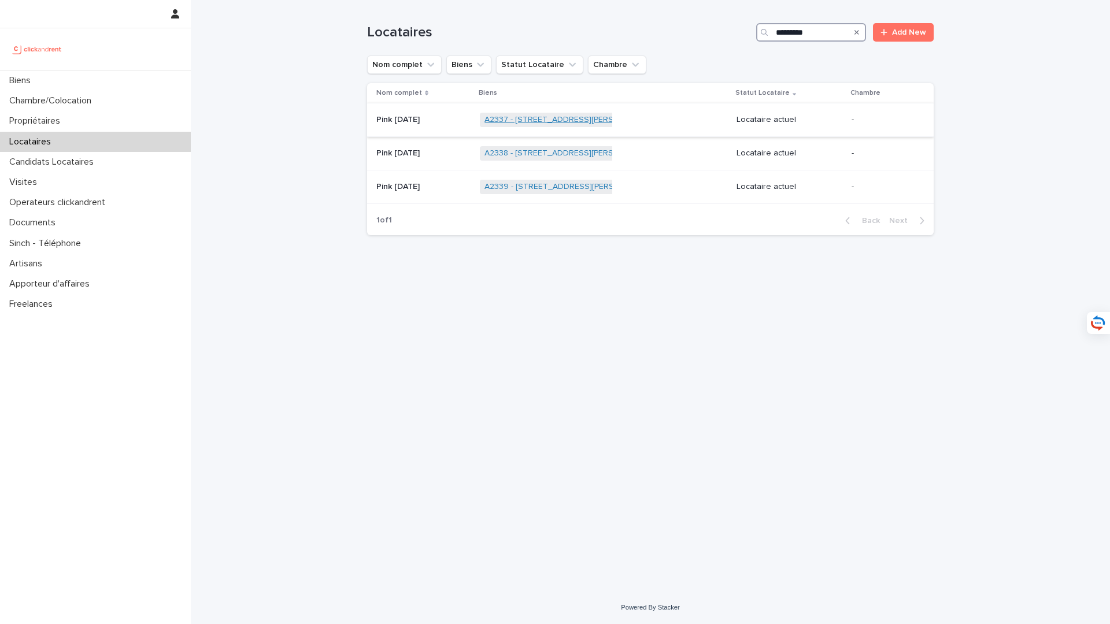
type input "*********"
click at [566, 119] on link "A2337 - 23 rue Le Peletier, Paris 75009" at bounding box center [569, 120] width 170 height 10
click at [439, 154] on p at bounding box center [423, 154] width 94 height 10
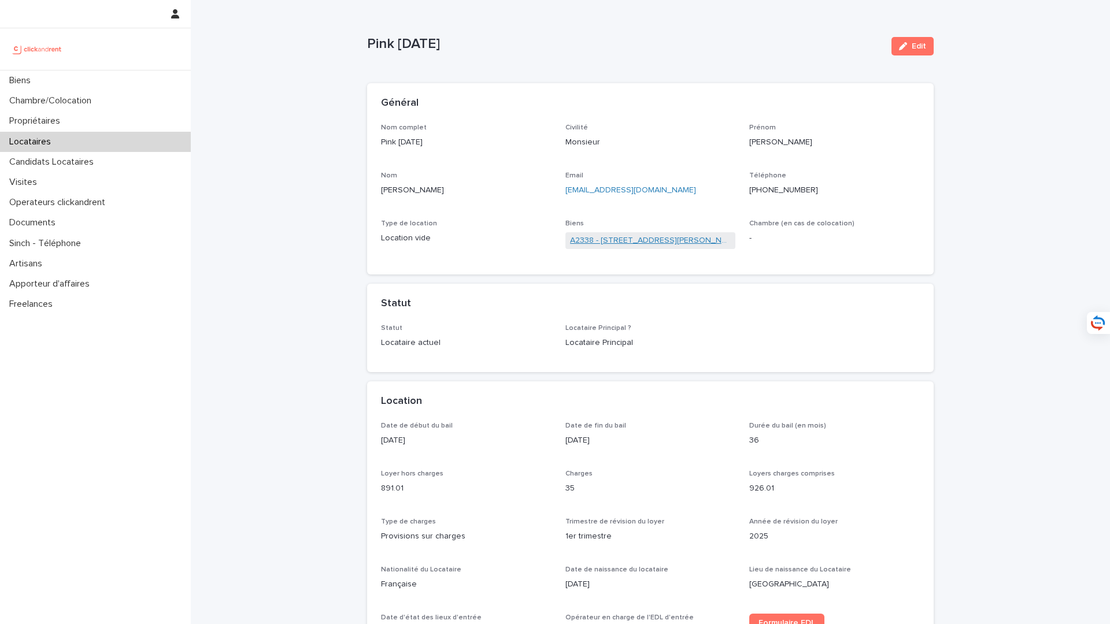
click at [613, 242] on link "A2338 - 23 rue Le Peletier, Paris 75009" at bounding box center [650, 241] width 161 height 12
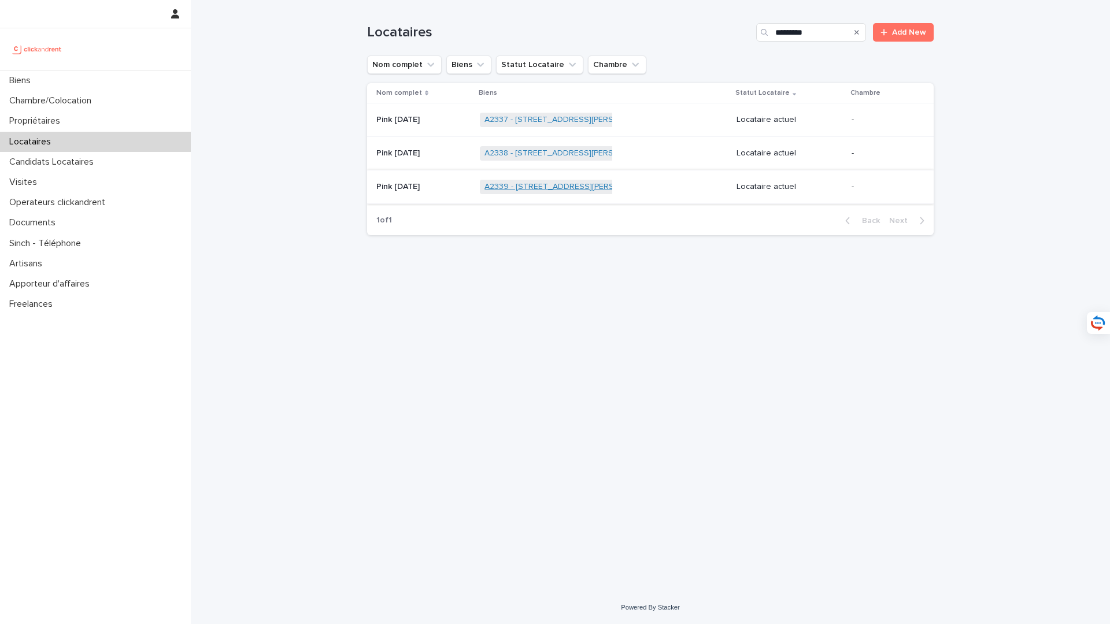
click at [518, 186] on link "A2339 - 23 rue Le Peletier, Paris 75009" at bounding box center [569, 187] width 171 height 10
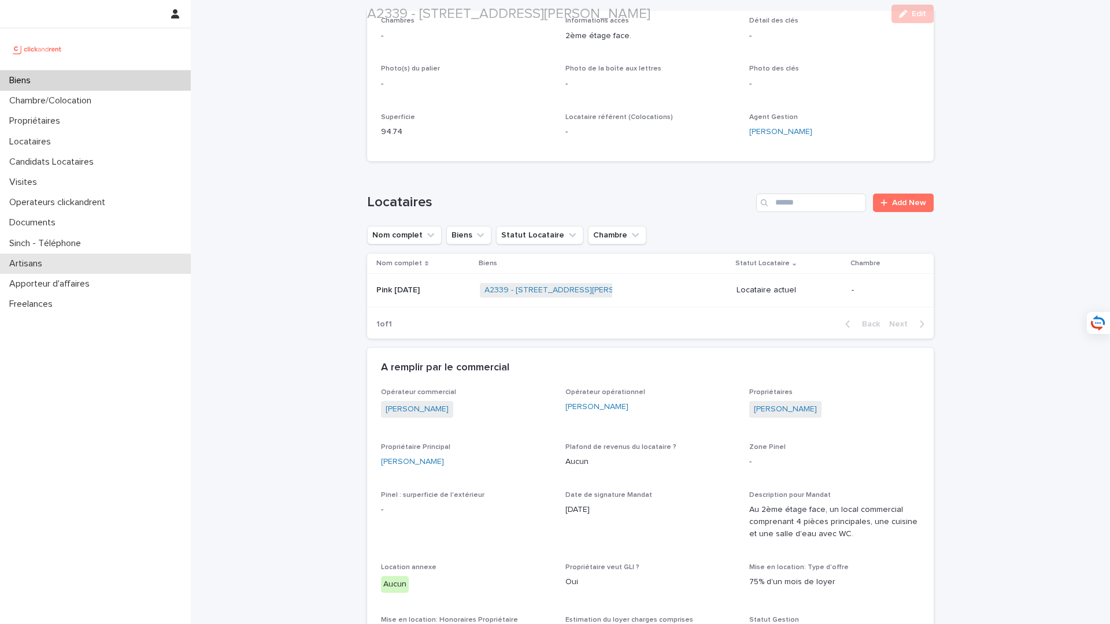
scroll to position [368, 0]
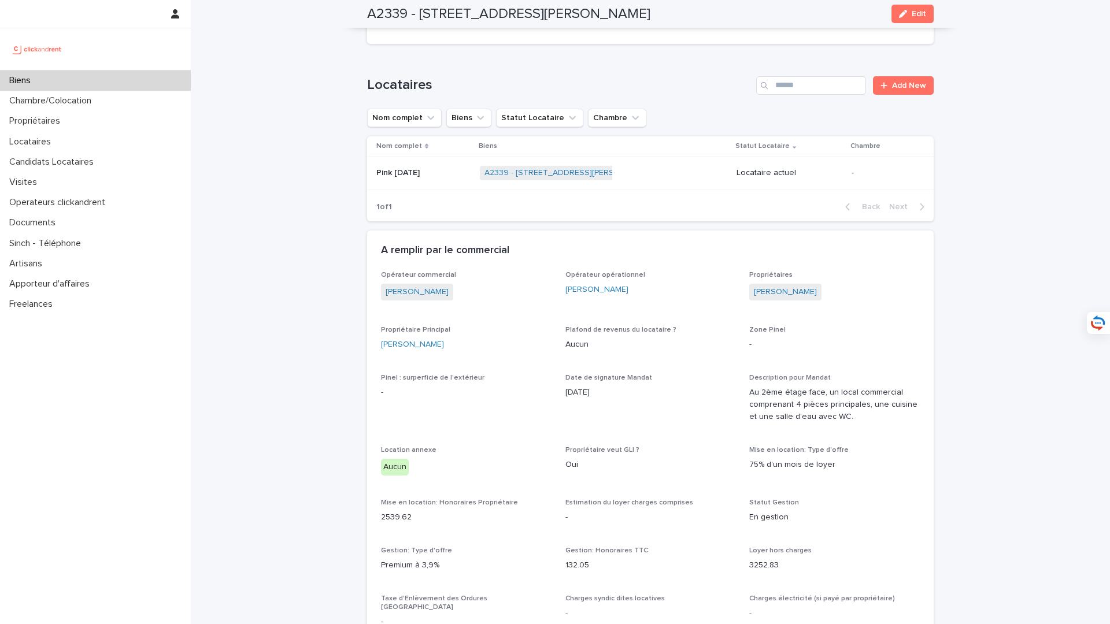
click at [436, 158] on td "Pink Monday Pink Monday" at bounding box center [421, 174] width 108 height 34
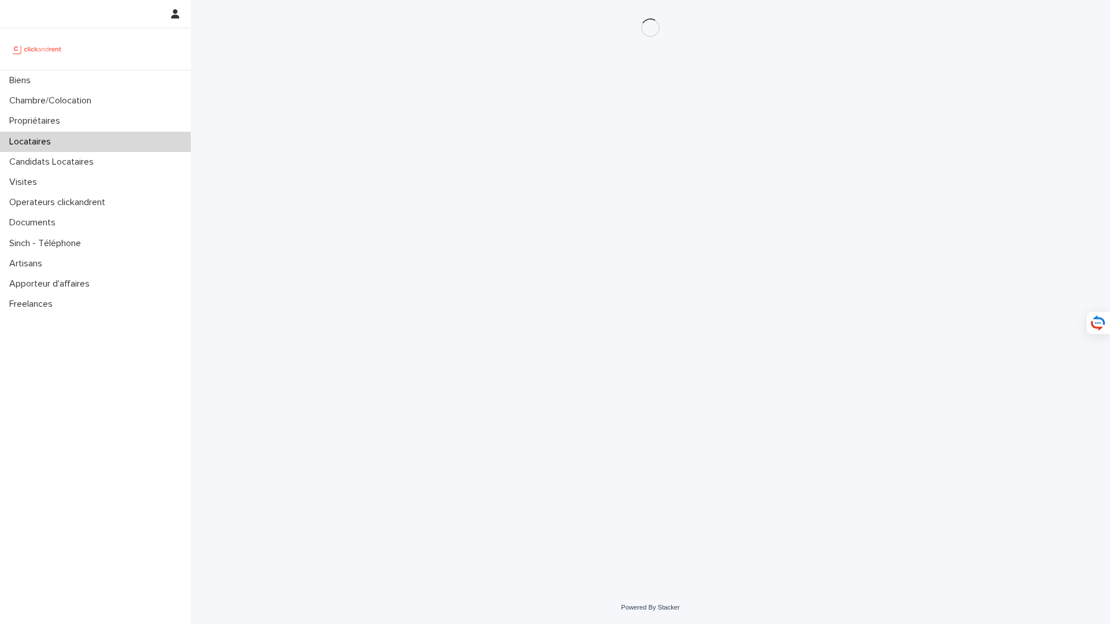
click at [436, 172] on div "Loading... Saving… Loading... Saving…" at bounding box center [650, 281] width 578 height 562
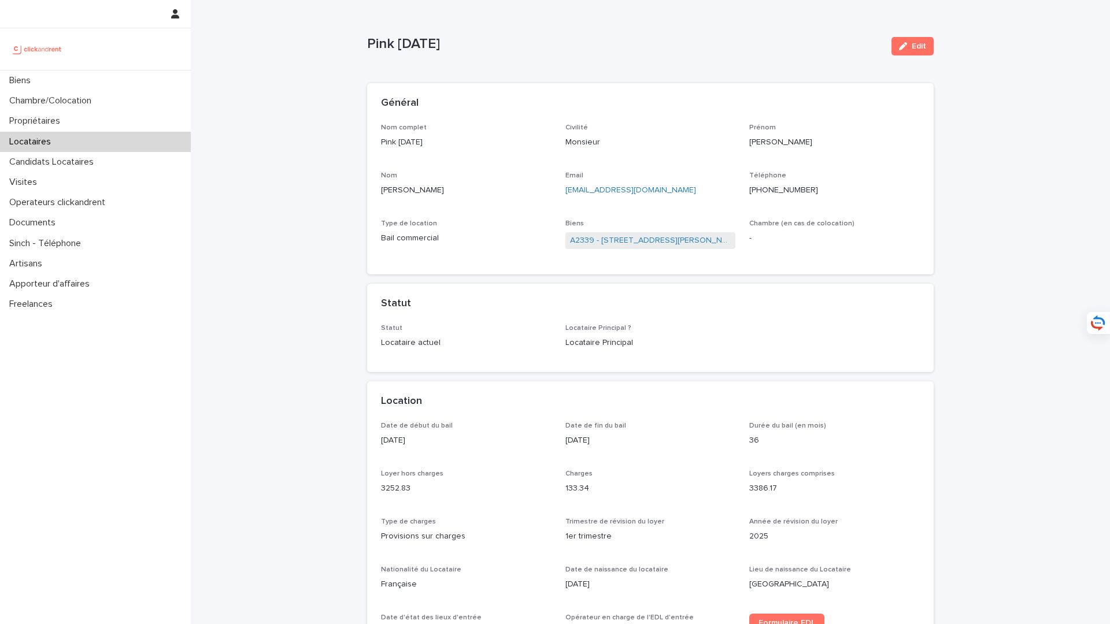
click at [636, 206] on div "Nom complet Pink Monday Civilité Monsieur Prénom Mathieu Nom Dominé-besson Emai…" at bounding box center [650, 193] width 539 height 138
drag, startPoint x: 673, startPoint y: 193, endPoint x: 566, endPoint y: 194, distance: 106.9
click at [566, 194] on p "contact@pinkmonday.fr" at bounding box center [650, 190] width 171 height 12
copy link "contact@pinkmonday.fr"
click at [117, 85] on div "Biens" at bounding box center [95, 81] width 191 height 20
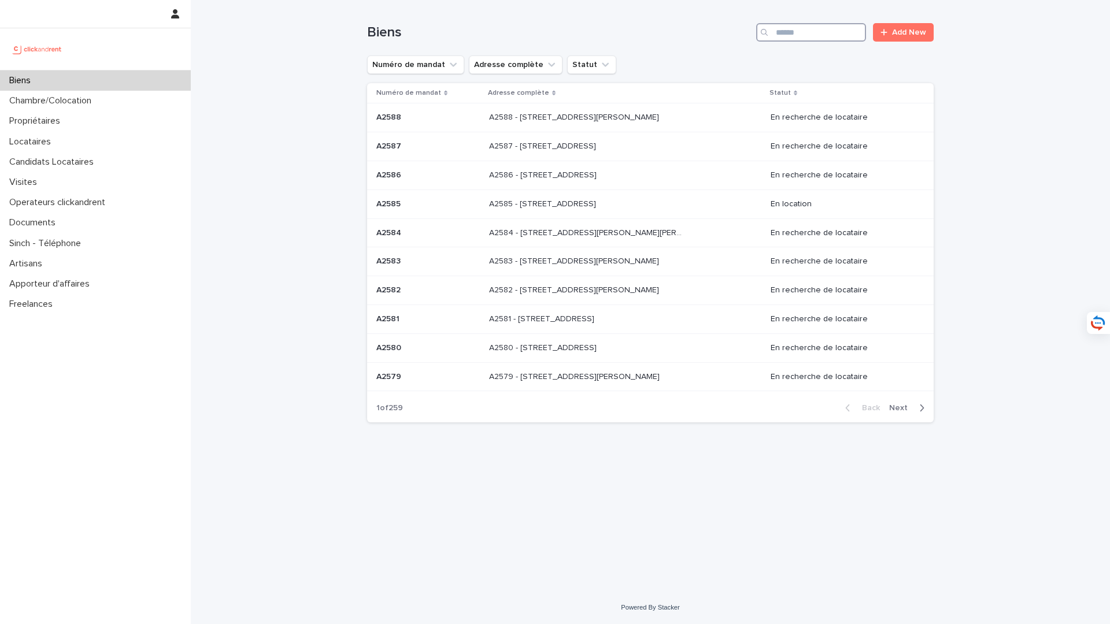
click at [797, 31] on input "Search" at bounding box center [811, 32] width 110 height 18
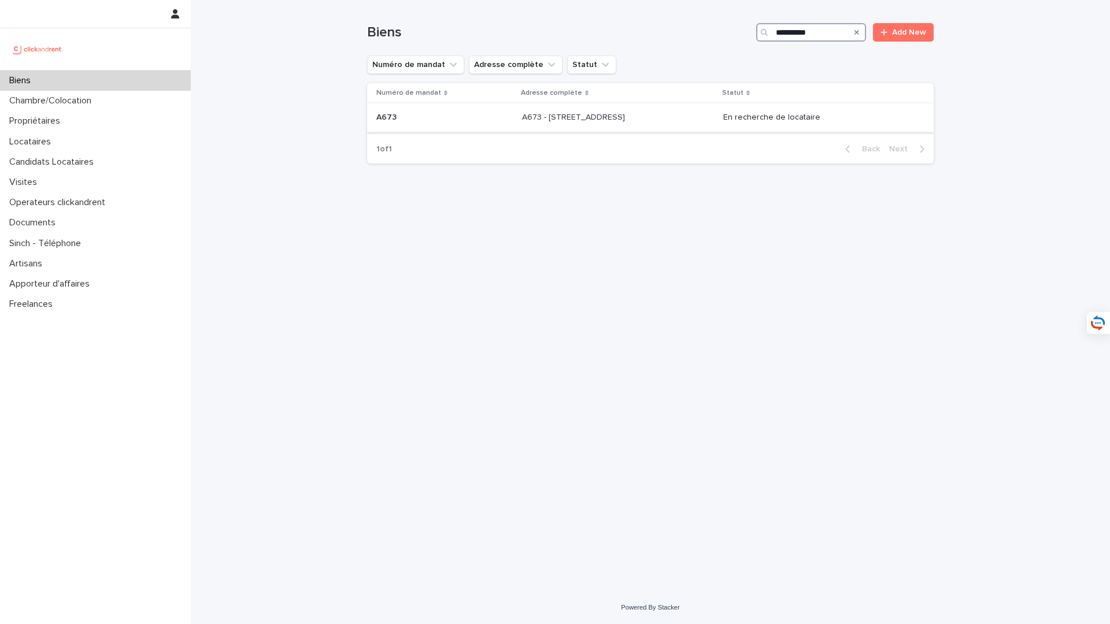
type input "**********"
click at [568, 117] on p "A673 - 30 rue Carême Prenant, Argenteuil 95100" at bounding box center [574, 116] width 105 height 12
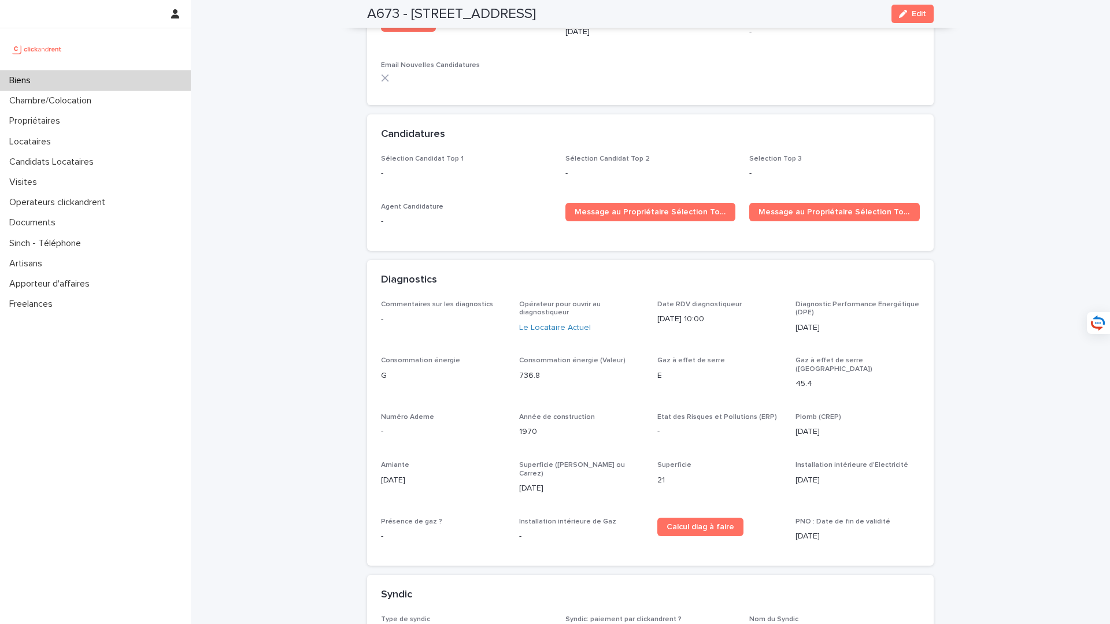
scroll to position [3449, 0]
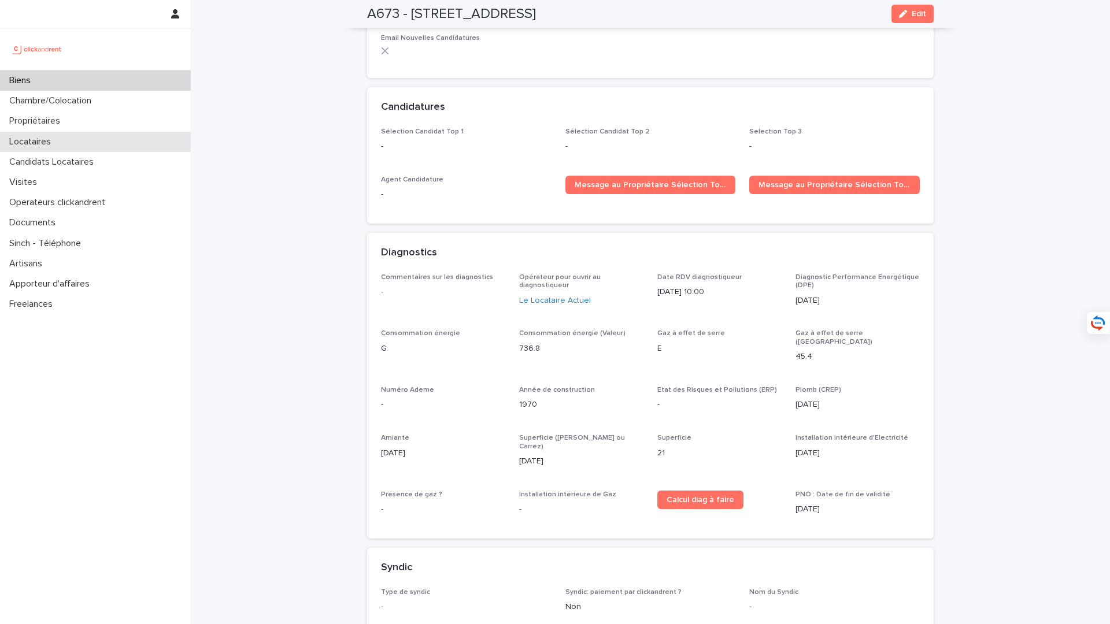
click at [107, 139] on div "Locataires" at bounding box center [95, 142] width 191 height 20
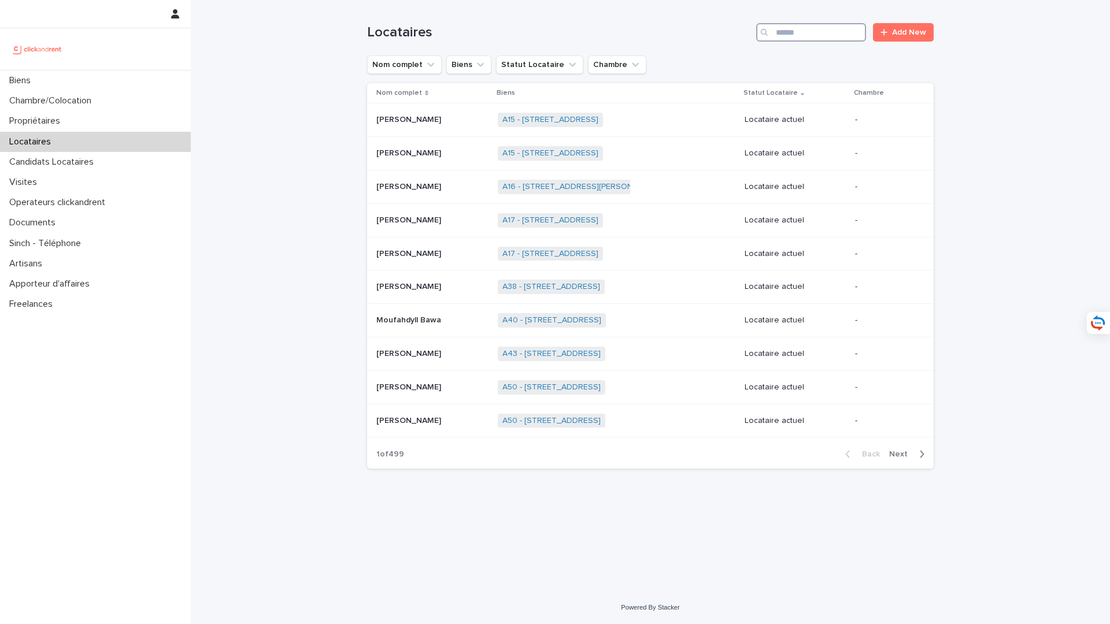
click at [798, 39] on input "Search" at bounding box center [811, 32] width 110 height 18
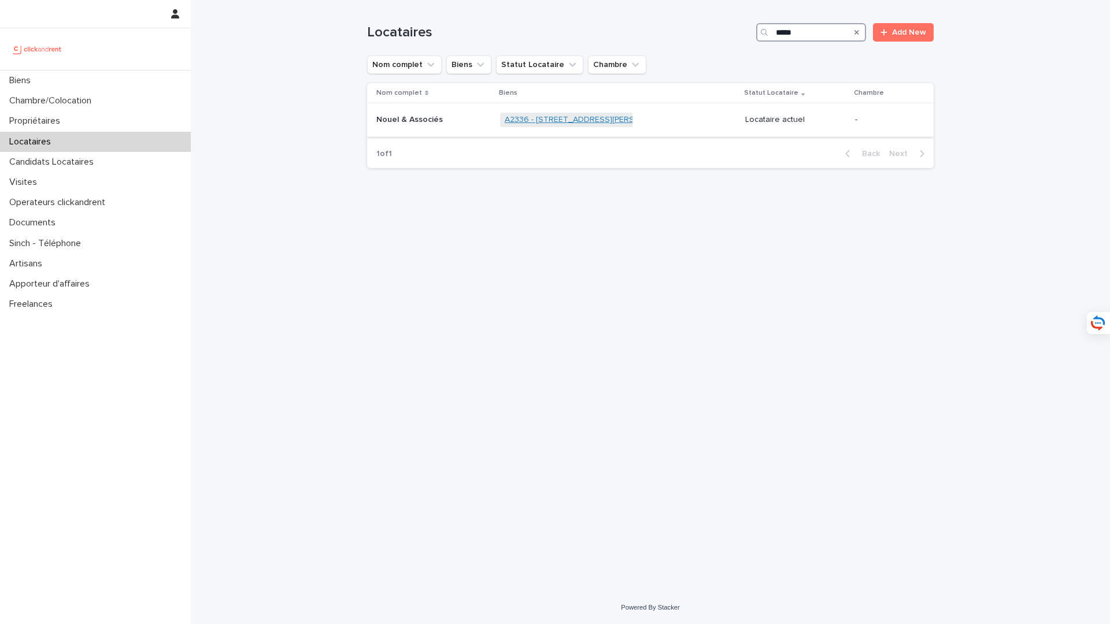
type input "*****"
click at [522, 121] on link "A2336 - 23 rue Le Peletier, Paris 75009" at bounding box center [590, 120] width 171 height 10
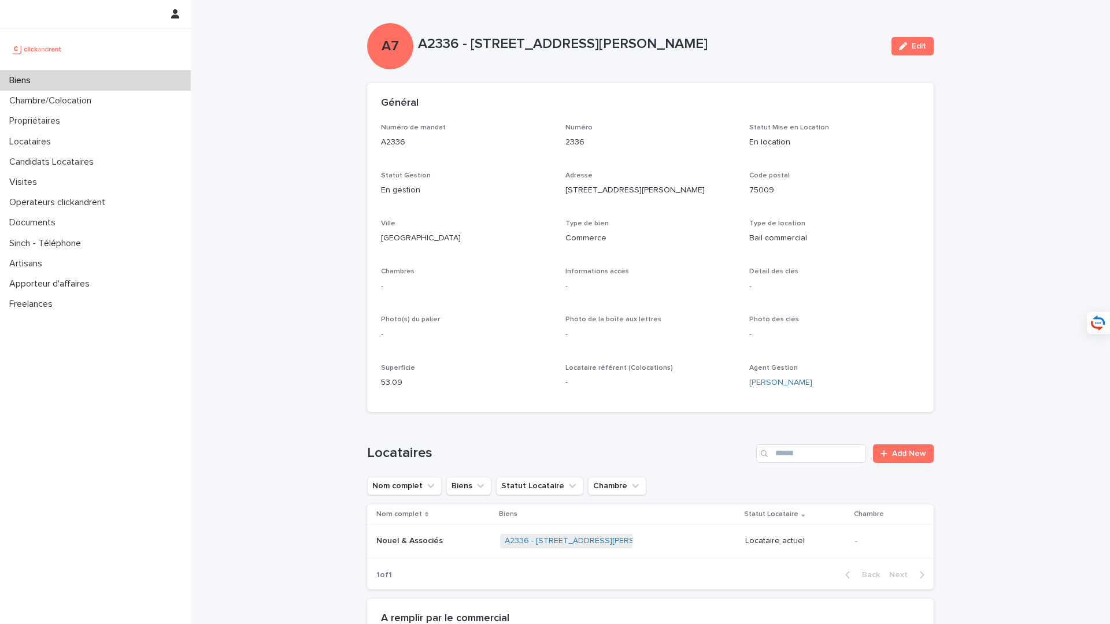
click at [120, 86] on div "Biens" at bounding box center [95, 81] width 191 height 20
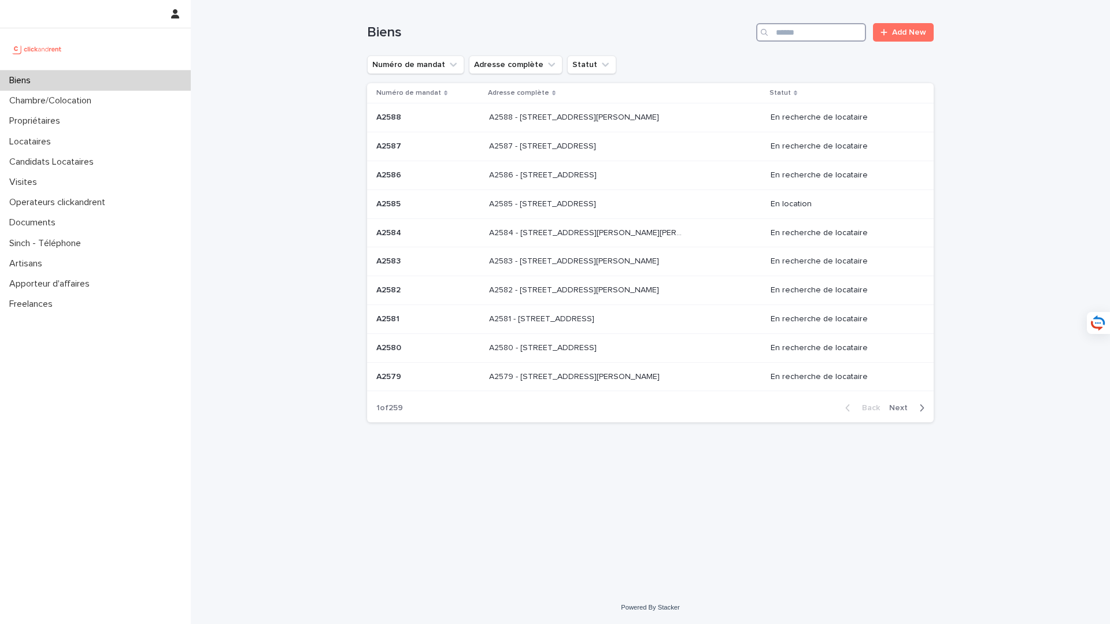
click at [818, 39] on input "Search" at bounding box center [811, 32] width 110 height 18
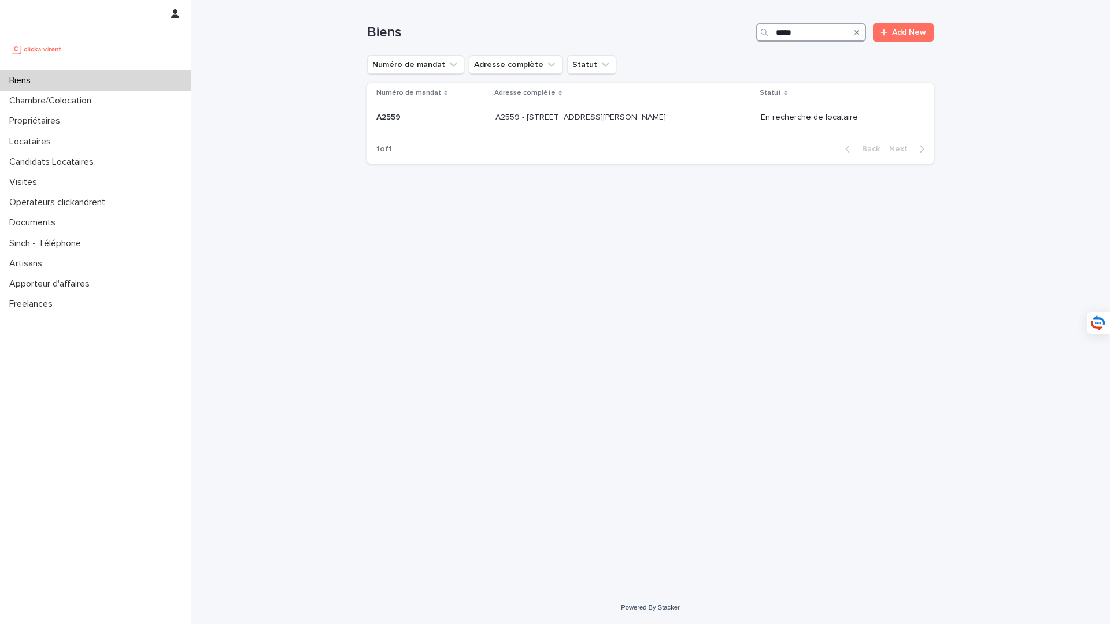
type input "*****"
click at [596, 125] on div "A2559 - 15 Rue Daniel Stern, Paris 75015 A2559 - 15 Rue Daniel Stern, Paris 750…" at bounding box center [623, 117] width 256 height 19
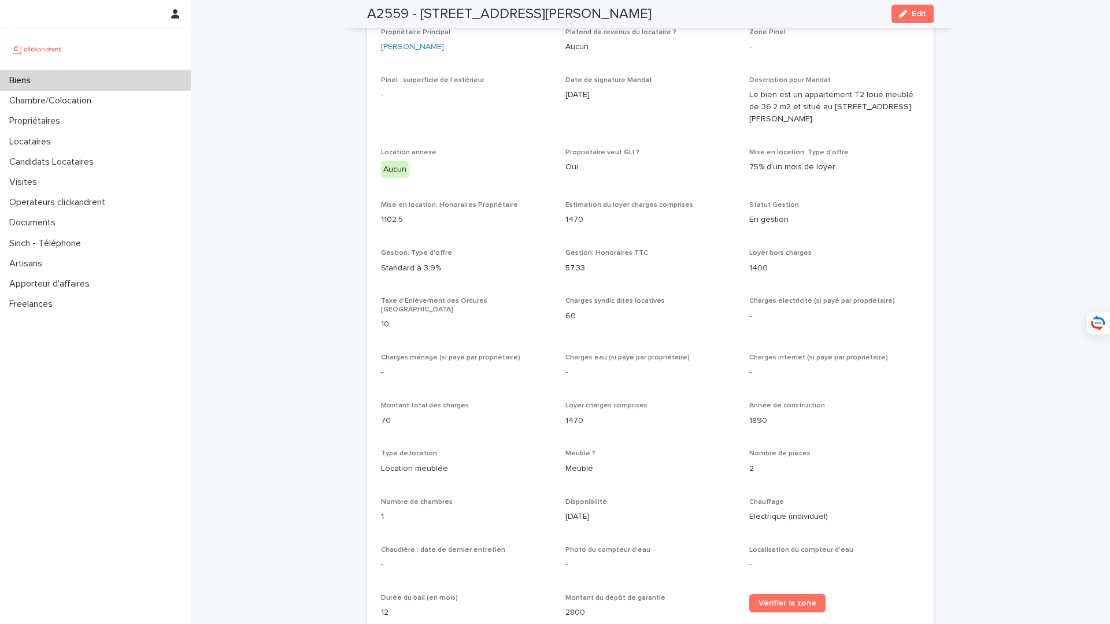
scroll to position [723, 0]
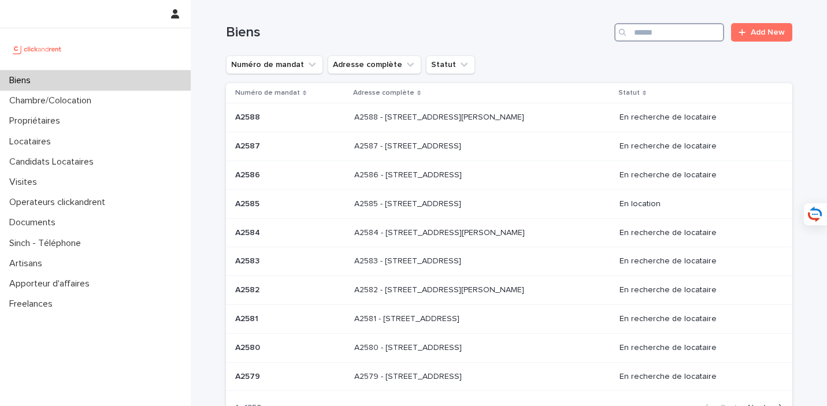
click at [653, 34] on input "Search" at bounding box center [669, 32] width 110 height 18
type input "*****"
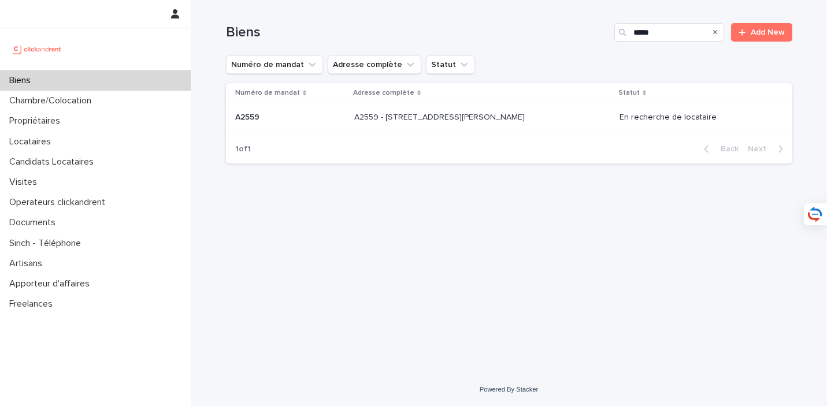
click at [478, 115] on p "A2559 - [STREET_ADDRESS][PERSON_NAME]" at bounding box center [440, 116] width 173 height 12
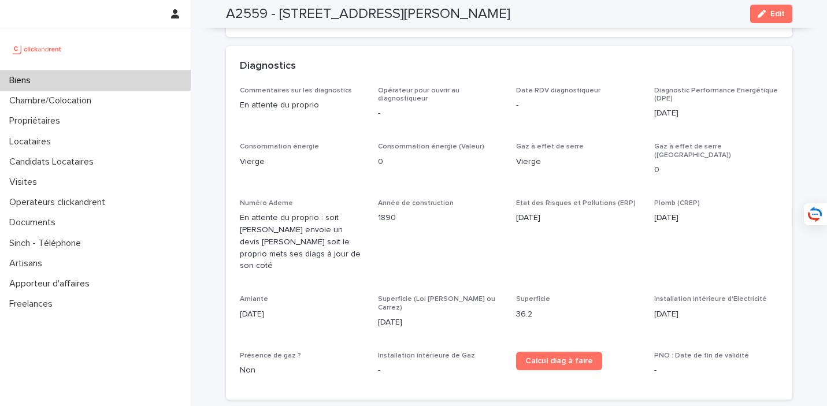
scroll to position [3413, 0]
drag, startPoint x: 697, startPoint y: 95, endPoint x: 656, endPoint y: 96, distance: 41.0
click at [656, 107] on p "[DATE]" at bounding box center [716, 113] width 124 height 12
click at [425, 169] on div "Commentaires sur les diagnostics En attente du proprio Opérateur pour ouvrir au…" at bounding box center [509, 235] width 539 height 299
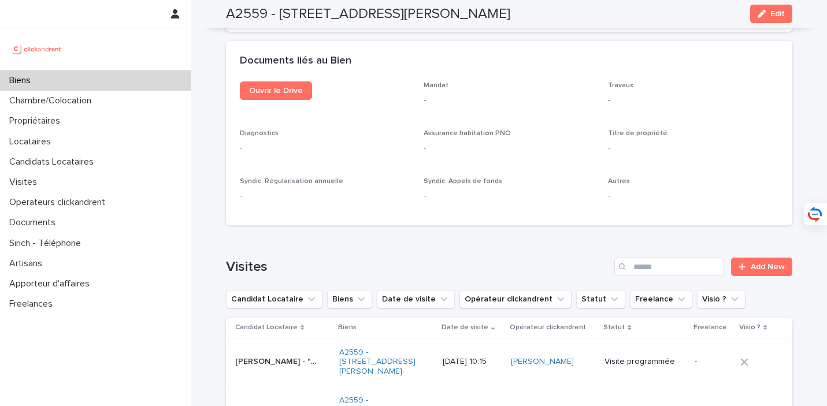
scroll to position [3930, 0]
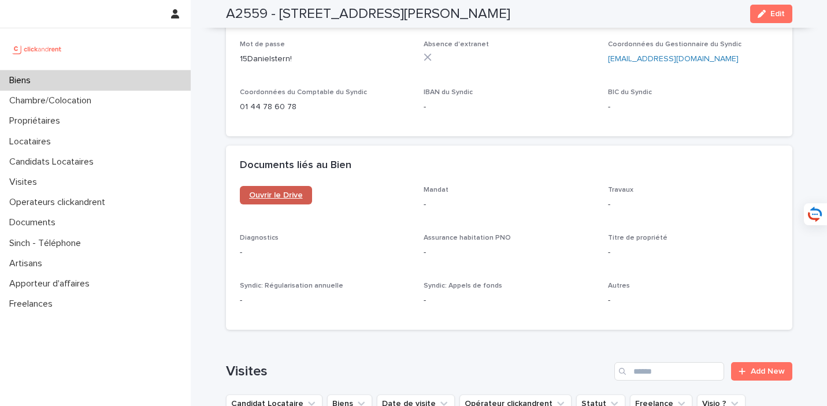
click at [290, 191] on span "Ouvrir le Drive" at bounding box center [276, 195] width 54 height 8
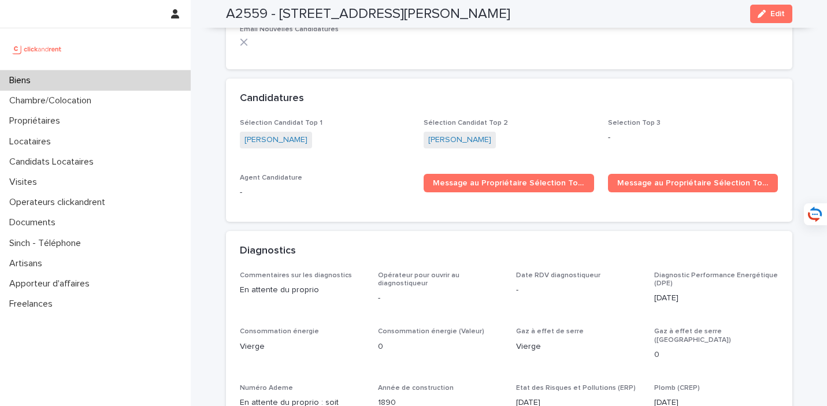
scroll to position [3231, 0]
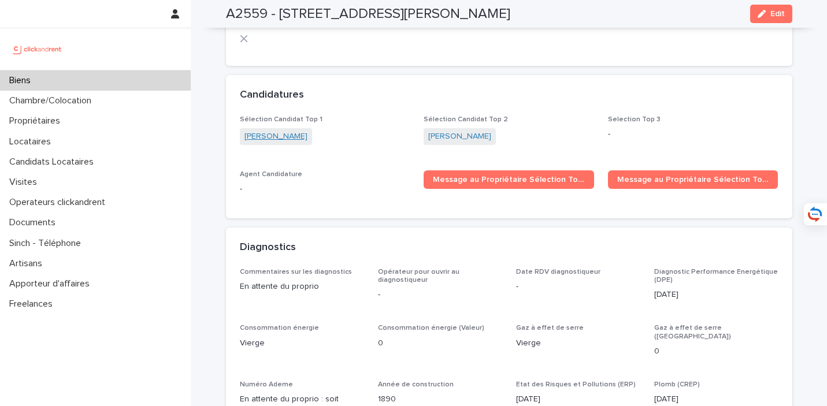
click at [287, 131] on link "[PERSON_NAME]" at bounding box center [276, 137] width 63 height 12
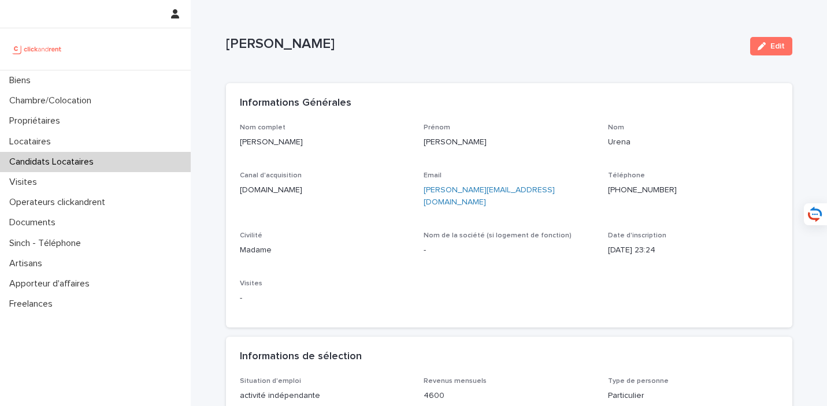
click at [547, 199] on div "Email [PERSON_NAME][EMAIL_ADDRESS][DOMAIN_NAME]" at bounding box center [509, 195] width 171 height 46
drag, startPoint x: 558, startPoint y: 198, endPoint x: 420, endPoint y: 192, distance: 137.7
click at [420, 192] on div "Nom complet [PERSON_NAME] [PERSON_NAME] Canal d'acquisition [DOMAIN_NAME] Email…" at bounding box center [509, 219] width 539 height 191
copy link "[PERSON_NAME][EMAIL_ADDRESS][DOMAIN_NAME]"
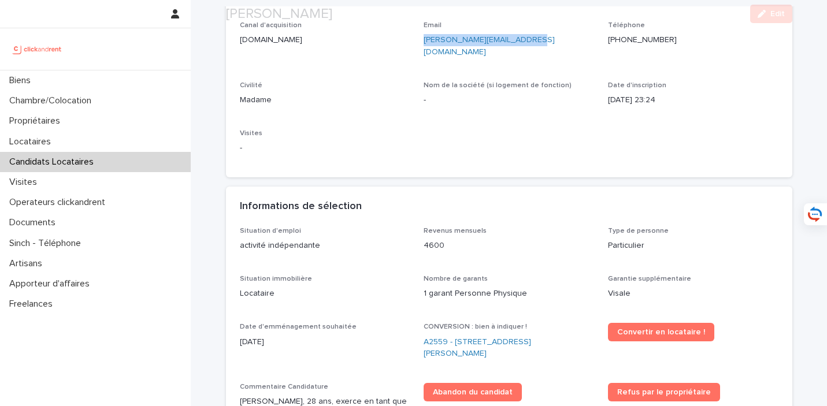
scroll to position [180, 0]
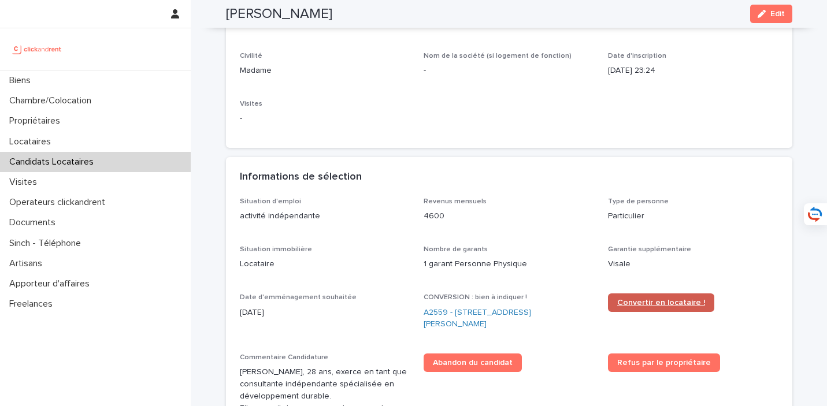
click at [630, 299] on span "Convertir en locataire !" at bounding box center [661, 303] width 88 height 8
click at [458, 307] on link "A2559 - [STREET_ADDRESS][PERSON_NAME]" at bounding box center [509, 319] width 171 height 24
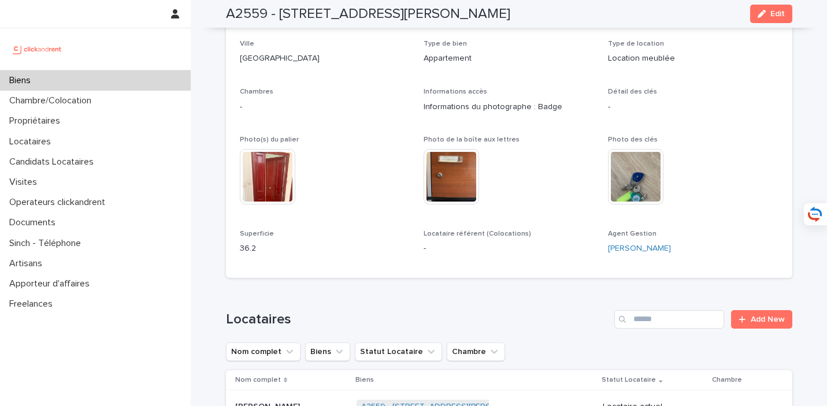
drag, startPoint x: 279, startPoint y: 14, endPoint x: 524, endPoint y: 13, distance: 245.7
click at [524, 13] on div "A2559 - [STREET_ADDRESS][PERSON_NAME] Edit" at bounding box center [509, 14] width 566 height 28
copy h2 "[STREET_ADDRESS][PERSON_NAME]"
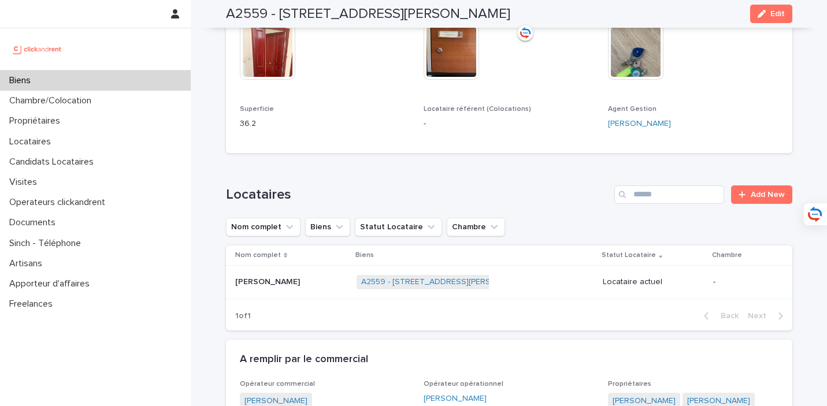
scroll to position [466, 0]
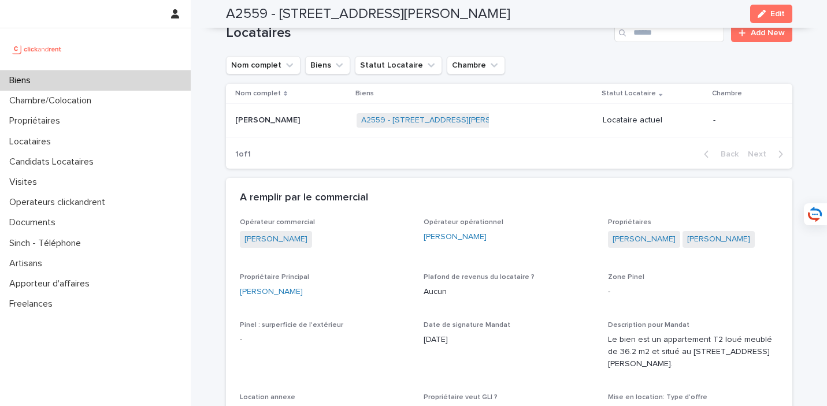
click at [309, 112] on div "[PERSON_NAME] [PERSON_NAME]" at bounding box center [291, 120] width 112 height 19
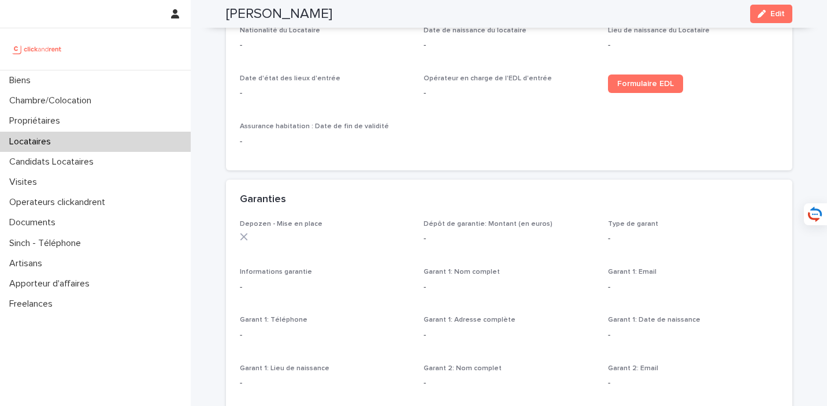
scroll to position [535, 0]
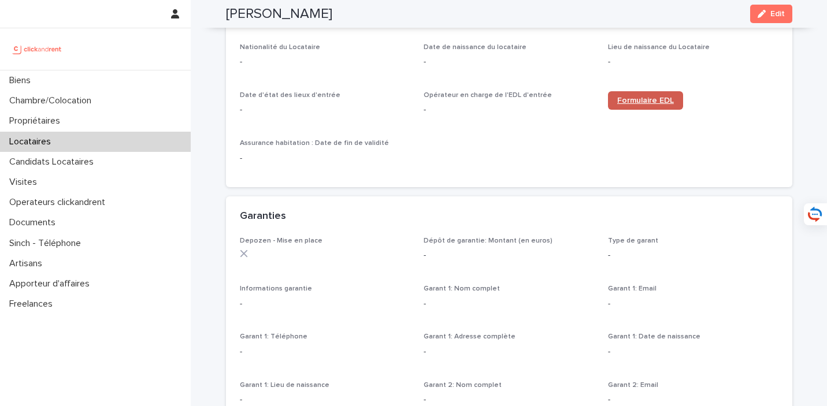
click at [673, 91] on link "Formulaire EDL" at bounding box center [645, 100] width 75 height 18
drag, startPoint x: 342, startPoint y: 13, endPoint x: 214, endPoint y: 13, distance: 127.7
click at [214, 13] on div "[PERSON_NAME] Edit" at bounding box center [509, 14] width 622 height 28
copy h2 "[PERSON_NAME]"
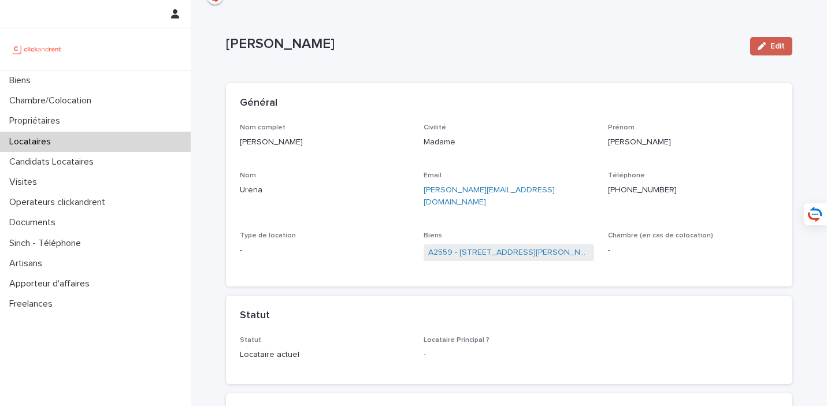
click at [776, 46] on span "Edit" at bounding box center [778, 46] width 14 height 8
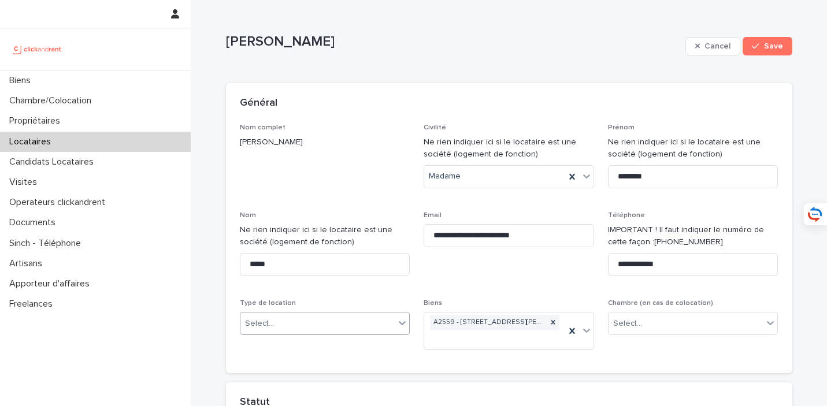
click at [371, 314] on div "Select..." at bounding box center [317, 323] width 155 height 19
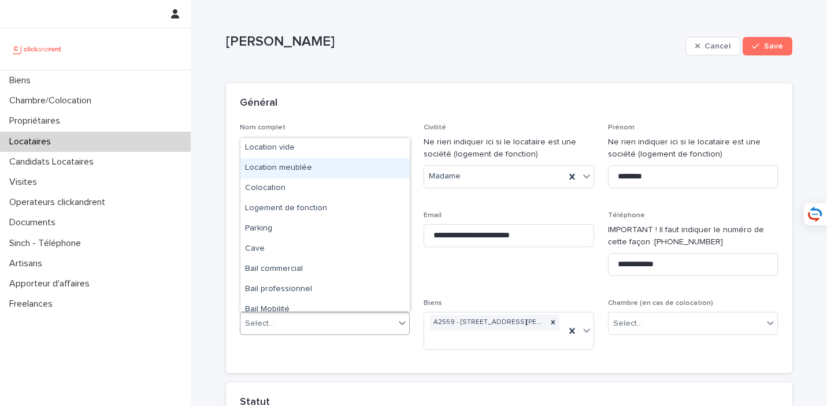
click at [362, 165] on div "Location meublée" at bounding box center [324, 168] width 169 height 20
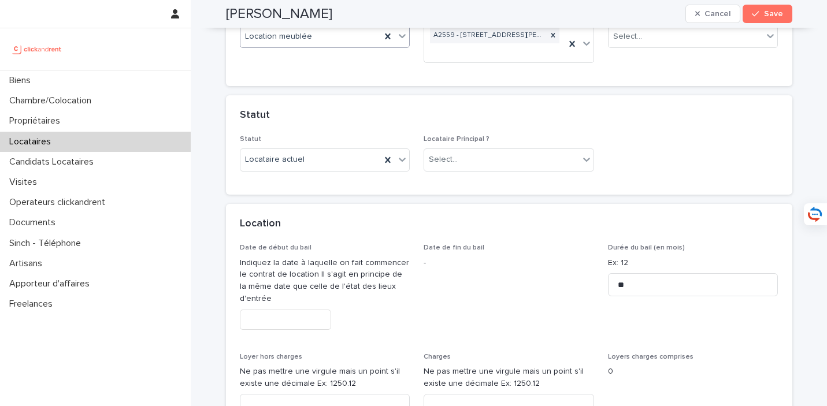
scroll to position [298, 0]
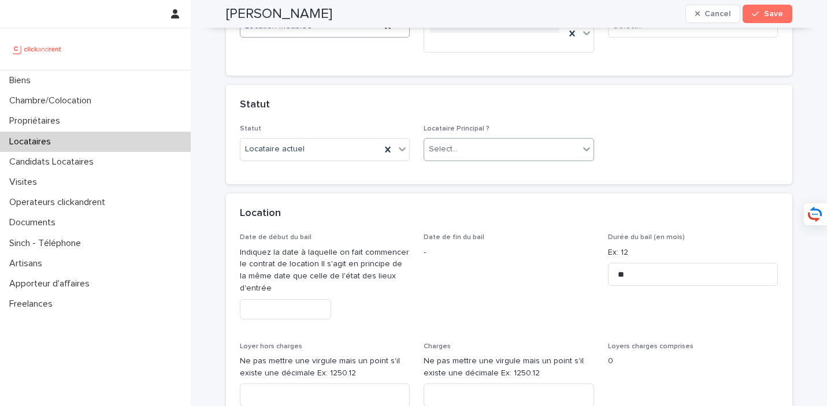
click at [471, 154] on div "Select..." at bounding box center [501, 149] width 155 height 19
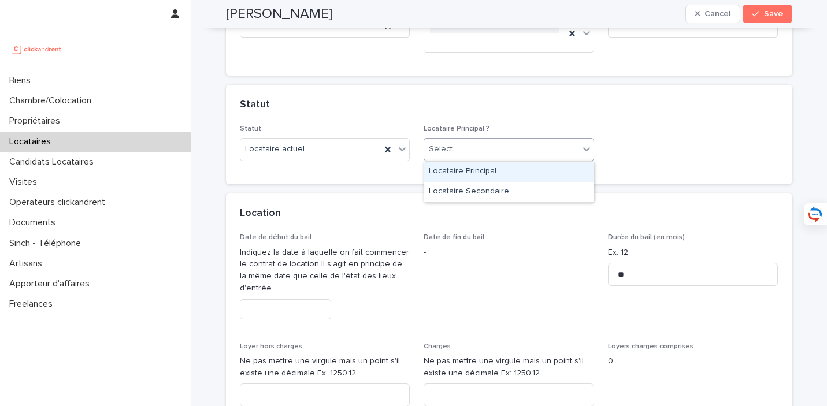
click at [478, 170] on div "Locataire Principal" at bounding box center [508, 172] width 169 height 20
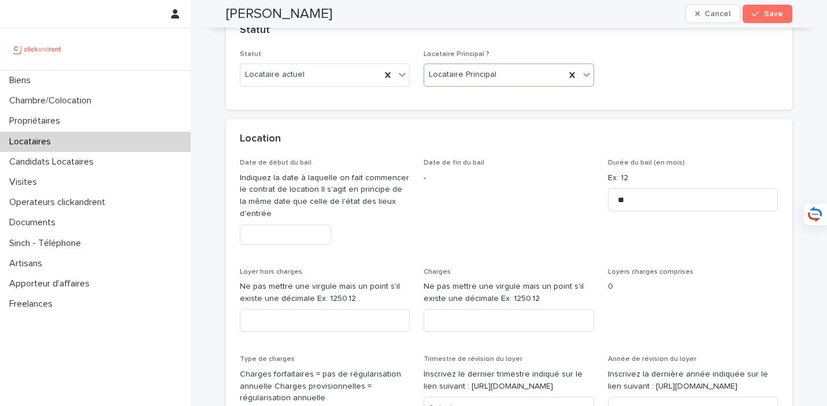
scroll to position [414, 0]
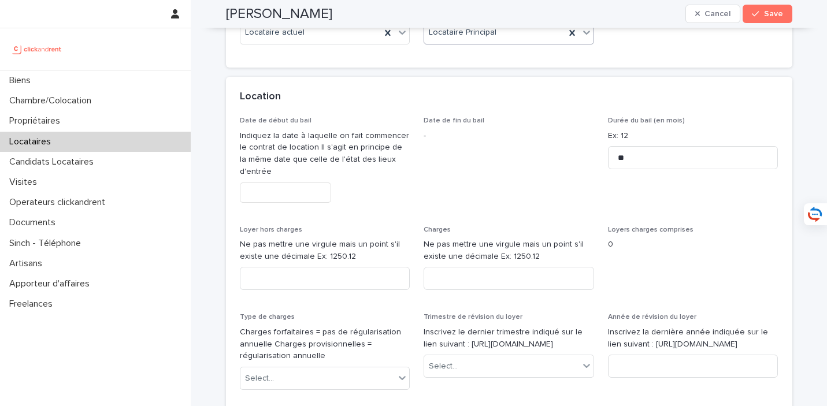
click at [287, 188] on input "text" at bounding box center [285, 193] width 91 height 20
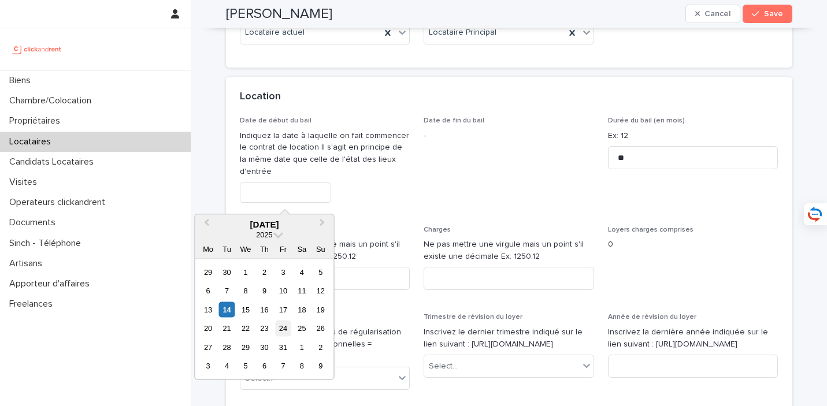
click at [284, 333] on div "24" at bounding box center [283, 329] width 16 height 16
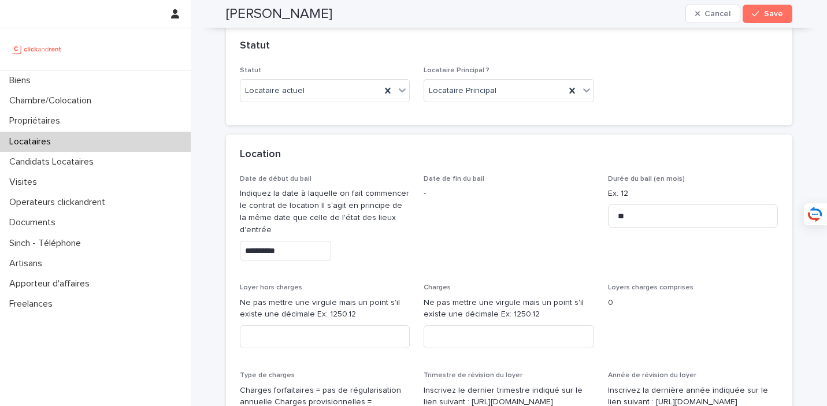
type input "**********"
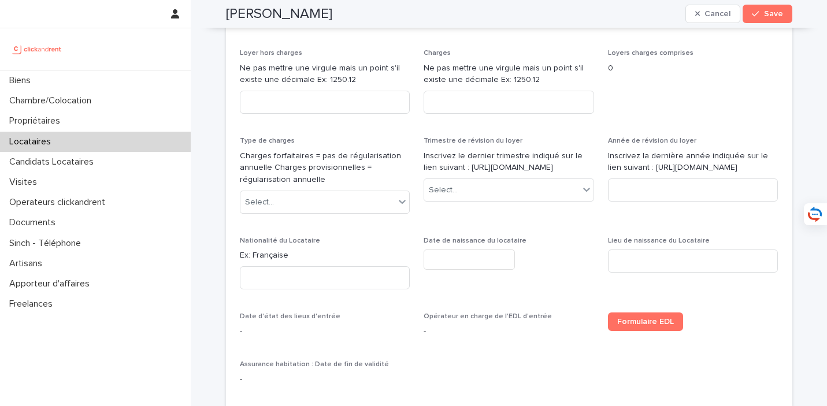
scroll to position [650, 0]
click at [346, 126] on div "**********" at bounding box center [509, 166] width 539 height 455
click at [348, 110] on input at bounding box center [325, 101] width 171 height 23
type input "****"
click at [526, 72] on p "Ne pas mettre une virgule mais un point s'il existe une décimale Ex: 1250.12" at bounding box center [509, 73] width 171 height 24
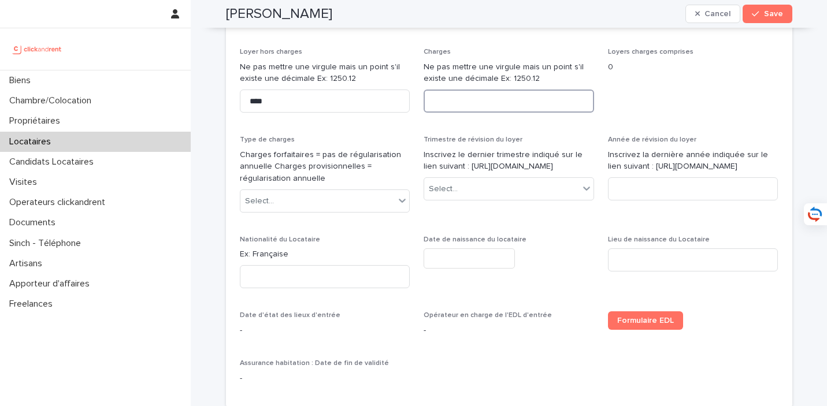
click at [523, 106] on input at bounding box center [509, 101] width 171 height 23
type input "**"
click at [319, 208] on div "Select..." at bounding box center [317, 201] width 155 height 19
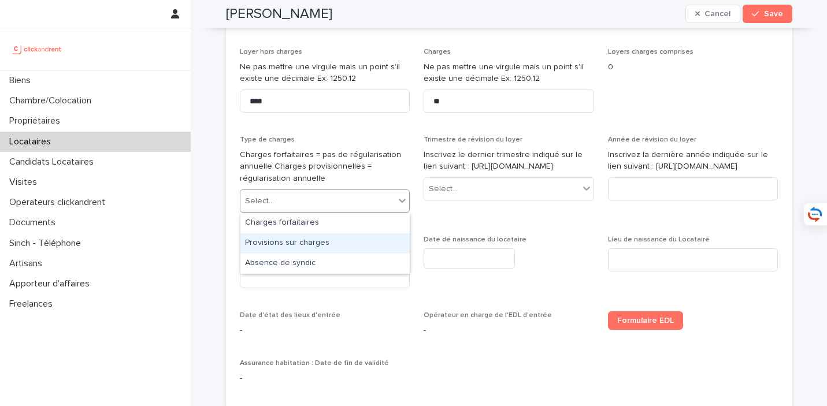
click at [327, 243] on div "Provisions sur charges" at bounding box center [324, 244] width 169 height 20
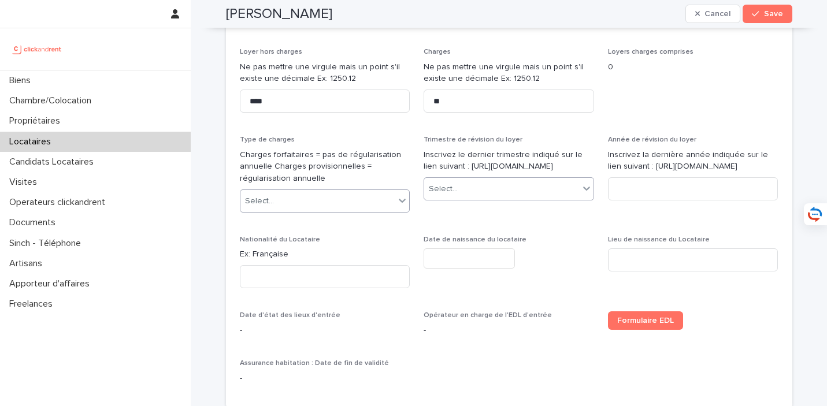
click at [461, 199] on div "Select..." at bounding box center [501, 189] width 155 height 19
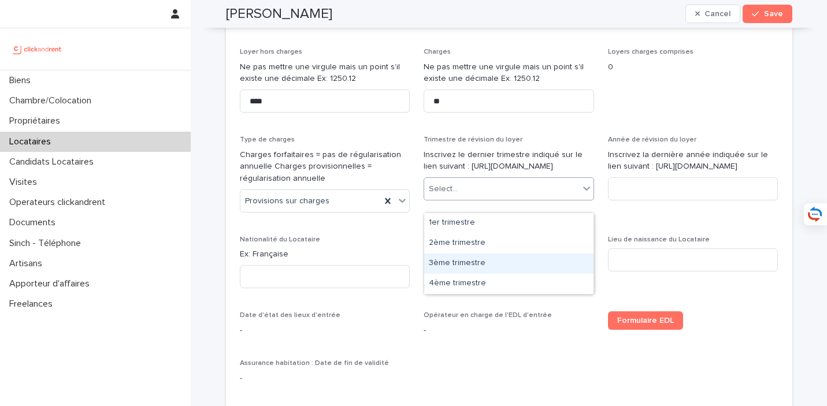
click at [473, 257] on div "3ème trimestre" at bounding box center [508, 264] width 169 height 20
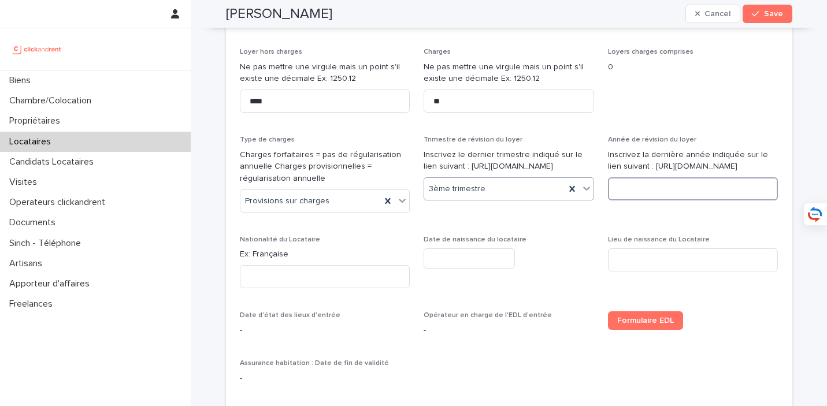
click at [656, 191] on input at bounding box center [693, 188] width 171 height 23
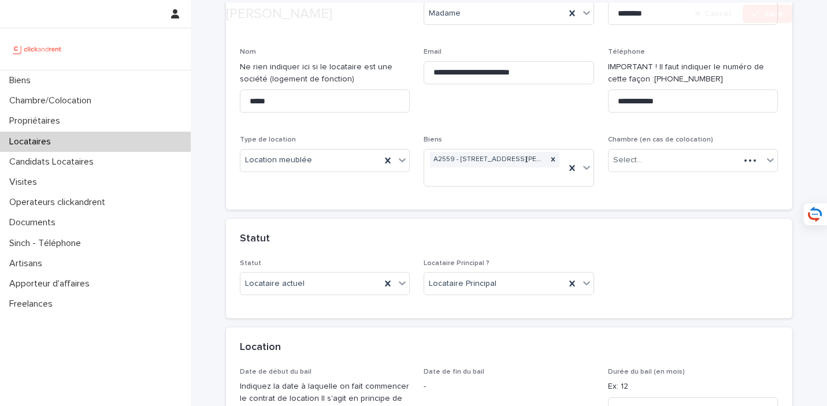
scroll to position [340, 0]
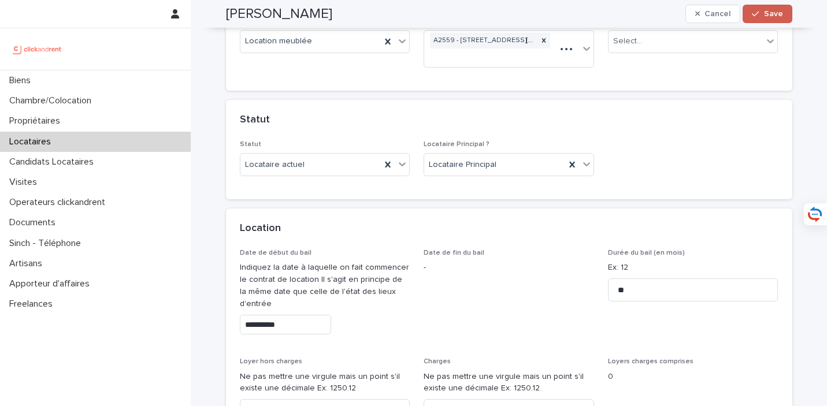
type input "****"
click at [752, 21] on button "Save" at bounding box center [767, 14] width 49 height 18
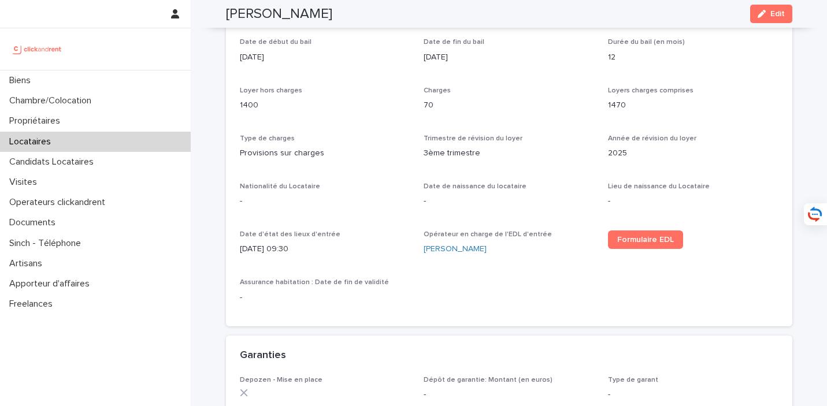
scroll to position [398, 0]
drag, startPoint x: 773, startPoint y: 10, endPoint x: 626, endPoint y: 253, distance: 283.2
click at [773, 10] on span "Edit" at bounding box center [778, 14] width 14 height 8
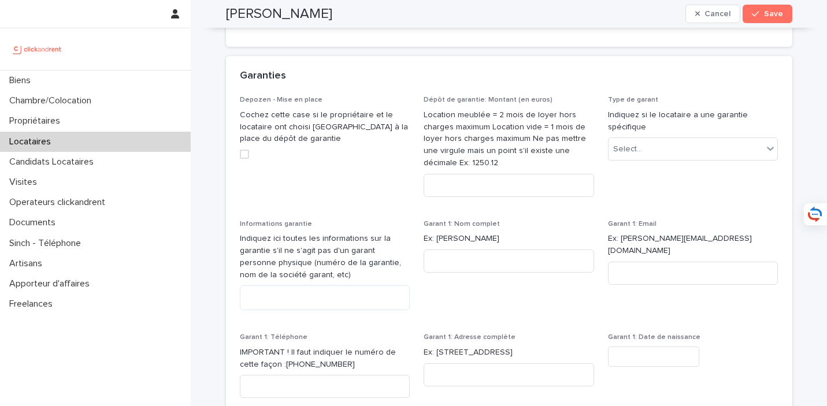
scroll to position [1050, 0]
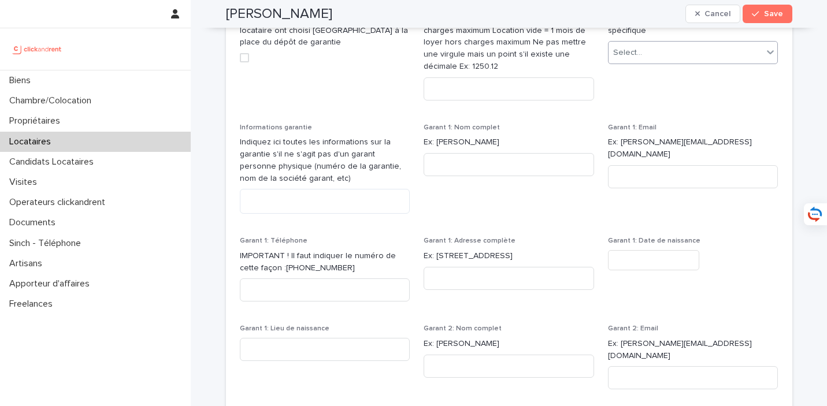
click at [649, 62] on div "Select..." at bounding box center [693, 52] width 171 height 23
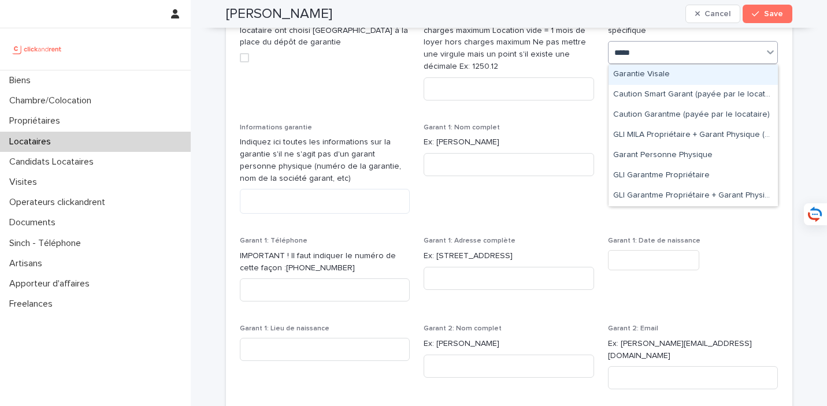
type input "******"
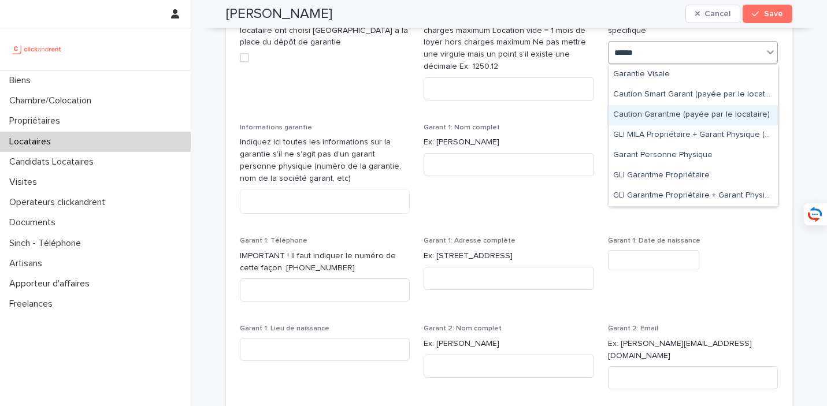
drag, startPoint x: 648, startPoint y: 79, endPoint x: 661, endPoint y: 112, distance: 34.8
click at [661, 112] on div "Caution Garantme (payée par le locataire)" at bounding box center [693, 115] width 169 height 20
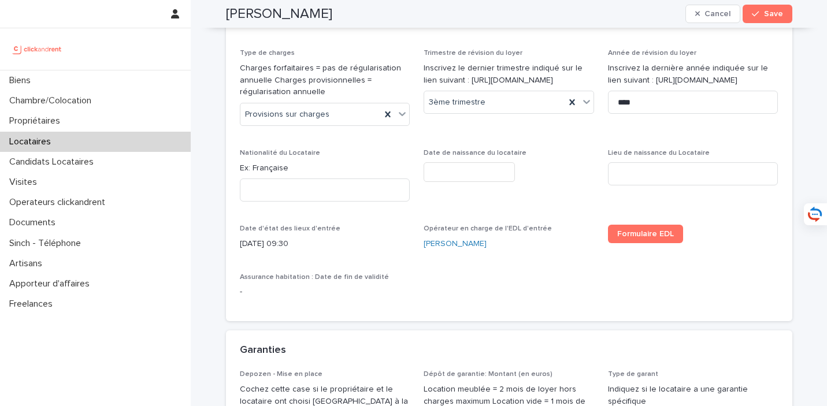
scroll to position [758, 0]
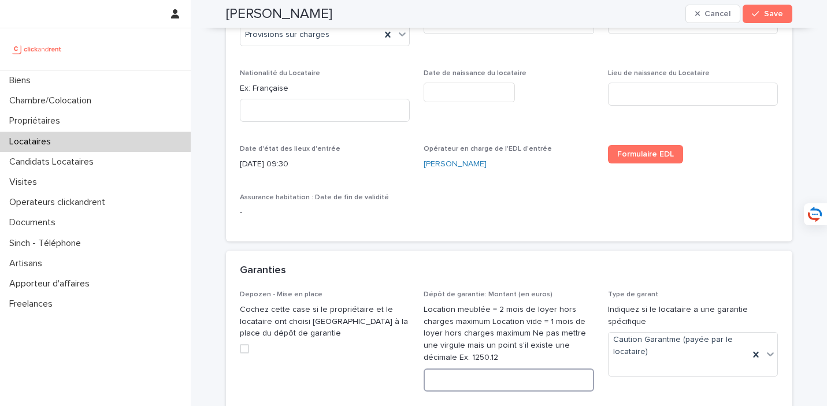
click at [473, 369] on input at bounding box center [509, 380] width 171 height 23
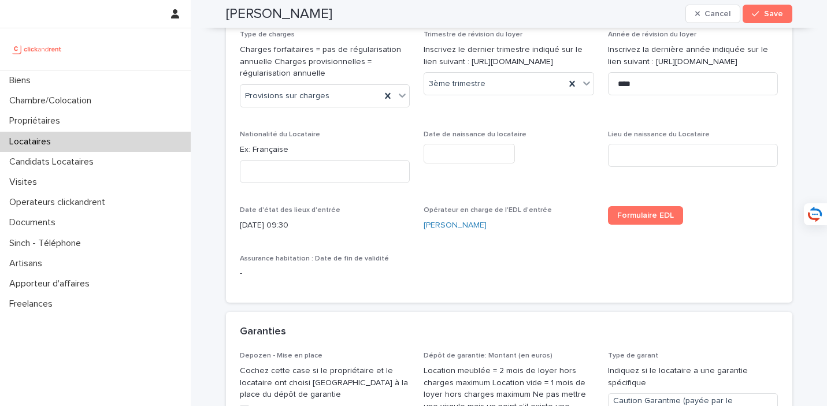
scroll to position [698, 0]
type input "****"
click at [476, 154] on input "text" at bounding box center [469, 153] width 91 height 20
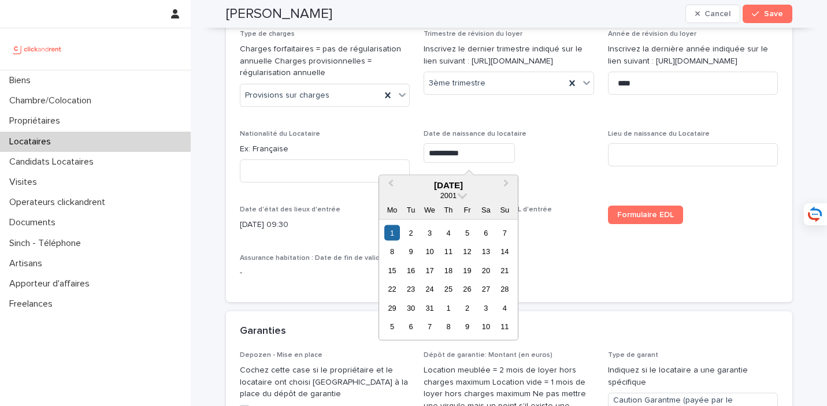
click at [449, 152] on input "**********" at bounding box center [469, 153] width 91 height 20
type input "**********"
click at [375, 160] on input at bounding box center [325, 171] width 171 height 23
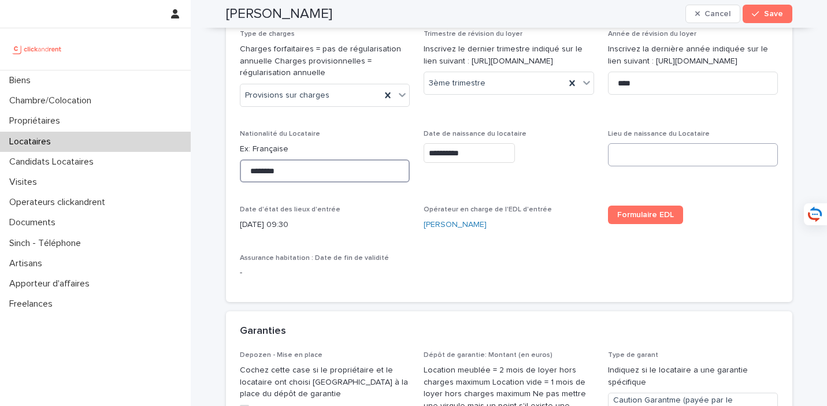
type input "********"
click at [654, 149] on input at bounding box center [693, 154] width 171 height 23
type input "**********"
drag, startPoint x: 301, startPoint y: 170, endPoint x: 230, endPoint y: 169, distance: 71.1
click at [230, 169] on div "**********" at bounding box center [509, 68] width 566 height 469
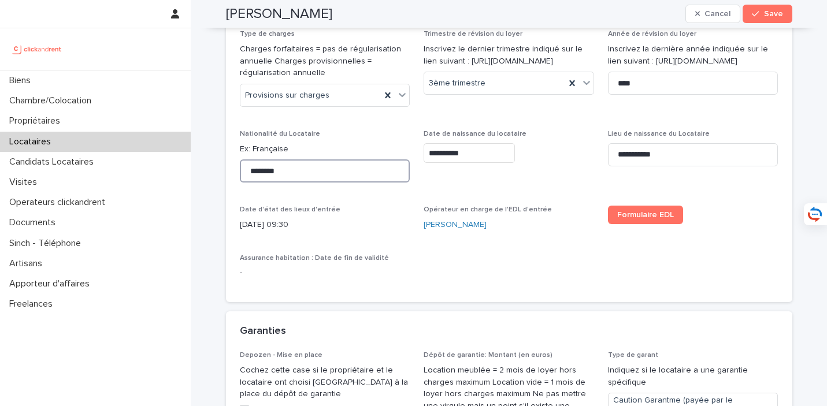
paste input "*"
click at [256, 174] on input "*********" at bounding box center [325, 171] width 171 height 23
type input "*********"
click at [381, 196] on div "**********" at bounding box center [509, 61] width 539 height 455
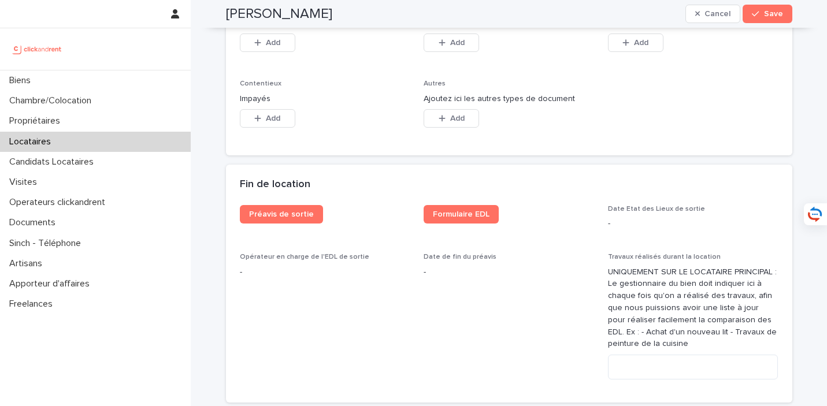
scroll to position [1991, 0]
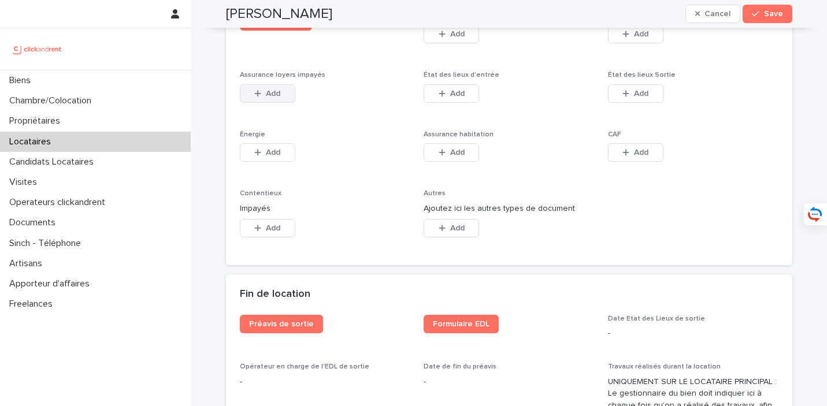
click at [275, 90] on span "Add" at bounding box center [273, 94] width 14 height 8
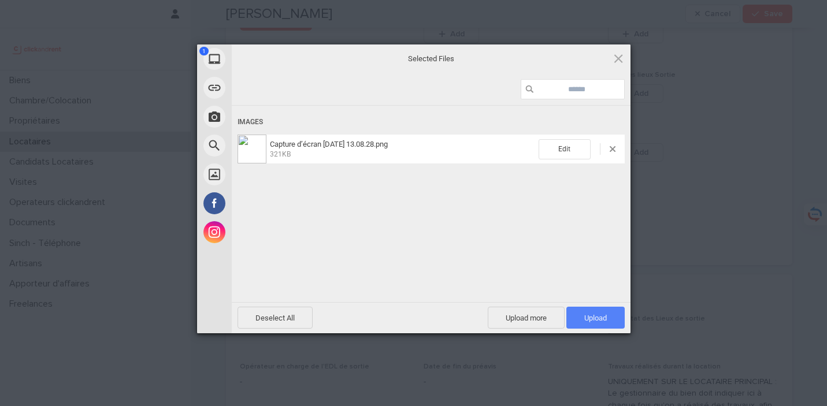
click at [603, 319] on span "Upload 1" at bounding box center [595, 318] width 23 height 9
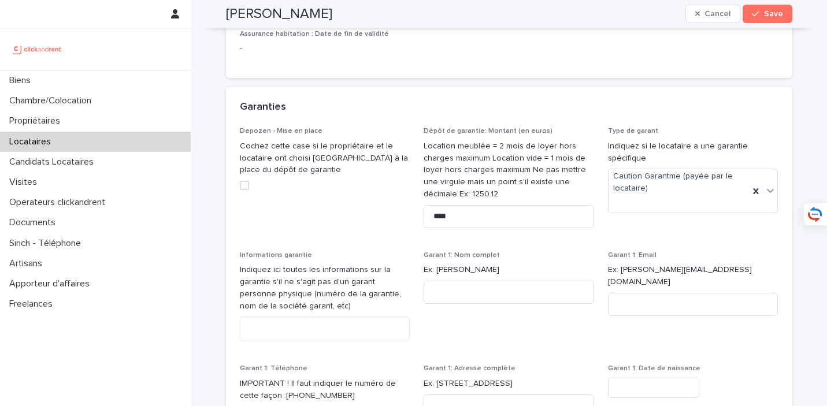
scroll to position [960, 0]
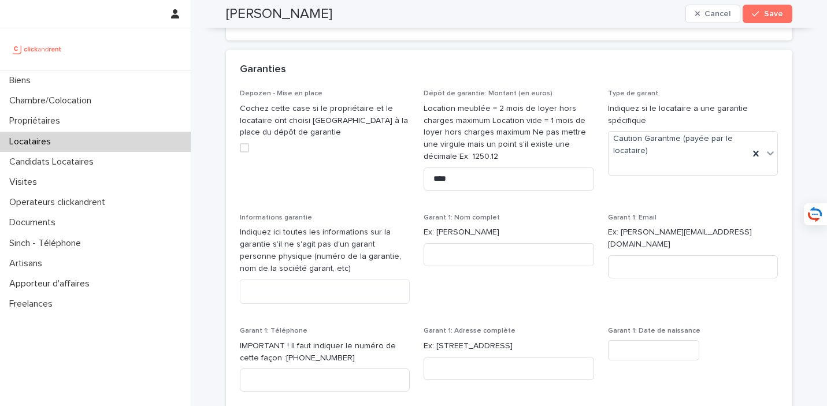
click at [342, 273] on p "Indiquez ici toutes les informations sur la garantie s'il ne s'agit pas d'un ga…" at bounding box center [325, 251] width 171 height 48
click at [342, 290] on textarea at bounding box center [325, 291] width 171 height 25
type textarea "*********"
click at [780, 9] on button "Save" at bounding box center [767, 14] width 49 height 18
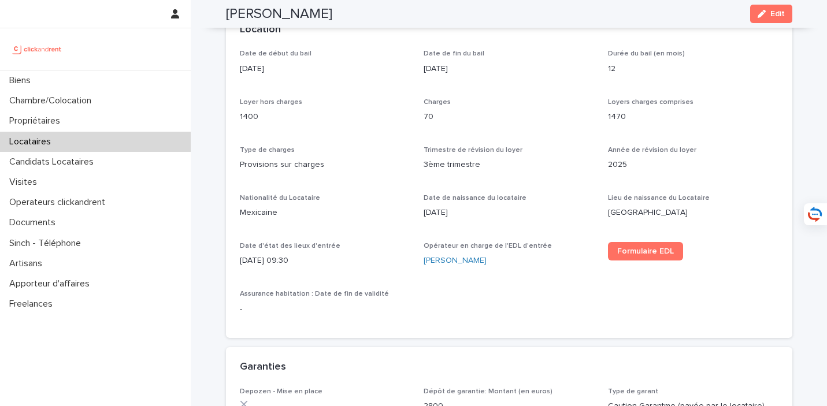
scroll to position [0, 0]
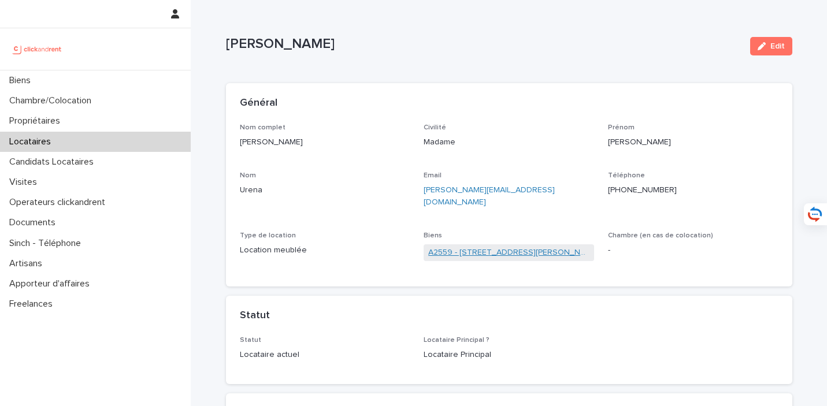
click at [489, 247] on link "A2559 - [STREET_ADDRESS][PERSON_NAME]" at bounding box center [508, 253] width 161 height 12
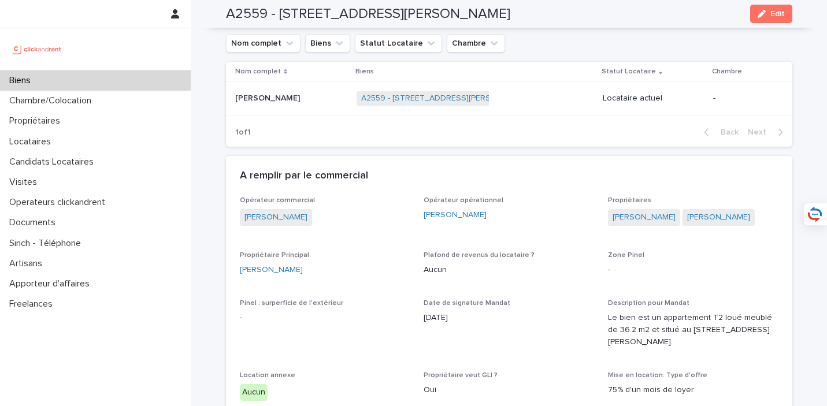
scroll to position [486, 0]
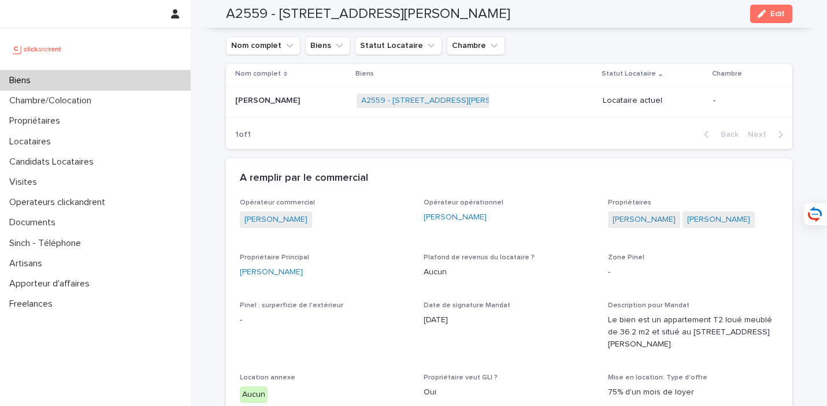
click at [301, 106] on div "[PERSON_NAME] [PERSON_NAME]" at bounding box center [291, 100] width 112 height 19
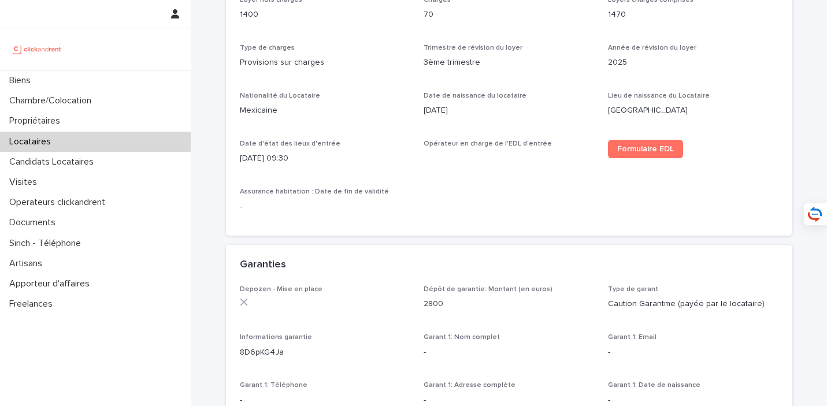
click at [283, 105] on p "Mexicaine" at bounding box center [325, 111] width 171 height 12
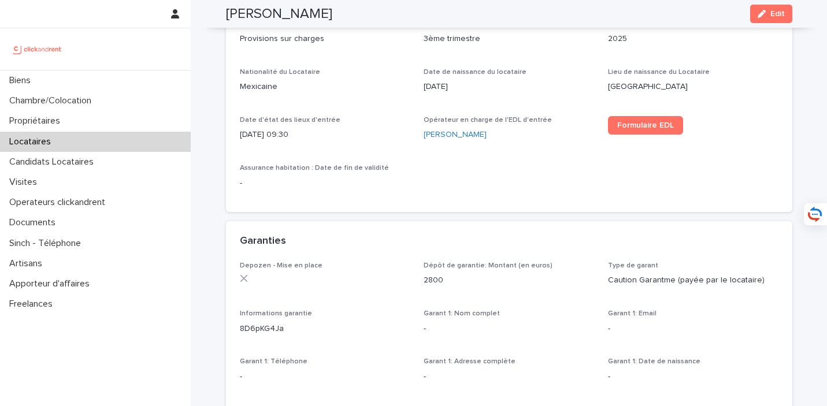
scroll to position [530, 0]
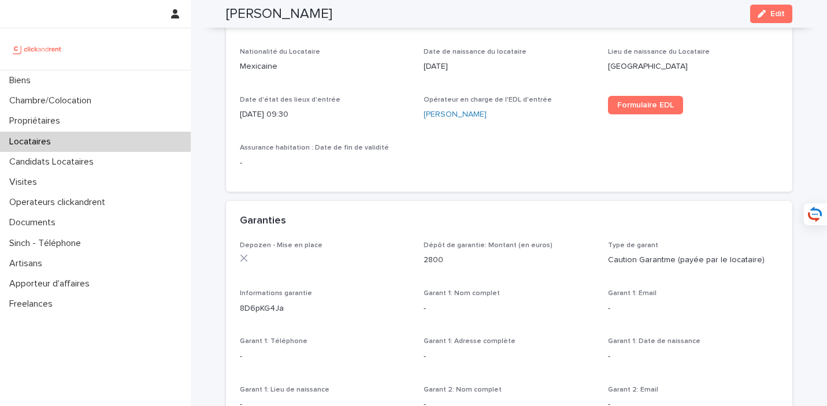
click at [288, 303] on div "Informations garantie 8D6pKG4Ja" at bounding box center [325, 307] width 171 height 34
drag, startPoint x: 295, startPoint y: 303, endPoint x: 239, endPoint y: 301, distance: 55.5
click at [240, 301] on div "Informations garantie 8D6pKG4Ja" at bounding box center [325, 307] width 171 height 34
copy p "8D6pKG4Ja"
